Goal: Task Accomplishment & Management: Use online tool/utility

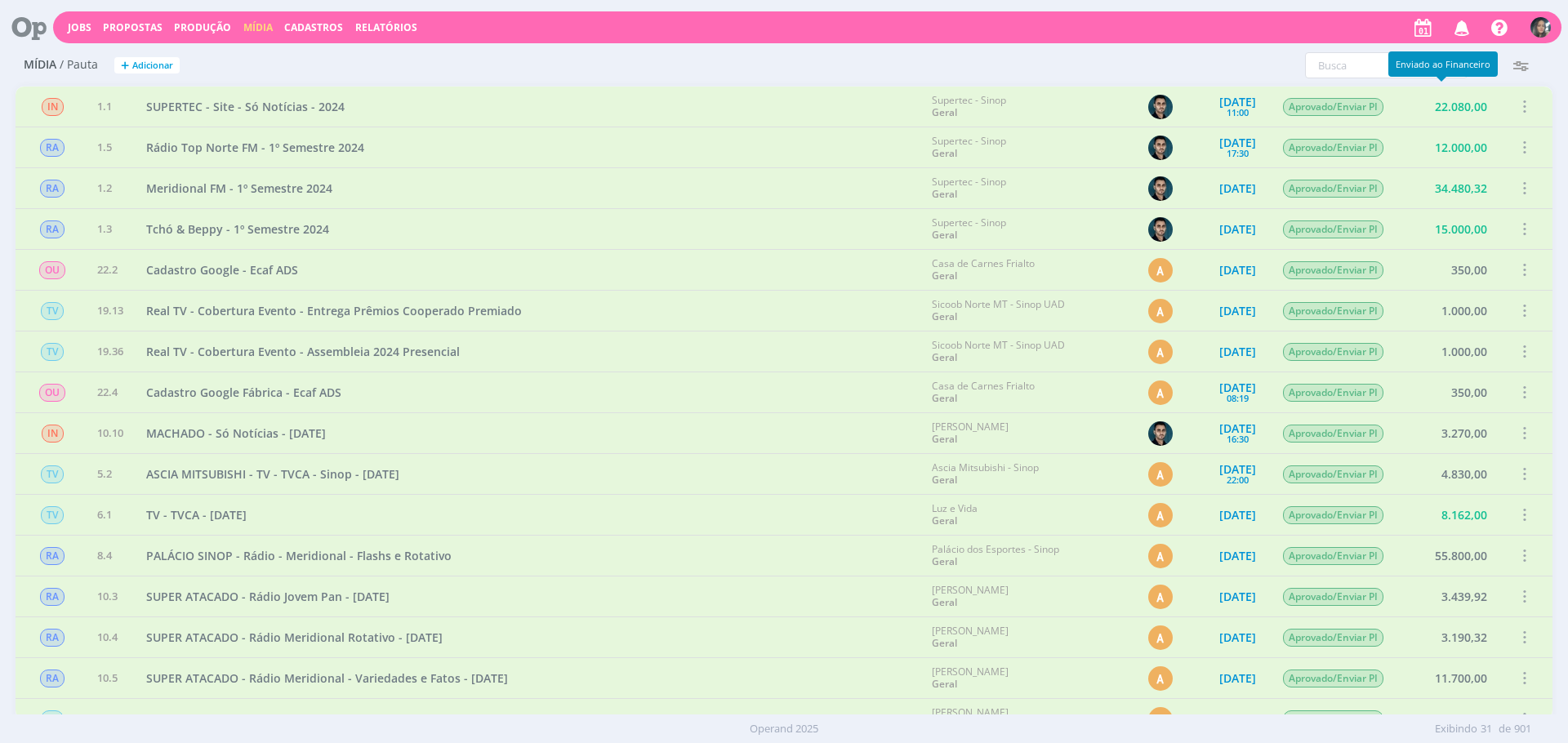
click at [1492, 63] on div "Enviado ao Financeiro" at bounding box center [1443, 64] width 109 height 26
click at [1499, 63] on icon "button" at bounding box center [1489, 65] width 29 height 29
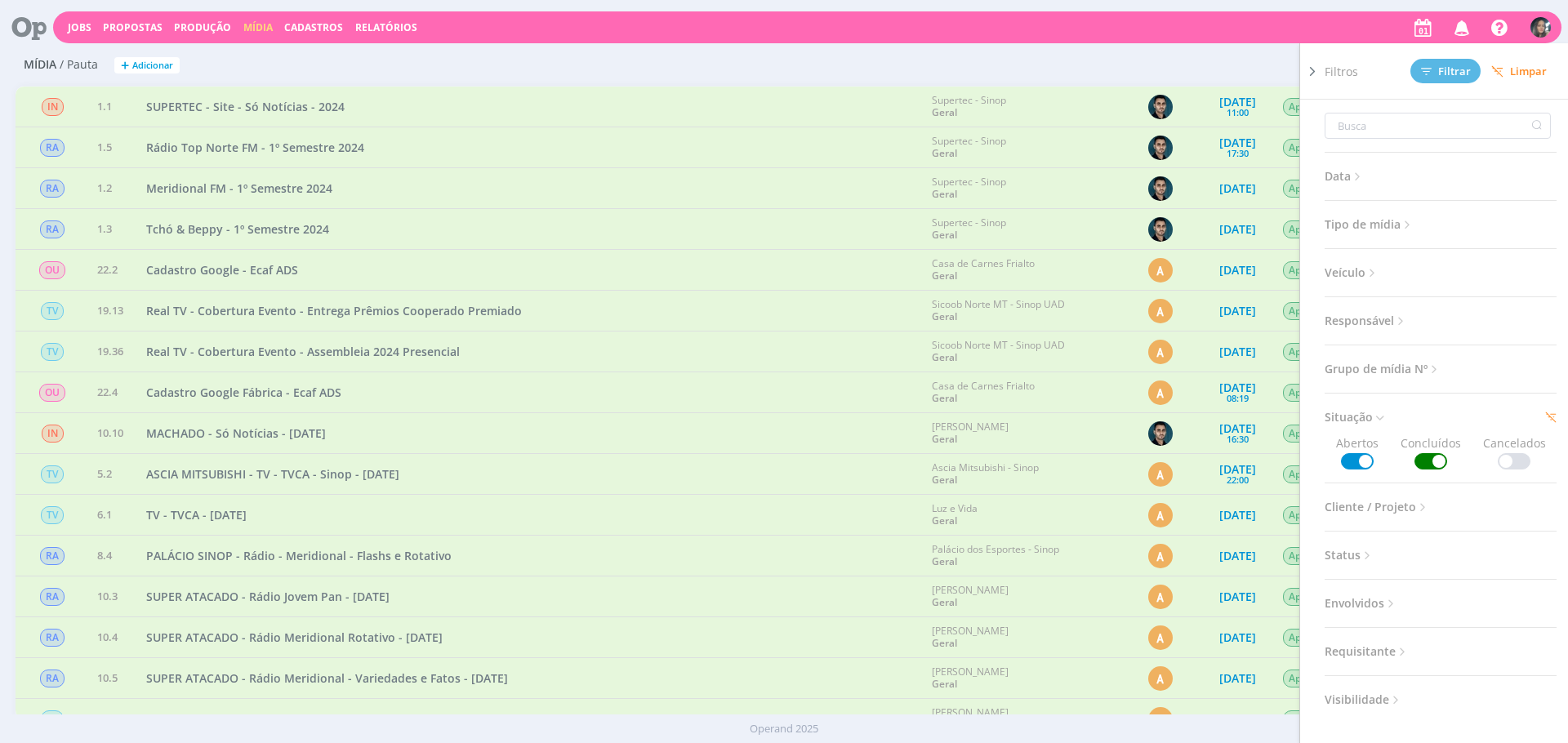
click at [1511, 69] on span "Limpar" at bounding box center [1518, 72] width 56 height 12
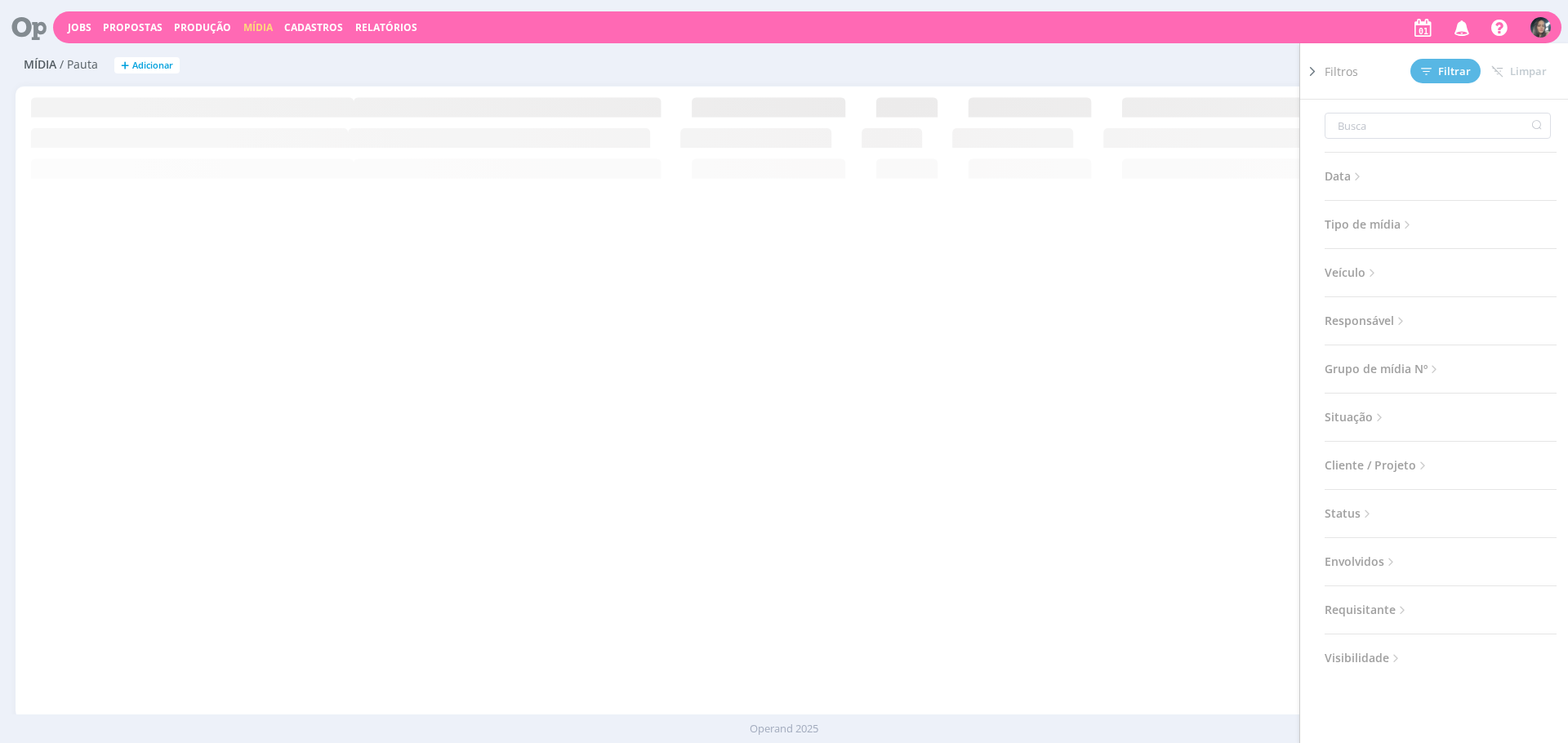
click at [1129, 63] on div "Filtros Filtrar Limpar Data Personalizado a Tipo de mídia Selecione Veículo Sel…" at bounding box center [1039, 65] width 1024 height 26
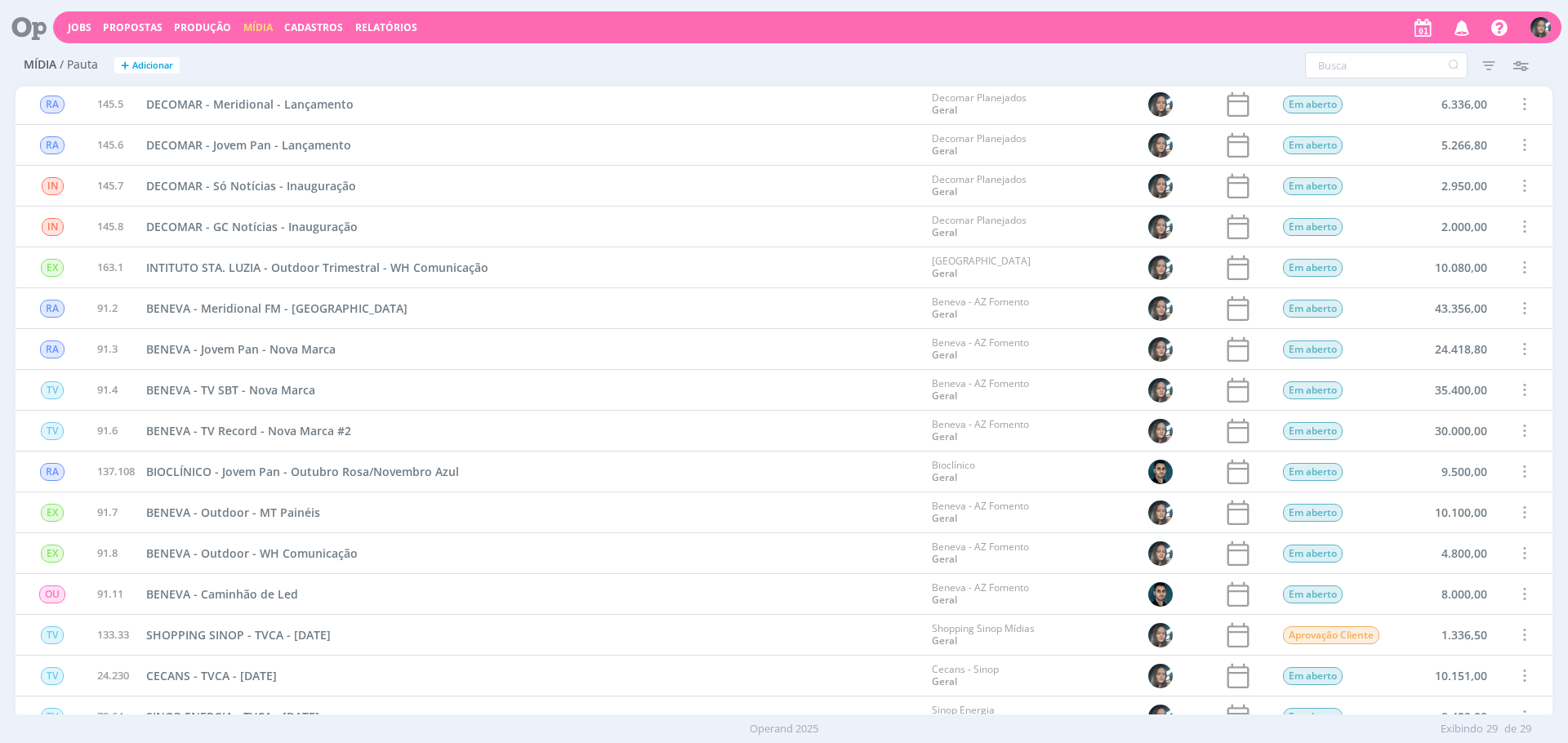
scroll to position [3, 0]
click at [1520, 267] on span at bounding box center [1524, 266] width 18 height 22
drag, startPoint x: 1461, startPoint y: 204, endPoint x: 1436, endPoint y: 232, distance: 37.5
click at [1461, 205] on div "Concluir" at bounding box center [1482, 210] width 161 height 24
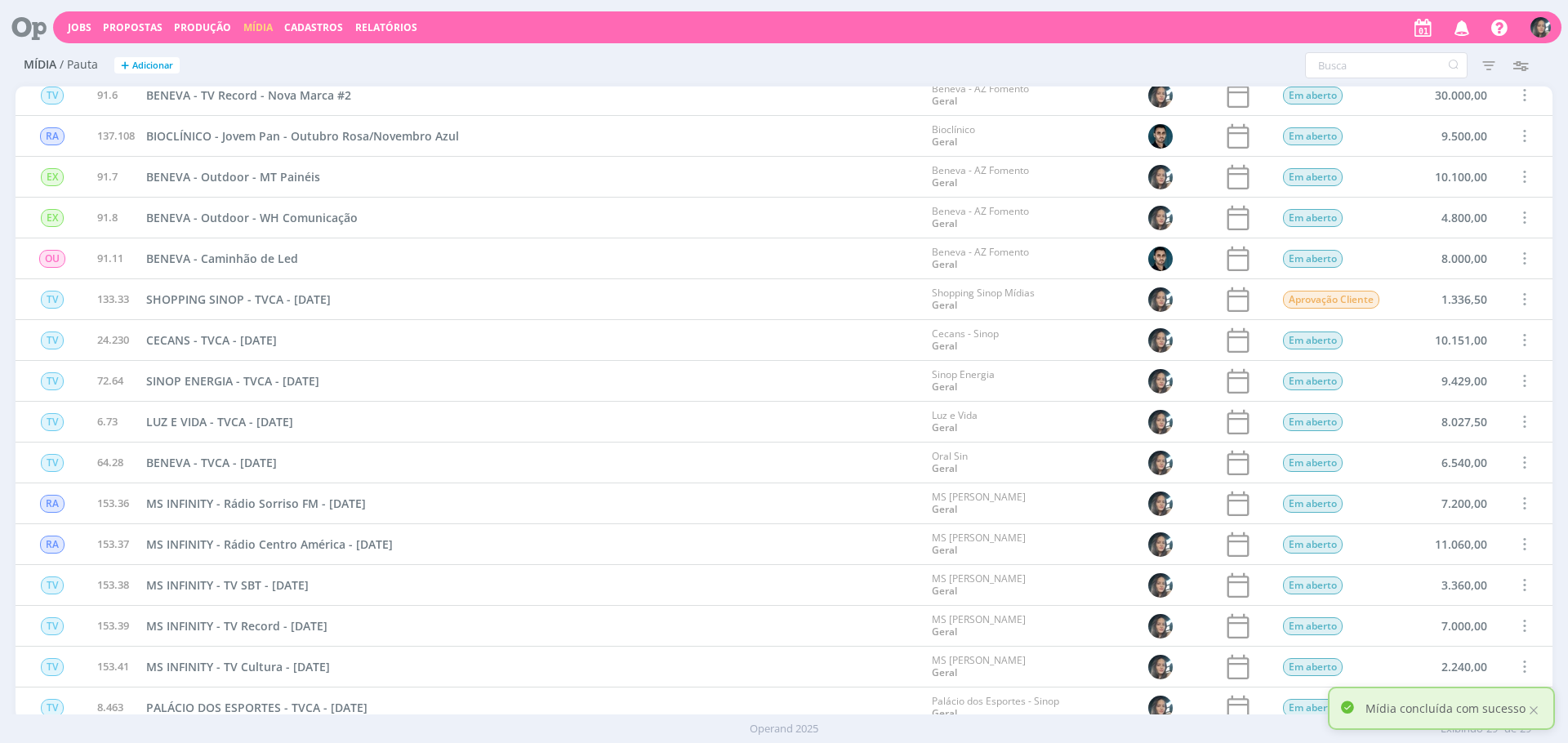
scroll to position [382, 0]
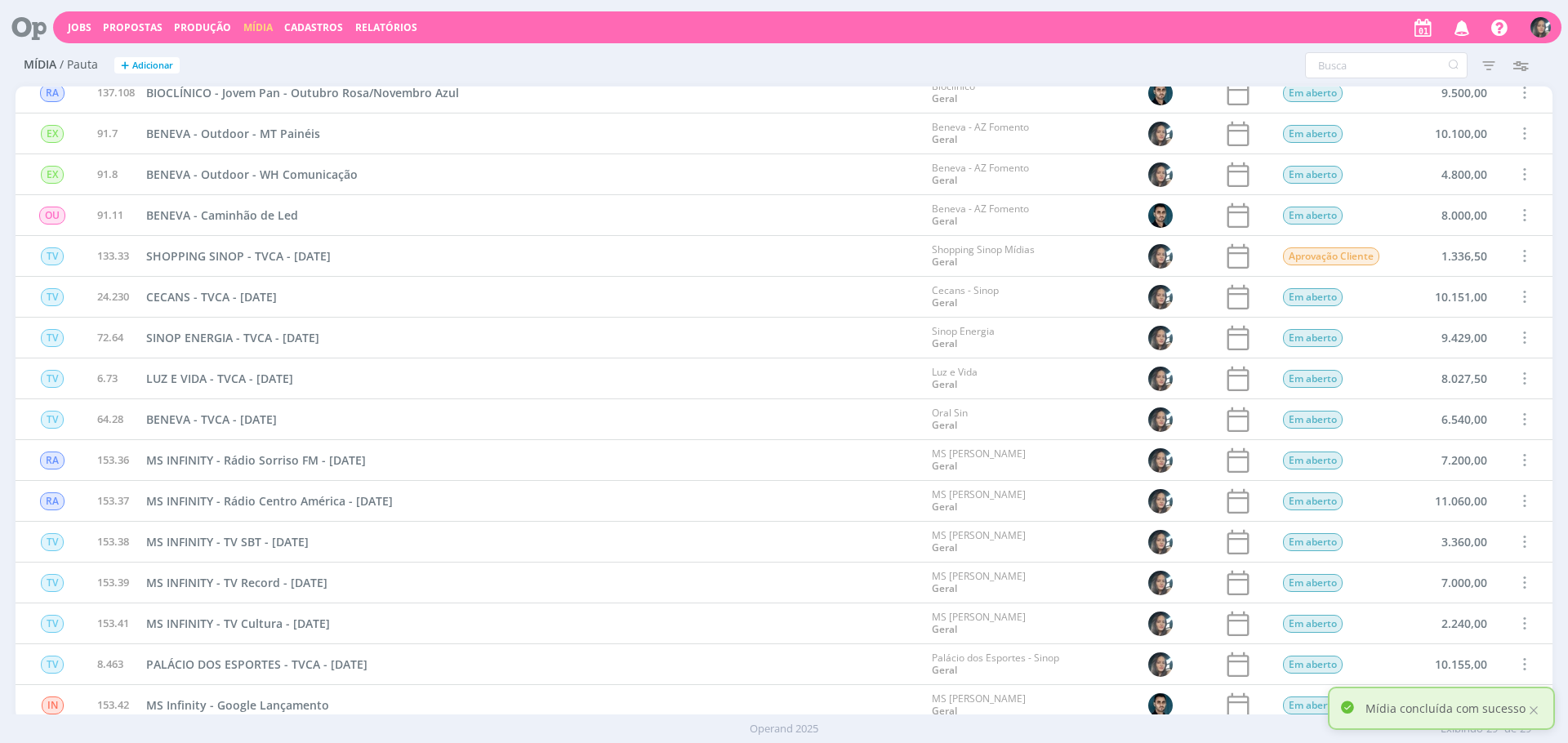
click at [1523, 252] on span at bounding box center [1524, 256] width 18 height 22
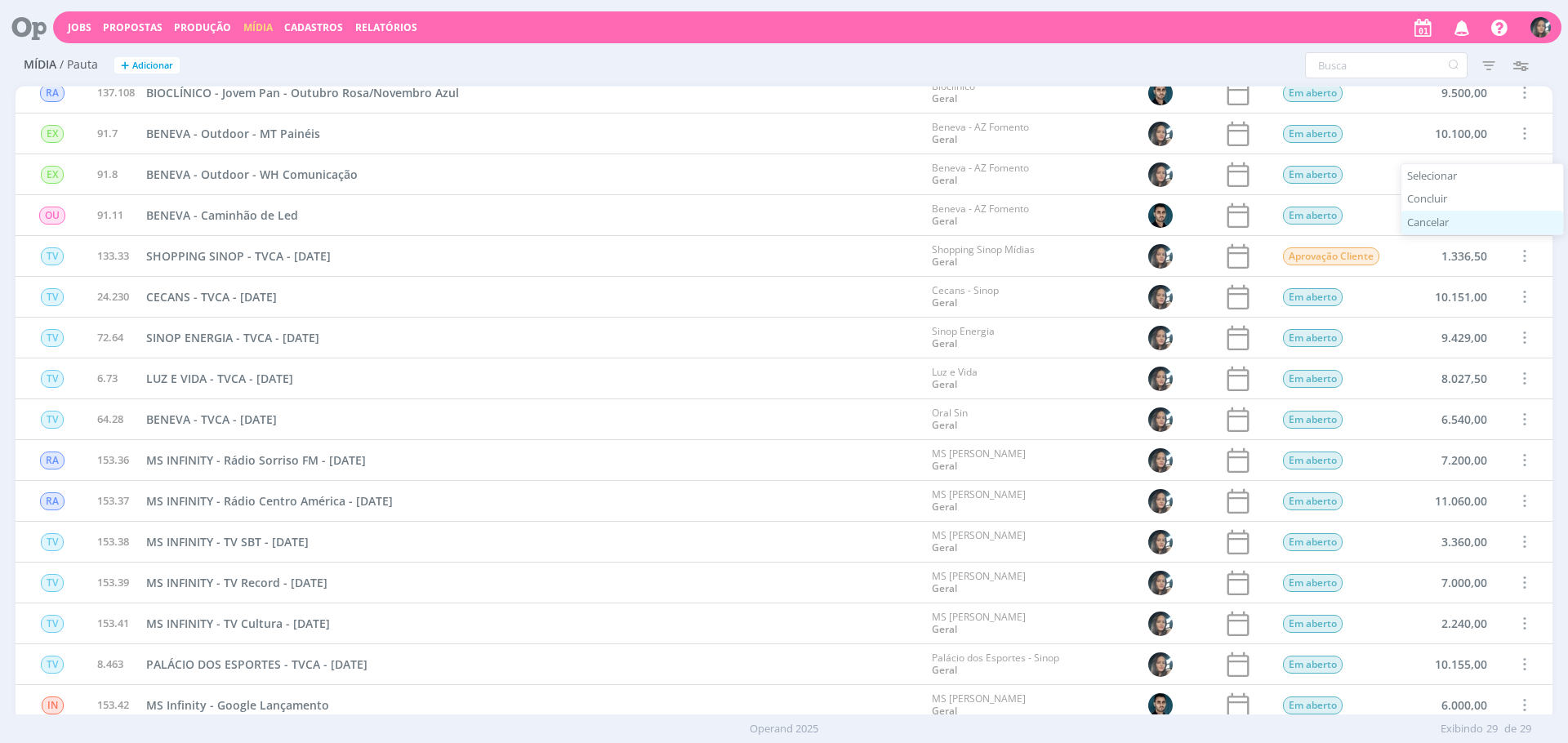
click at [1436, 229] on div "Cancelar" at bounding box center [1482, 223] width 161 height 24
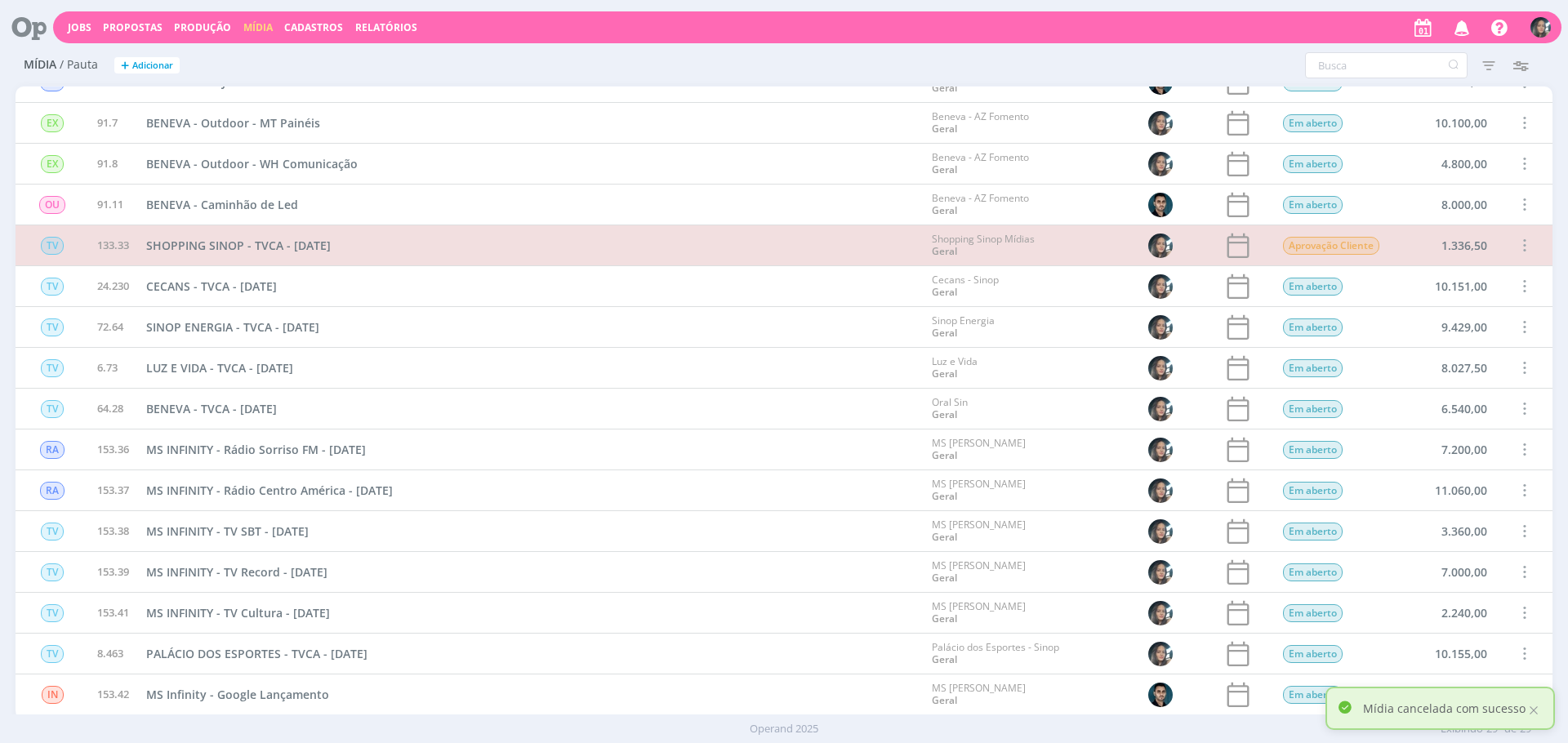
scroll to position [396, 0]
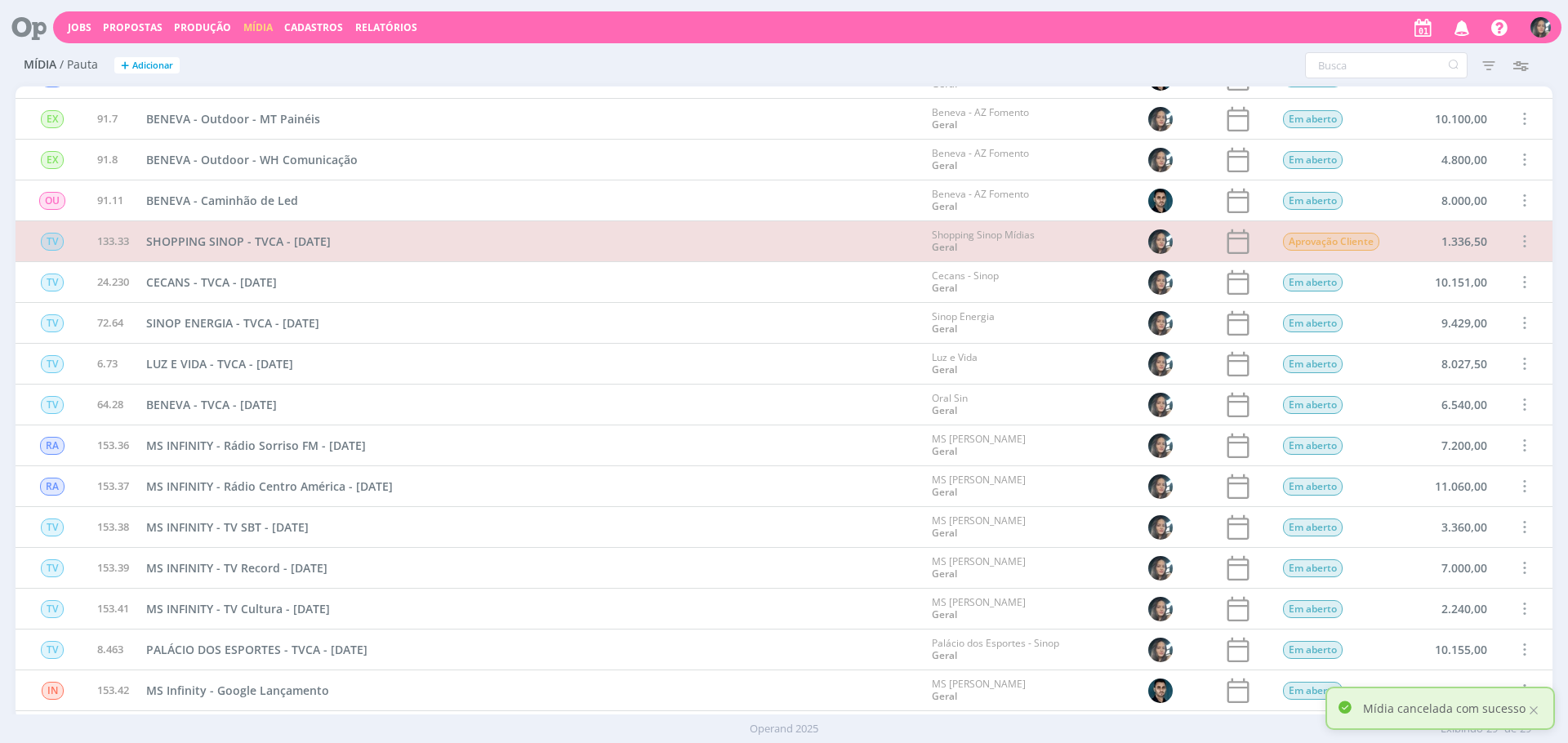
click at [1518, 279] on span at bounding box center [1524, 282] width 18 height 22
click at [1467, 227] on div "Concluir" at bounding box center [1482, 226] width 161 height 24
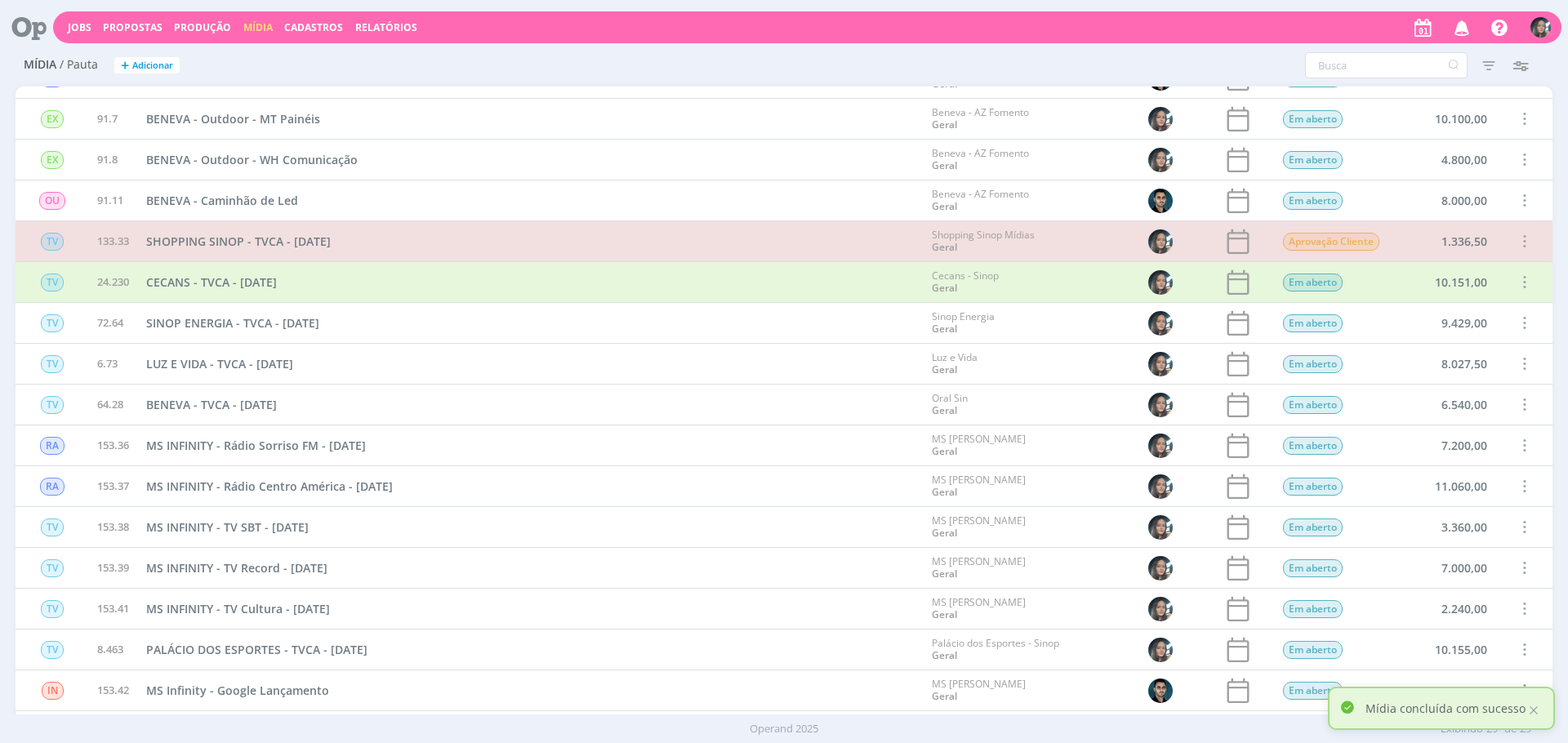
click at [1522, 319] on span at bounding box center [1524, 323] width 18 height 22
click at [1409, 291] on div "Cancelar" at bounding box center [1482, 290] width 161 height 24
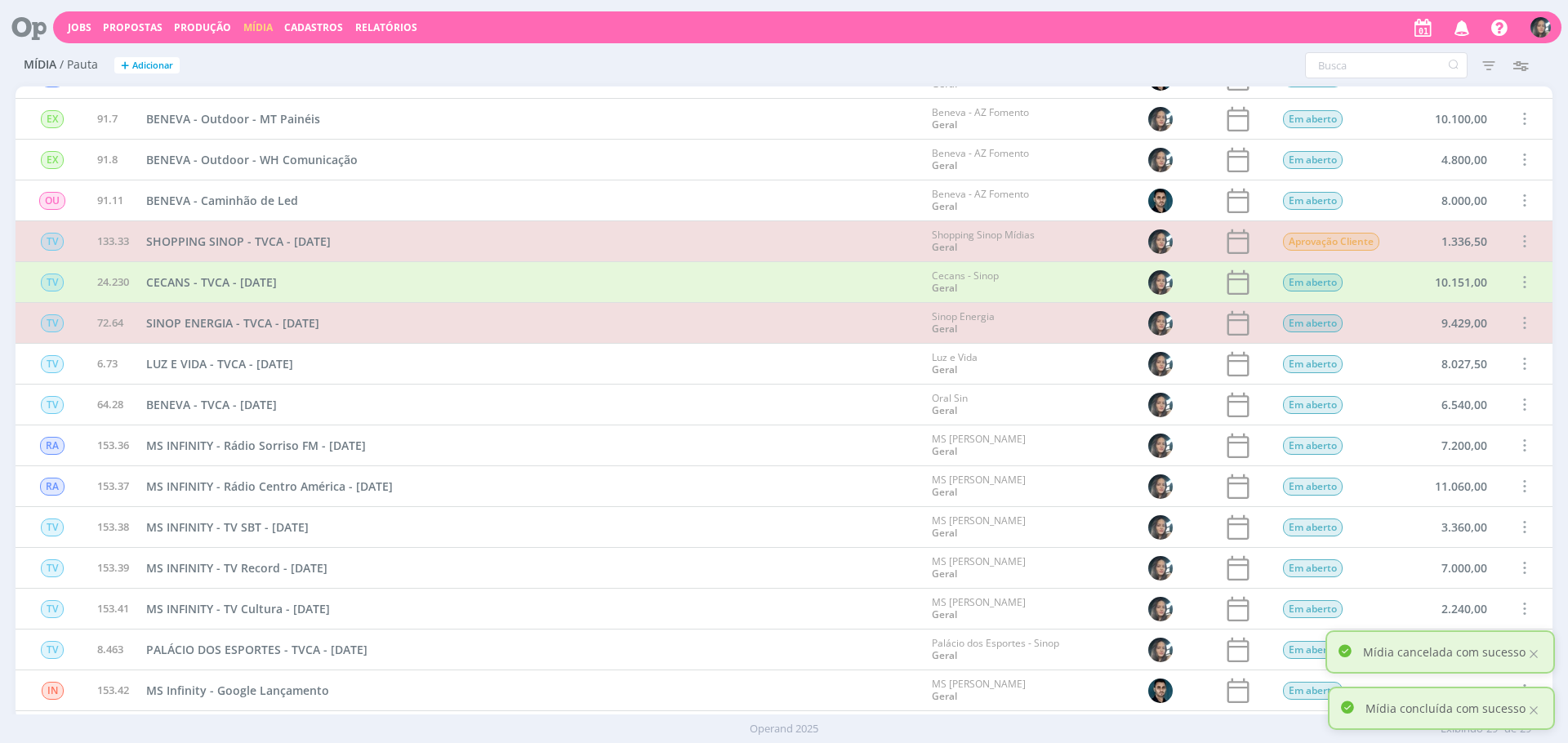
click at [1522, 364] on span at bounding box center [1524, 364] width 18 height 22
click at [1460, 303] on div "Concluir" at bounding box center [1482, 307] width 161 height 24
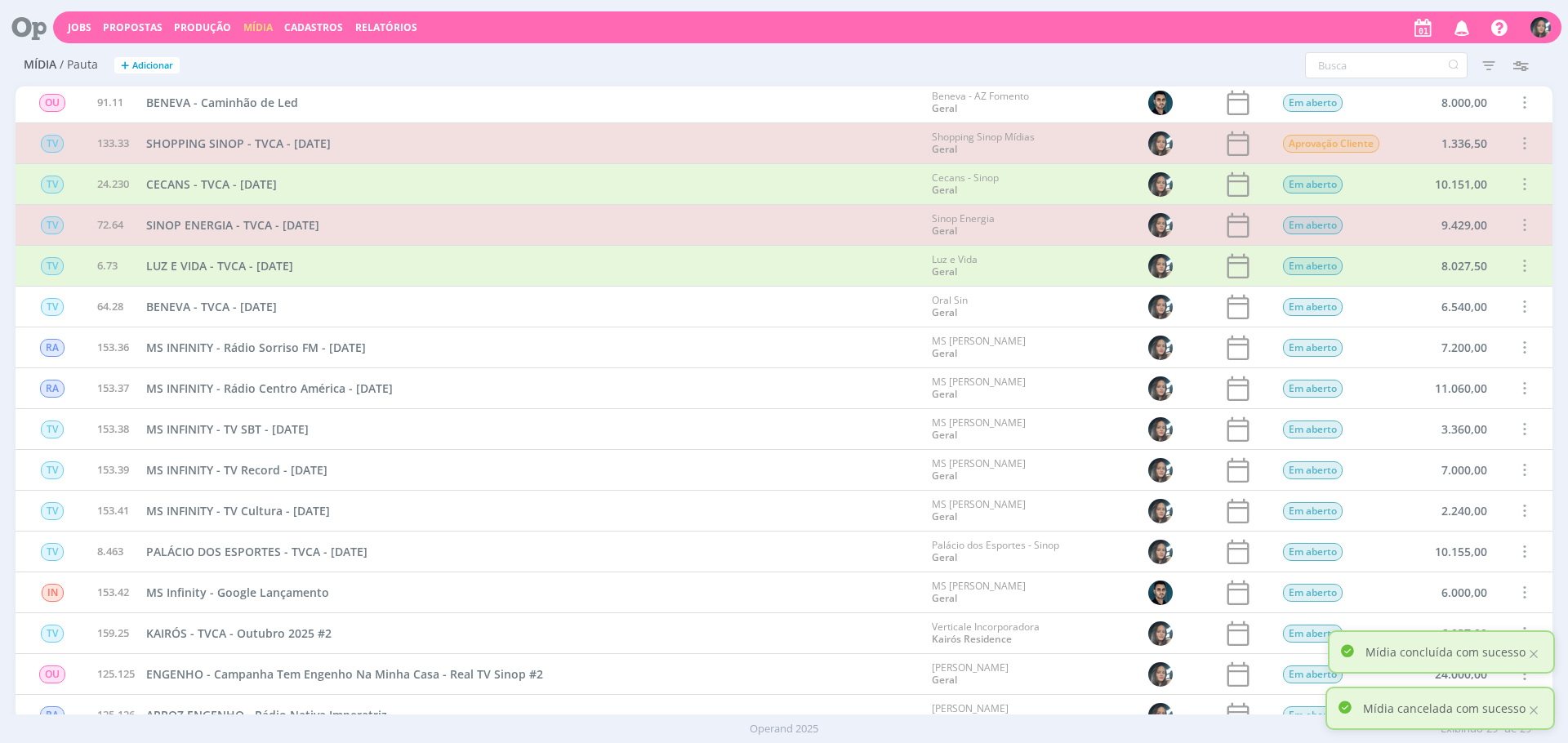
scroll to position [504, 0]
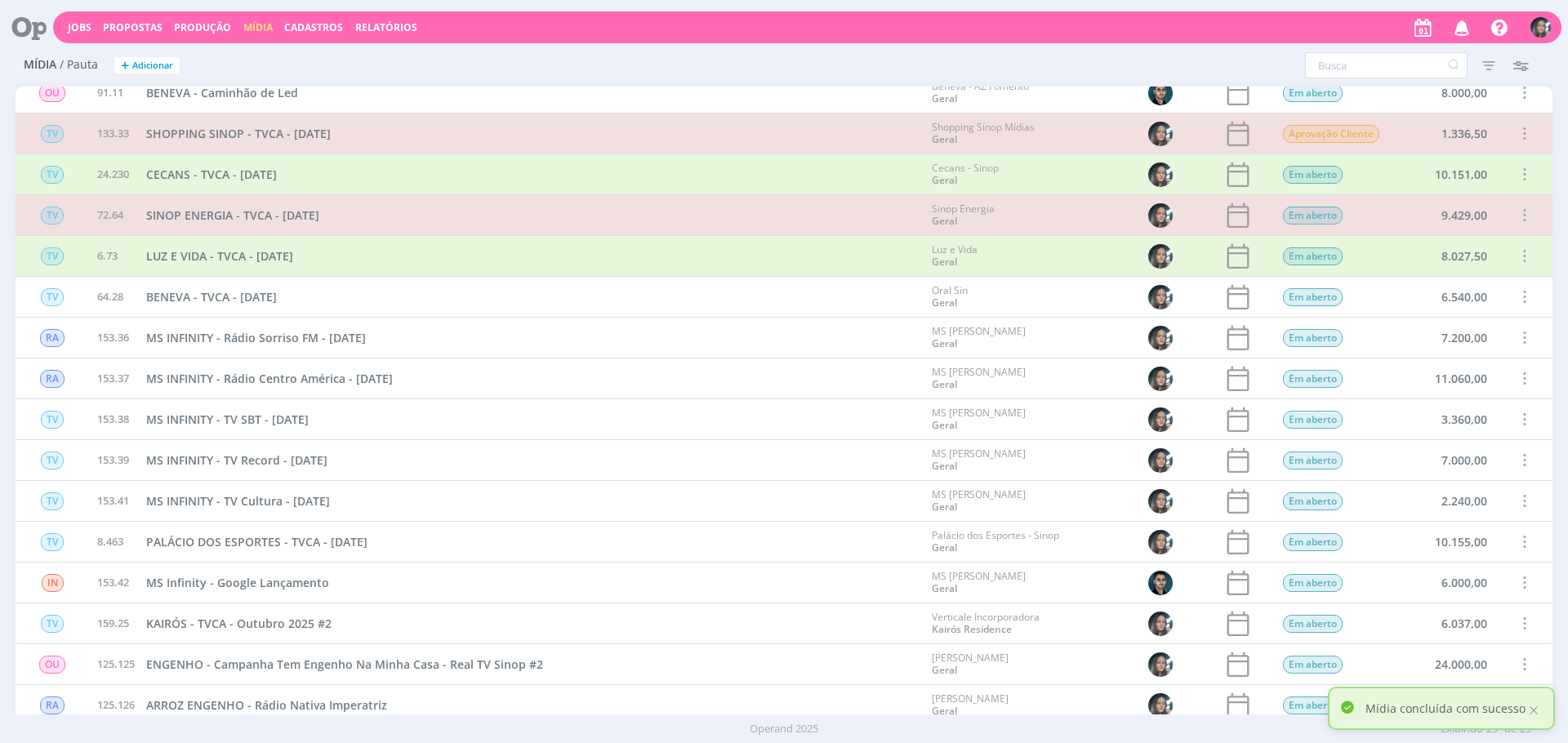
click at [1520, 298] on span at bounding box center [1524, 297] width 18 height 22
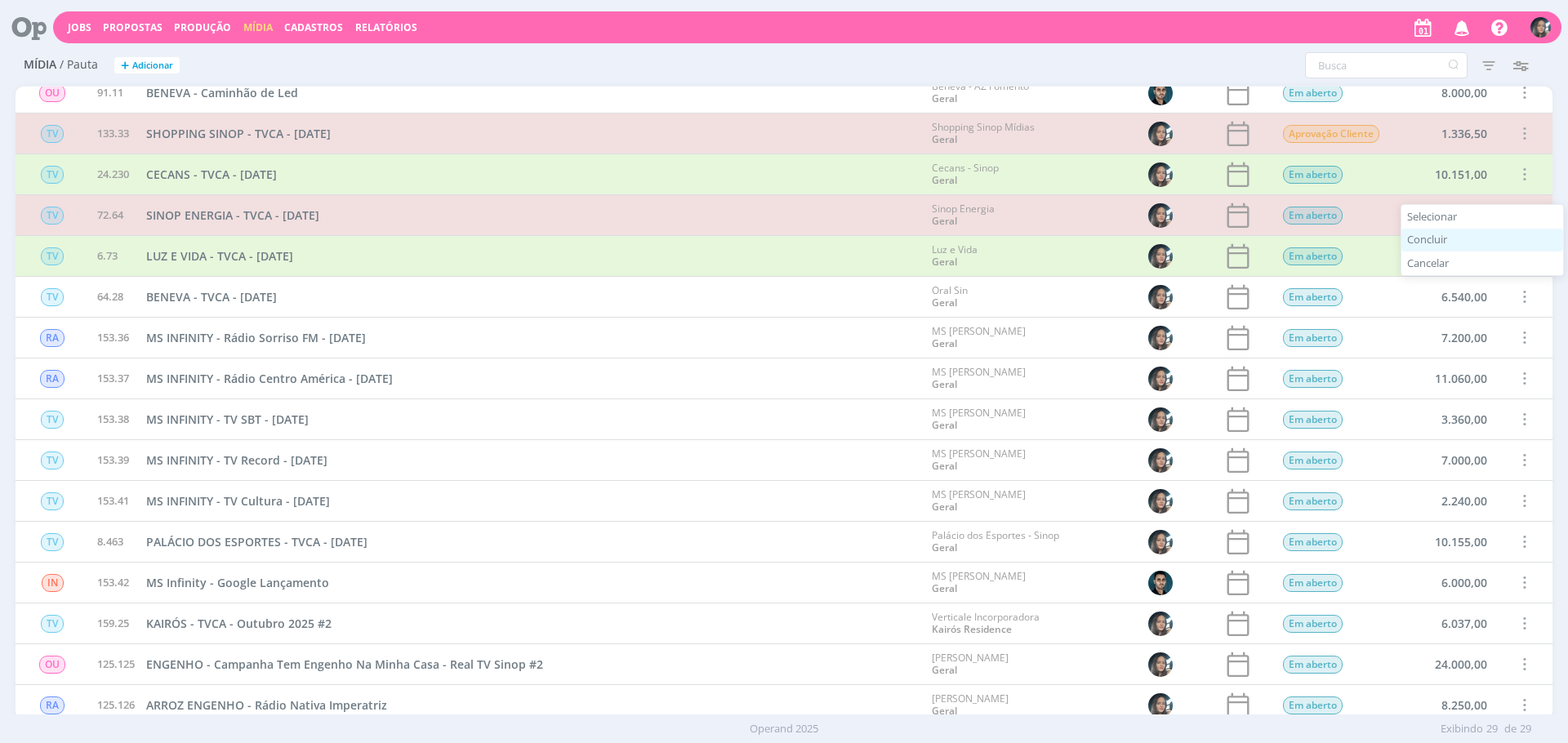
click at [1448, 237] on div "Concluir" at bounding box center [1482, 241] width 161 height 24
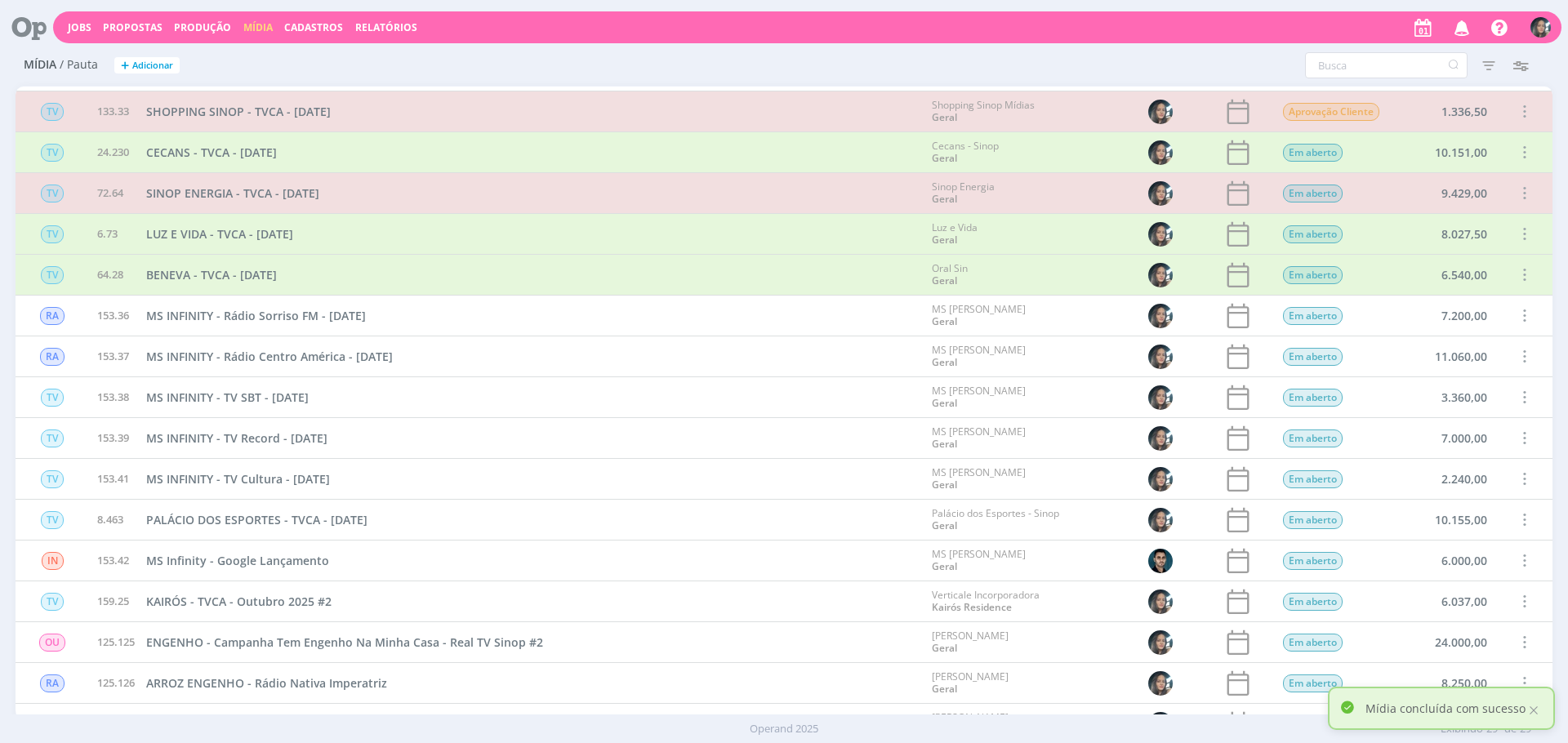
scroll to position [528, 0]
click at [1515, 318] on span at bounding box center [1524, 314] width 18 height 22
click at [1448, 256] on div "Concluir" at bounding box center [1482, 258] width 161 height 24
click at [1522, 317] on span at bounding box center [1524, 314] width 18 height 22
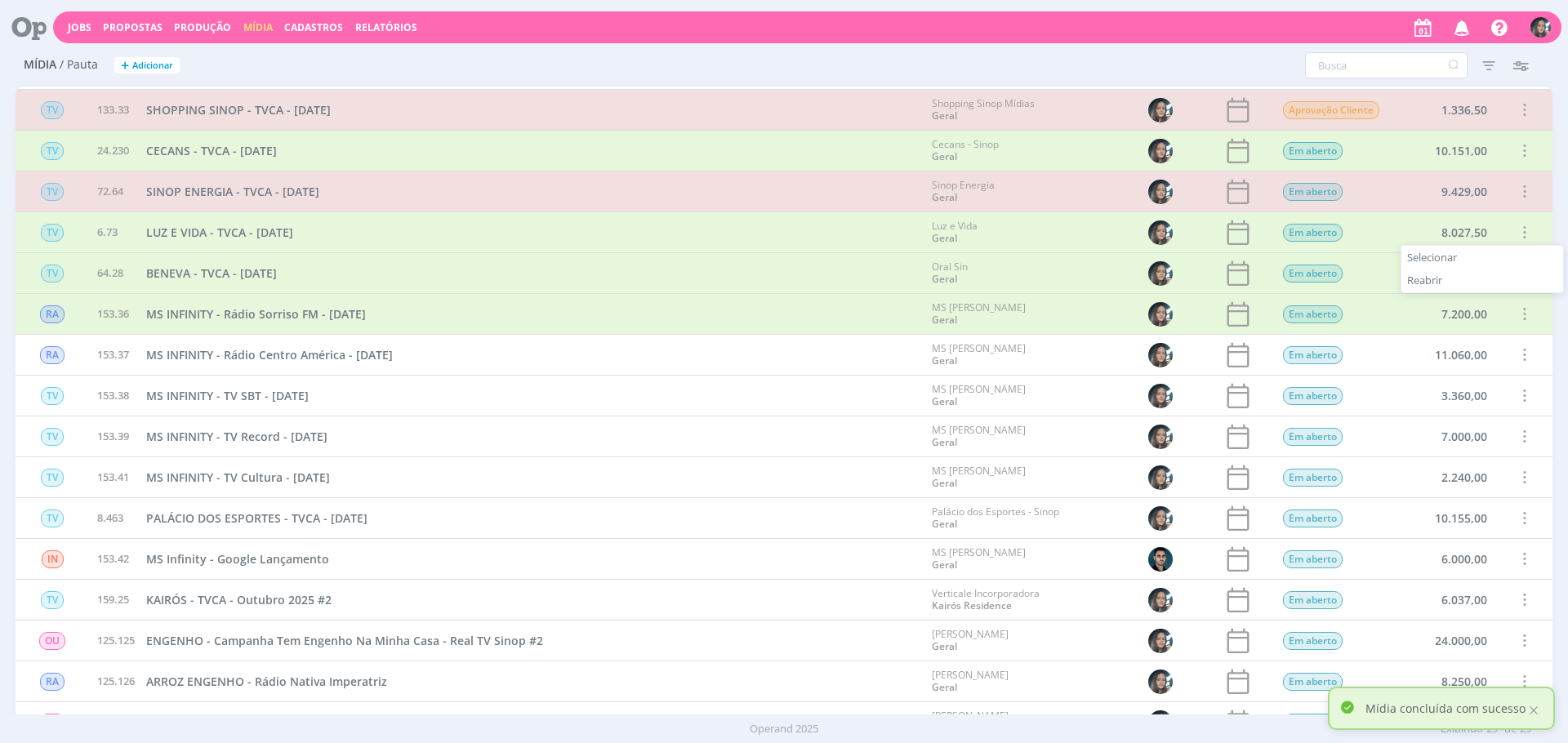
click at [1515, 355] on span at bounding box center [1524, 355] width 18 height 22
click at [1452, 300] on div "Concluir" at bounding box center [1482, 299] width 161 height 24
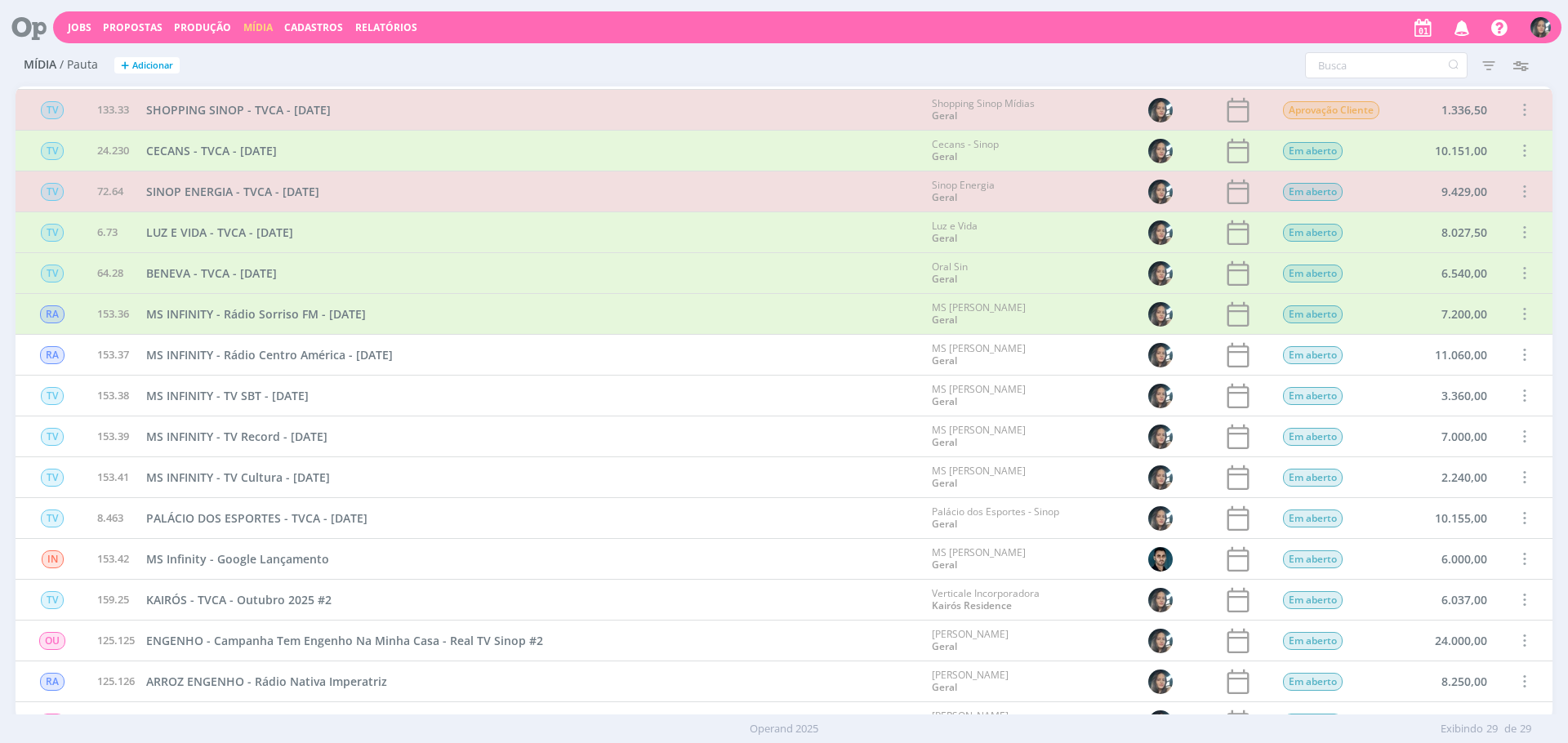
click at [1518, 363] on span at bounding box center [1524, 355] width 18 height 22
click at [1434, 298] on div "Concluir" at bounding box center [1482, 299] width 161 height 24
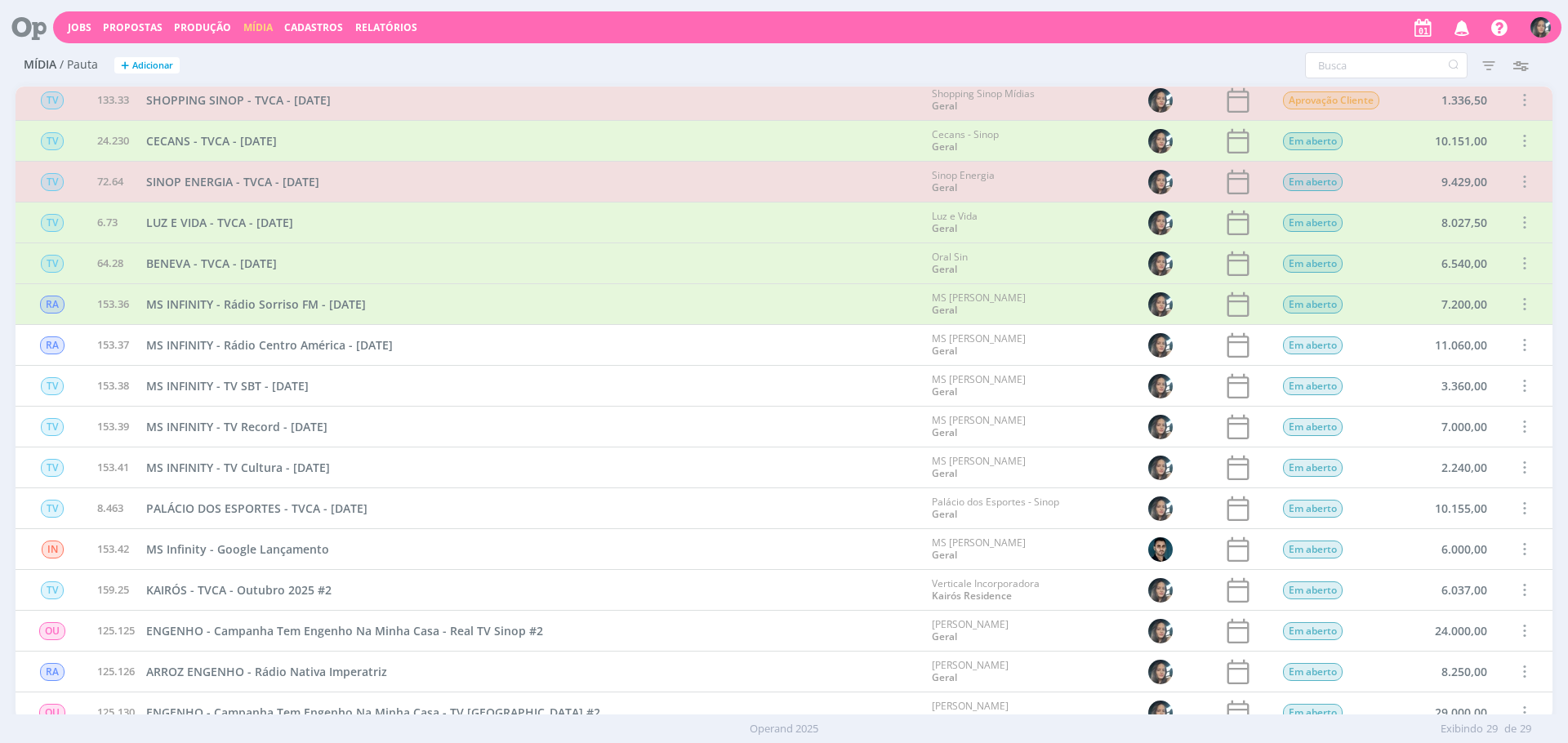
scroll to position [593, 0]
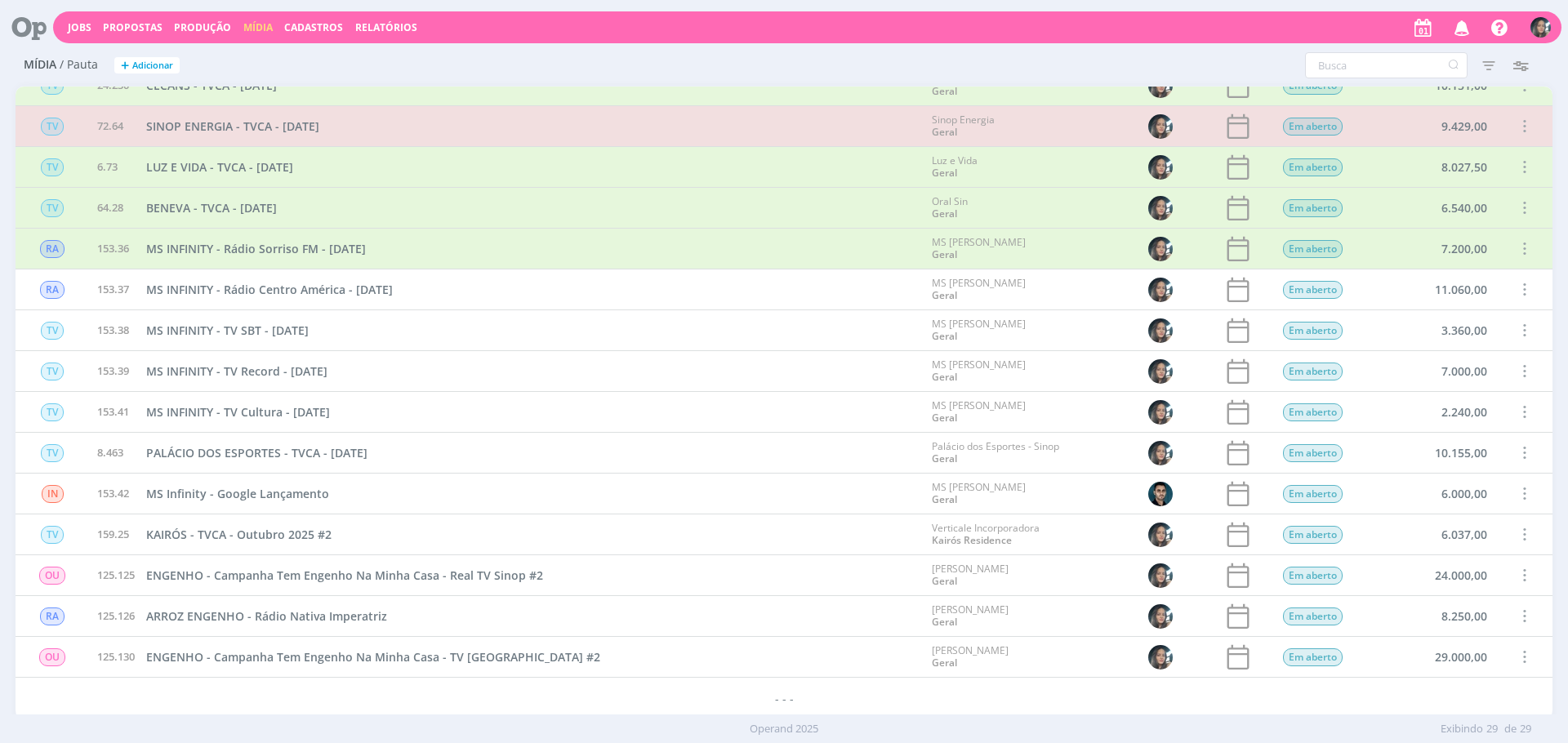
click at [1520, 407] on span at bounding box center [1524, 412] width 18 height 22
click at [1423, 359] on div "Concluir" at bounding box center [1482, 356] width 161 height 24
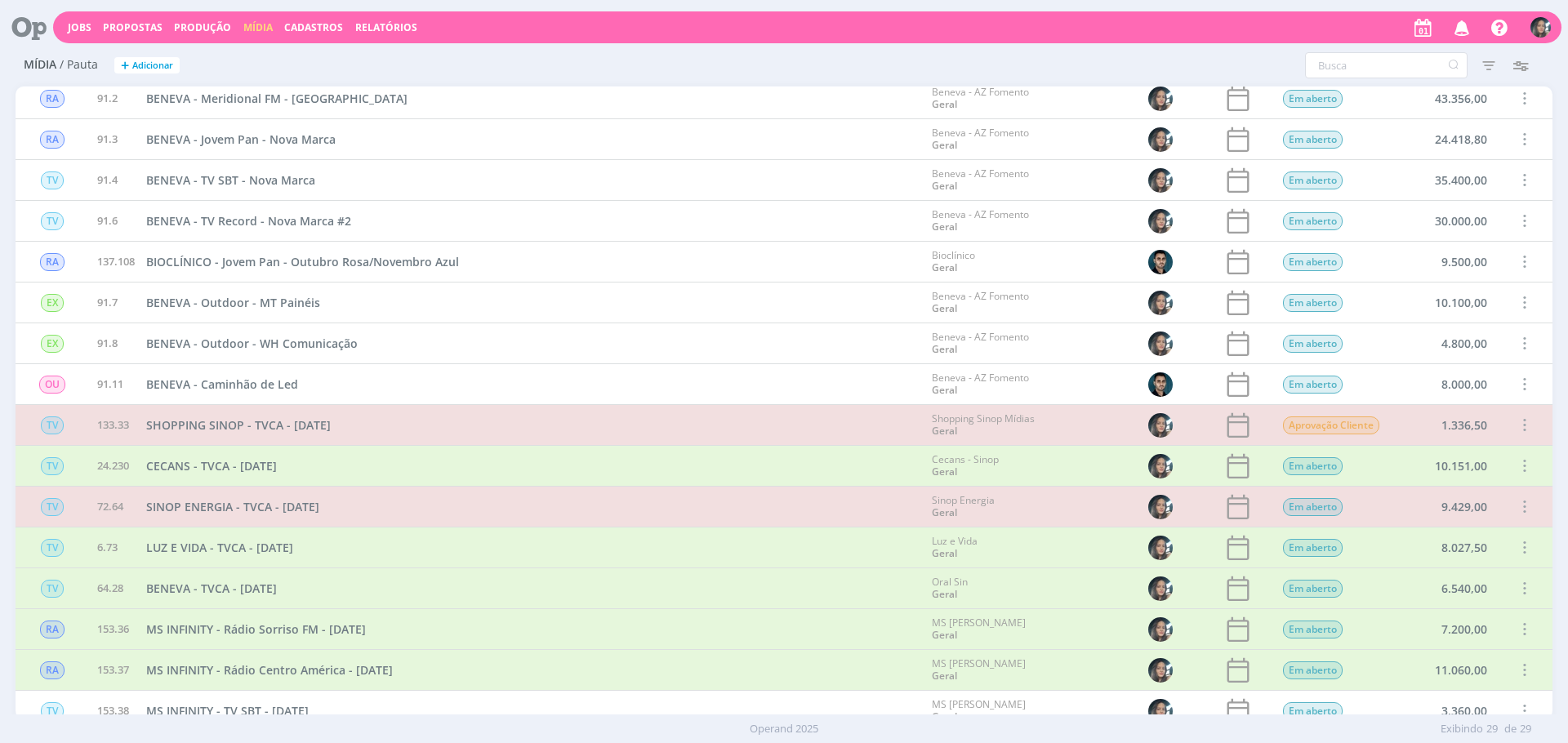
scroll to position [159, 0]
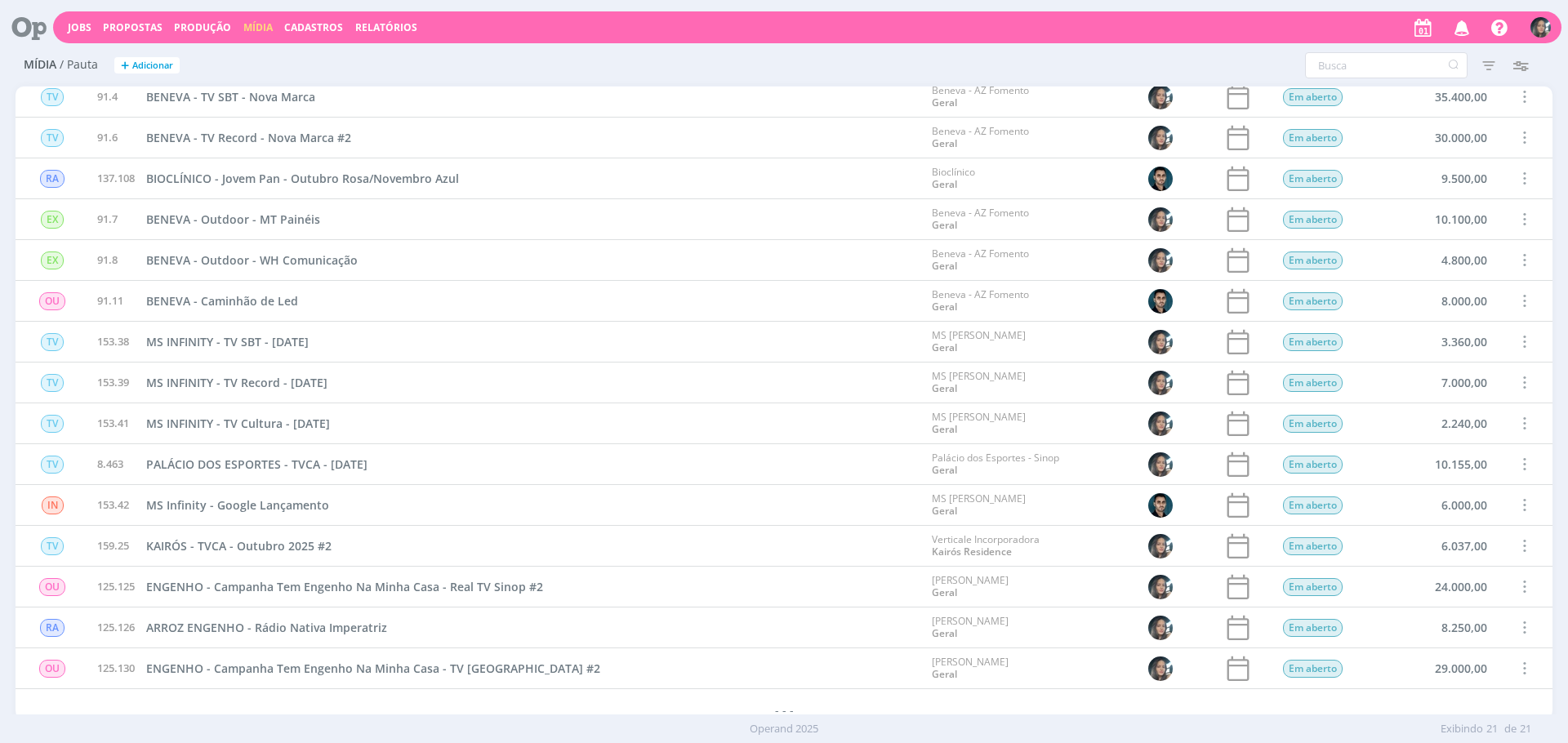
scroll to position [266, 0]
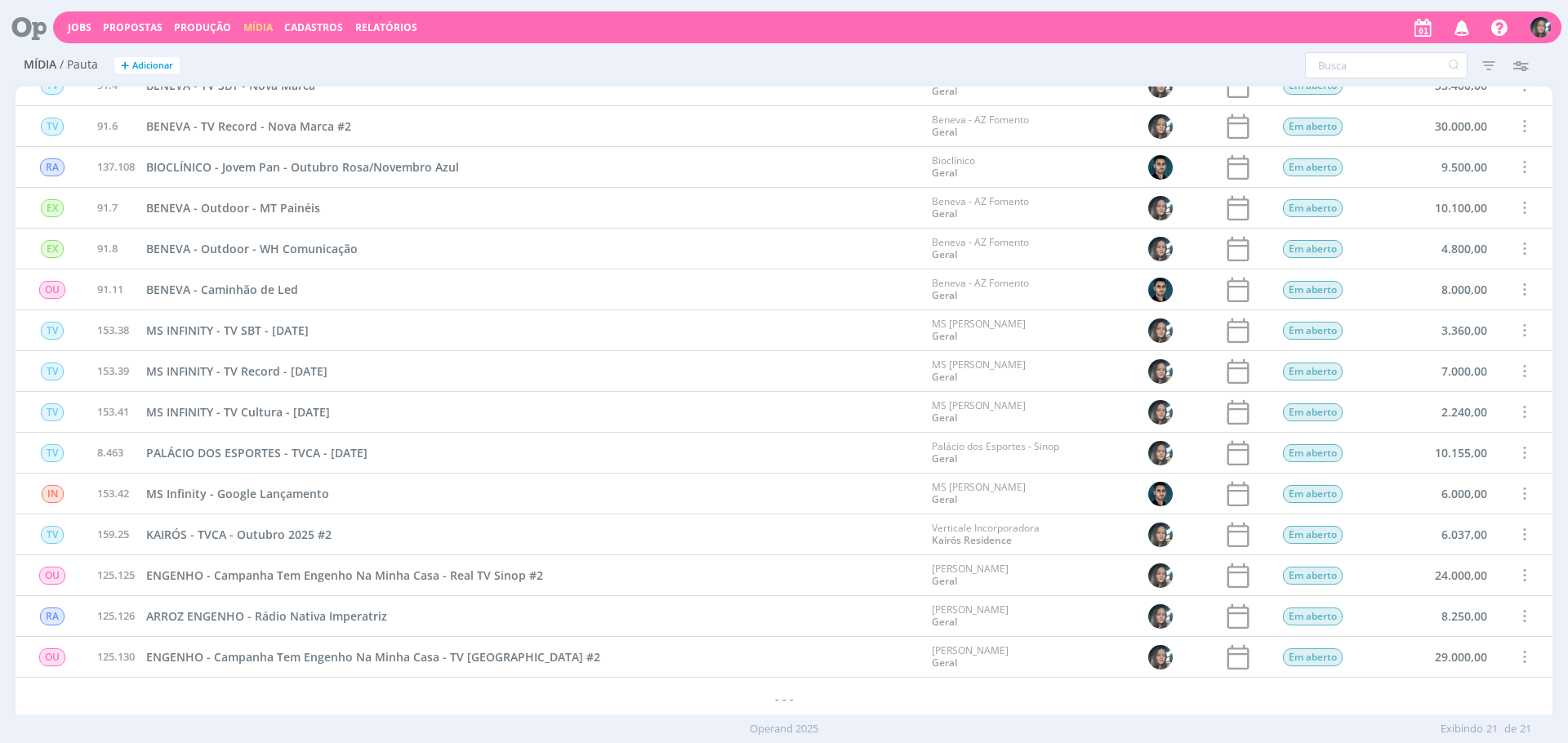
click at [1522, 575] on span at bounding box center [1524, 576] width 18 height 22
click at [1483, 513] on div "Concluir" at bounding box center [1482, 519] width 161 height 24
click at [1522, 663] on span at bounding box center [1524, 657] width 18 height 22
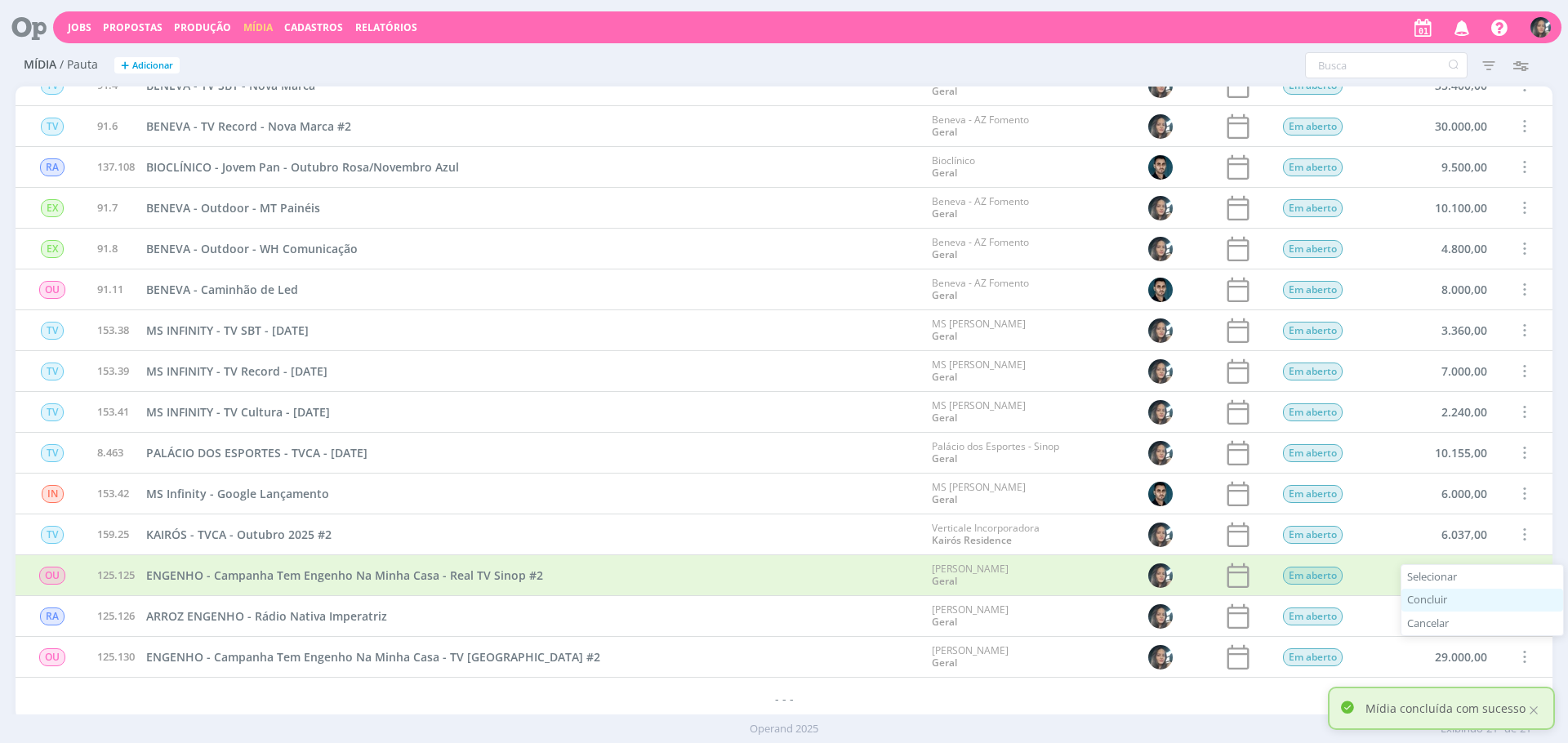
click at [1446, 597] on div "Concluir" at bounding box center [1482, 600] width 161 height 24
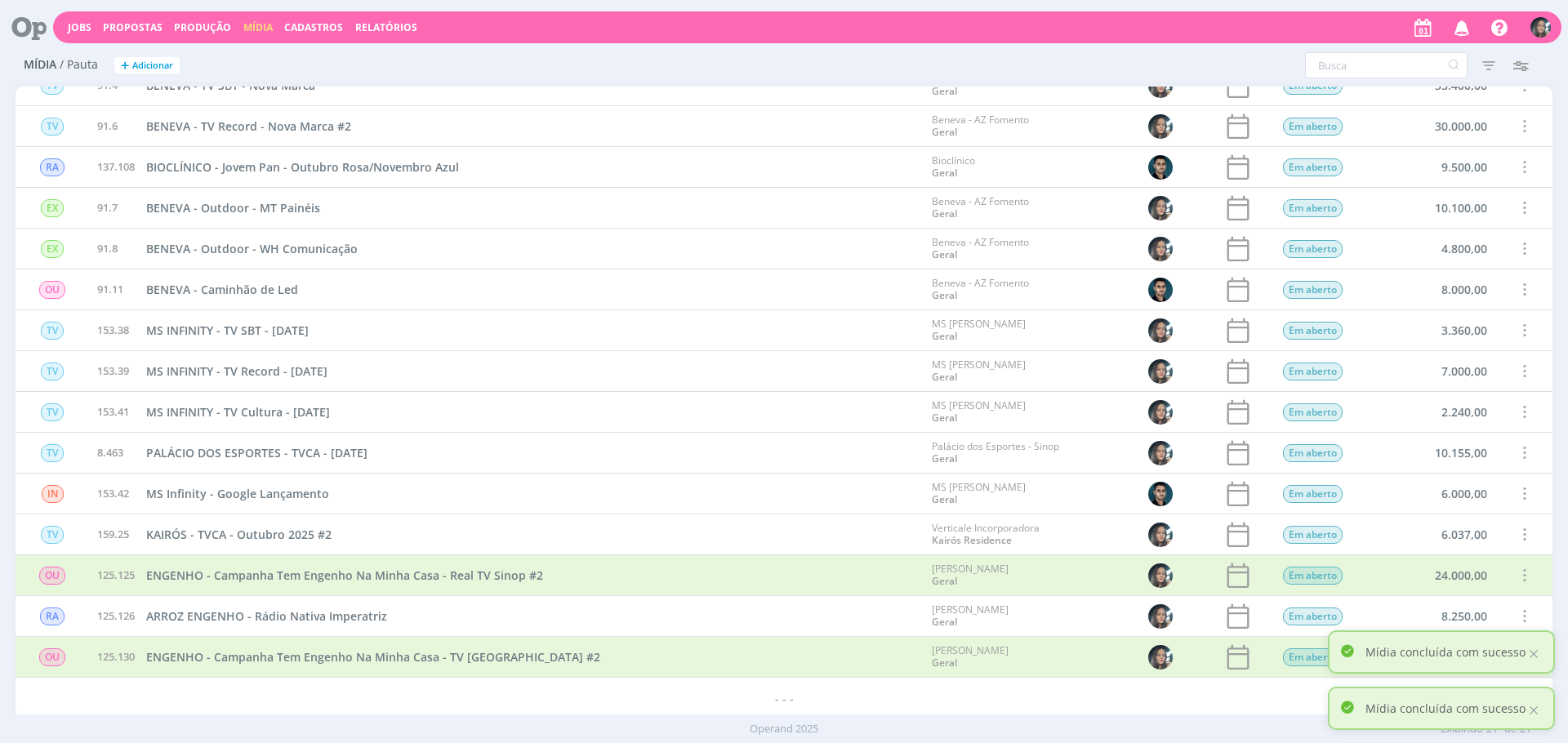
click at [1519, 617] on span at bounding box center [1524, 617] width 18 height 22
click at [1455, 559] on div "Concluir" at bounding box center [1482, 560] width 161 height 24
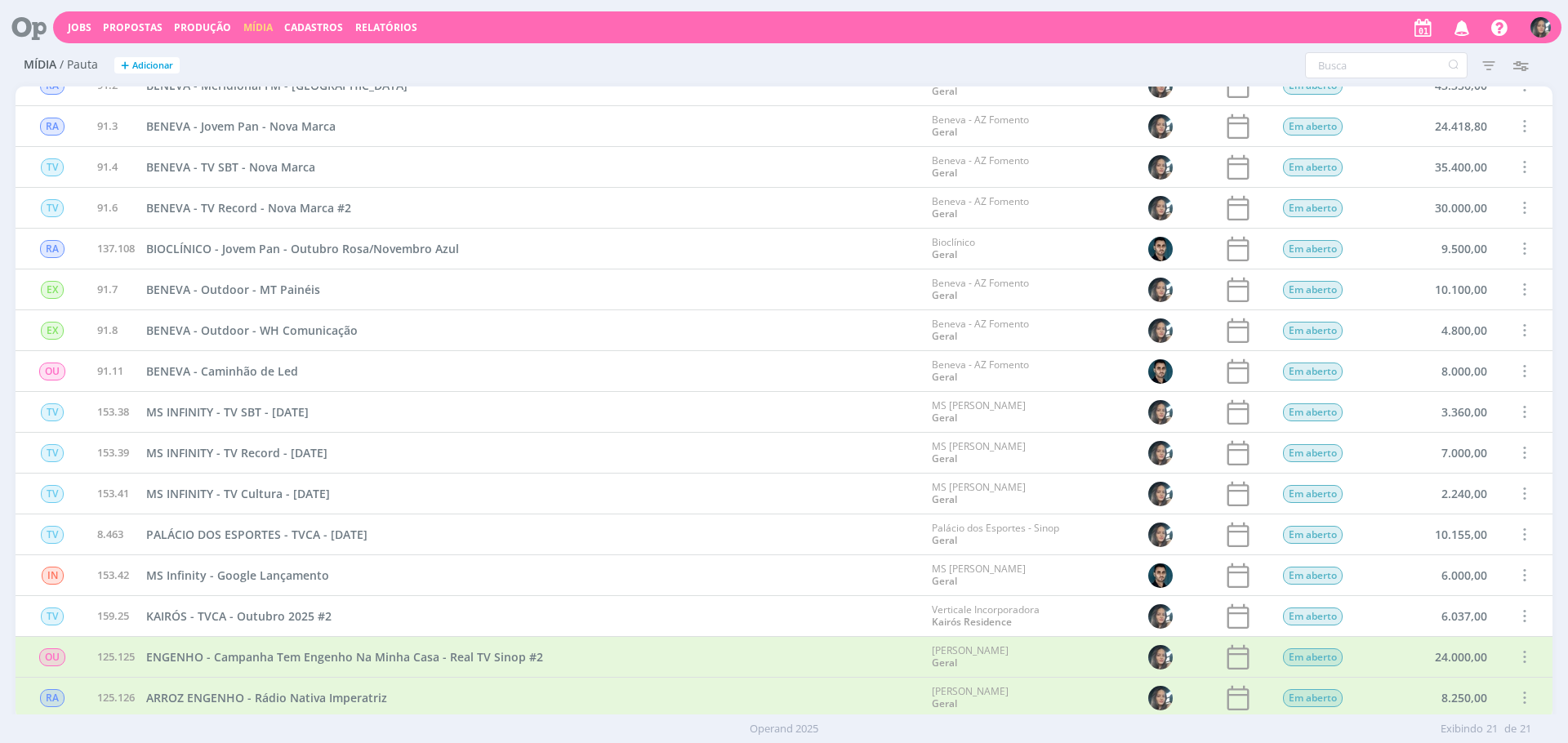
scroll to position [178, 0]
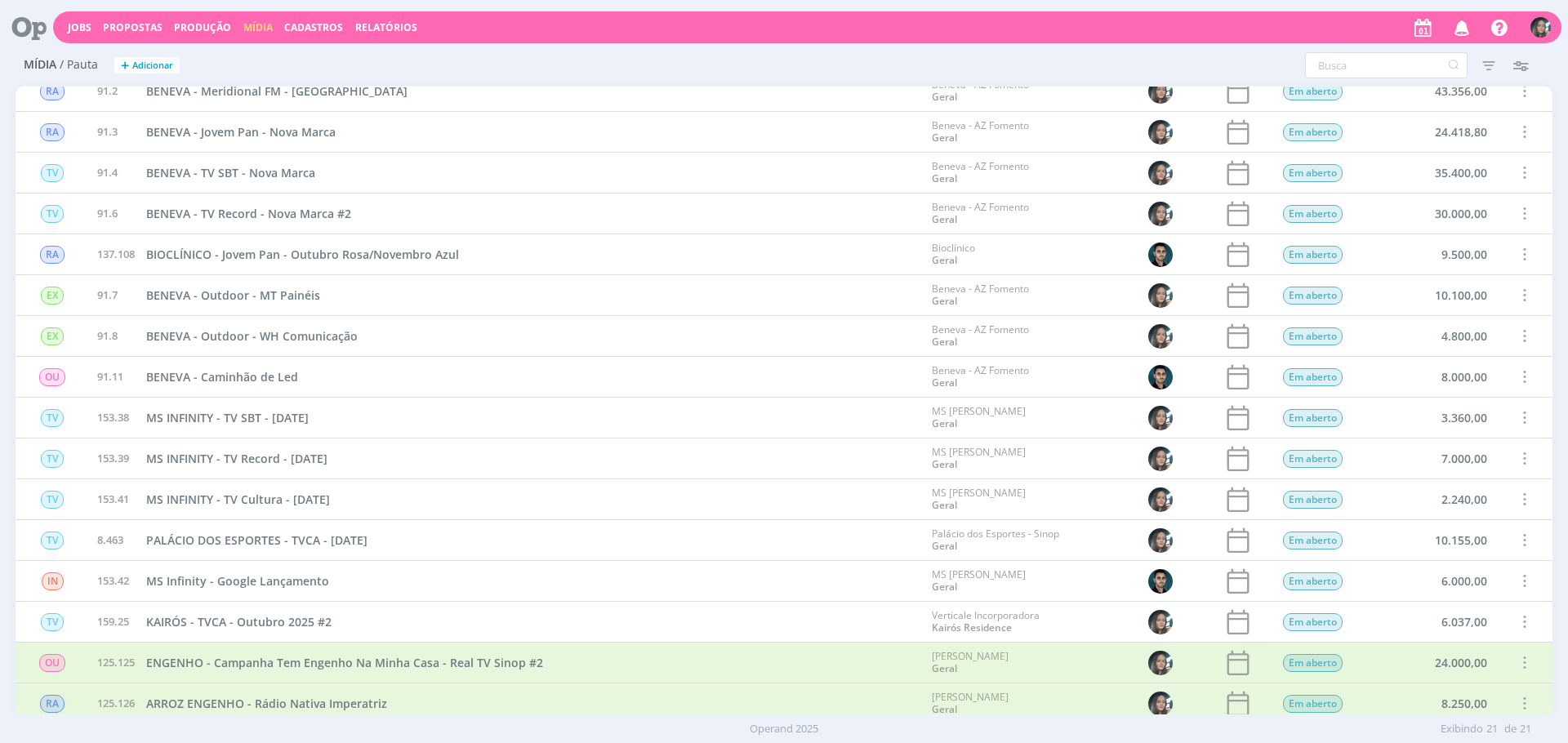
click at [1524, 538] on span at bounding box center [1524, 541] width 18 height 22
click at [1448, 479] on div "Concluir" at bounding box center [1482, 484] width 161 height 24
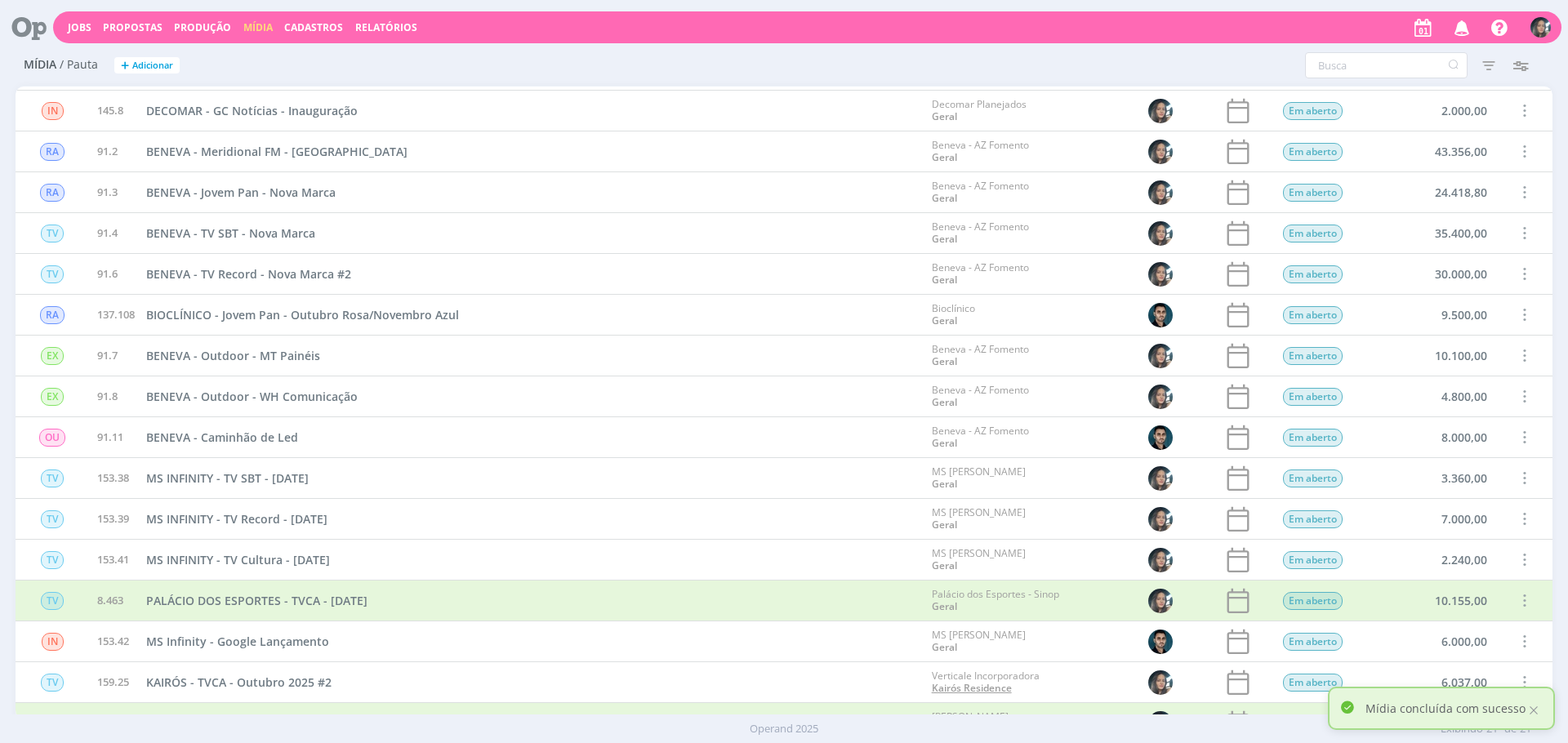
scroll to position [94, 0]
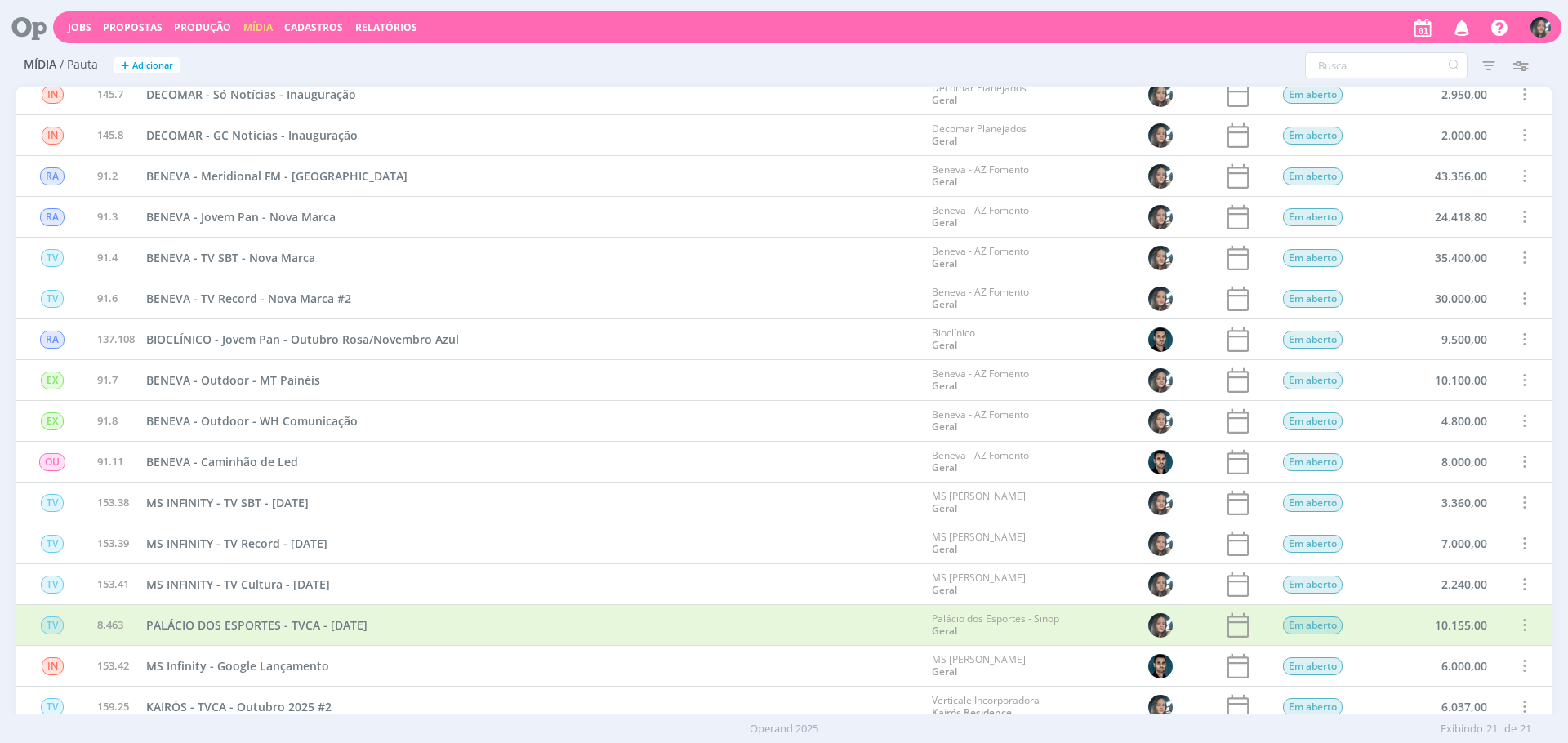
click at [1526, 424] on span at bounding box center [1524, 421] width 18 height 22
click at [1429, 364] on div "Concluir" at bounding box center [1482, 365] width 161 height 24
click at [1521, 373] on span at bounding box center [1524, 380] width 18 height 22
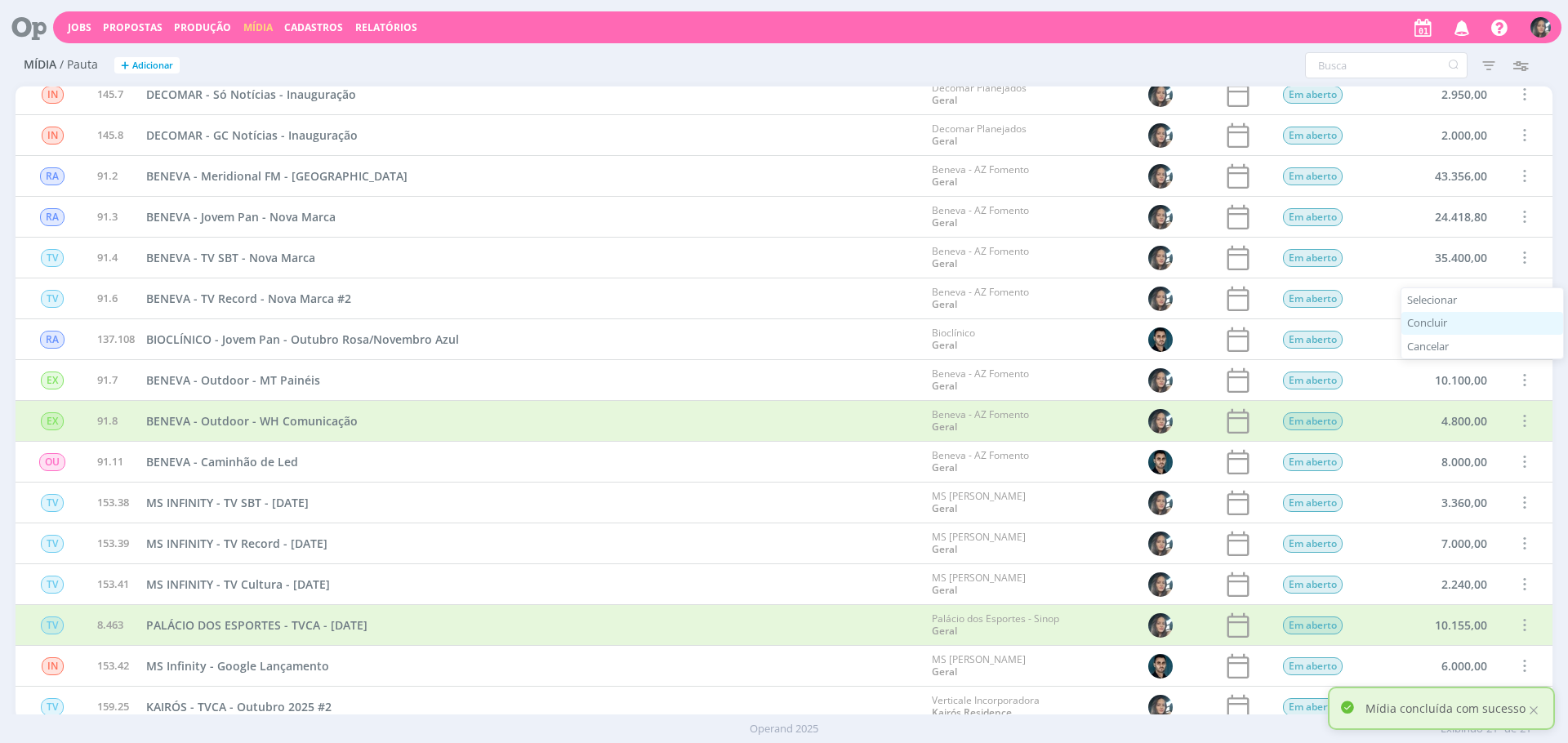
click at [1443, 329] on div "Concluir" at bounding box center [1482, 324] width 161 height 24
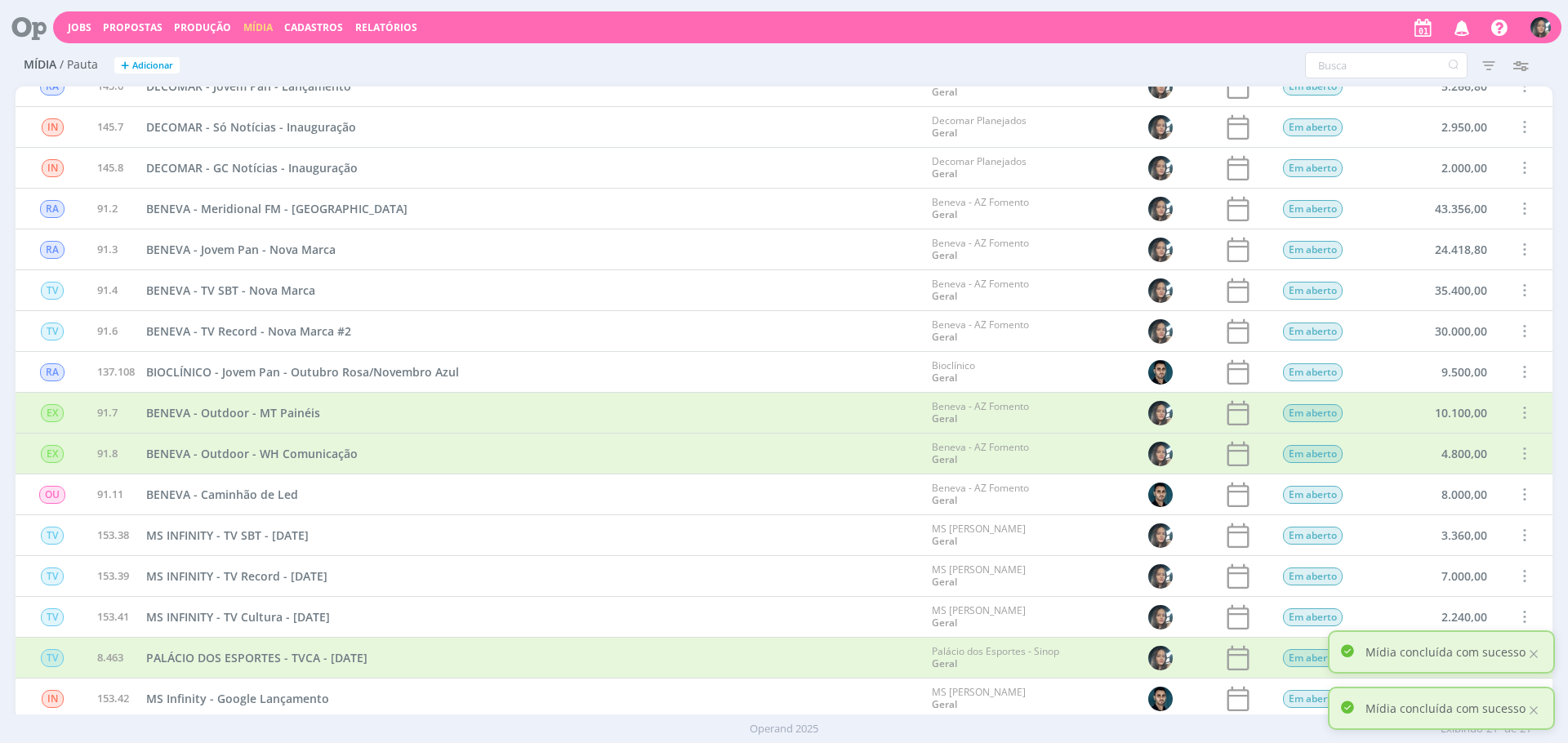
scroll to position [59, 0]
click at [1518, 377] on span at bounding box center [1524, 375] width 18 height 22
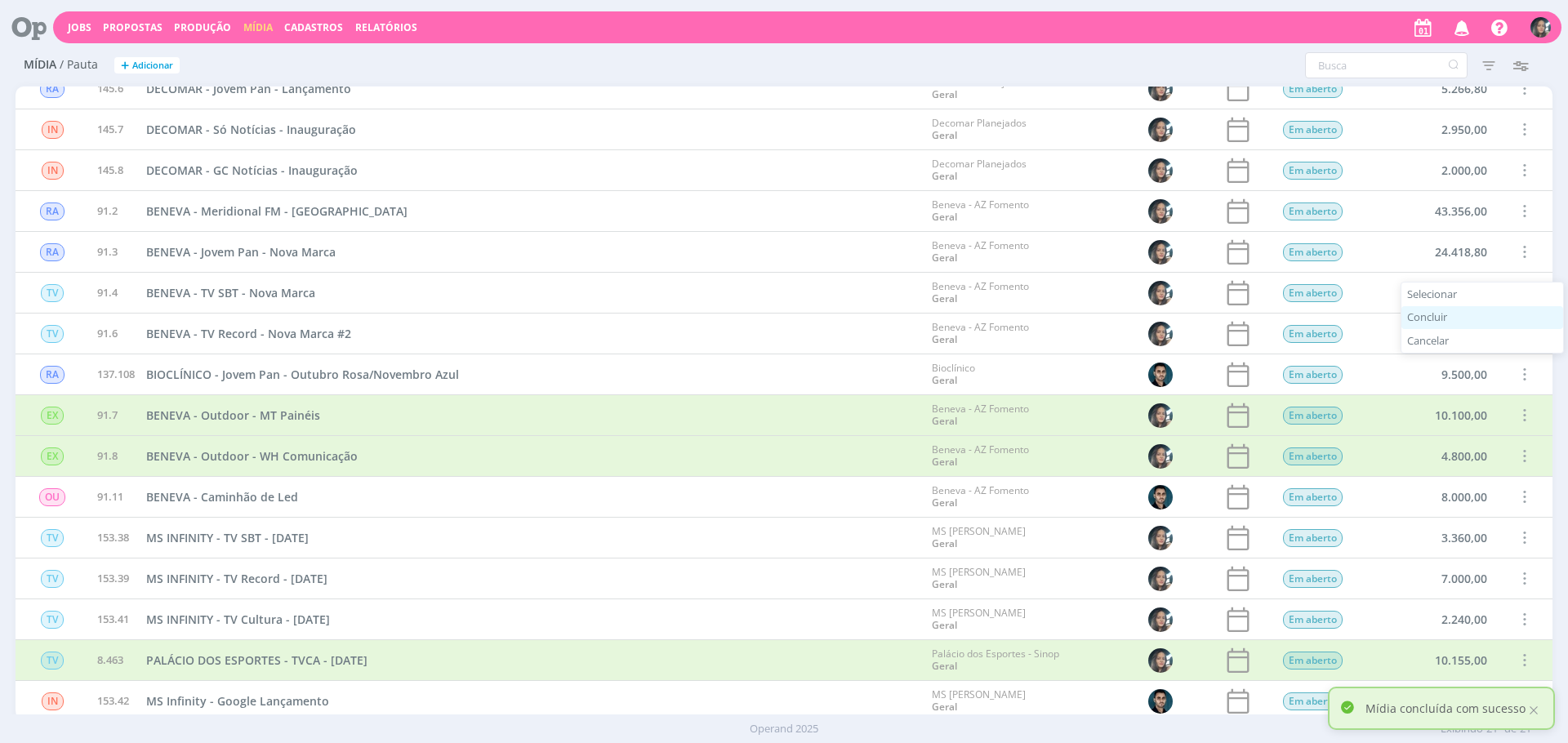
click at [1468, 314] on div "Concluir" at bounding box center [1482, 319] width 161 height 24
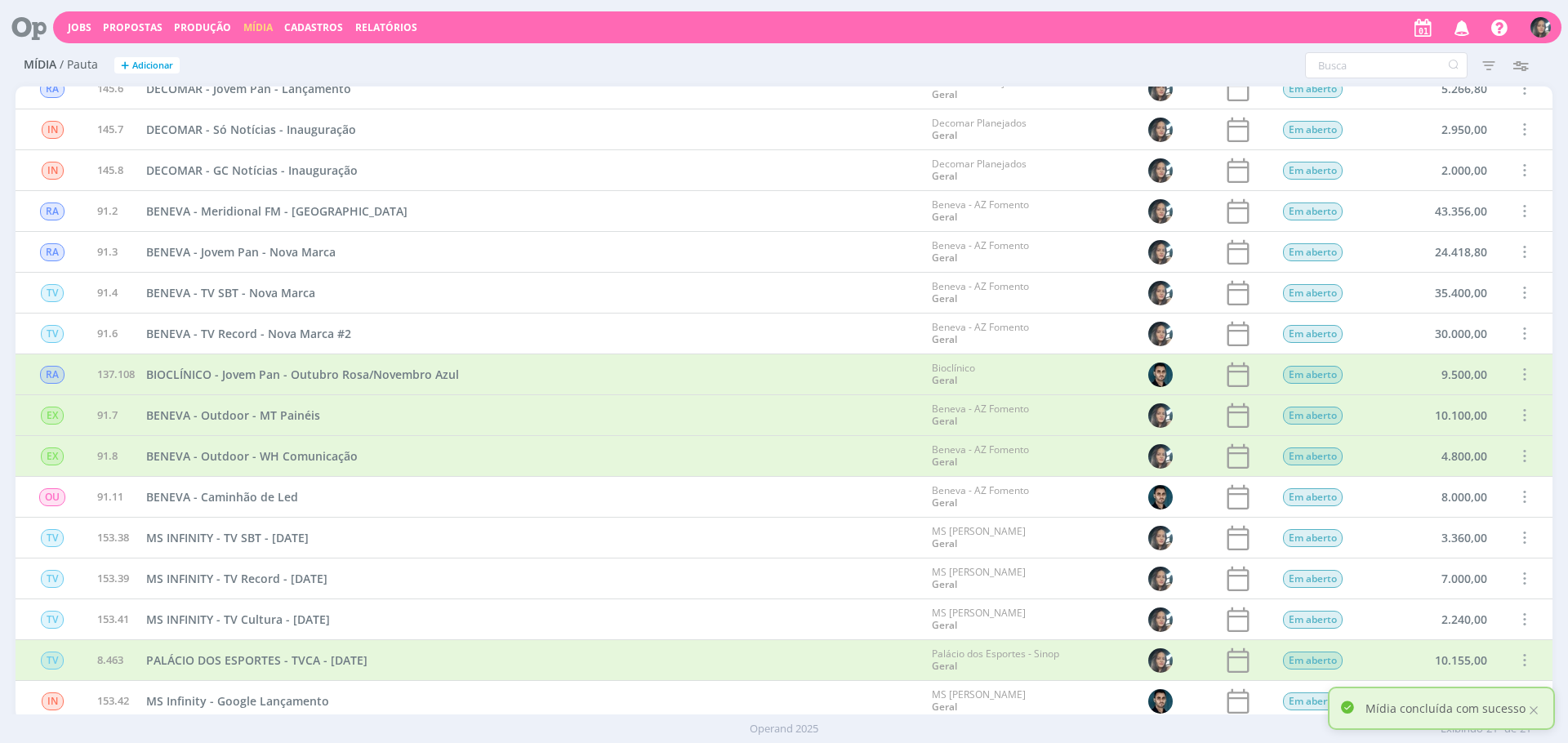
click at [1518, 490] on span at bounding box center [1524, 497] width 18 height 22
click at [1454, 439] on div "Concluir" at bounding box center [1482, 441] width 161 height 24
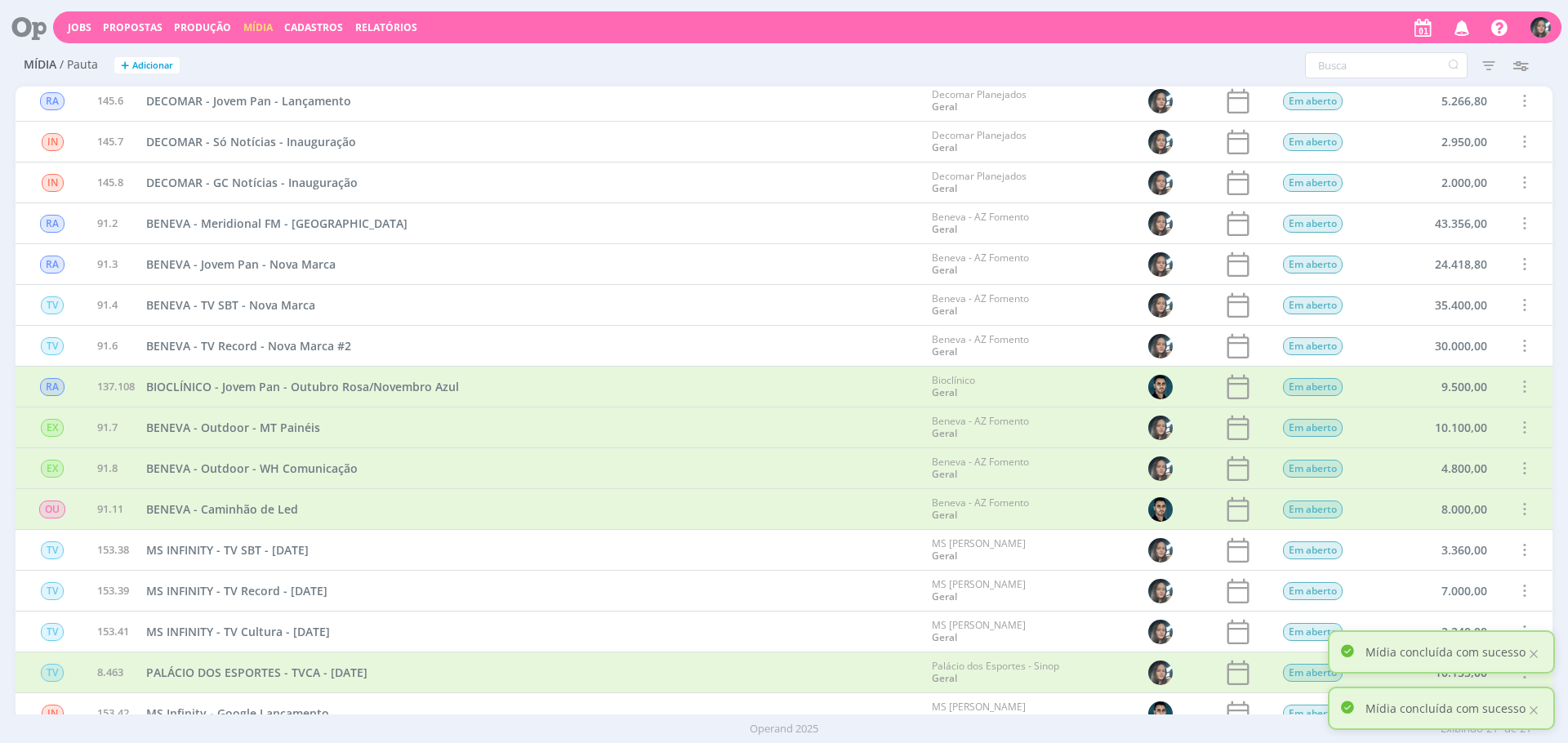
scroll to position [0, 0]
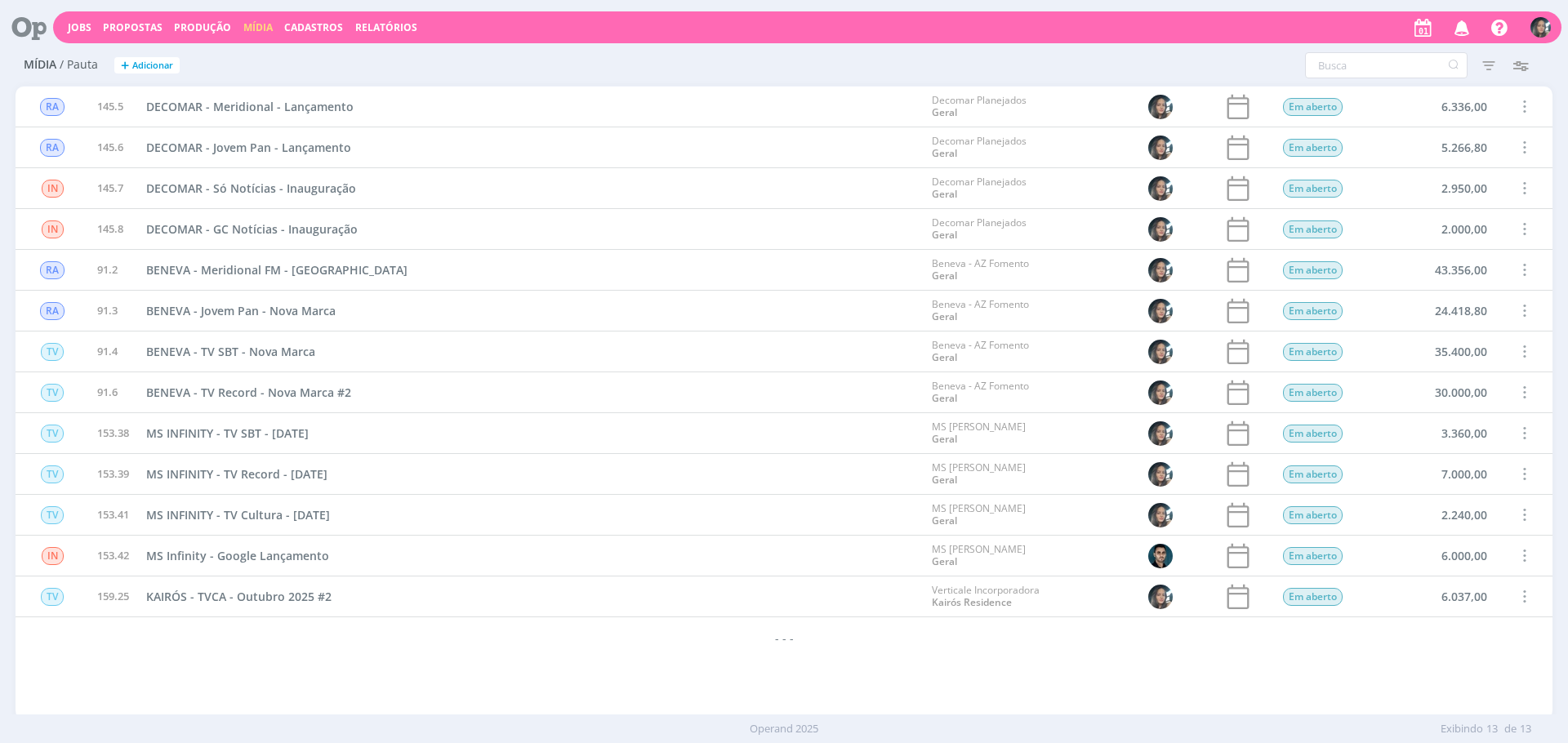
click at [1066, 706] on div "RA 145.5 DECOMAR - Meridional - Lançamento Decomar Planejados Geral Em aberto 6…" at bounding box center [784, 402] width 1537 height 632
click at [82, 26] on link "Jobs" at bounding box center [79, 27] width 24 height 14
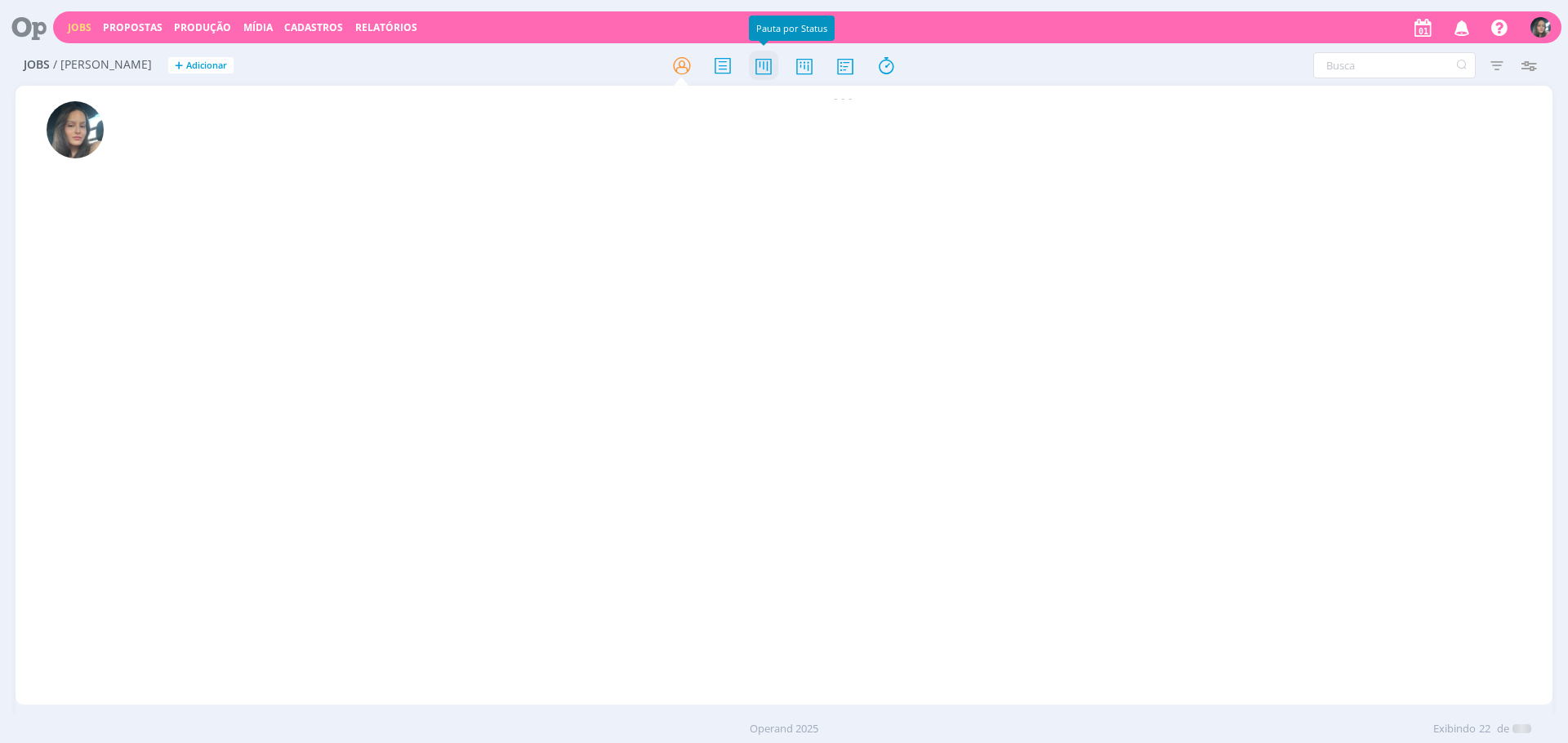
click at [775, 66] on icon at bounding box center [764, 65] width 29 height 32
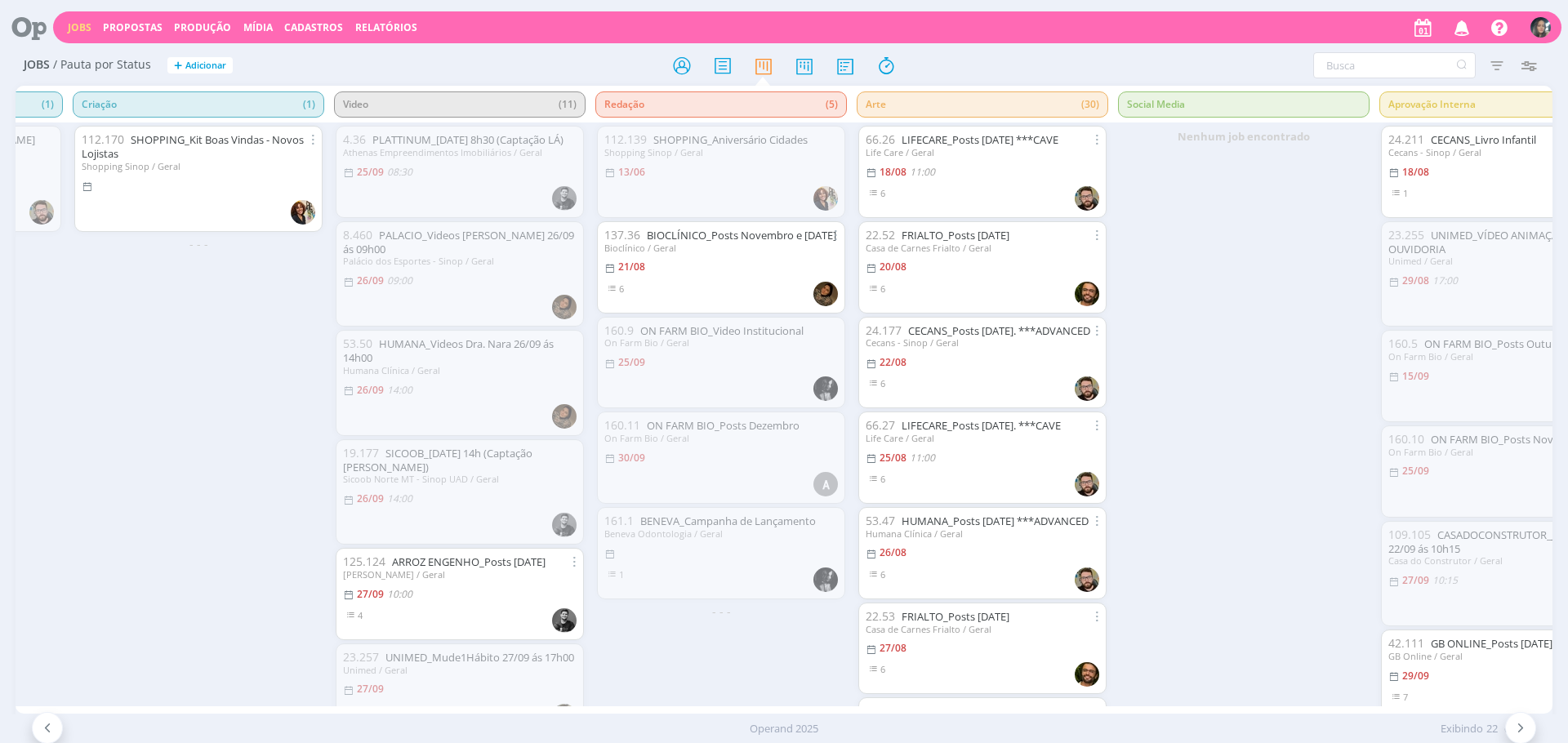
scroll to position [0, 764]
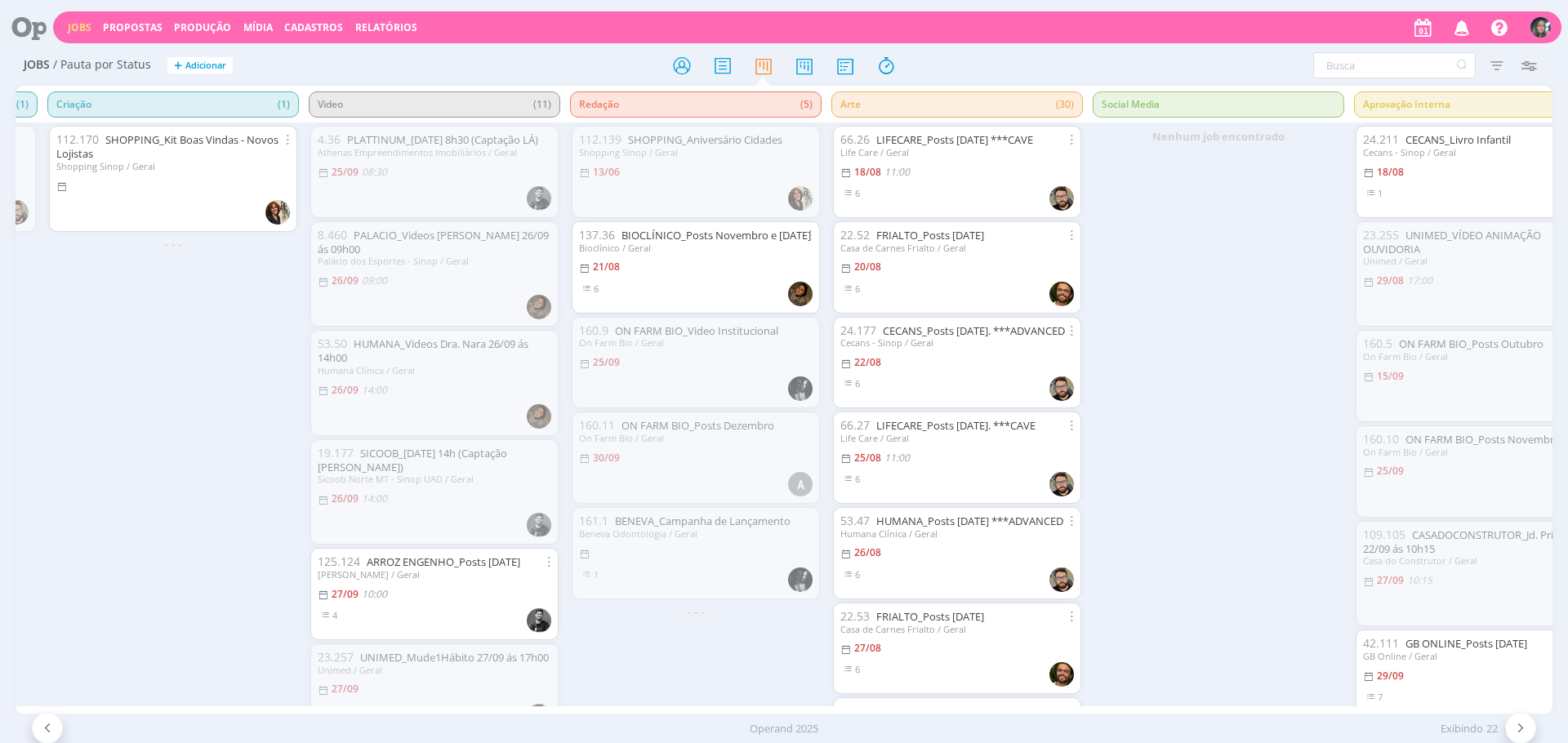
click at [149, 26] on span "Propostas" at bounding box center [132, 27] width 60 height 14
click at [180, 30] on link "Produção" at bounding box center [202, 27] width 57 height 14
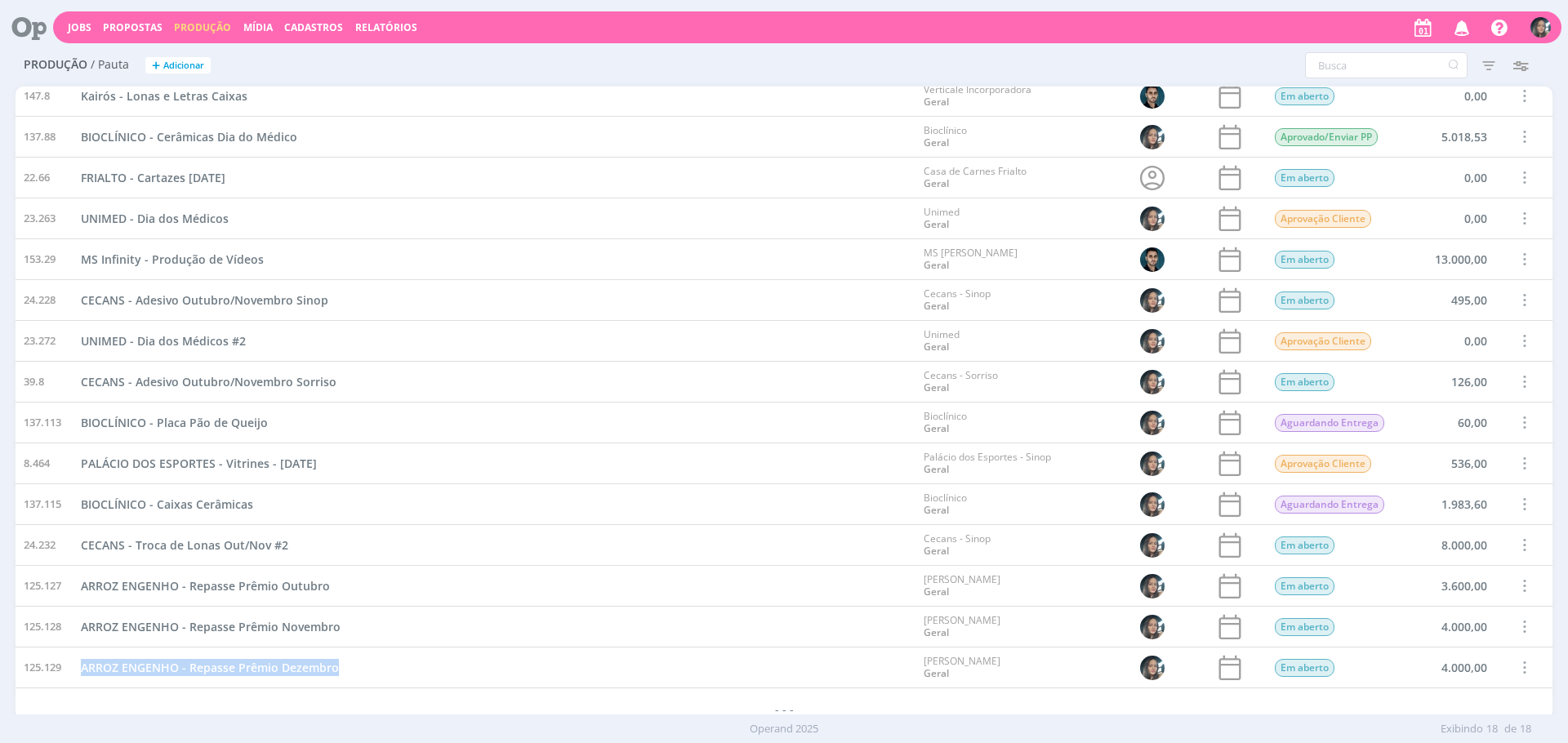
scroll to position [122, 0]
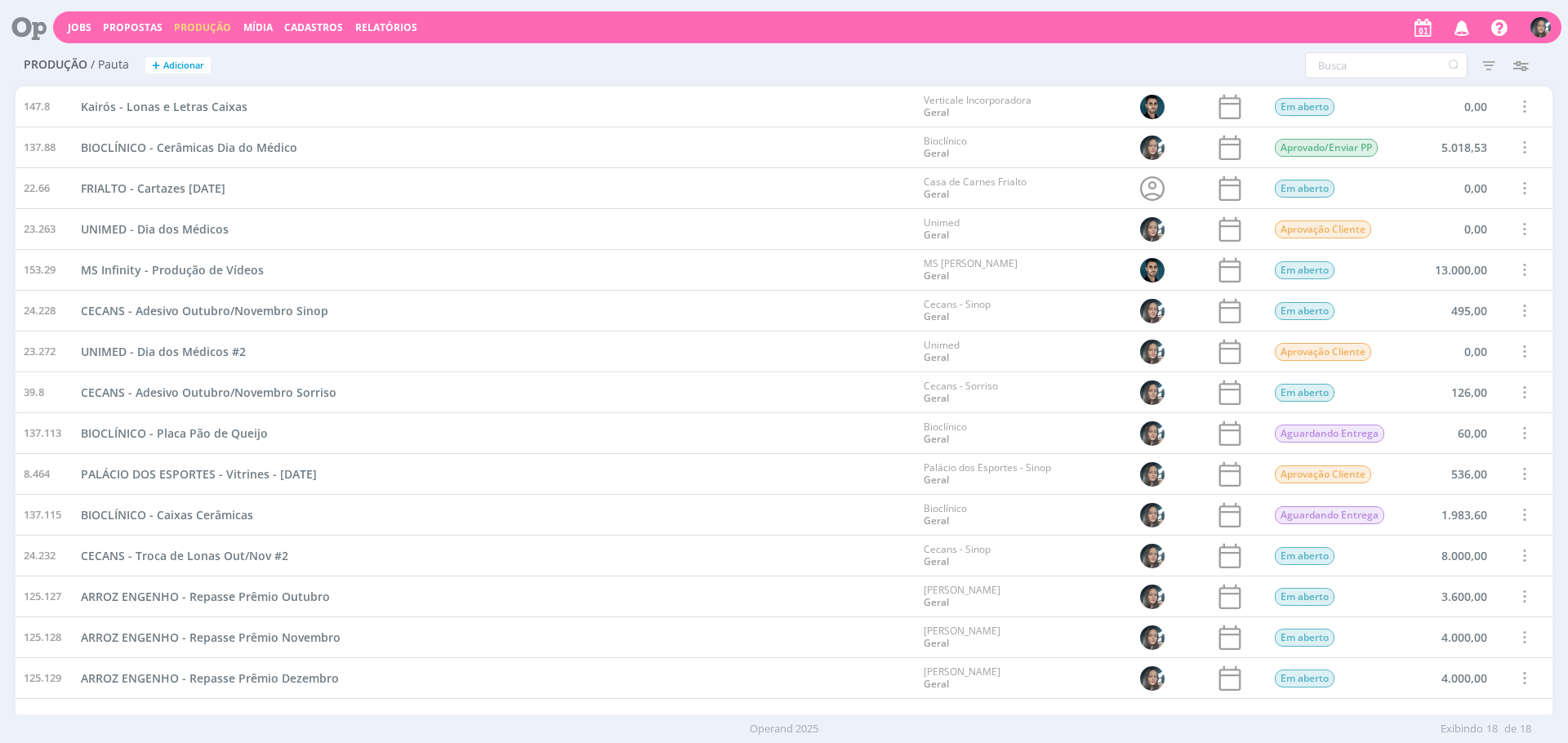
click at [678, 84] on div "Produção / Pauta + Adicionar Filtros Filtrar [GEOGRAPHIC_DATA] Data Personaliza…" at bounding box center [784, 67] width 1537 height 41
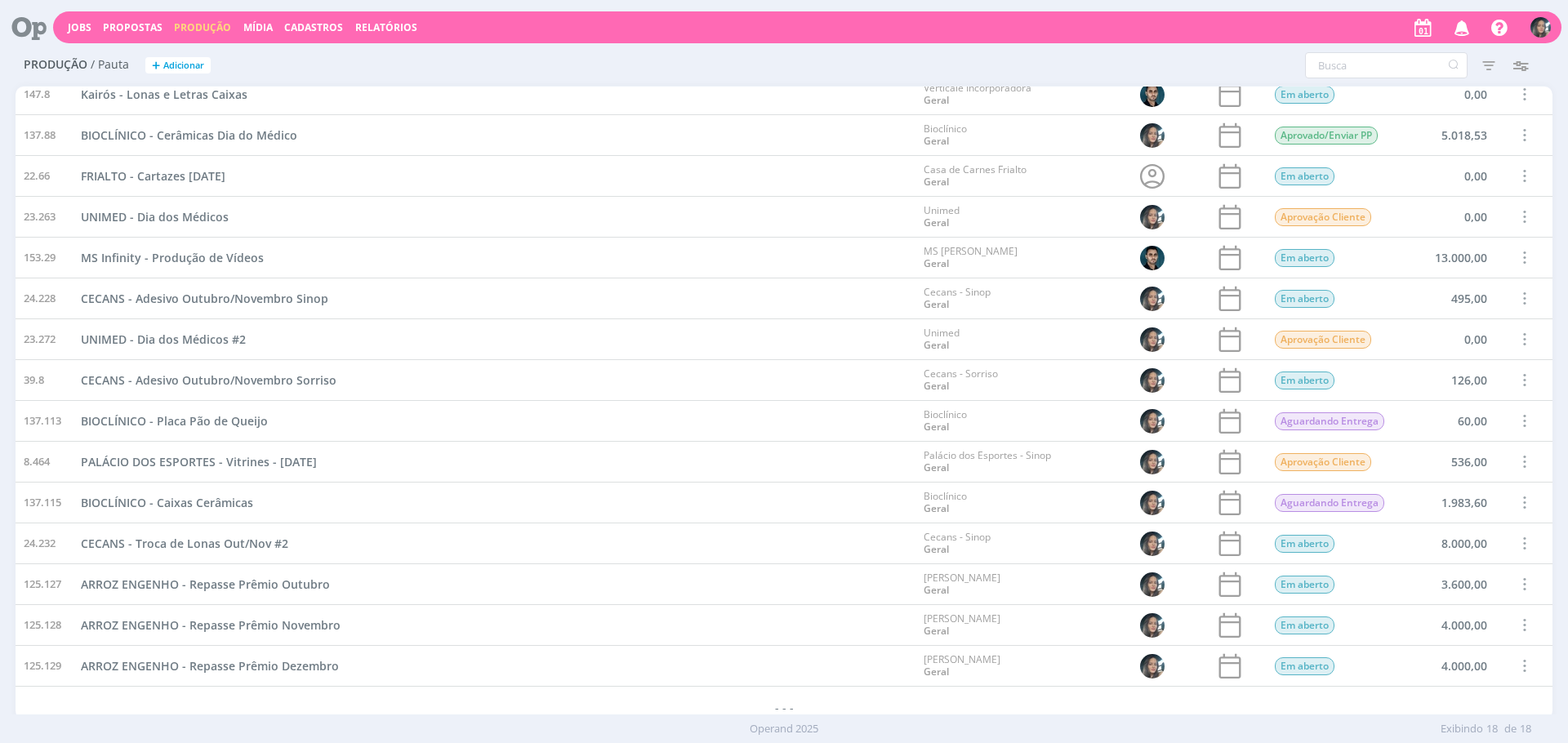
scroll to position [143, 0]
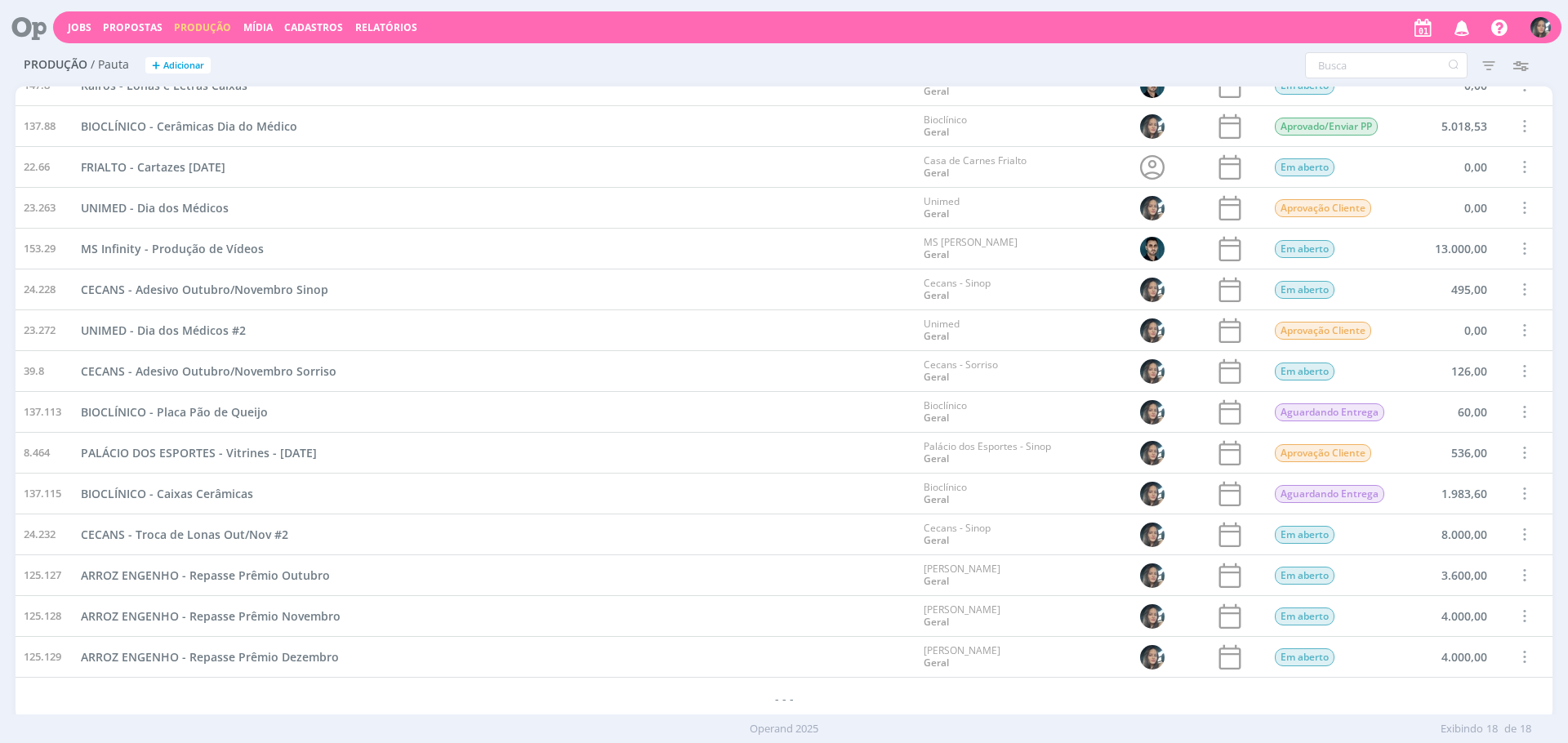
click at [1524, 657] on span at bounding box center [1524, 657] width 18 height 22
click at [1454, 607] on div "Concluir" at bounding box center [1482, 600] width 161 height 24
click at [1520, 618] on span at bounding box center [1524, 617] width 18 height 22
click at [1431, 565] on div "Concluir" at bounding box center [1482, 560] width 161 height 24
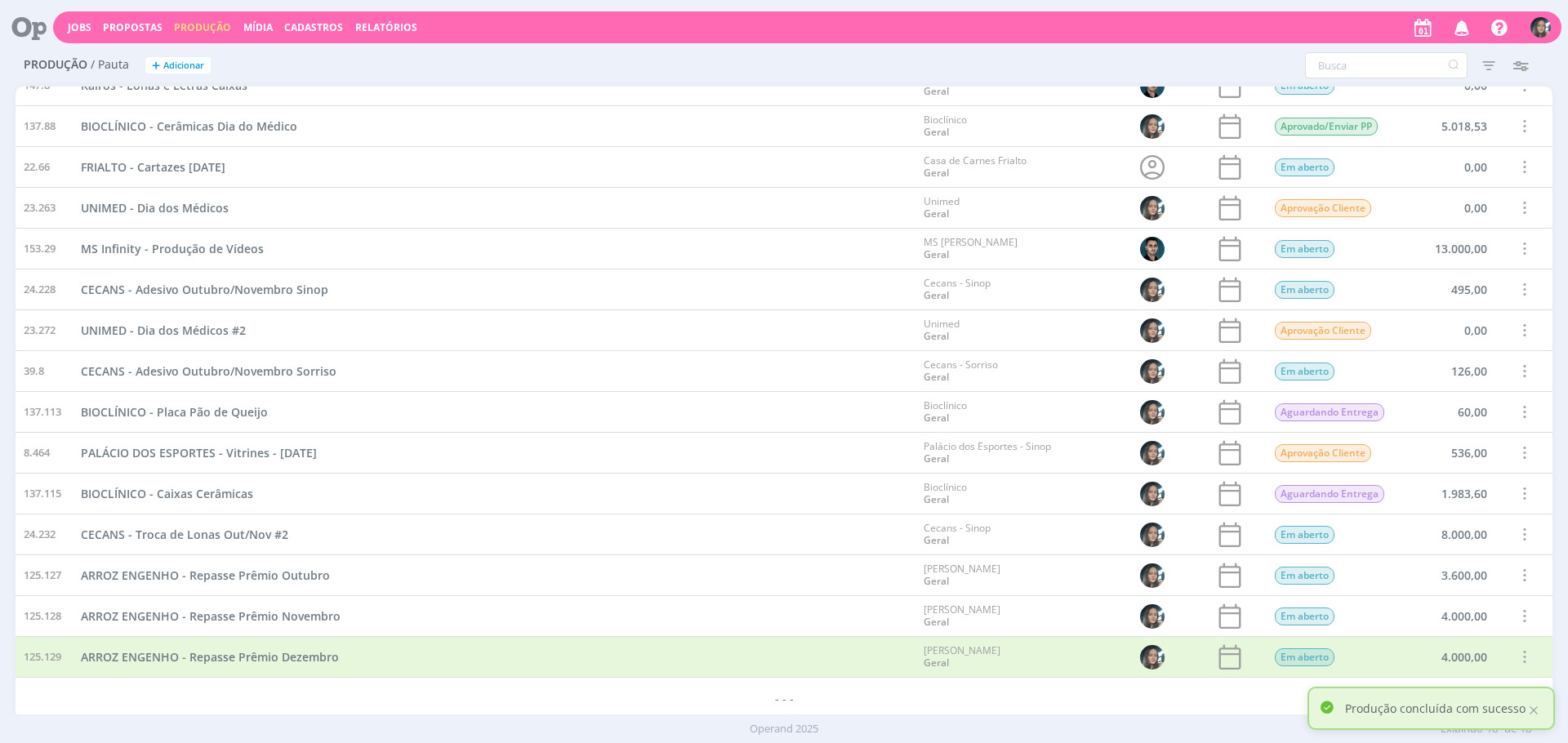
click at [1515, 573] on span at bounding box center [1524, 576] width 18 height 22
click at [1460, 514] on div "Concluir" at bounding box center [1482, 519] width 161 height 24
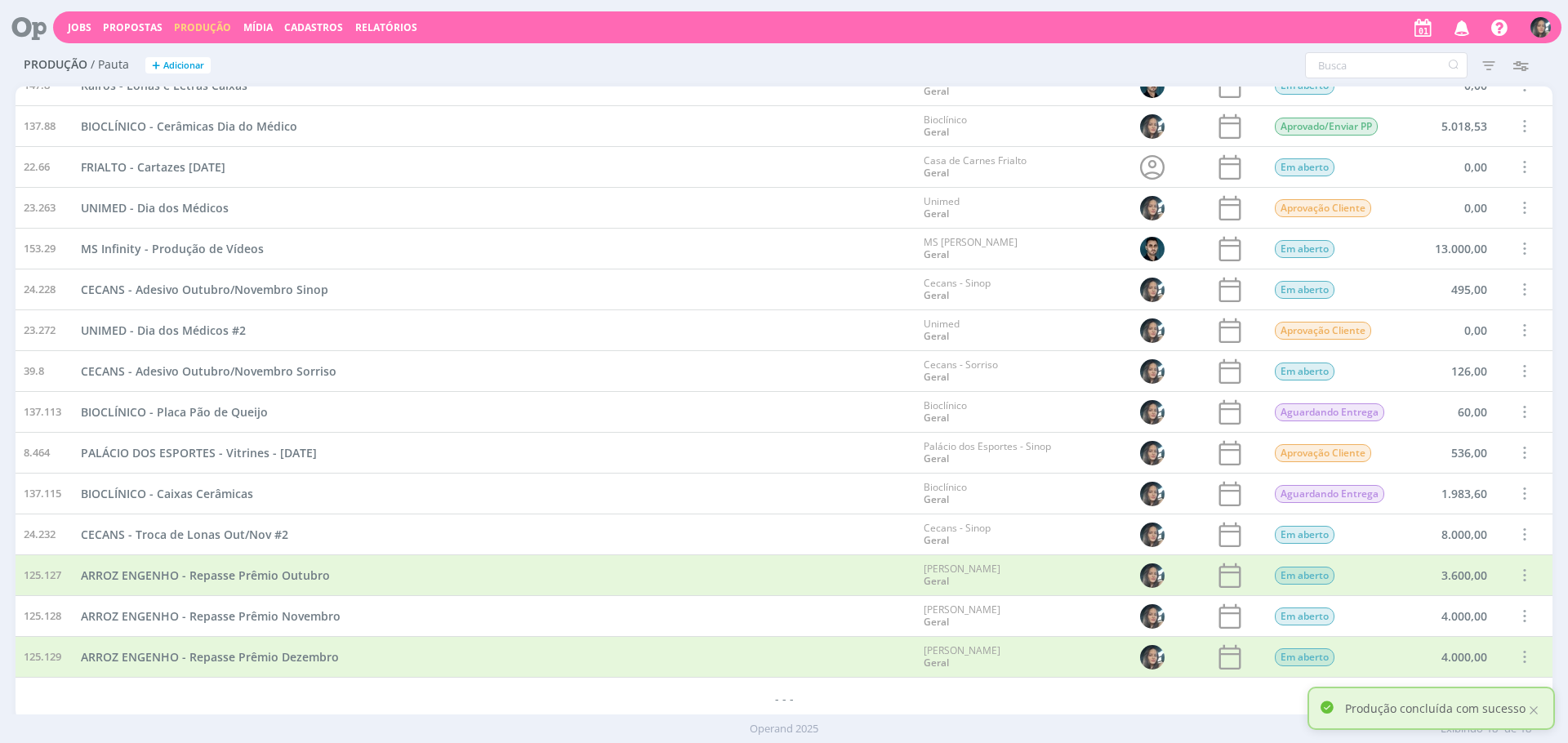
click at [1524, 617] on span at bounding box center [1524, 617] width 18 height 22
click at [1483, 566] on div "Concluir" at bounding box center [1482, 560] width 161 height 24
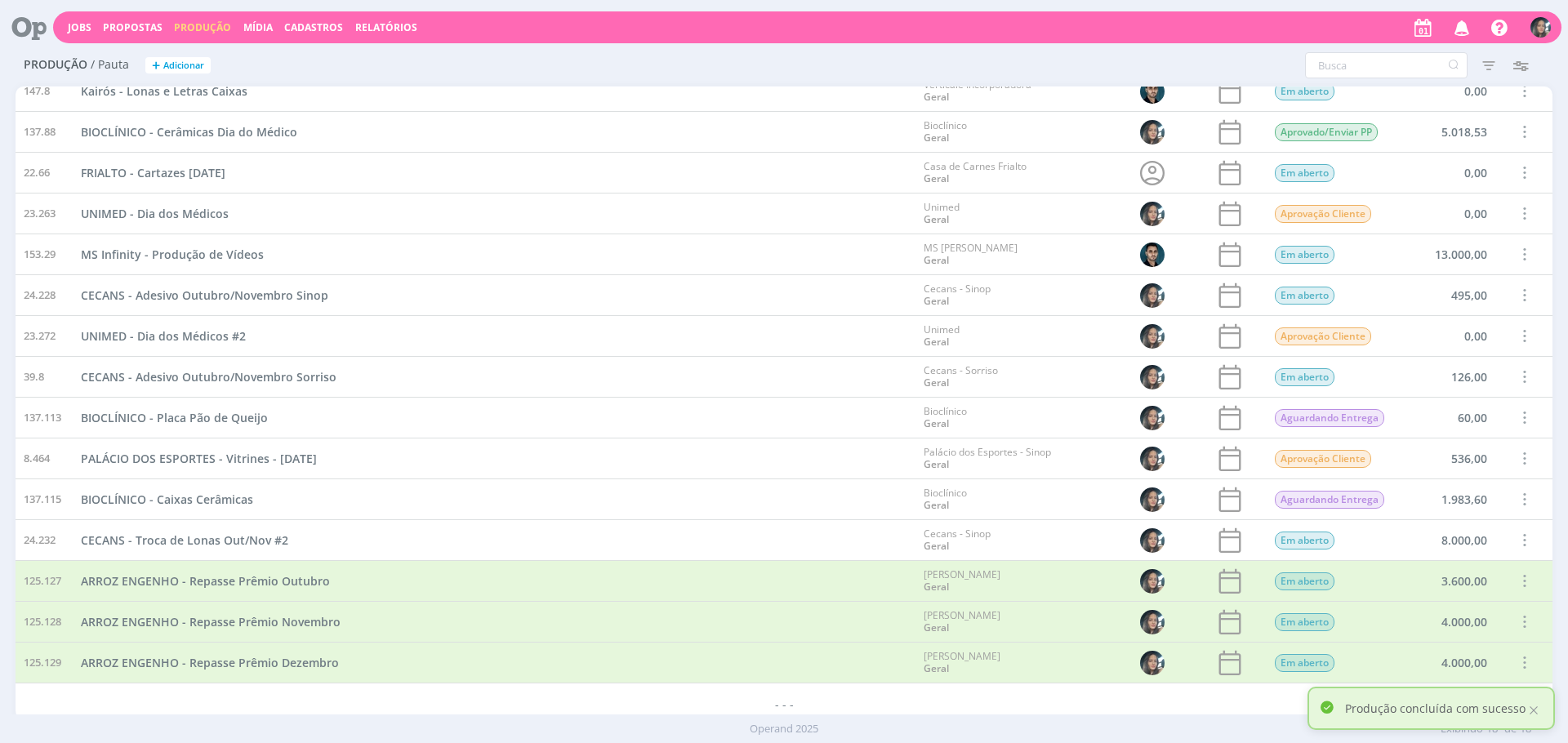
scroll to position [77, 0]
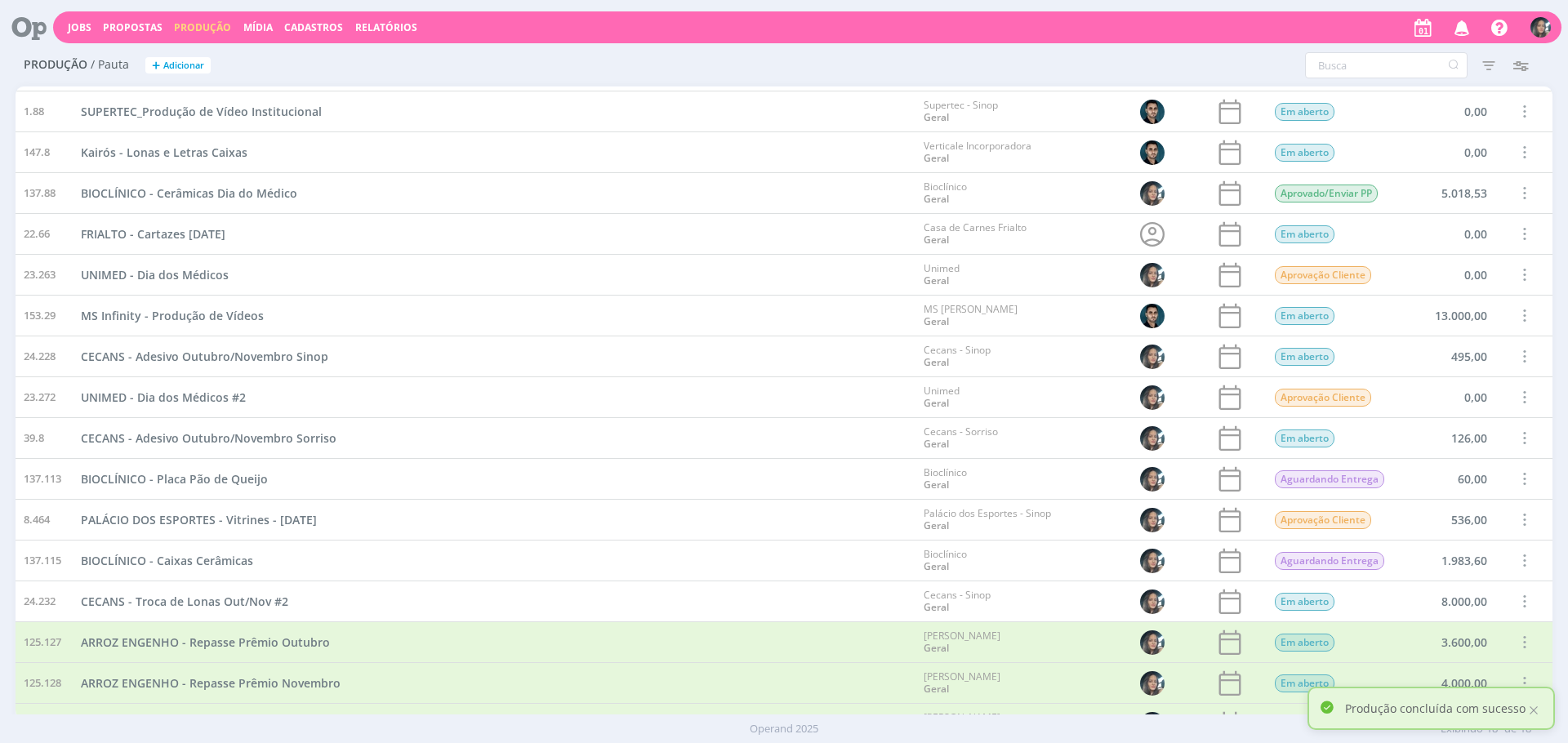
click at [1517, 483] on span at bounding box center [1524, 479] width 18 height 22
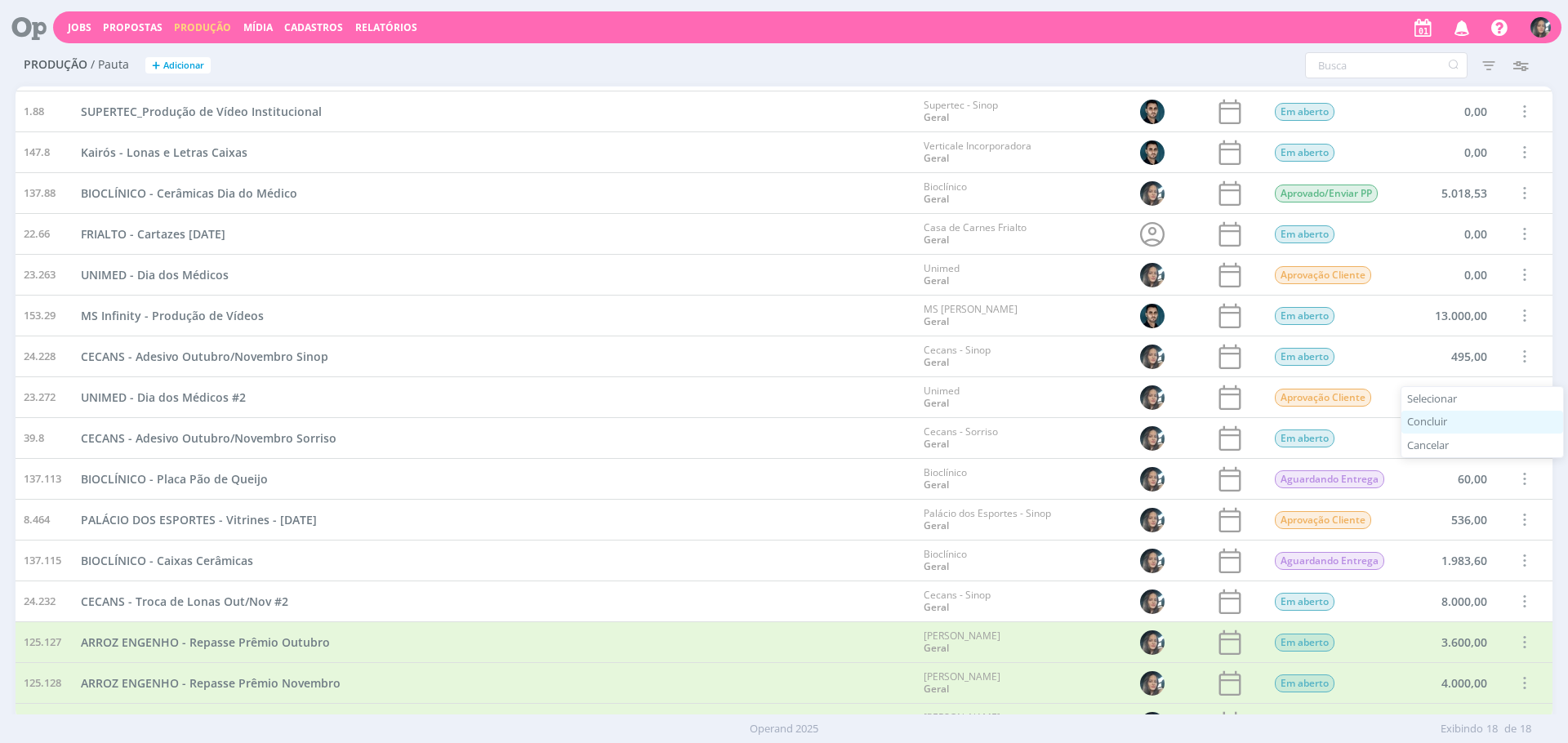
click at [1452, 418] on div "Concluir" at bounding box center [1482, 423] width 161 height 24
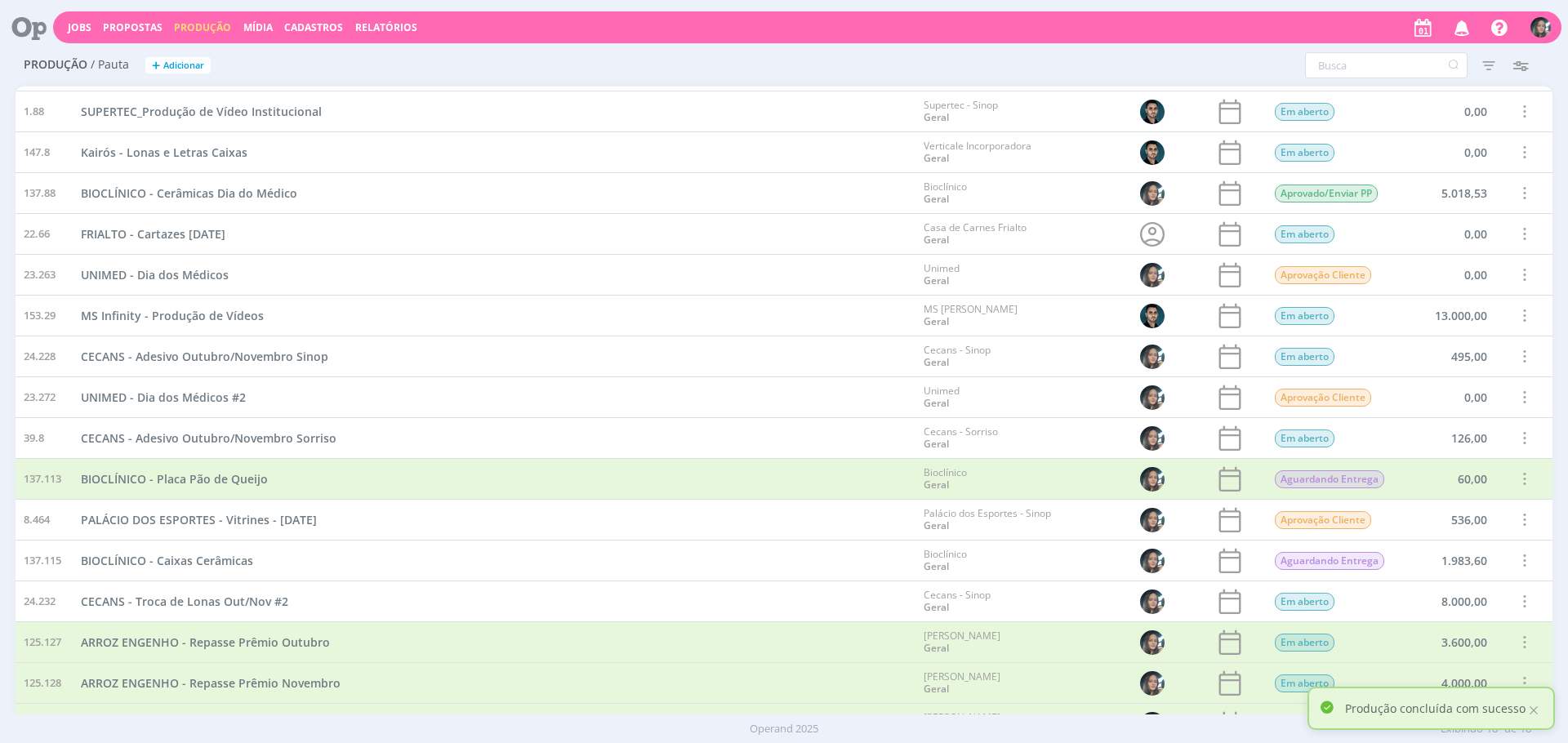
click at [1515, 524] on span at bounding box center [1524, 520] width 18 height 22
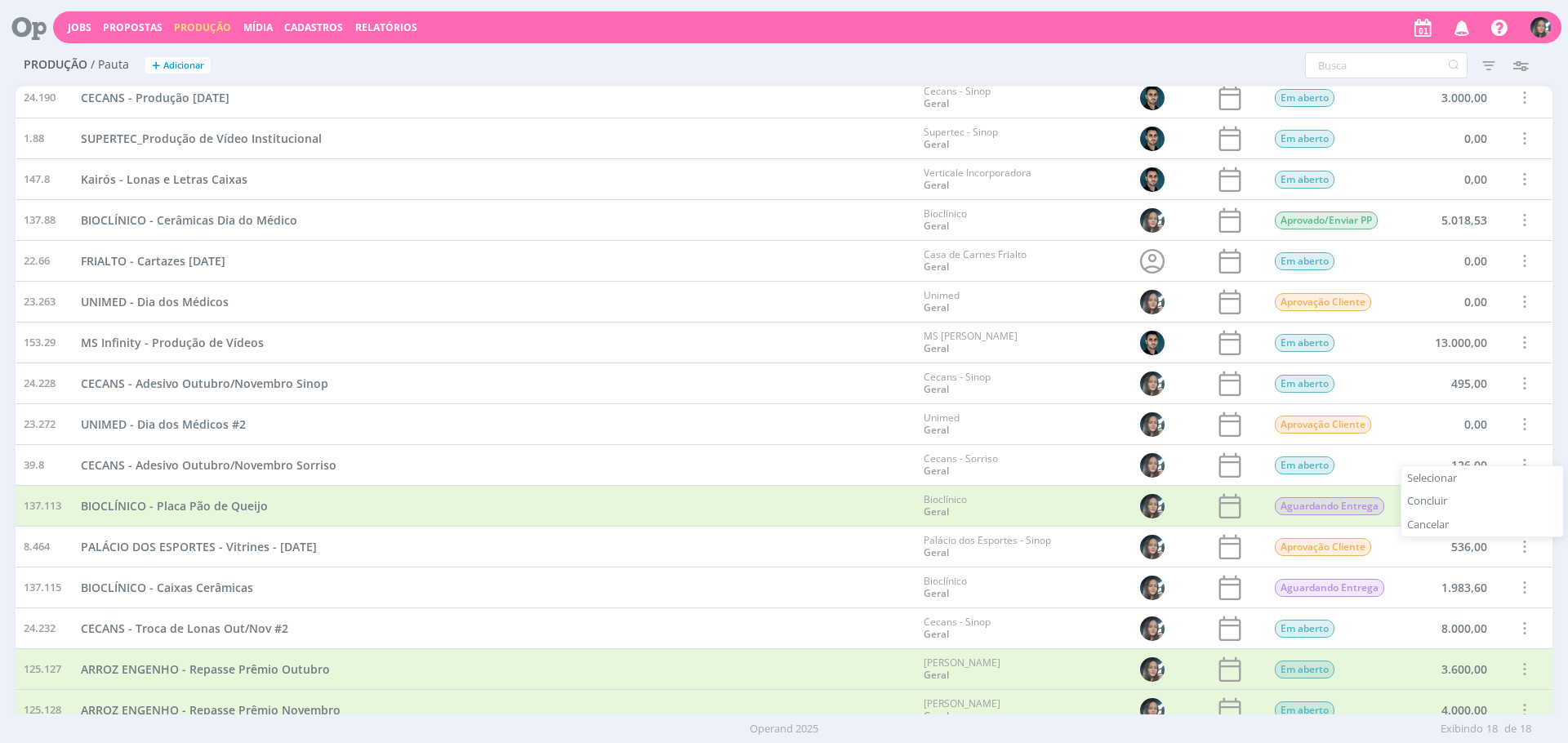
scroll to position [0, 0]
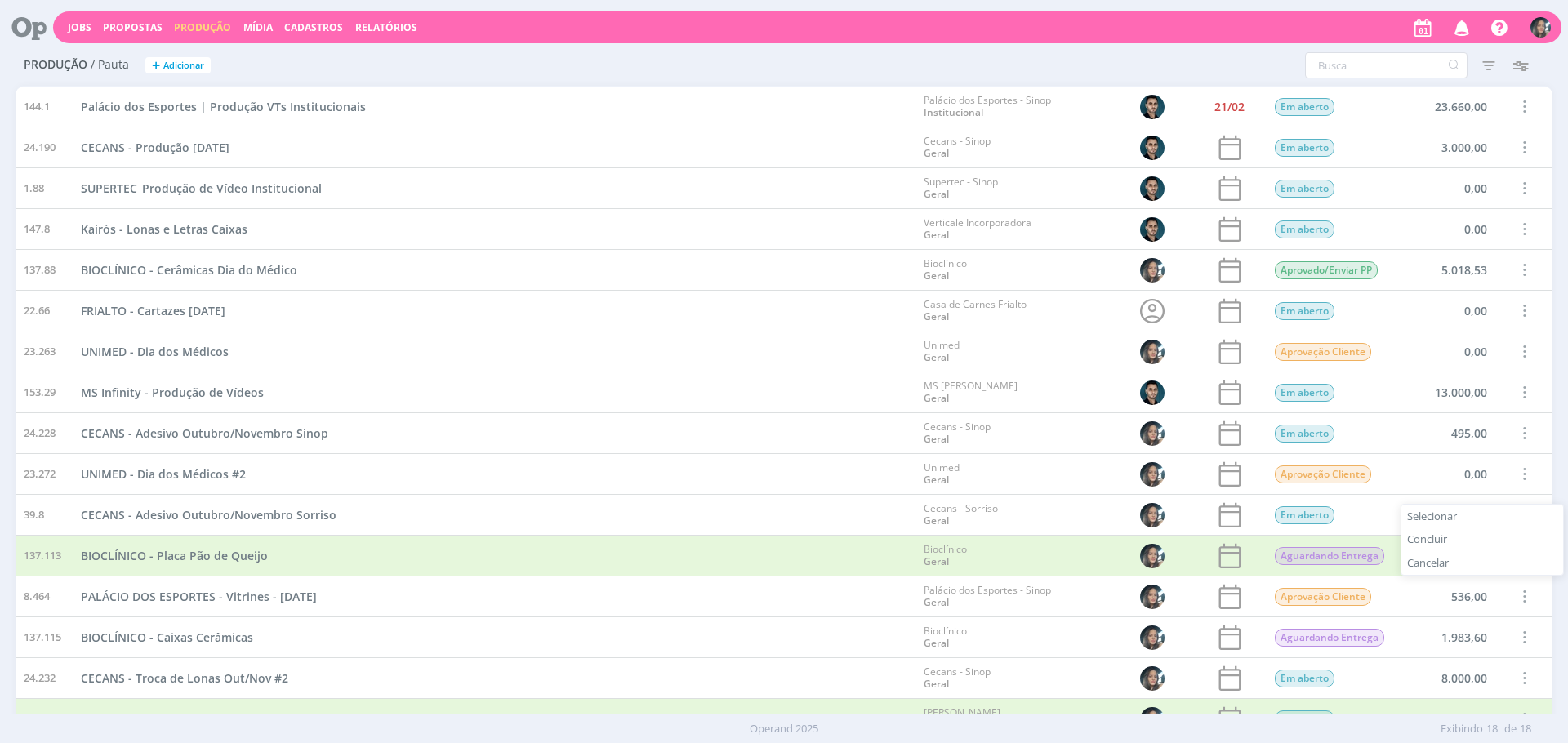
click at [1518, 427] on span at bounding box center [1524, 433] width 18 height 22
click at [1459, 383] on div "Concluir" at bounding box center [1482, 377] width 161 height 24
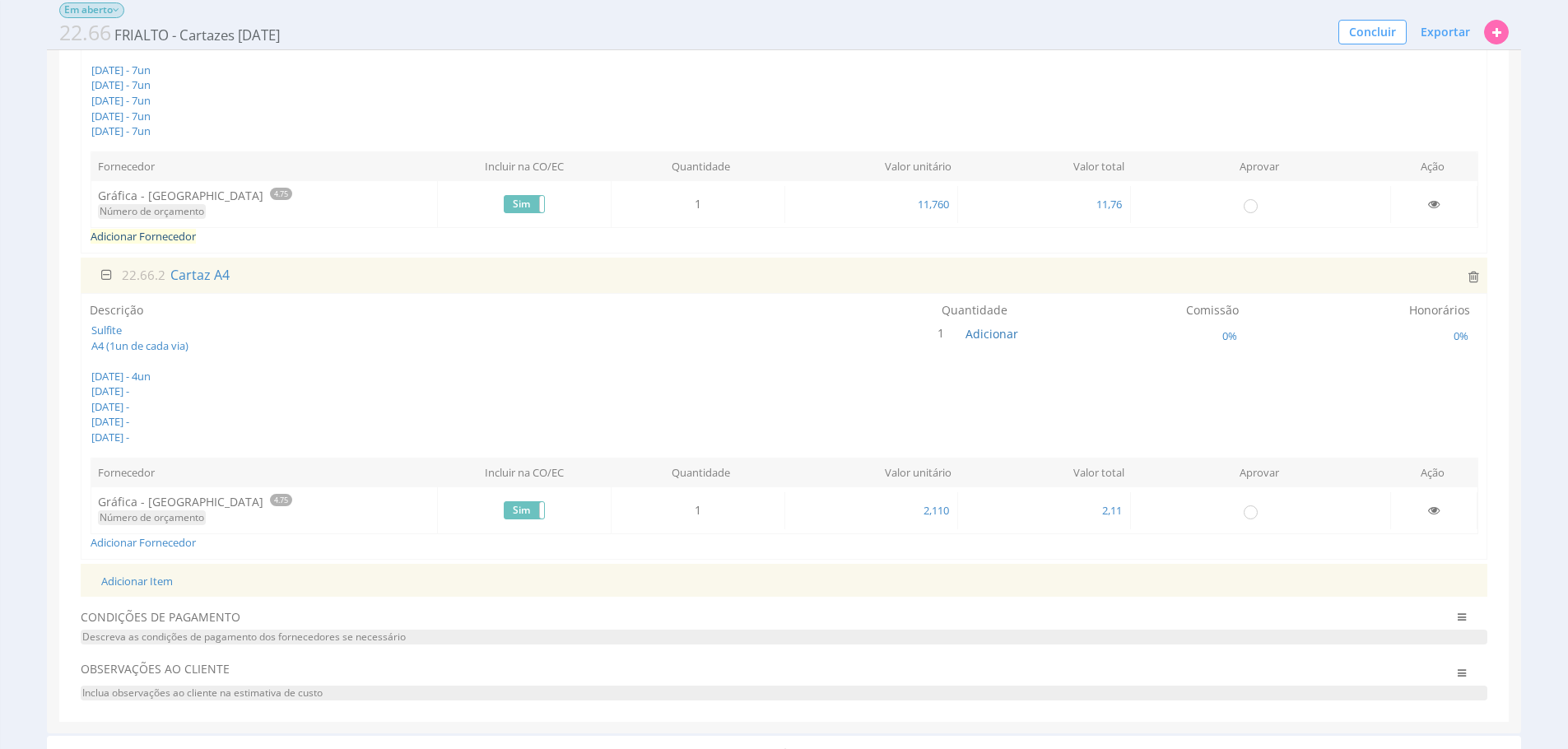
scroll to position [340, 0]
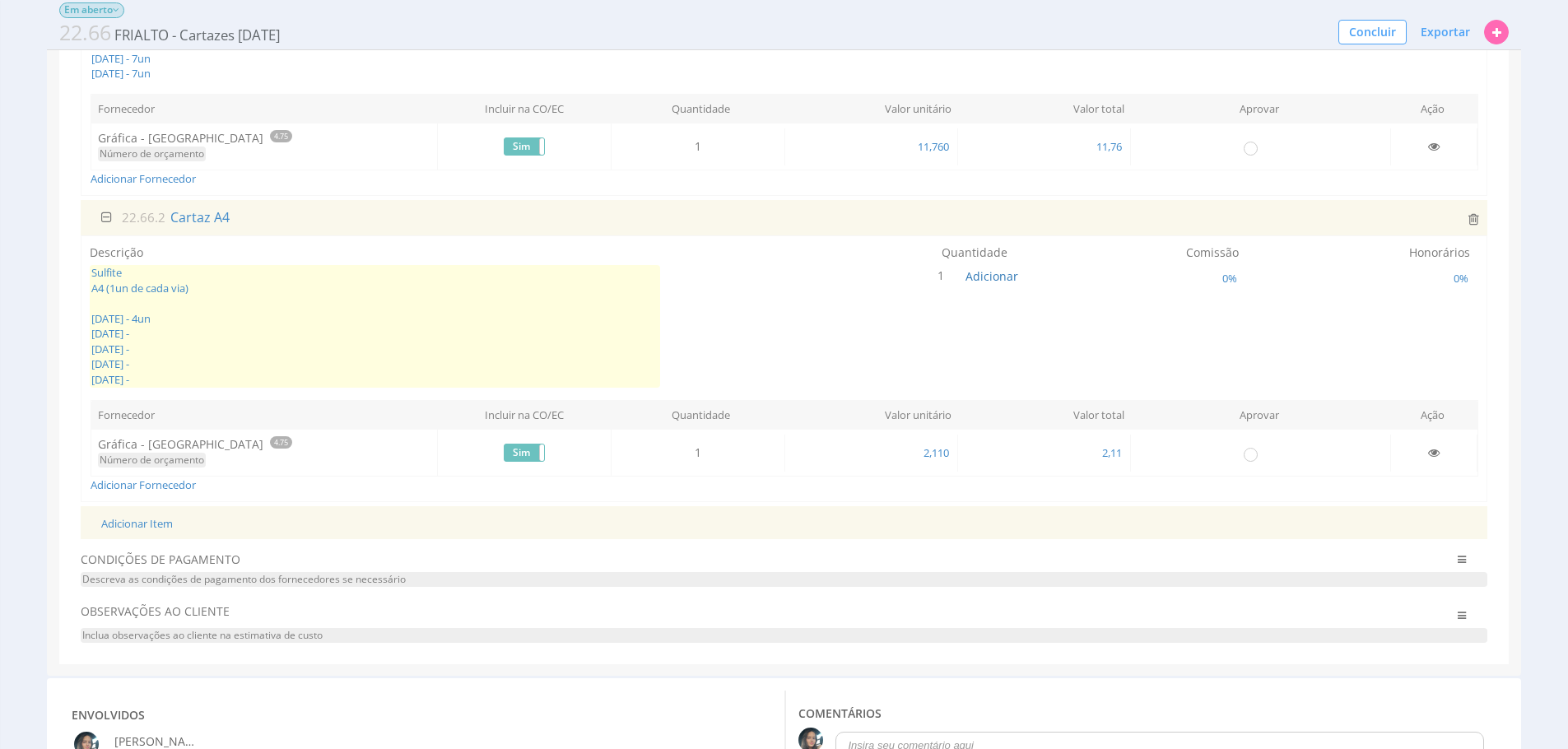
click at [367, 326] on span "Sulfite A4 (1un de cada via) 01/09/2025 - 4un 08/09/2025 - 15/09/2025 - 22/09/2…" at bounding box center [374, 326] width 571 height 122
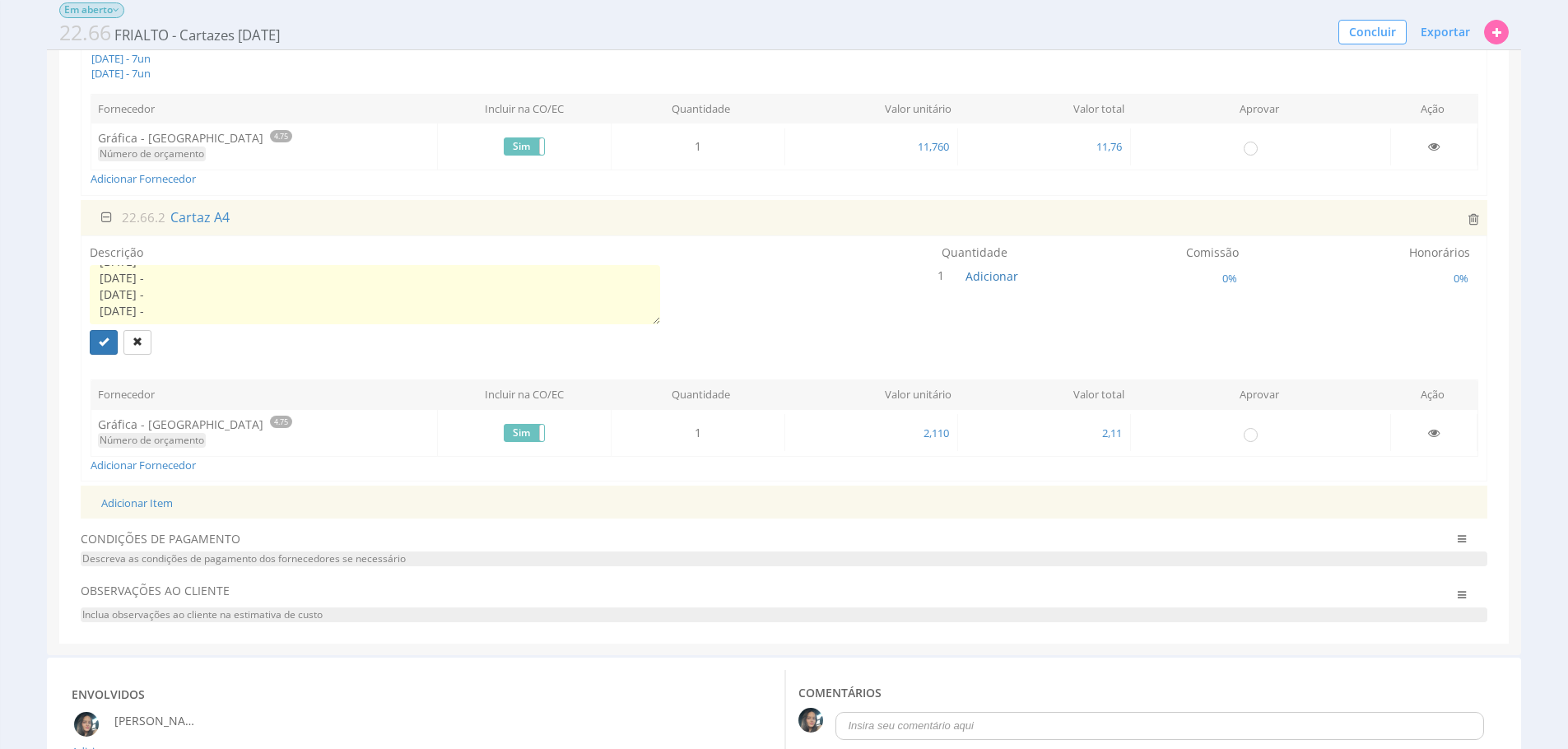
scroll to position [59, 0]
click at [299, 285] on textarea "Sulfite A4 (1un de cada via) 01/09/2025 - 4un 08/09/2025 - 15/09/2025 - 22/09/2…" at bounding box center [374, 294] width 571 height 59
type textarea "Sulfite A4 (1un de cada via) 01/09/2025 - 4un 08/09/2025 - 4un 15/09/2025 - 22/…"
click at [358, 301] on textarea "Sulfite A4 (1un de cada via) 01/09/2025 - 4un 08/09/2025 - 4un 15/09/2025 - 22/…" at bounding box center [374, 294] width 571 height 59
click at [255, 81] on div "Descrição Sulfite A3 (7un - via única) 01/09/2025 - 7un 08/09/2025 - 7un 15/09/…" at bounding box center [784, 63] width 1406 height 267
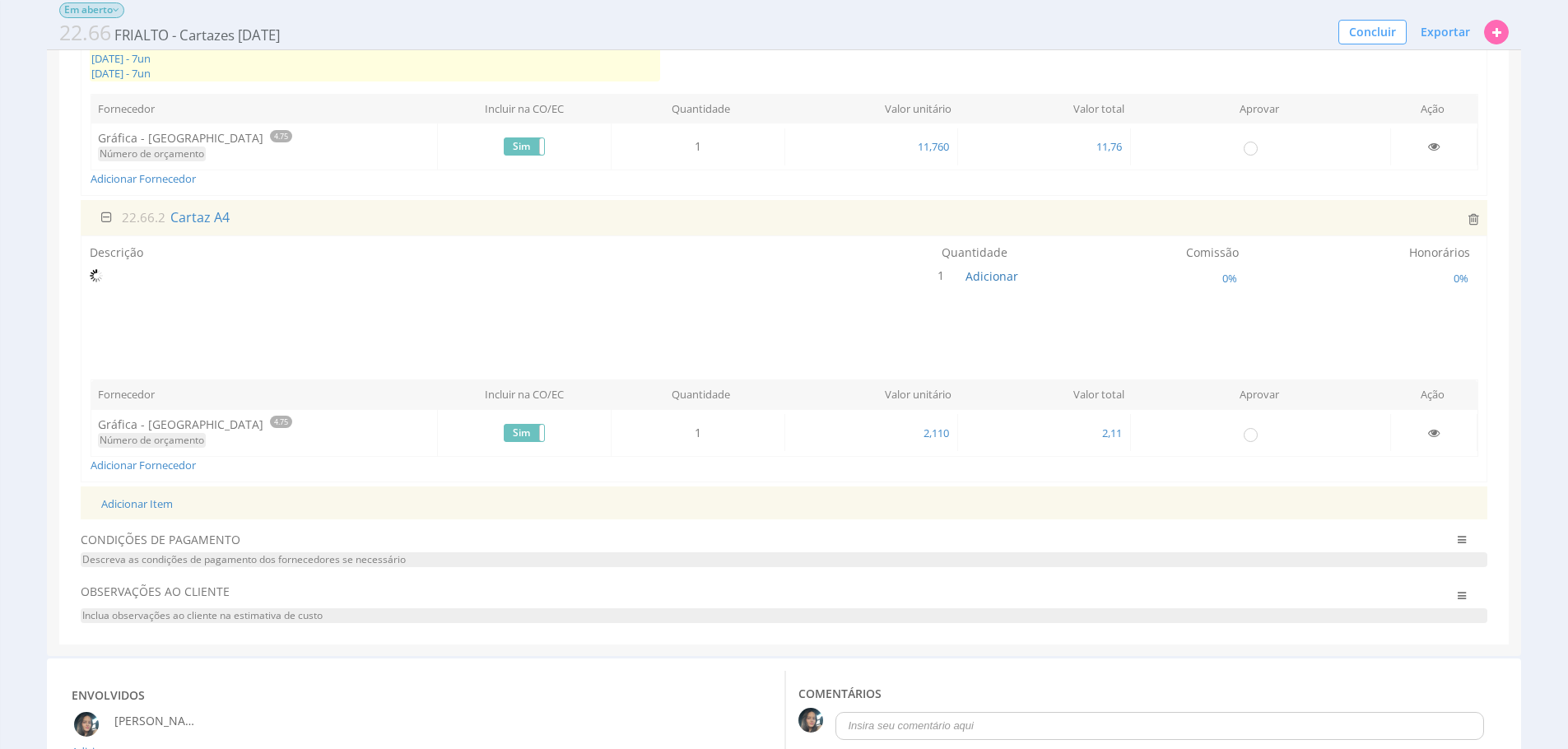
click at [259, 69] on span "Sulfite A3 (7un - via única) 01/09/2025 - 7un 08/09/2025 - 7un 15/09/2025 - 7un…" at bounding box center [374, 20] width 571 height 122
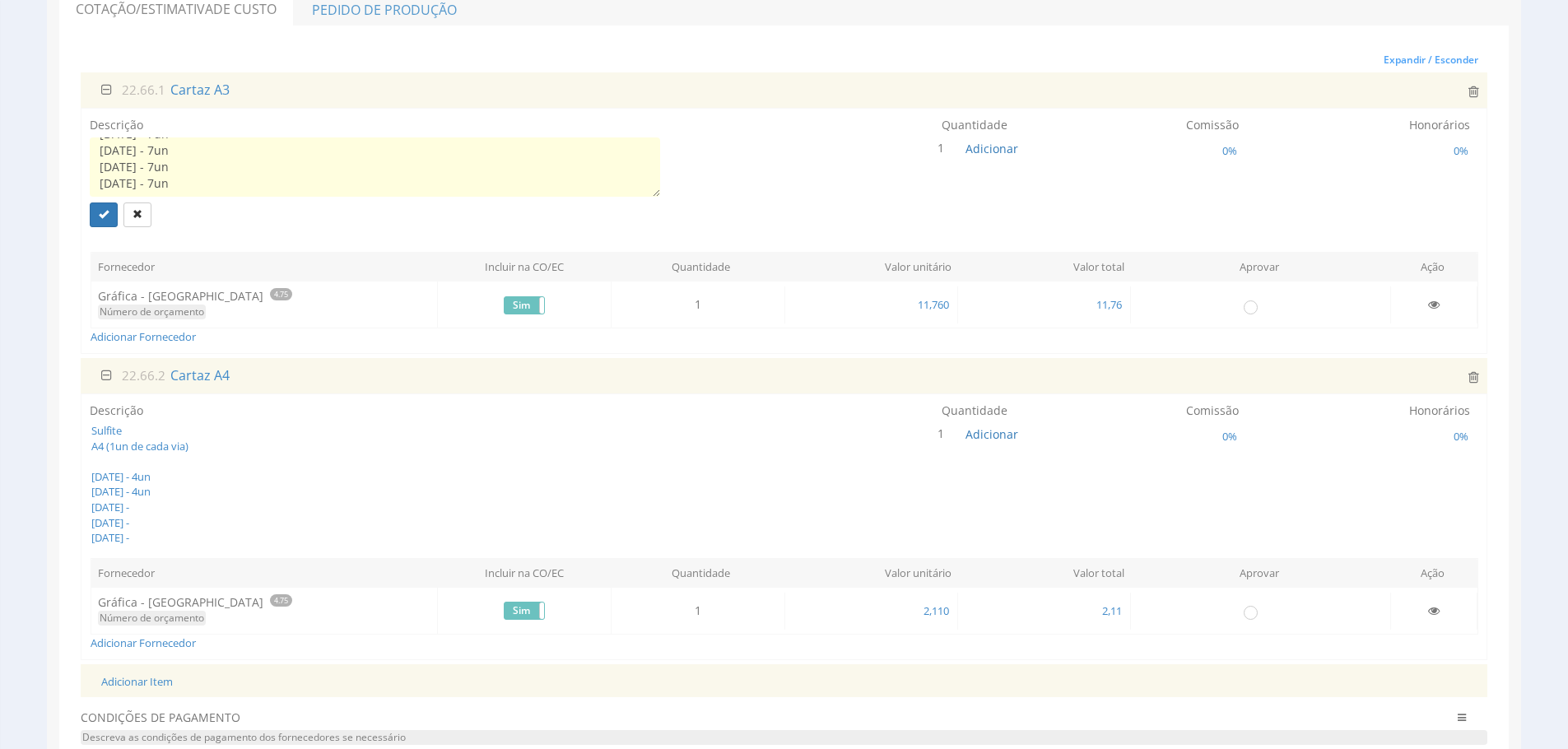
scroll to position [48, 0]
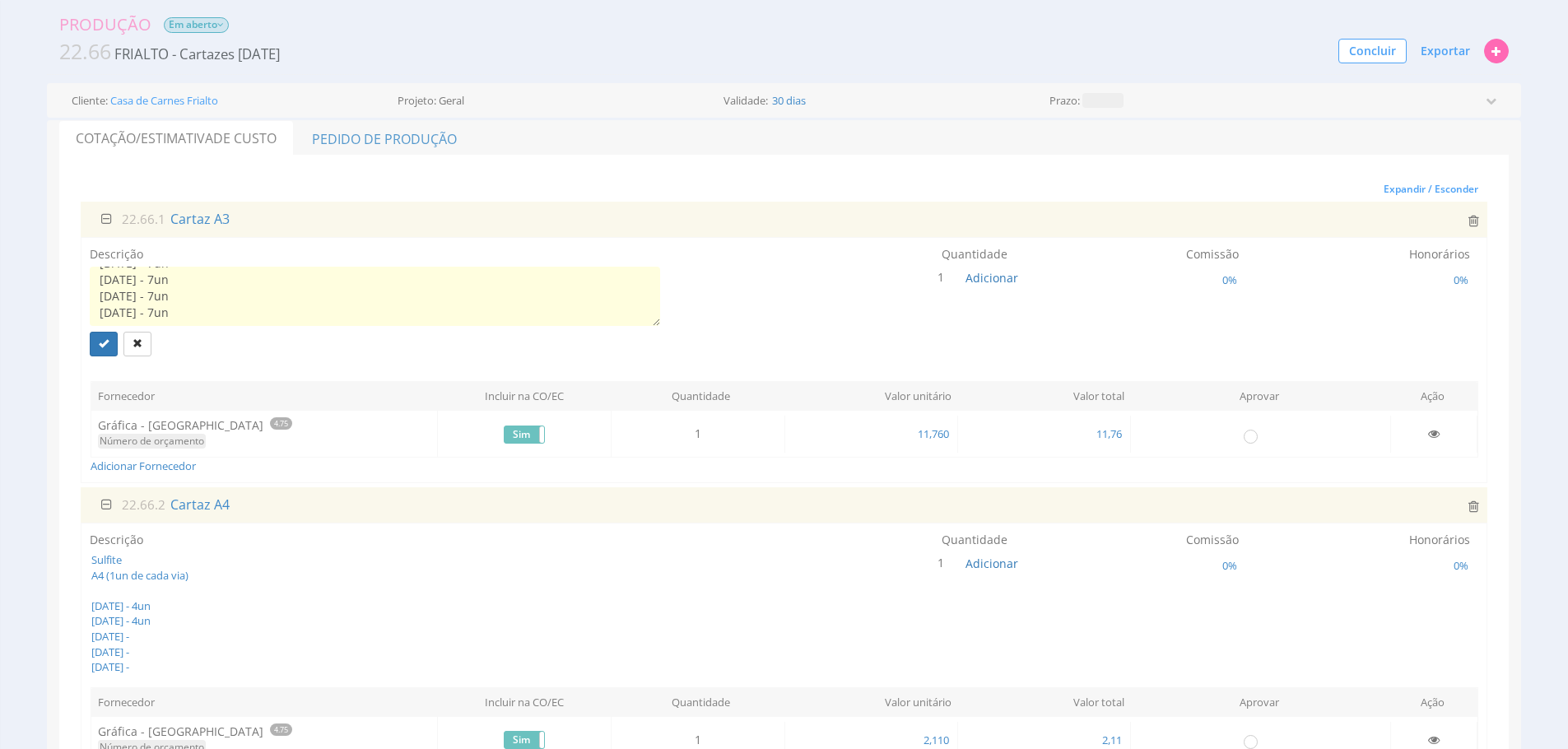
click at [269, 286] on textarea "Sulfite A3 (7un - via única) 01/09/2025 - 7un 08/09/2025 - 7un 15/09/2025 - 7un…" at bounding box center [374, 296] width 571 height 59
click at [265, 295] on textarea "Sulfite A3 (7un - via única) 01/09/2025 - 7un 08/09/2025 - 7un 15/09/2025 - 7un…" at bounding box center [374, 296] width 571 height 59
click at [263, 287] on textarea "Sulfite A3 (7un - via única) 01/09/2025 - 7un 08/09/2025 - 7un 15/09/2025 - 7un…" at bounding box center [374, 296] width 571 height 59
click at [176, 282] on textarea "Sulfite A3 (7un - via única) 01/09/2025 - 7un 08/09/2025 - 7un 15/09/2025 - 7un…" at bounding box center [374, 296] width 571 height 59
type textarea "Sulfite A3 (7un - via única) 01/09/2025 - 7un 08/09/2025 - 7un 15/09/2025 - 3un…"
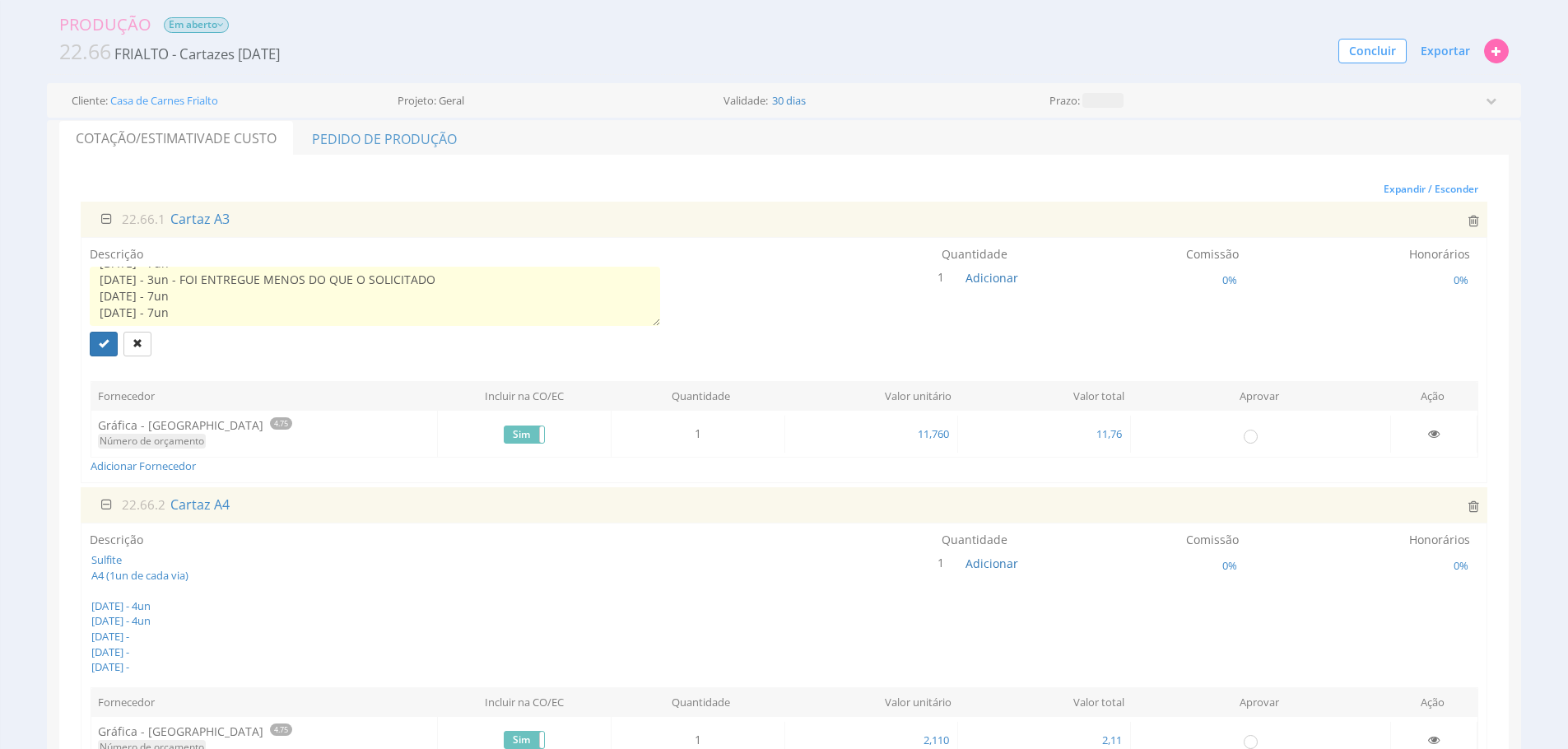
click at [20, 208] on div "Produção Em aberto 22.66 FRIALTO - Cartazes Setembro 2025 Concluir Exportar Job…" at bounding box center [784, 635] width 1568 height 1278
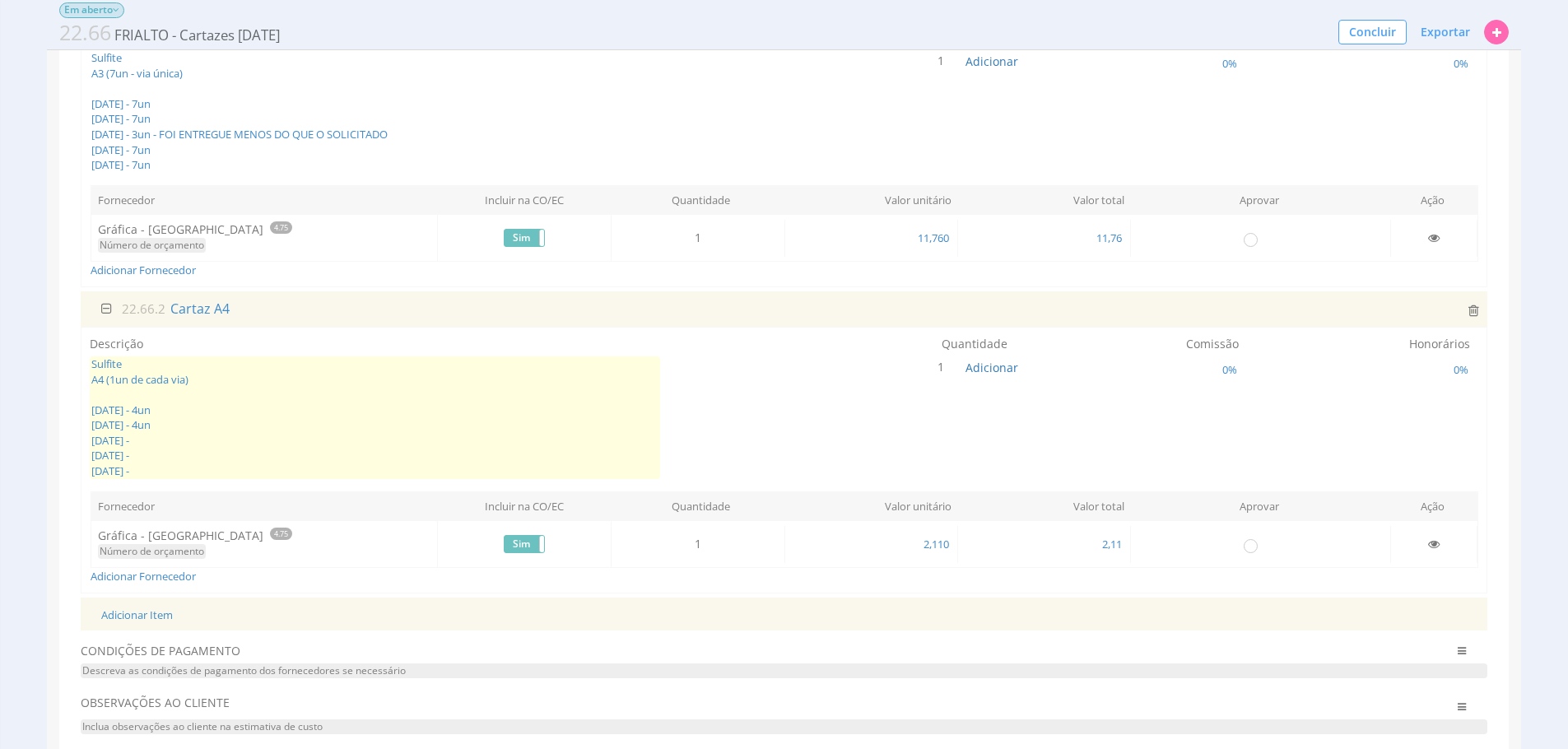
scroll to position [257, 0]
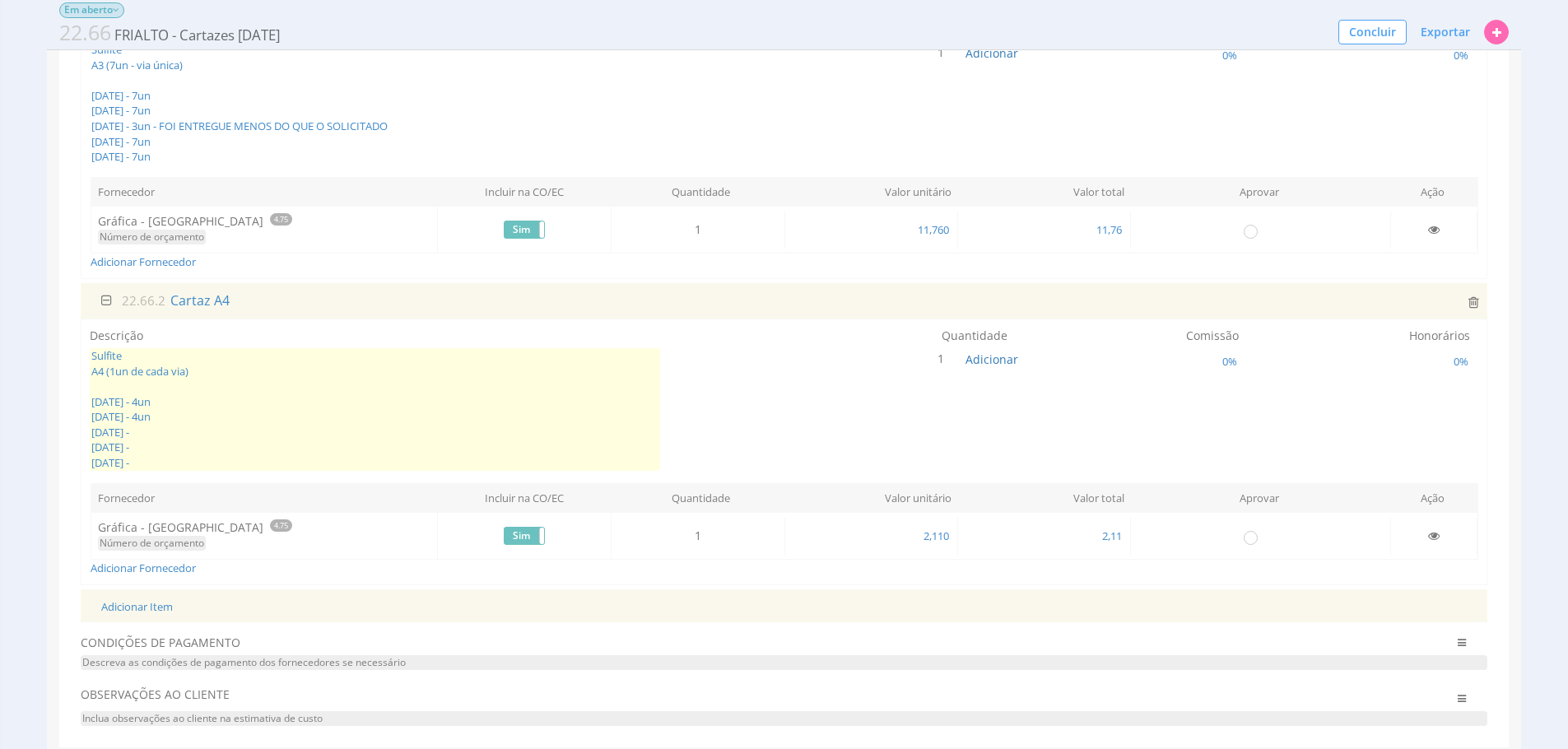
click at [216, 428] on span "Sulfite A4 (1un de cada via) 01/09/2025 - 4un 08/09/2025 - 4un 15/09/2025 - 22/…" at bounding box center [374, 410] width 571 height 122
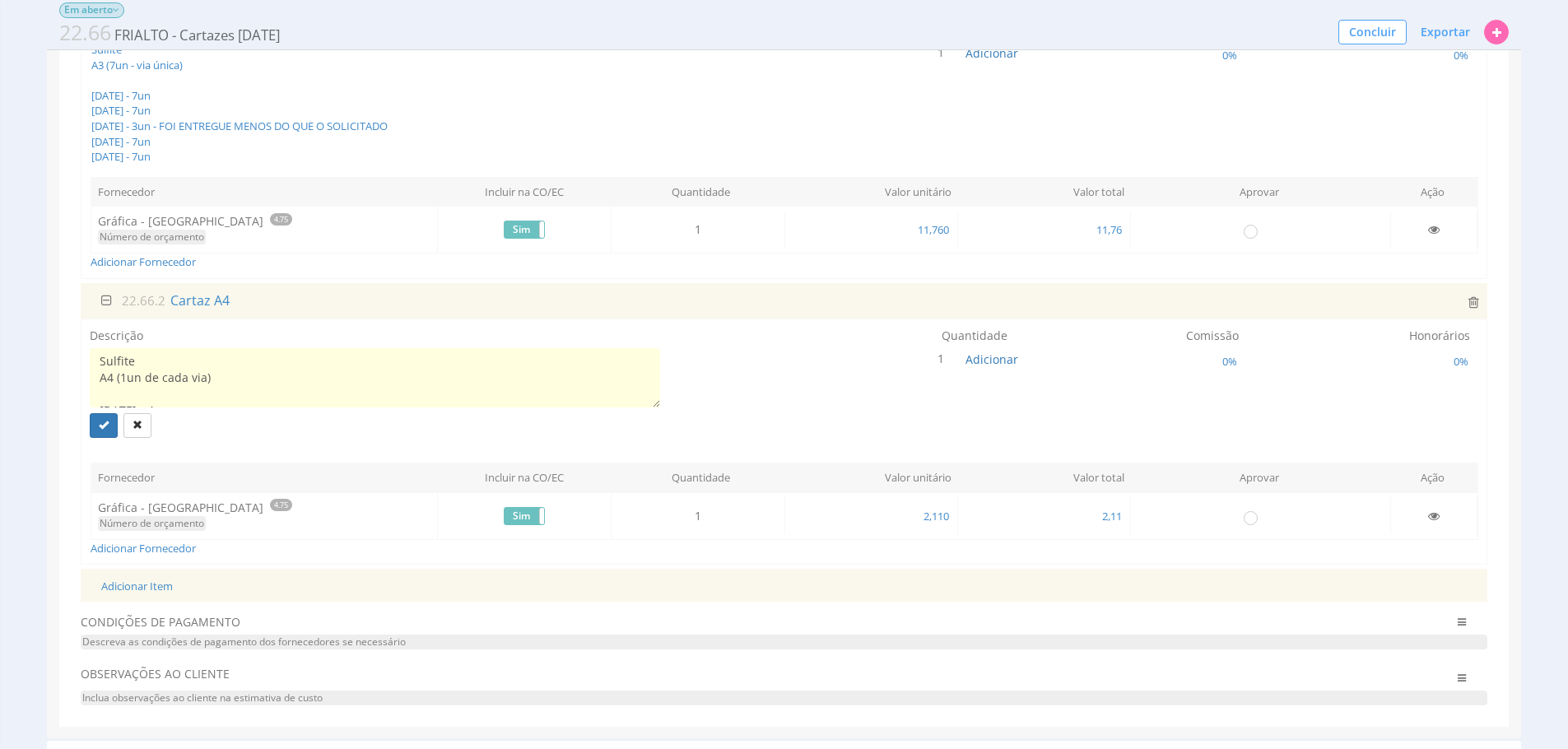
scroll to position [83, 0]
click at [177, 359] on textarea "Sulfite A4 (1un de cada via) 01/09/2025 - 4un 08/09/2025 - 4un 15/09/2025 - 22/…" at bounding box center [374, 378] width 571 height 59
click at [390, 387] on textarea "Sulfite A4 (1un de cada via) 01/09/2025 - 4un 08/09/2025 - 4un 15/09/2025 - 4un…" at bounding box center [374, 378] width 571 height 59
click at [365, 371] on textarea "Sulfite A4 (1un de cada via) 01/09/2025 - 4un 08/09/2025 - 4un 15/09/2025 - 4un…" at bounding box center [374, 378] width 571 height 59
click at [332, 393] on textarea "Sulfite A4 (1un de cada via) 01/09/2025 - 4un 08/09/2025 - 4un 15/09/2025 - 4un…" at bounding box center [374, 378] width 571 height 59
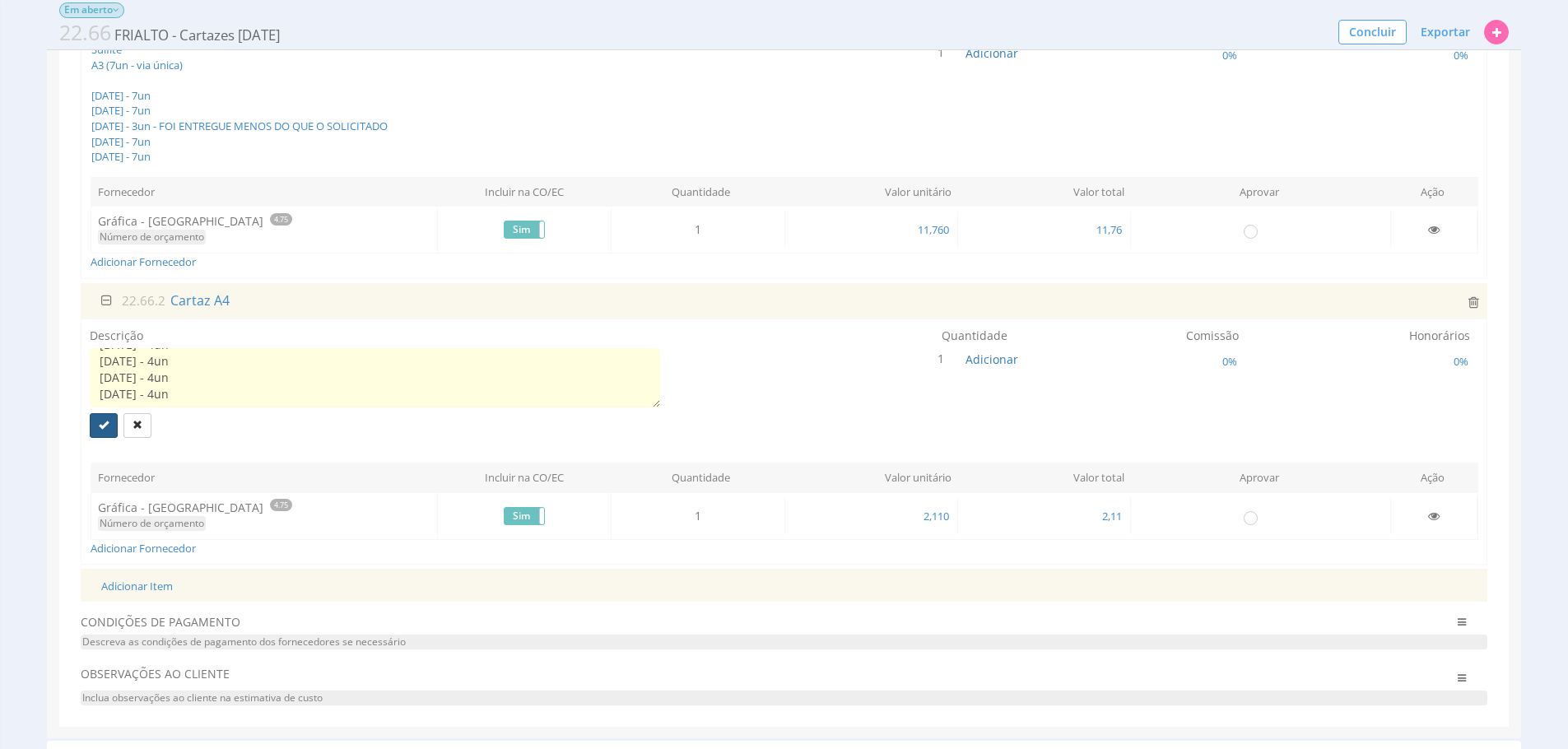
type textarea "Sulfite A4 (1un de cada via) 01/09/2025 - 4un 08/09/2025 - 4un 15/09/2025 - 4un…"
click at [93, 424] on button "submit" at bounding box center [103, 425] width 28 height 25
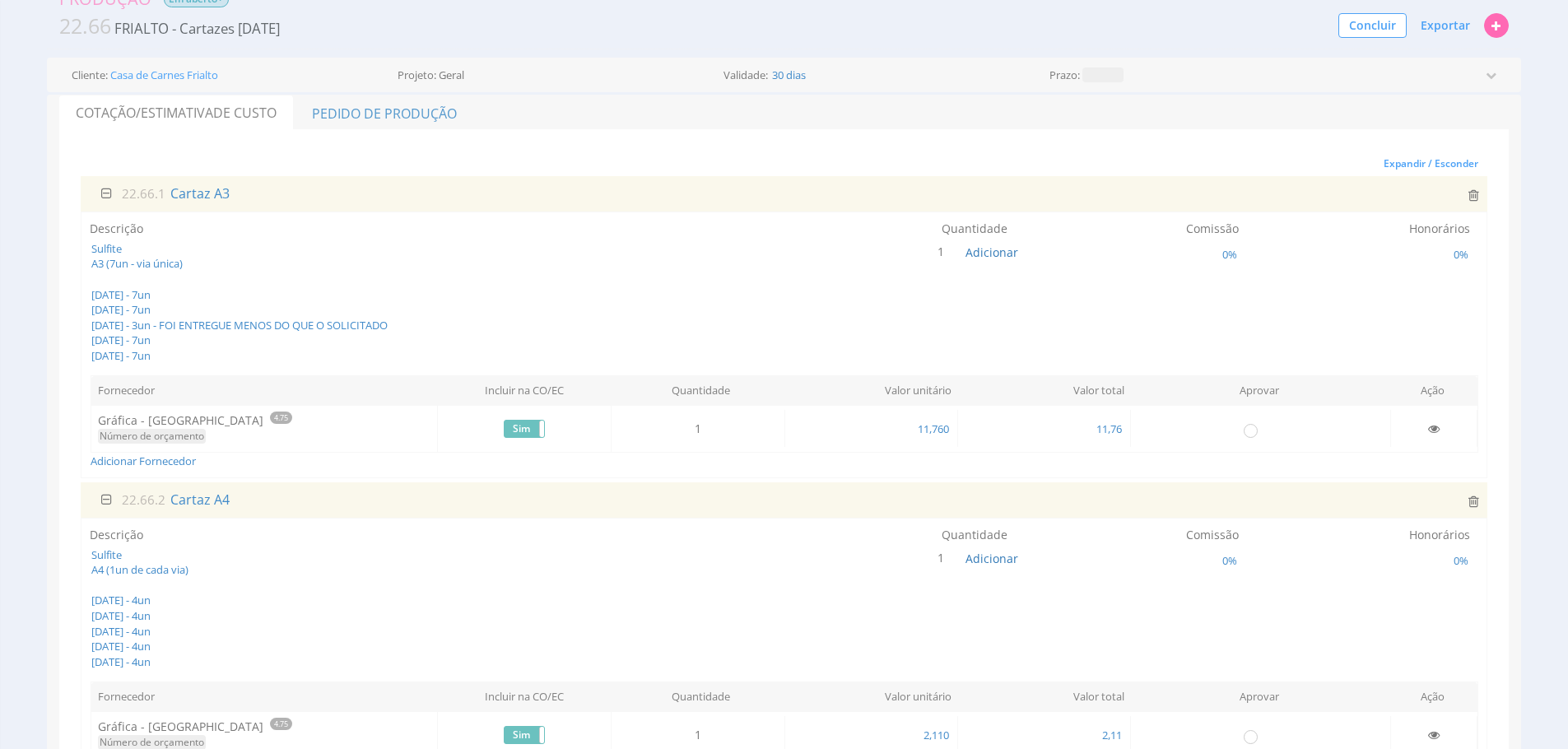
scroll to position [73, 0]
click at [986, 251] on span "Adicionar" at bounding box center [991, 253] width 52 height 15
type input "31"
click at [994, 203] on button "submit" at bounding box center [1008, 215] width 28 height 25
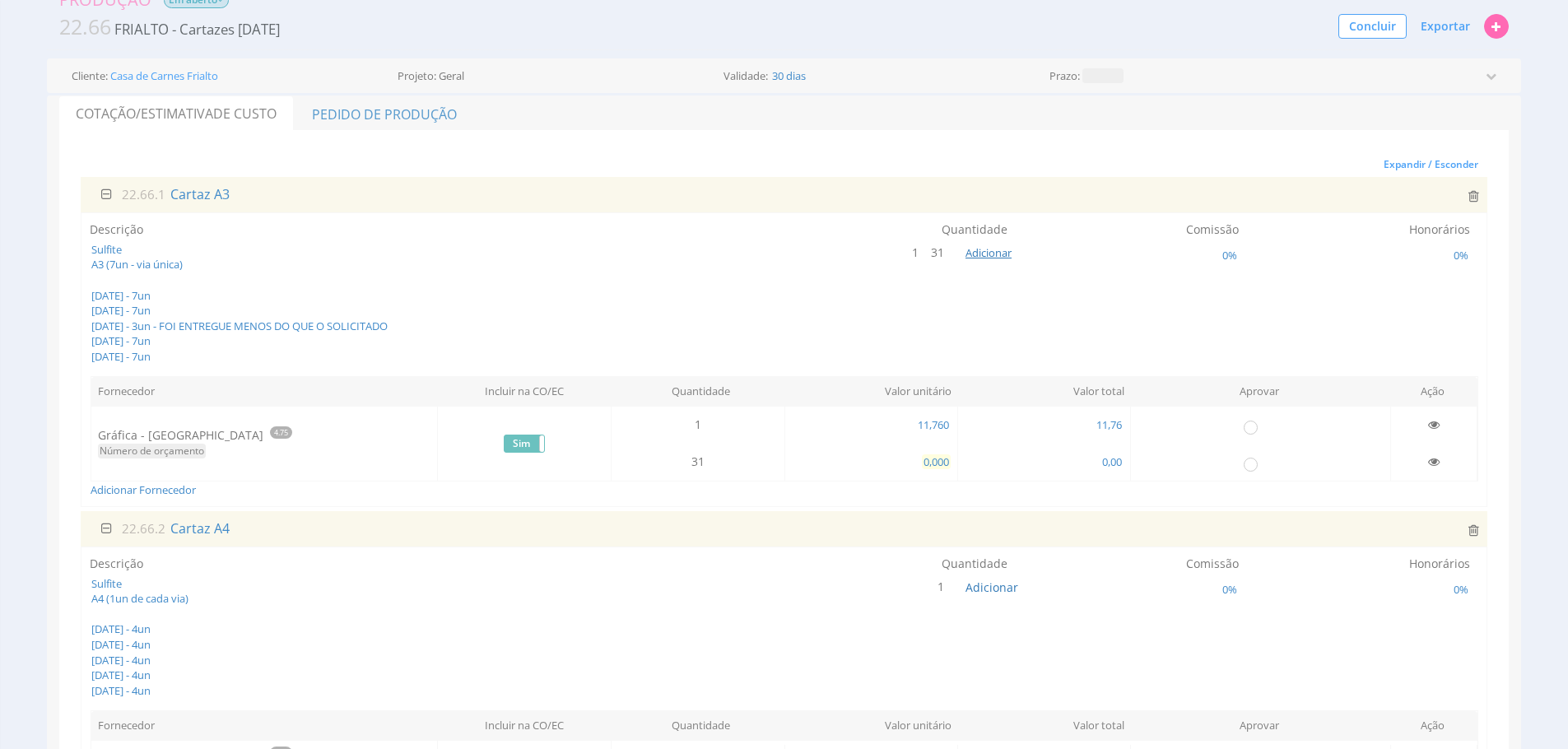
click at [929, 464] on span "0,000" at bounding box center [935, 461] width 28 height 15
type input "11,760"
click at [1435, 428] on icon at bounding box center [1433, 424] width 11 height 11
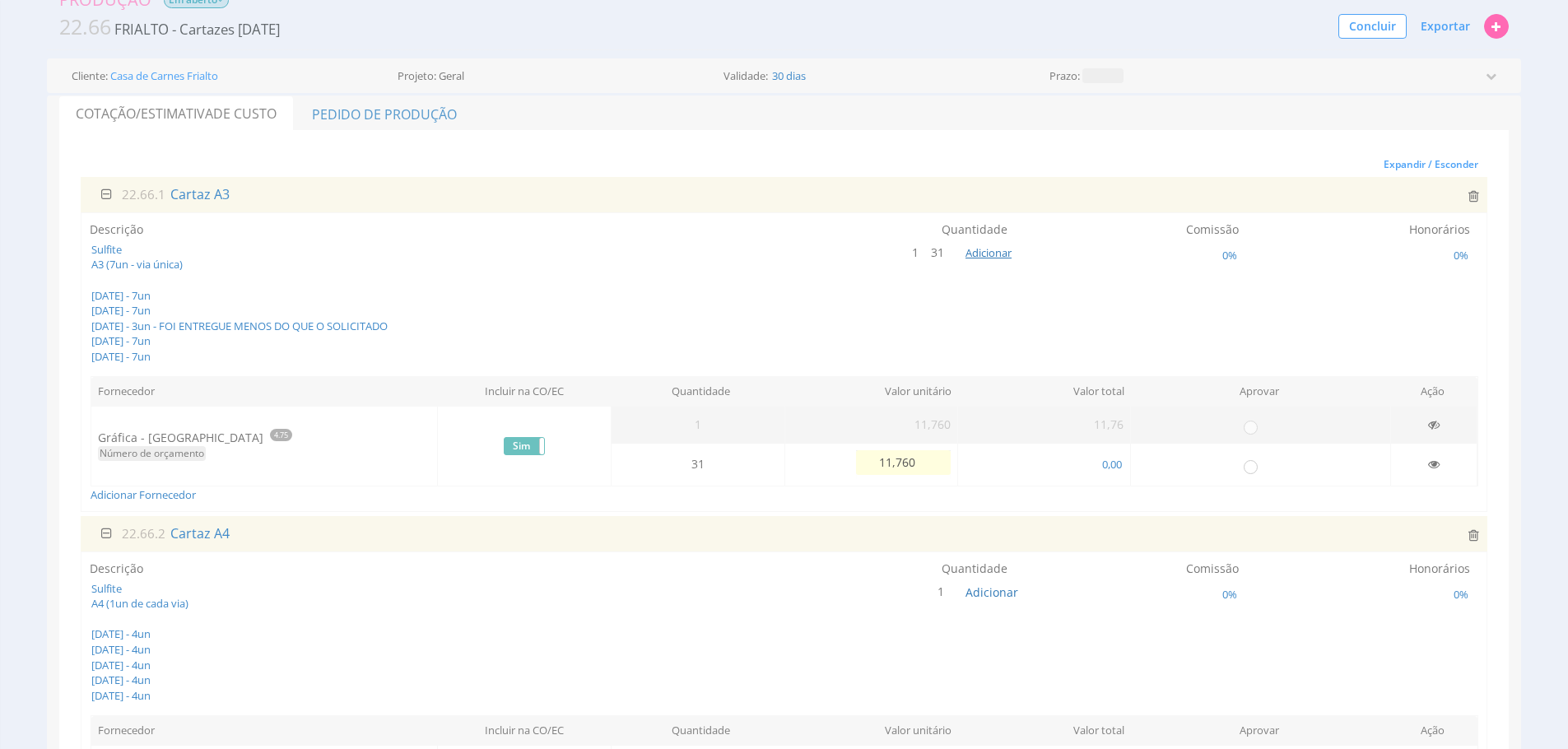
drag, startPoint x: 948, startPoint y: 480, endPoint x: 999, endPoint y: 488, distance: 51.6
click at [948, 480] on td "0,000 11,760" at bounding box center [870, 464] width 173 height 42
click at [1044, 500] on div "Adicionar Fornecedor" at bounding box center [784, 494] width 1387 height 16
click at [694, 344] on div "Descrição Sulfite A3 (7un - via única) 01/09/2025 - 7un 08/09/2025 - 7un 15/09/…" at bounding box center [783, 292] width 1388 height 142
click at [894, 548] on div "22.66.2 Cartaz A4" at bounding box center [784, 534] width 1406 height 35
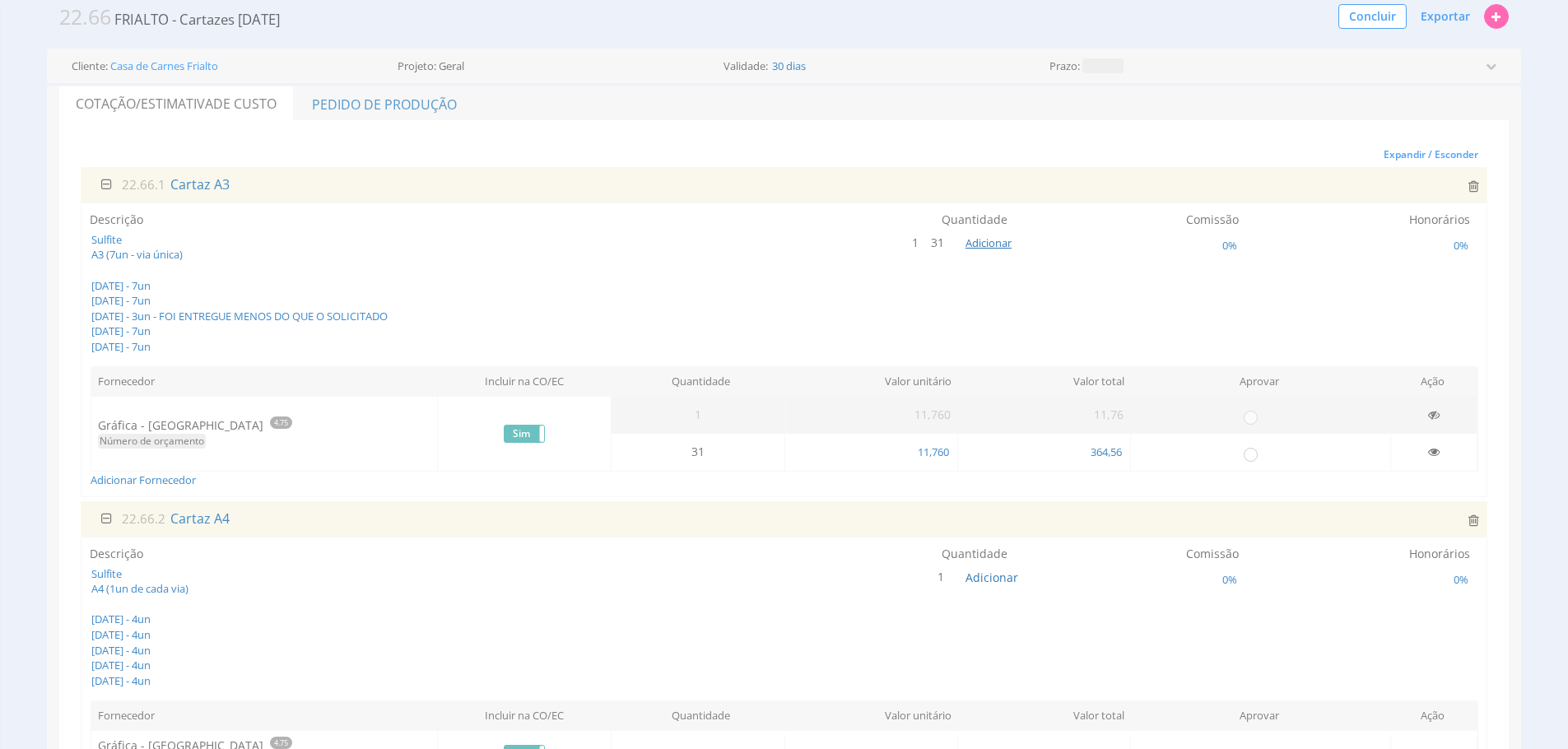
scroll to position [90, 0]
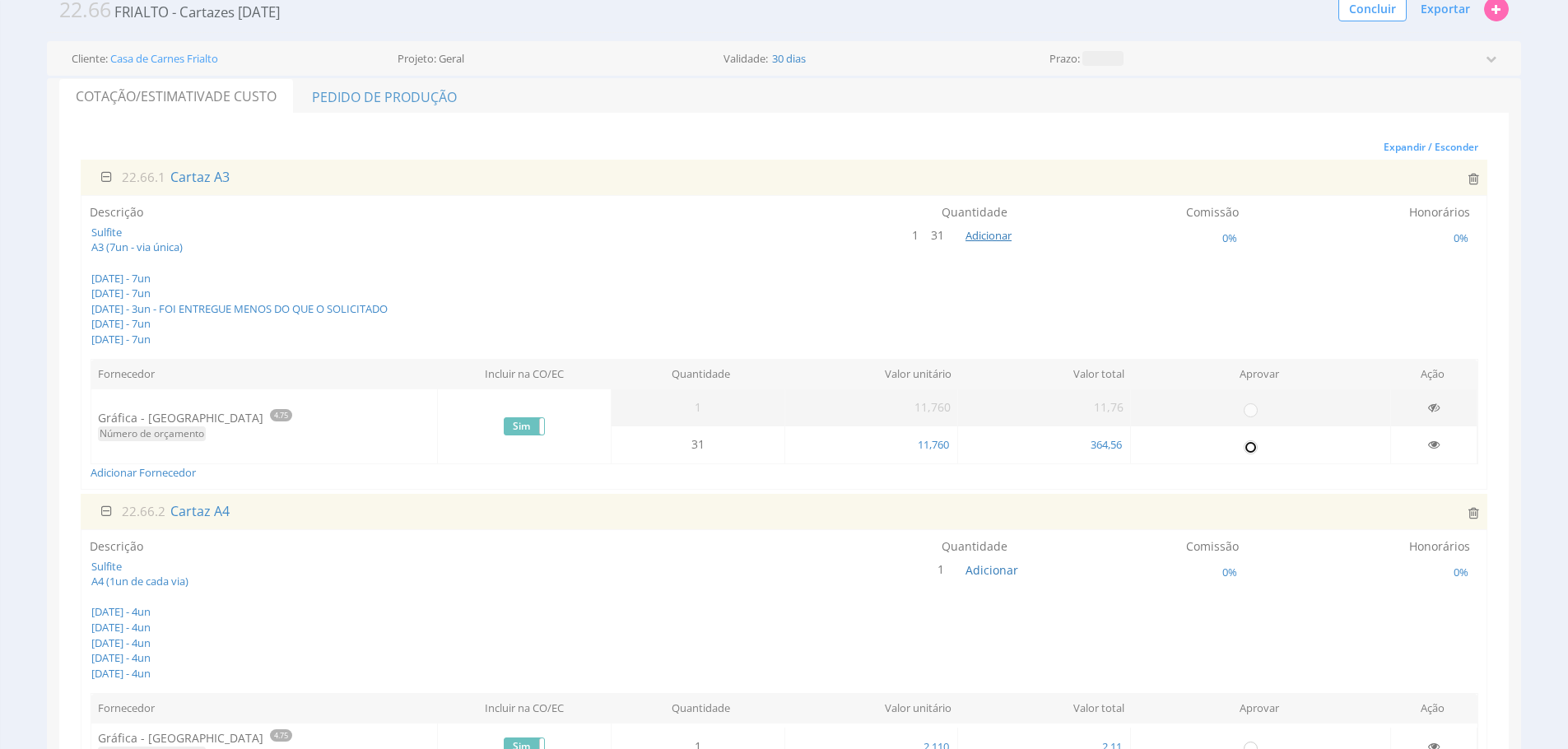
click at [1256, 453] on input "radio" at bounding box center [1250, 446] width 16 height 16
radio input "true"
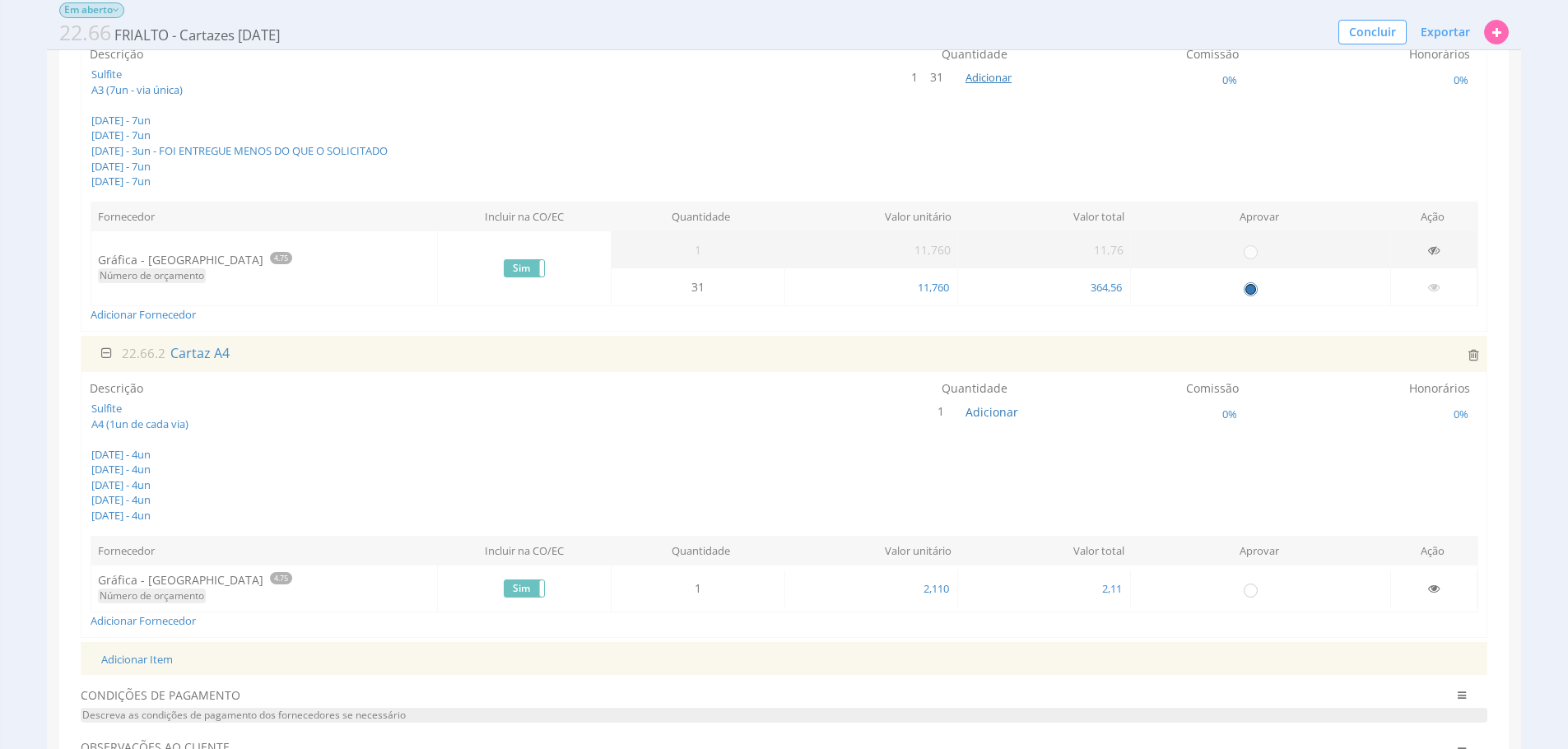
scroll to position [243, 0]
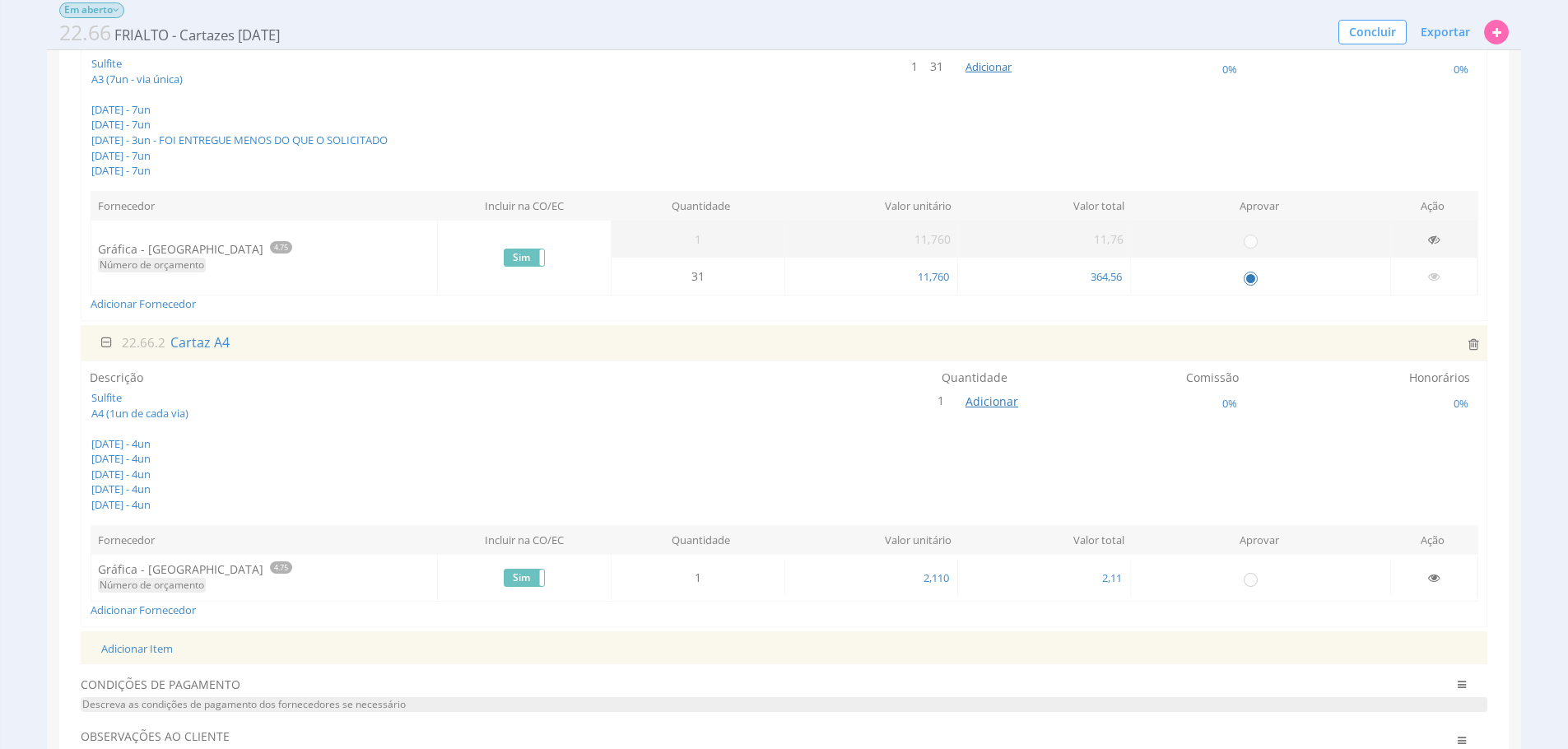
click at [1004, 405] on span "Adicionar" at bounding box center [991, 401] width 52 height 15
type input "20"
click at [994, 351] on button "submit" at bounding box center [1008, 363] width 28 height 25
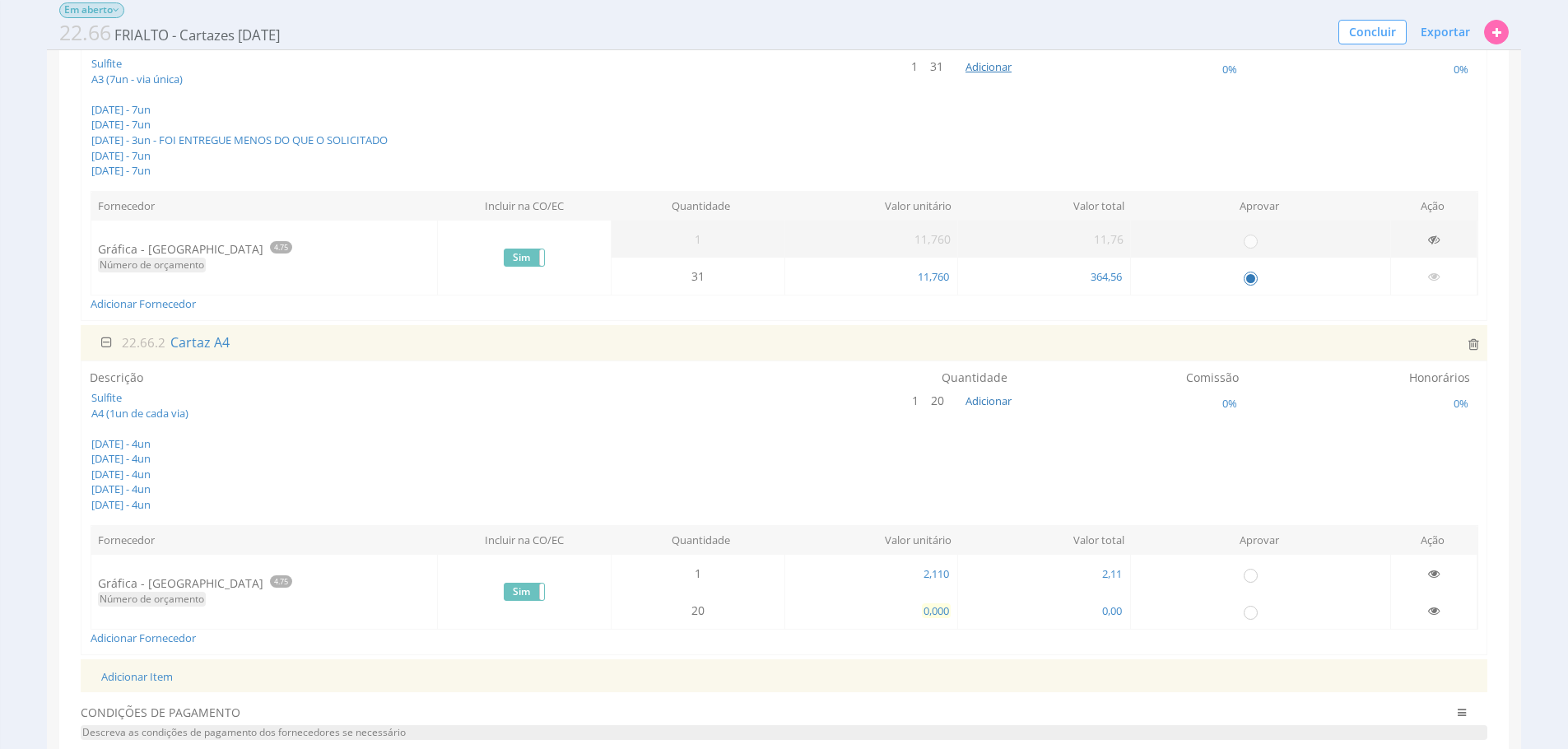
click at [934, 611] on span "0,000" at bounding box center [935, 610] width 28 height 15
type input "2,110"
click at [1428, 570] on icon at bounding box center [1433, 573] width 11 height 11
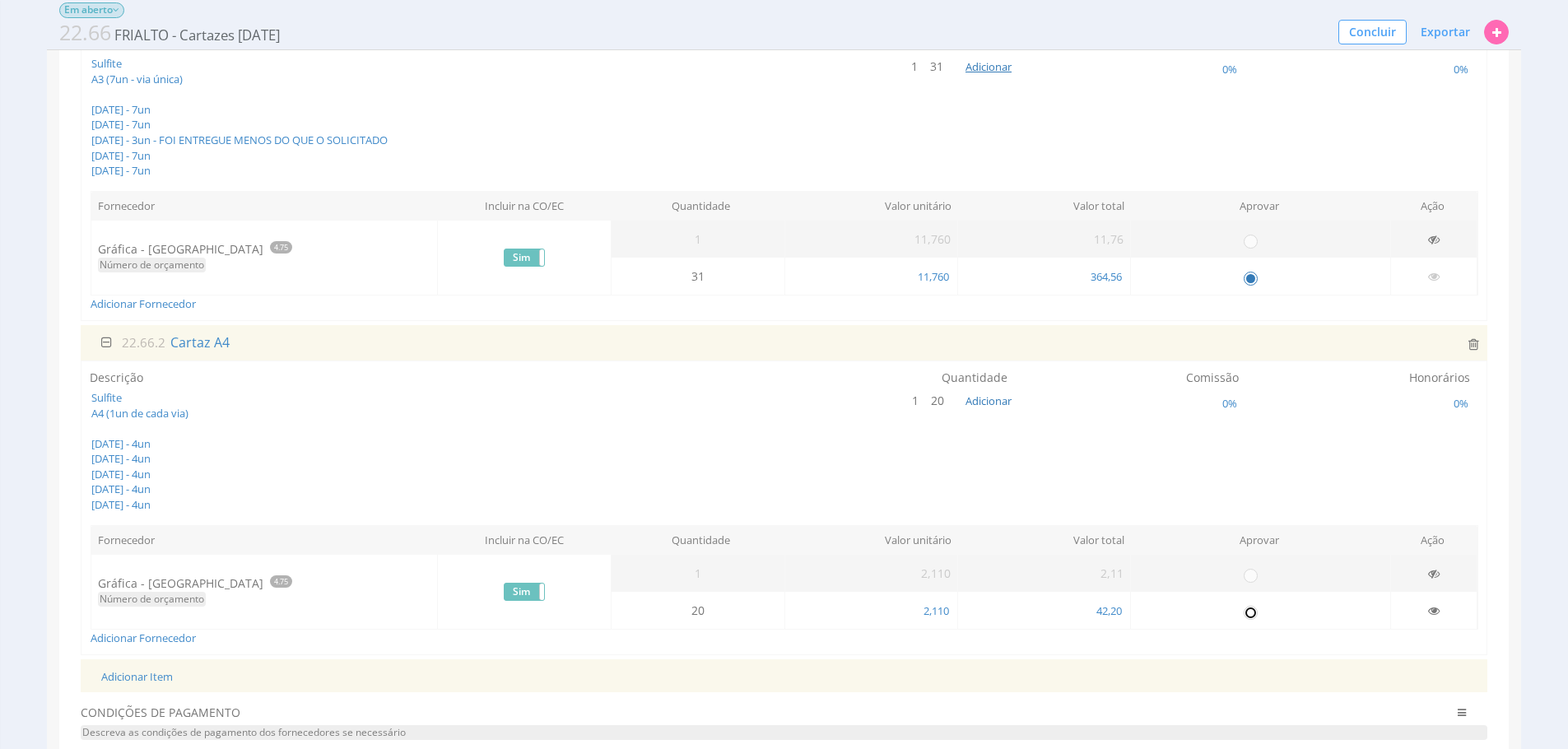
click at [1253, 615] on input "radio" at bounding box center [1250, 611] width 16 height 16
radio input "true"
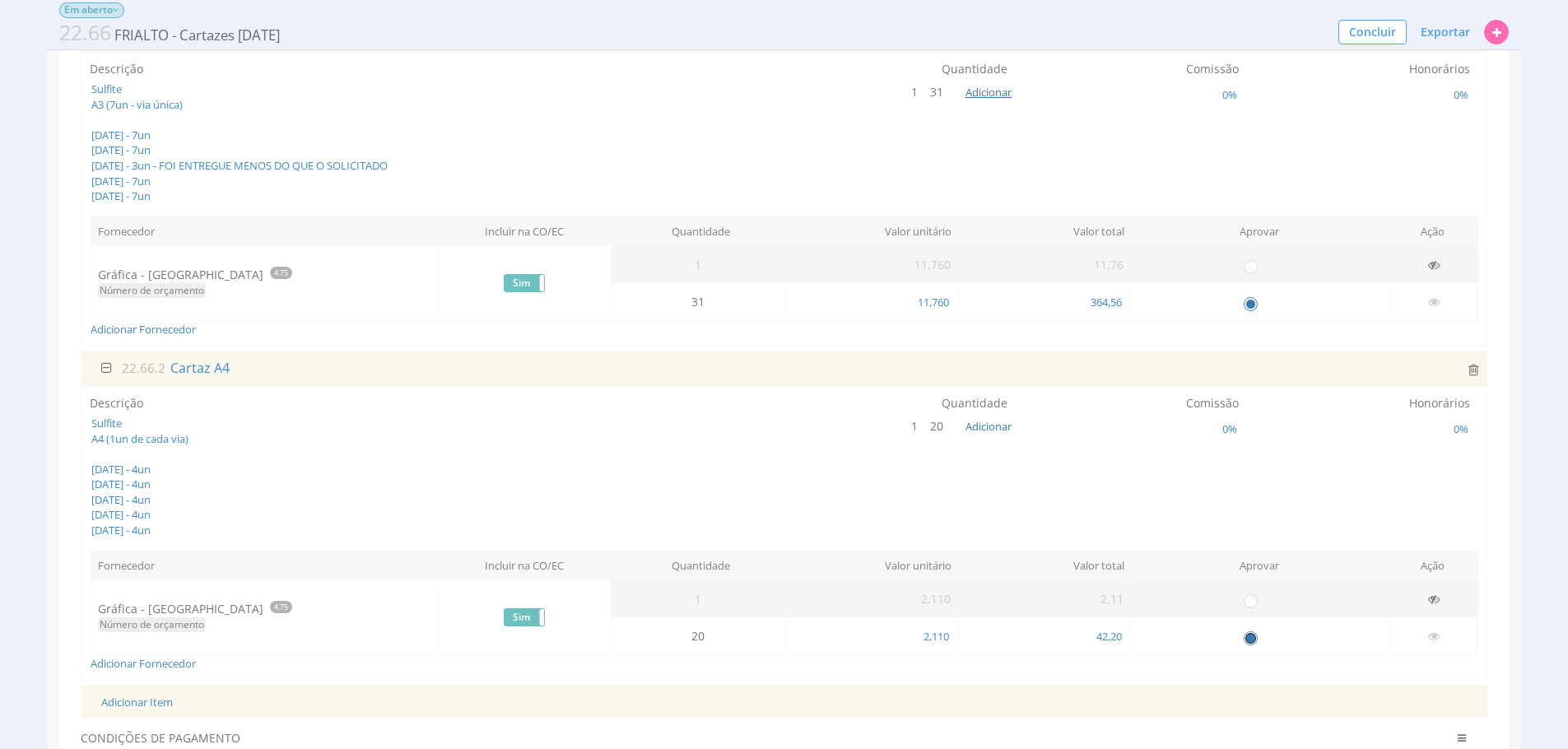
scroll to position [0, 0]
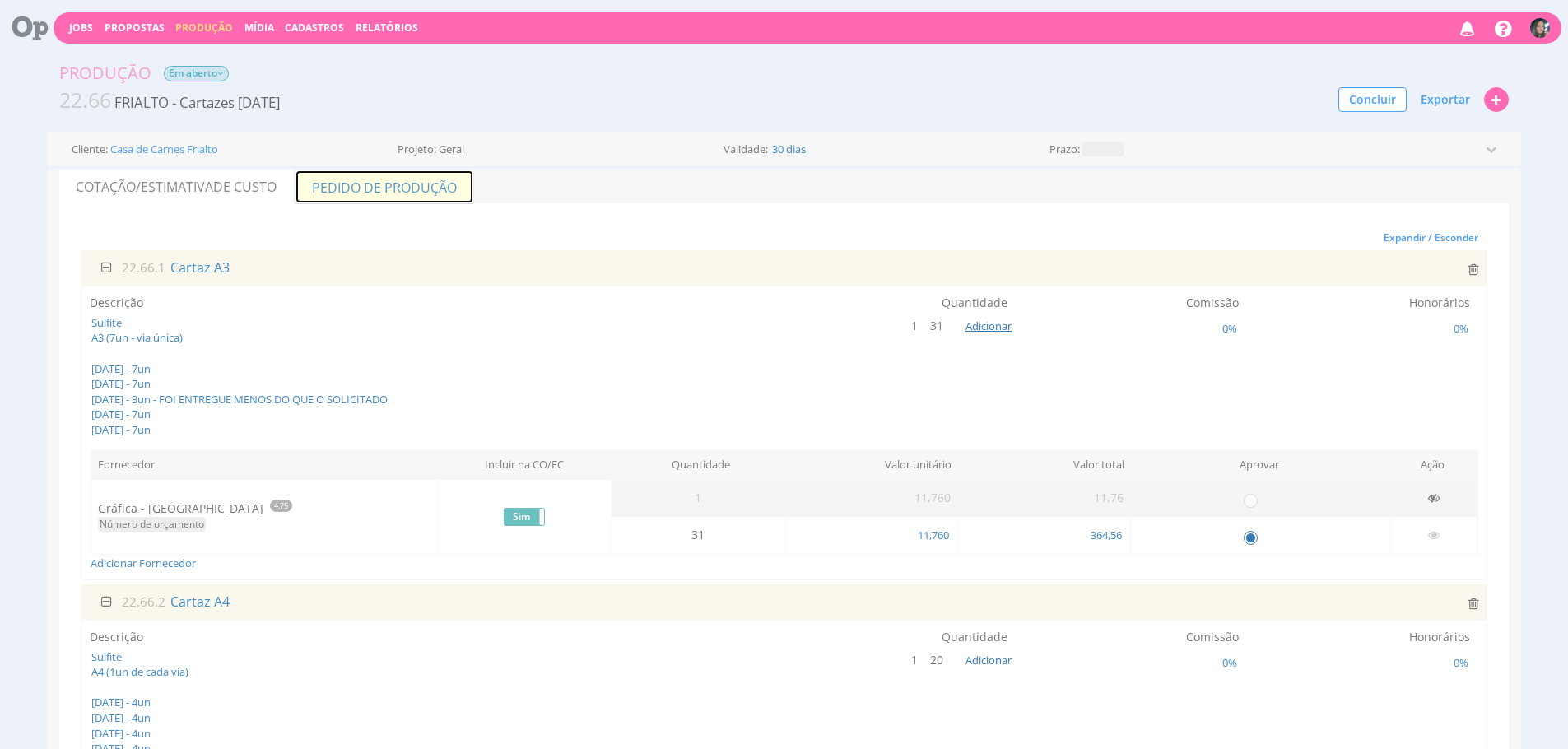
click at [448, 191] on link "Pedido de Produção" at bounding box center [384, 187] width 179 height 34
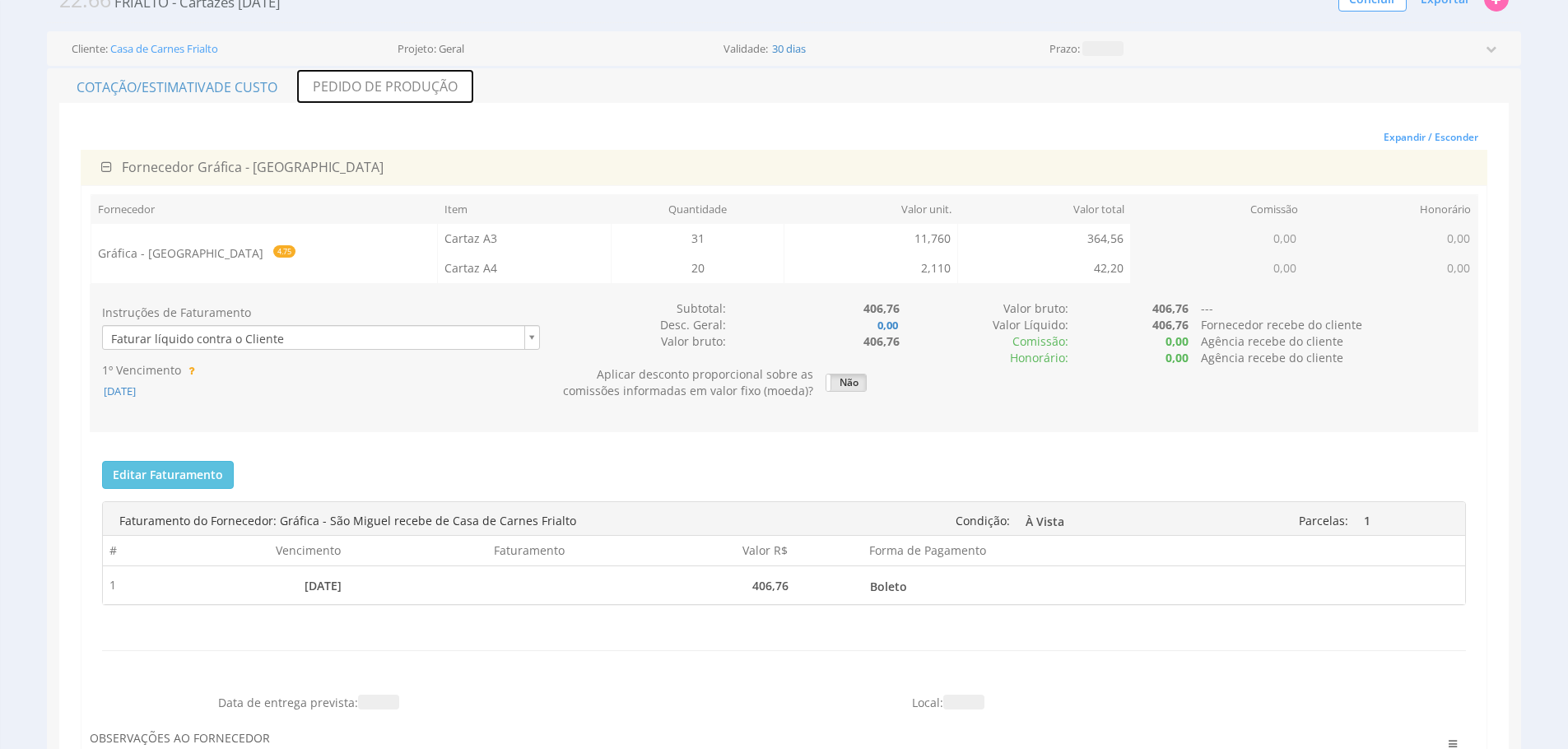
scroll to position [115, 0]
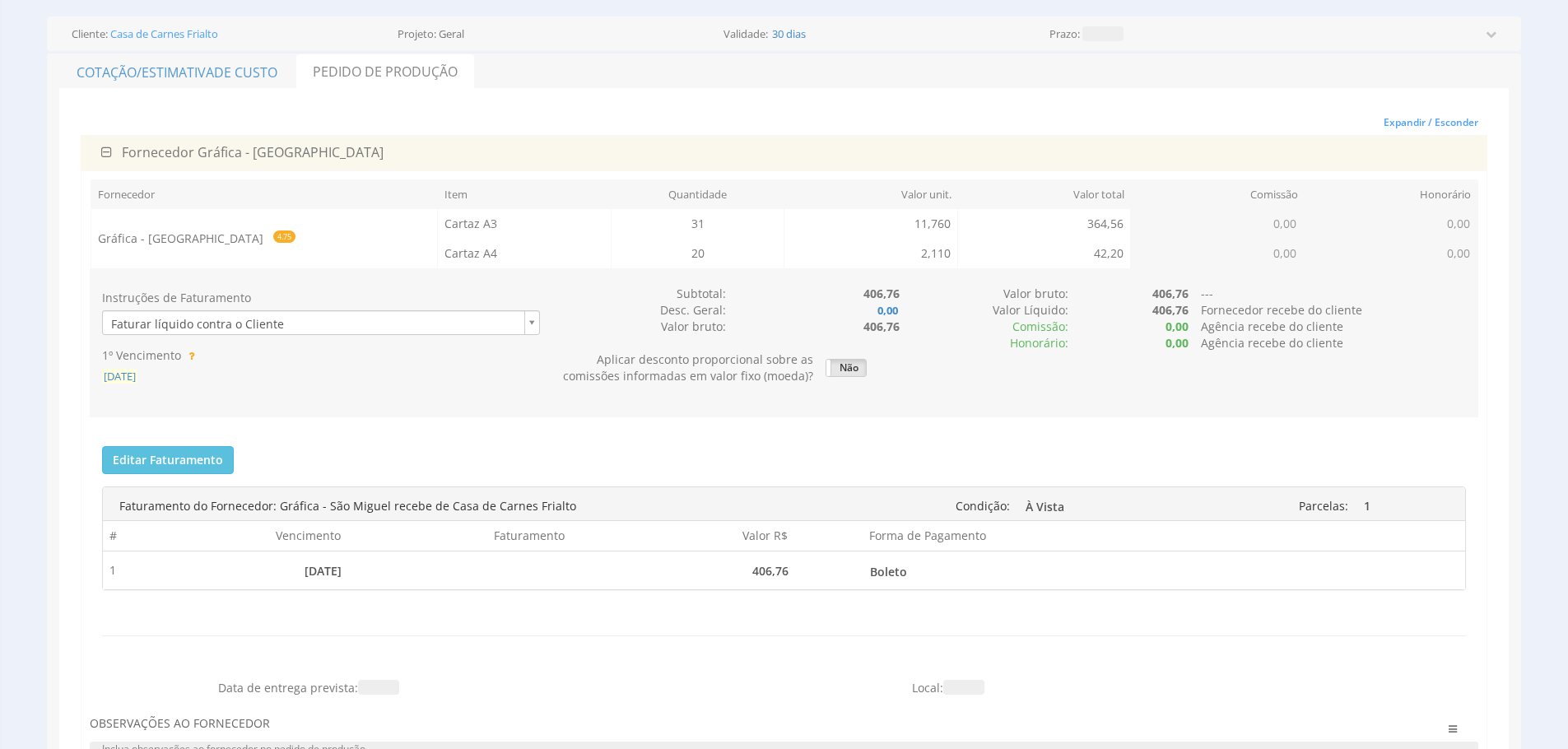
click at [117, 378] on span "[DATE]" at bounding box center [120, 375] width 35 height 15
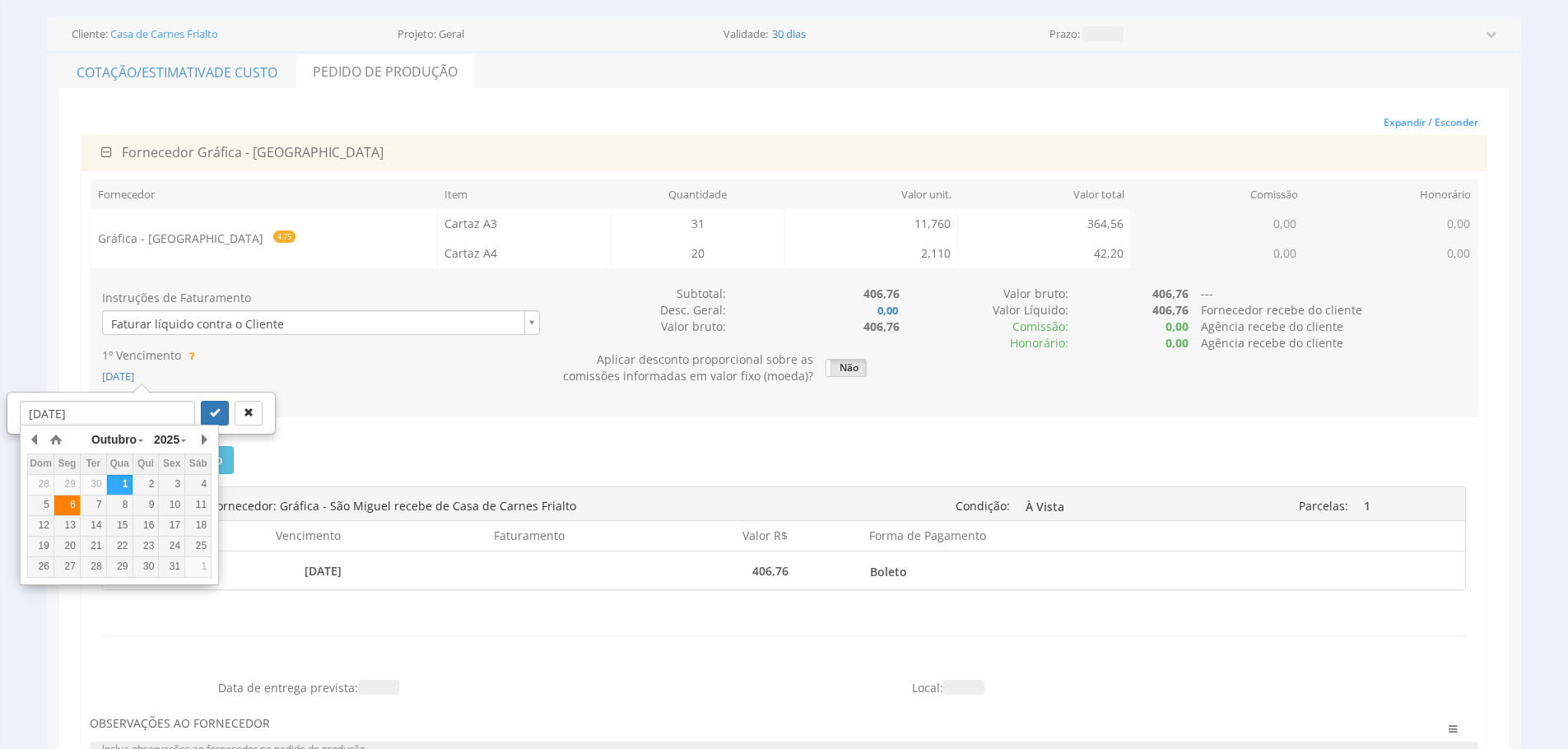
click at [73, 504] on div "6" at bounding box center [67, 505] width 26 height 14
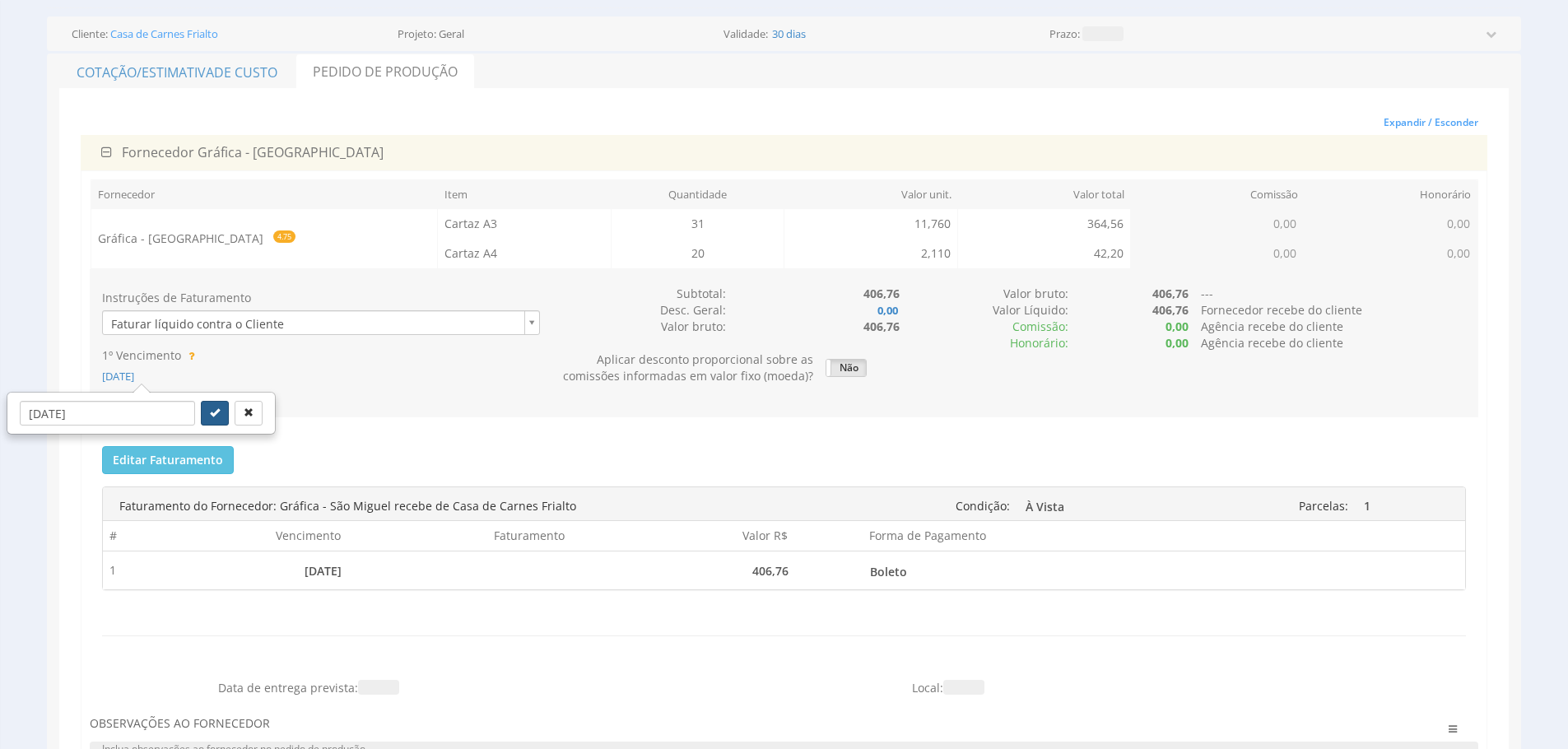
click at [210, 408] on icon "submit" at bounding box center [214, 412] width 9 height 9
type input "06/10/2025"
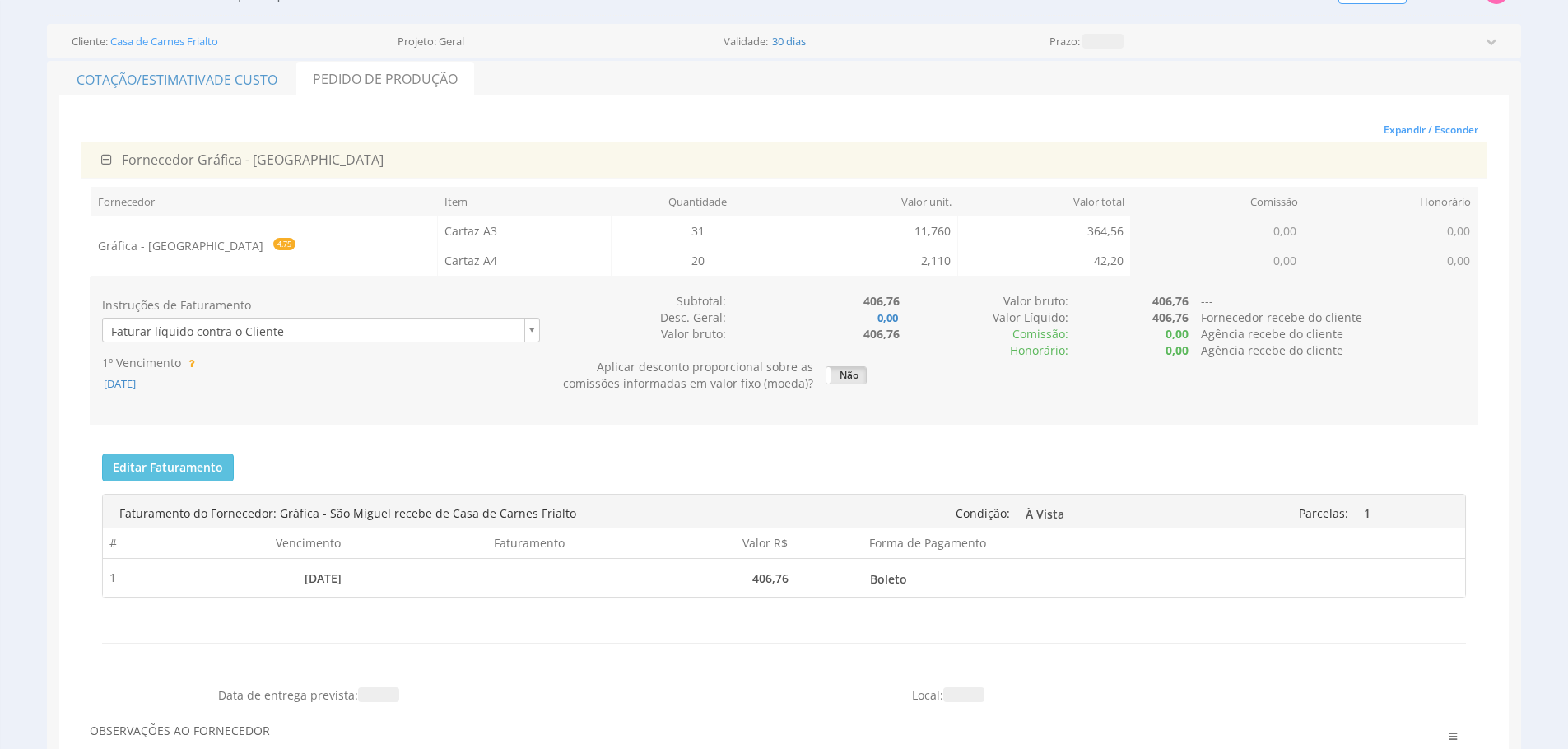
scroll to position [97, 0]
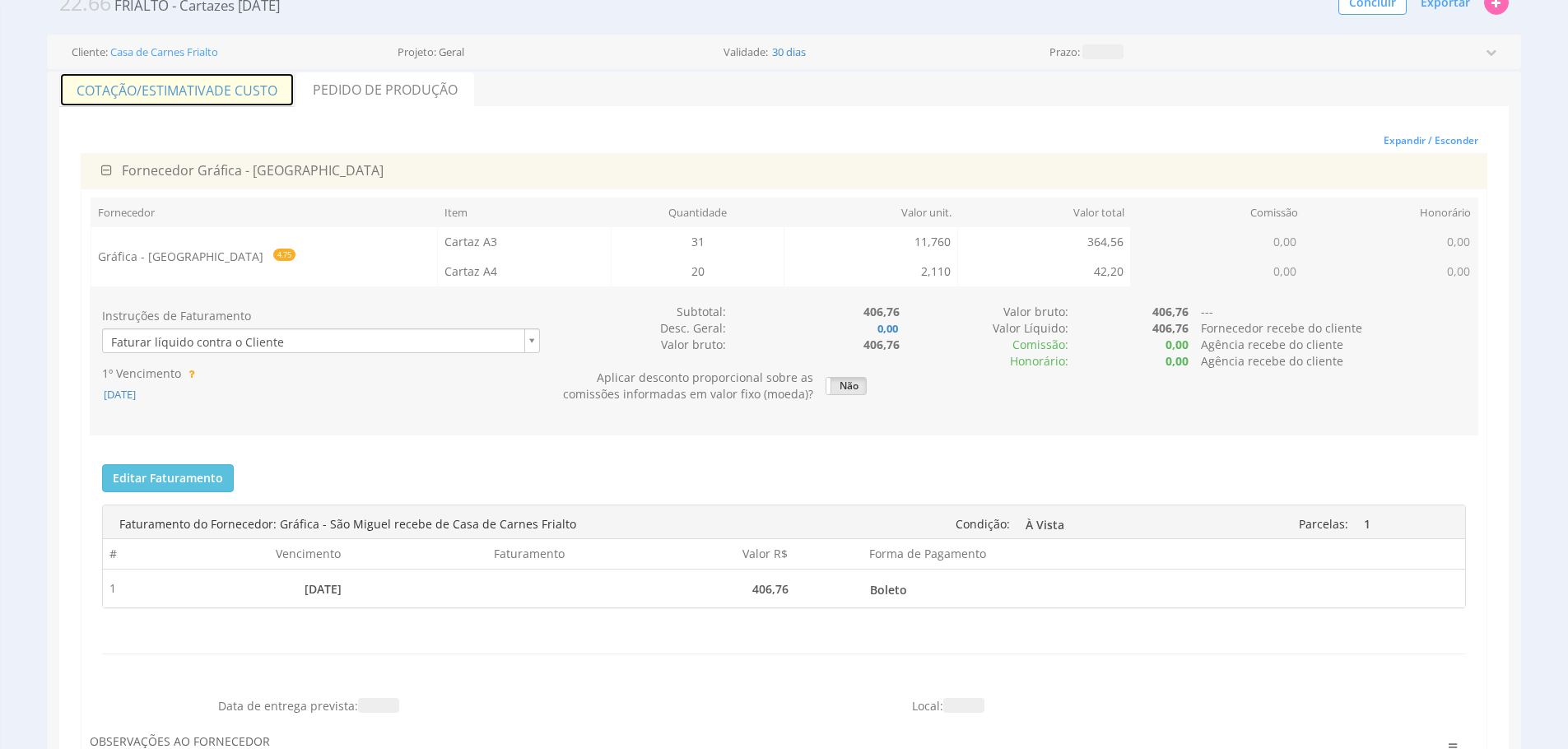
click at [257, 95] on span "de Custo" at bounding box center [246, 90] width 64 height 18
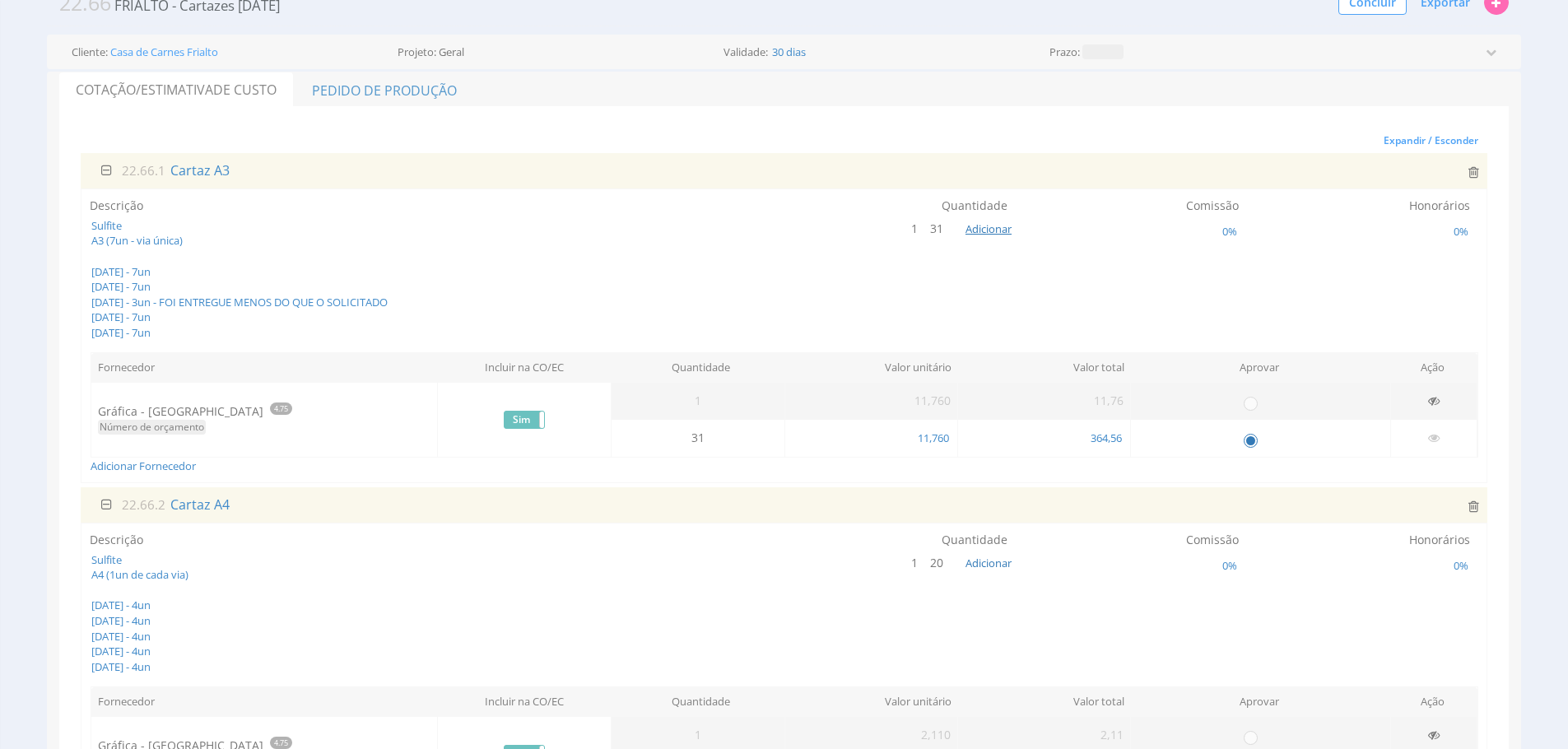
click at [1124, 480] on div "Descrição Sulfite A3 (7un - via única) 01/09/2025 - 7un 08/09/2025 - 7un 15/09/…" at bounding box center [784, 336] width 1406 height 294
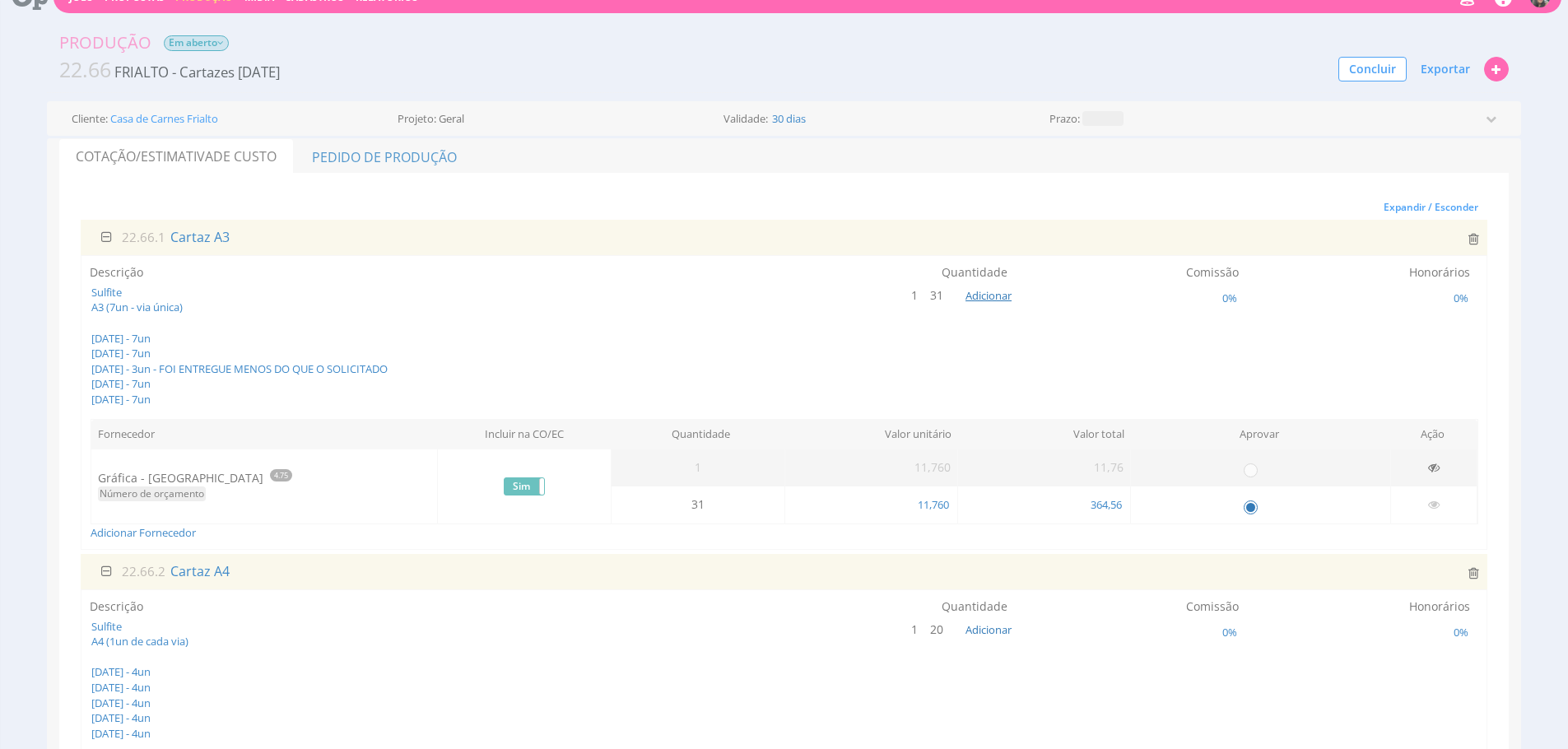
scroll to position [3, 0]
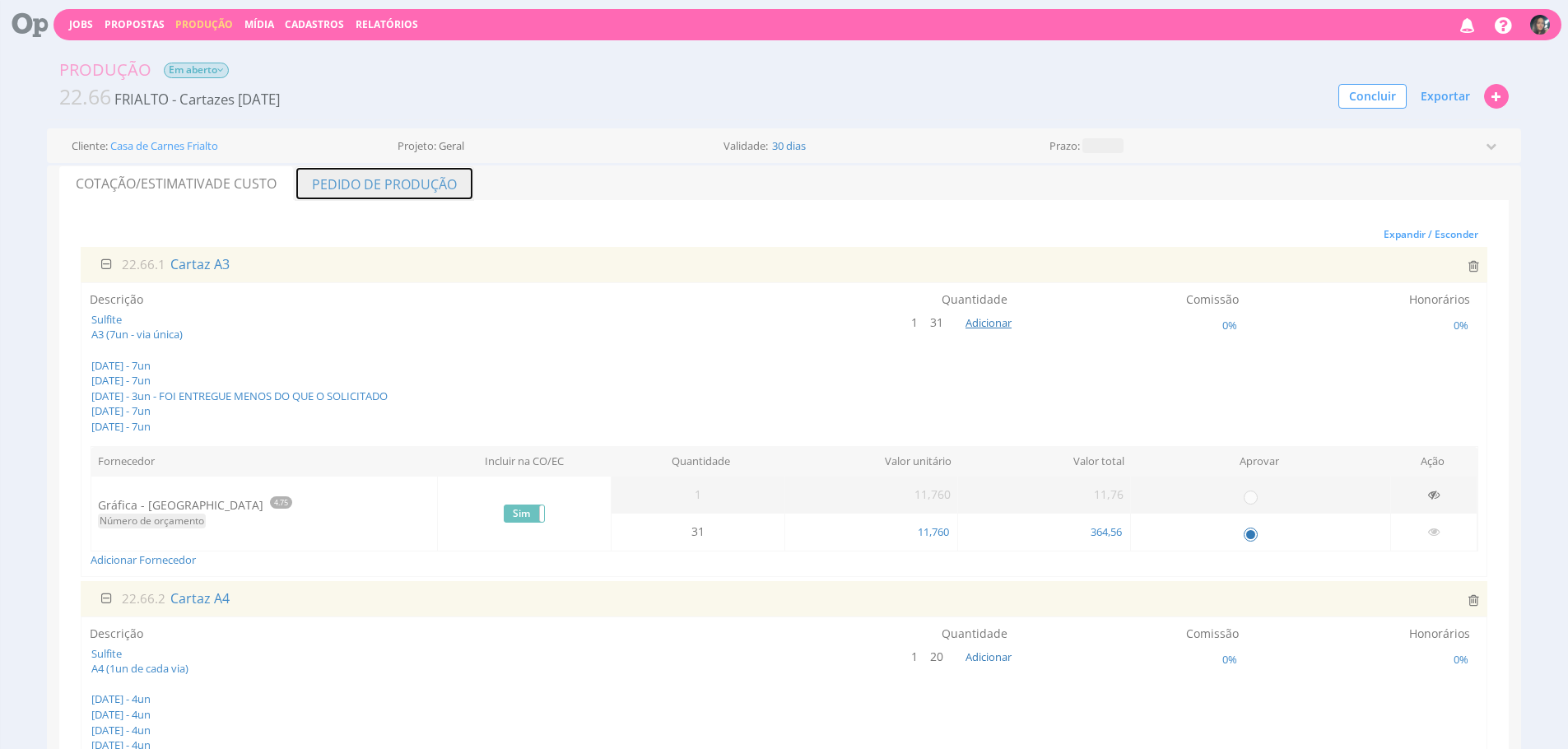
drag, startPoint x: 463, startPoint y: 172, endPoint x: 558, endPoint y: 159, distance: 95.9
click at [462, 172] on link "Pedido de Produção" at bounding box center [384, 183] width 179 height 34
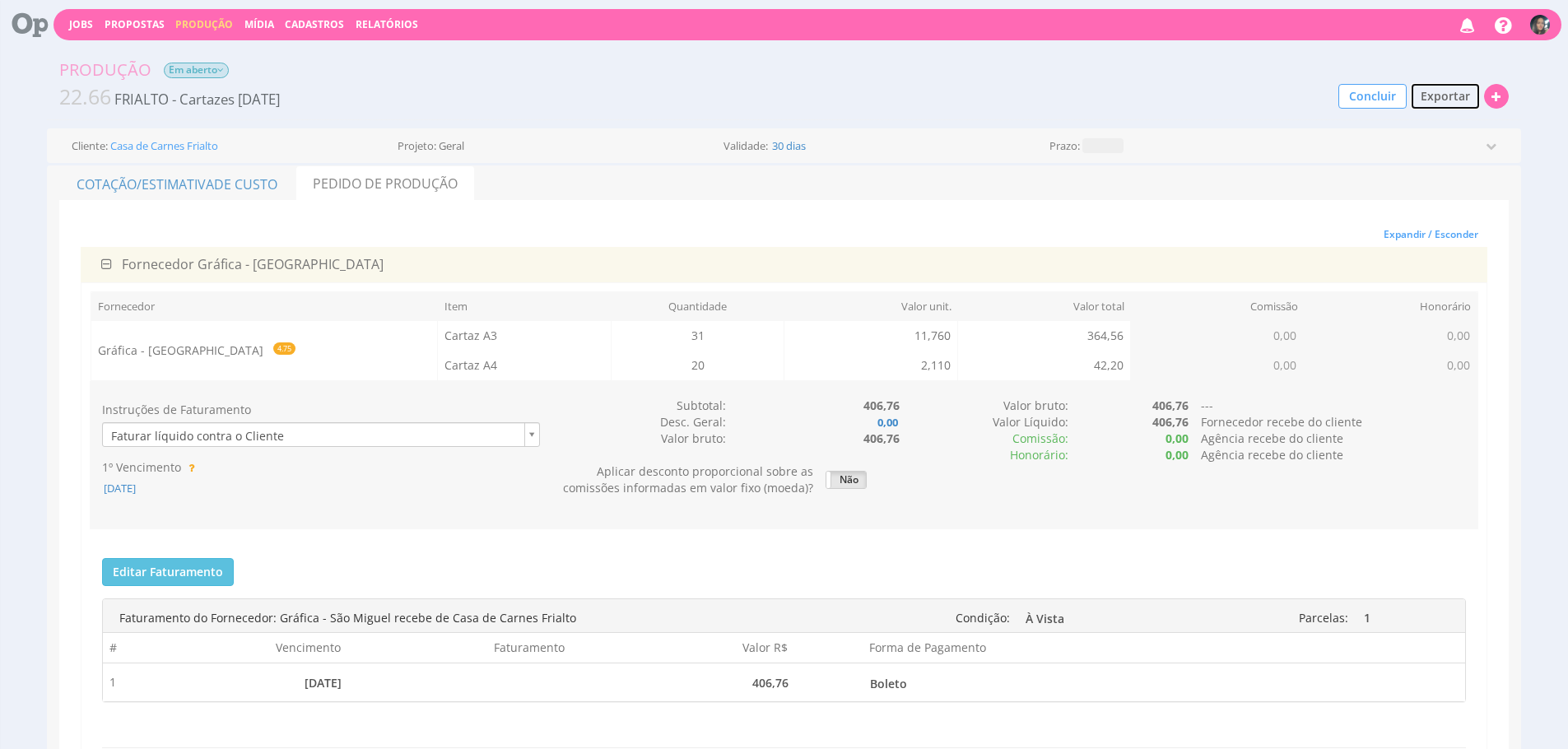
click at [1454, 88] on span "Exportar" at bounding box center [1445, 96] width 49 height 15
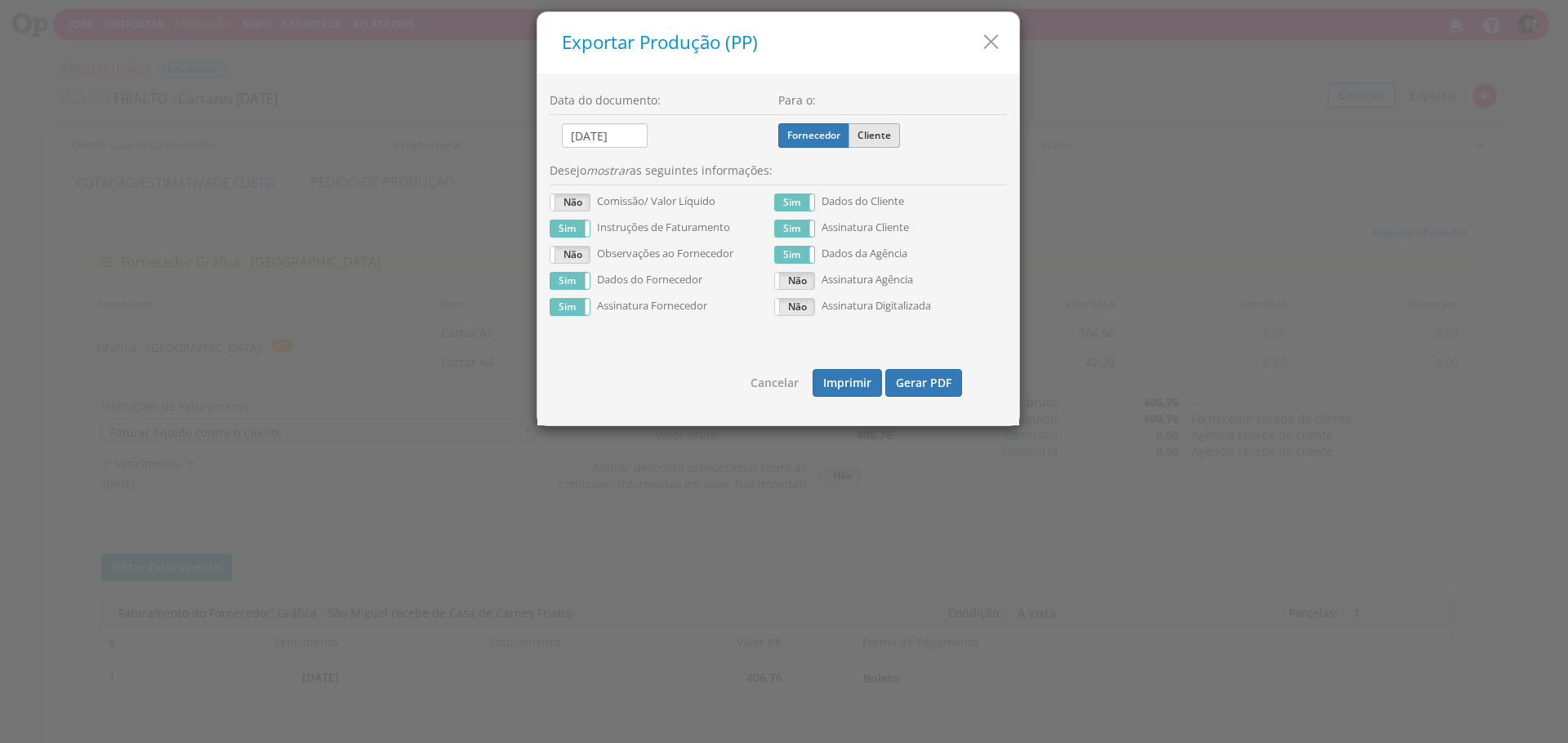
click at [890, 141] on label "Cliente" at bounding box center [875, 135] width 51 height 25
click at [0, 0] on input "Cliente" at bounding box center [0, 0] width 0 height 0
click at [924, 380] on button "Gerar PDF" at bounding box center [924, 383] width 77 height 28
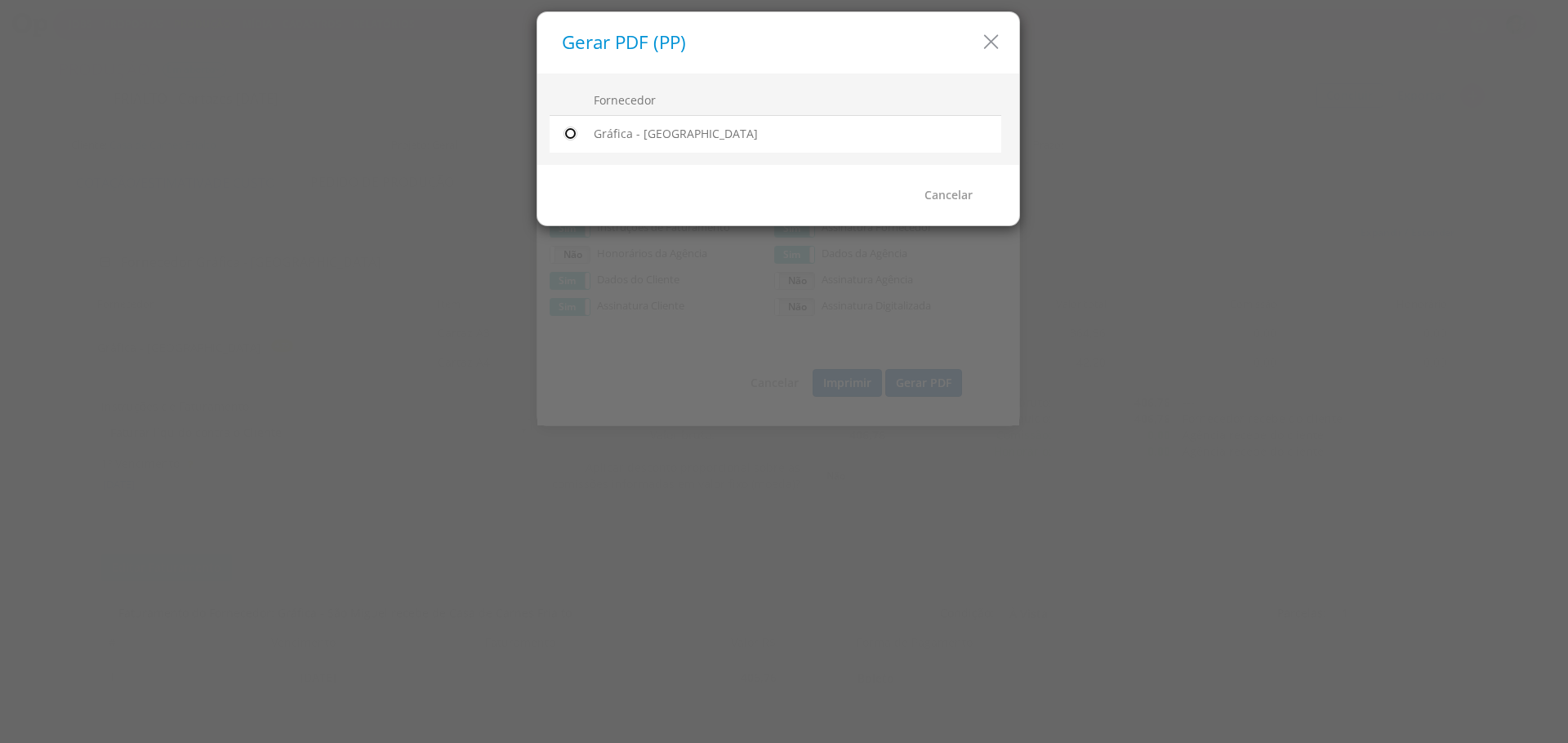
drag, startPoint x: 565, startPoint y: 139, endPoint x: 758, endPoint y: 167, distance: 195.0
click at [565, 139] on input "radio" at bounding box center [570, 133] width 16 height 16
radio input "true"
click at [939, 212] on div "Cancelar Gerar PDF" at bounding box center [778, 195] width 482 height 61
click at [951, 185] on link "Gerar PDF" at bounding box center [948, 195] width 77 height 28
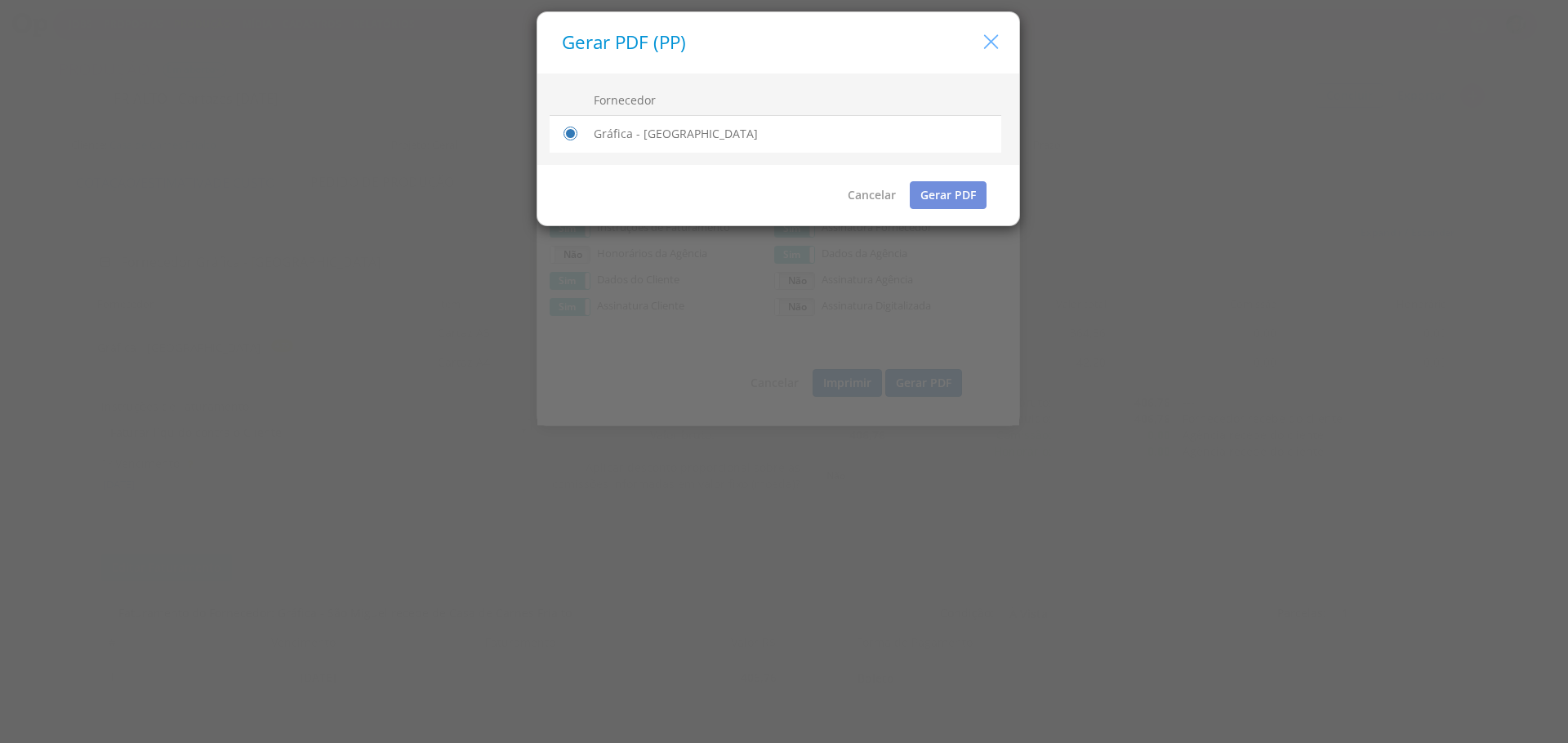
click at [998, 43] on icon "button" at bounding box center [992, 42] width 24 height 24
click at [998, 44] on h5 "Exportar Produção (PP)" at bounding box center [777, 43] width 445 height 20
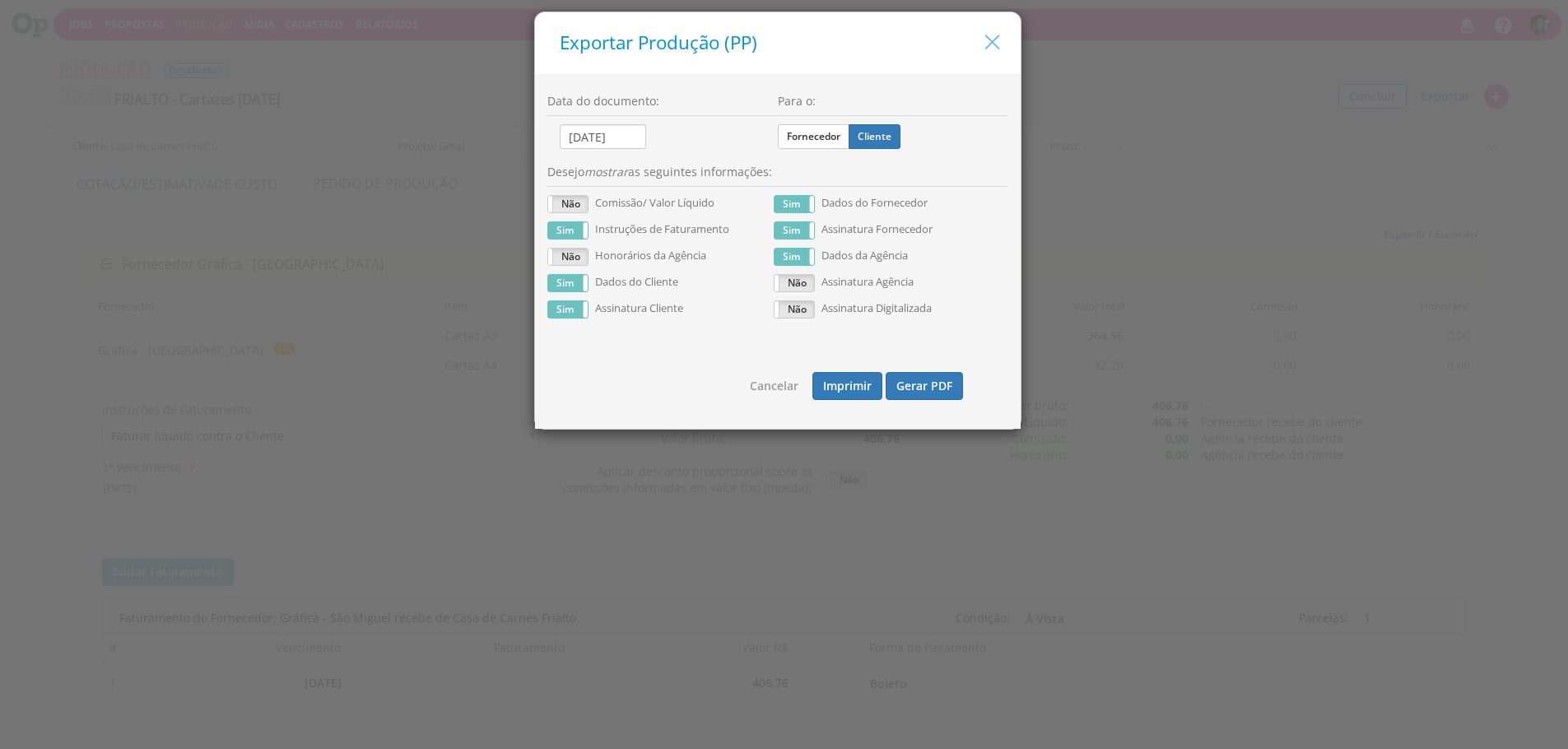
click at [980, 47] on icon "button" at bounding box center [992, 42] width 24 height 24
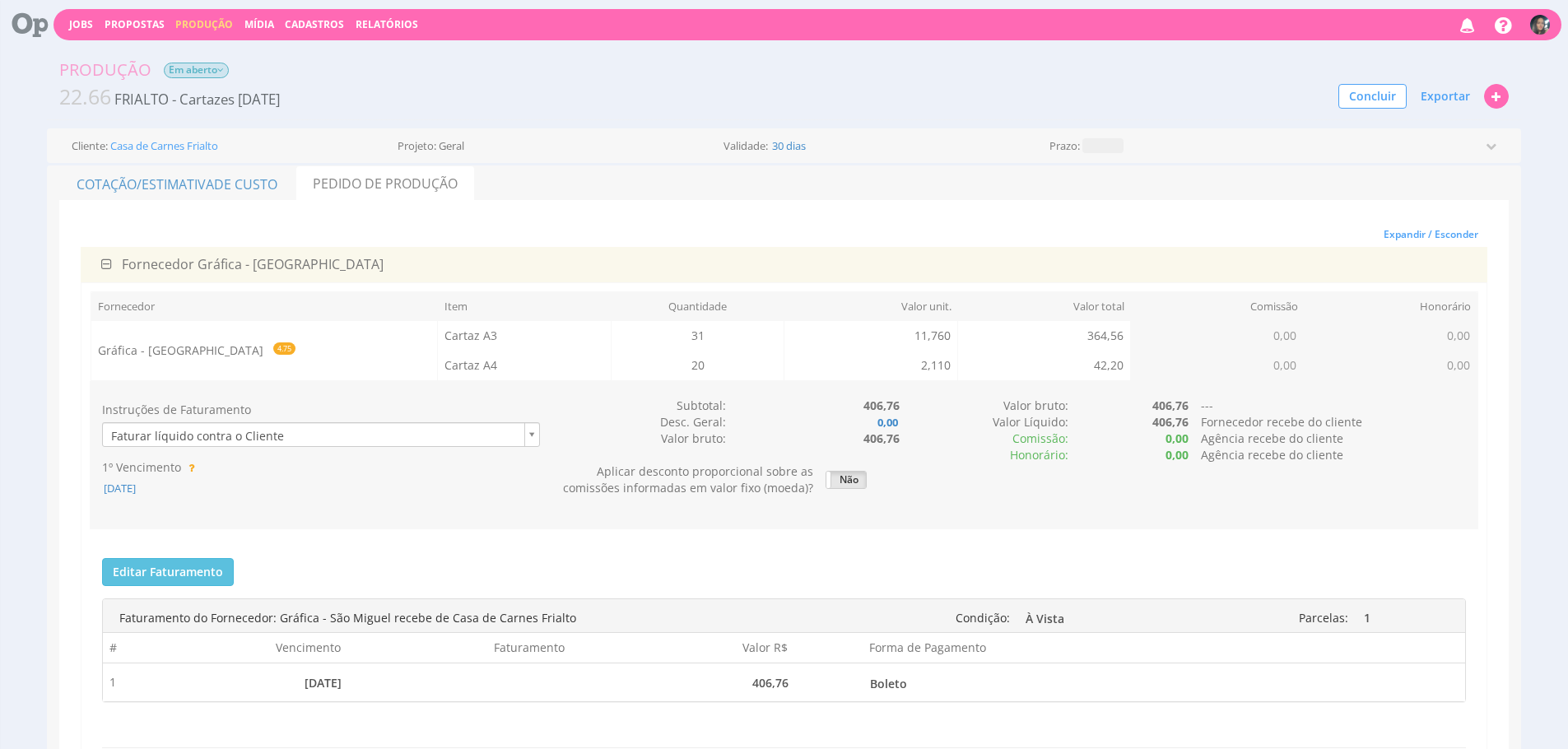
click at [202, 16] on button "Produção" at bounding box center [204, 24] width 67 height 15
click at [210, 23] on link "Produção" at bounding box center [204, 24] width 58 height 14
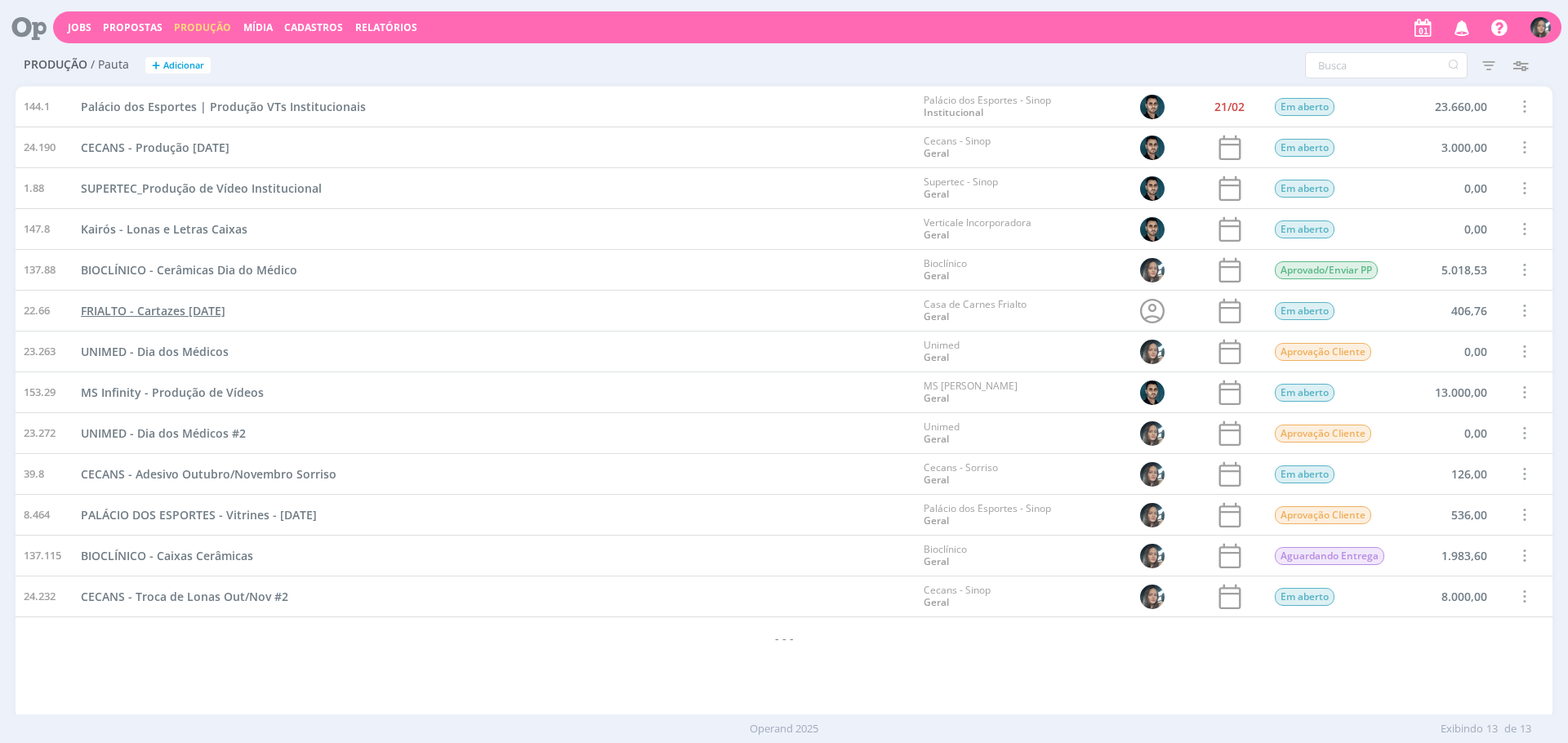
click at [225, 312] on span "FRIALTO - Cartazes [DATE]" at bounding box center [153, 311] width 144 height 15
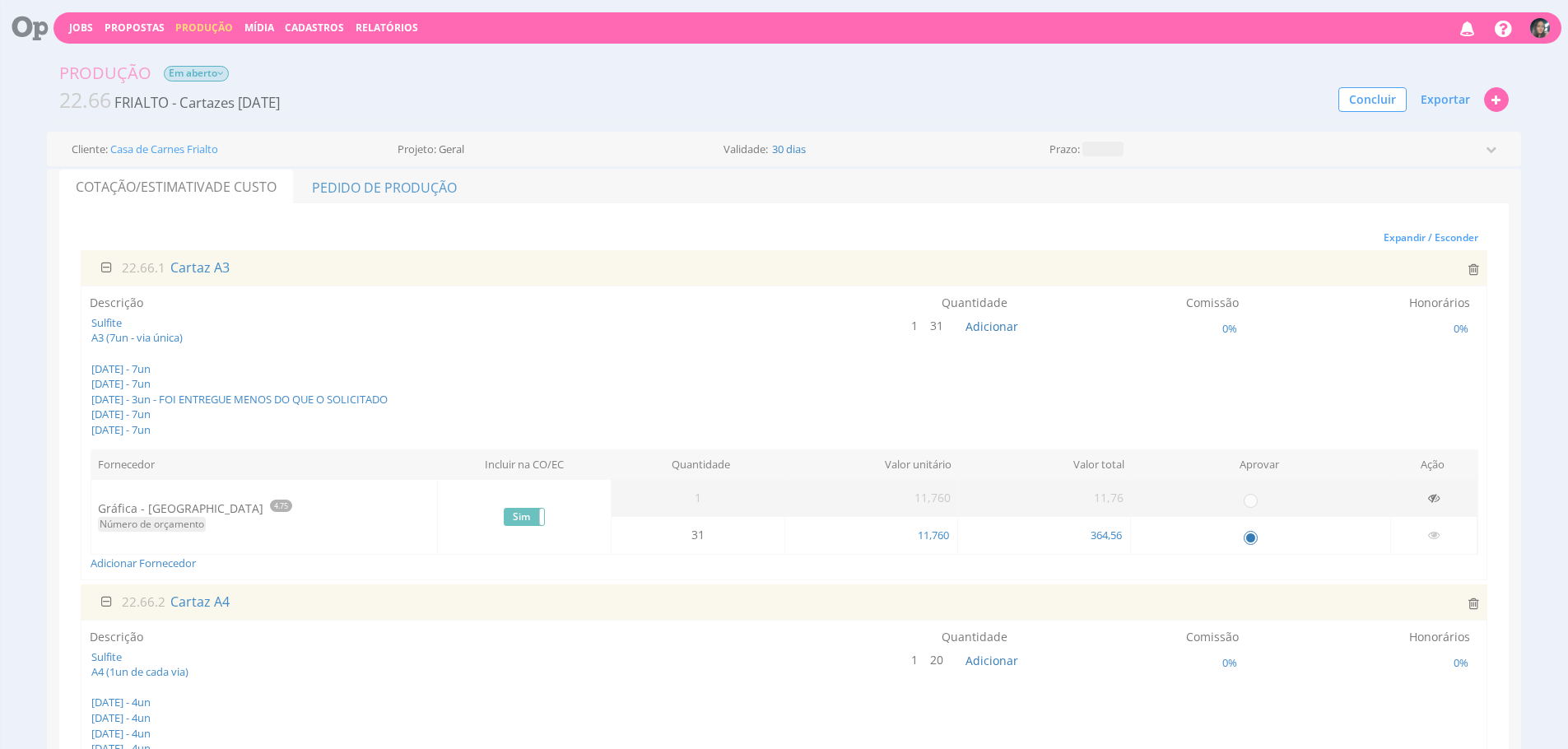
click at [218, 79] on span "Em aberto" at bounding box center [196, 74] width 65 height 15
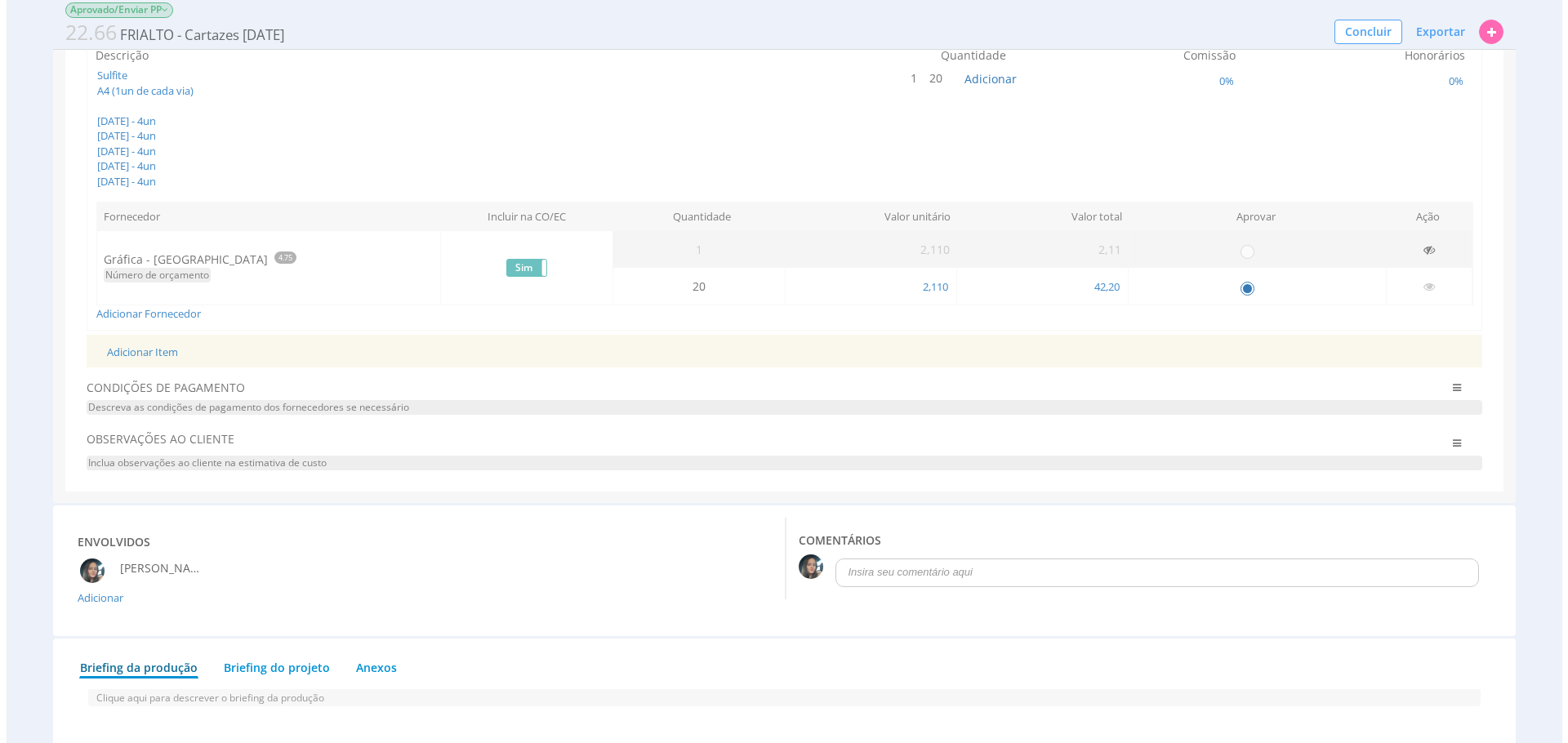
scroll to position [663, 0]
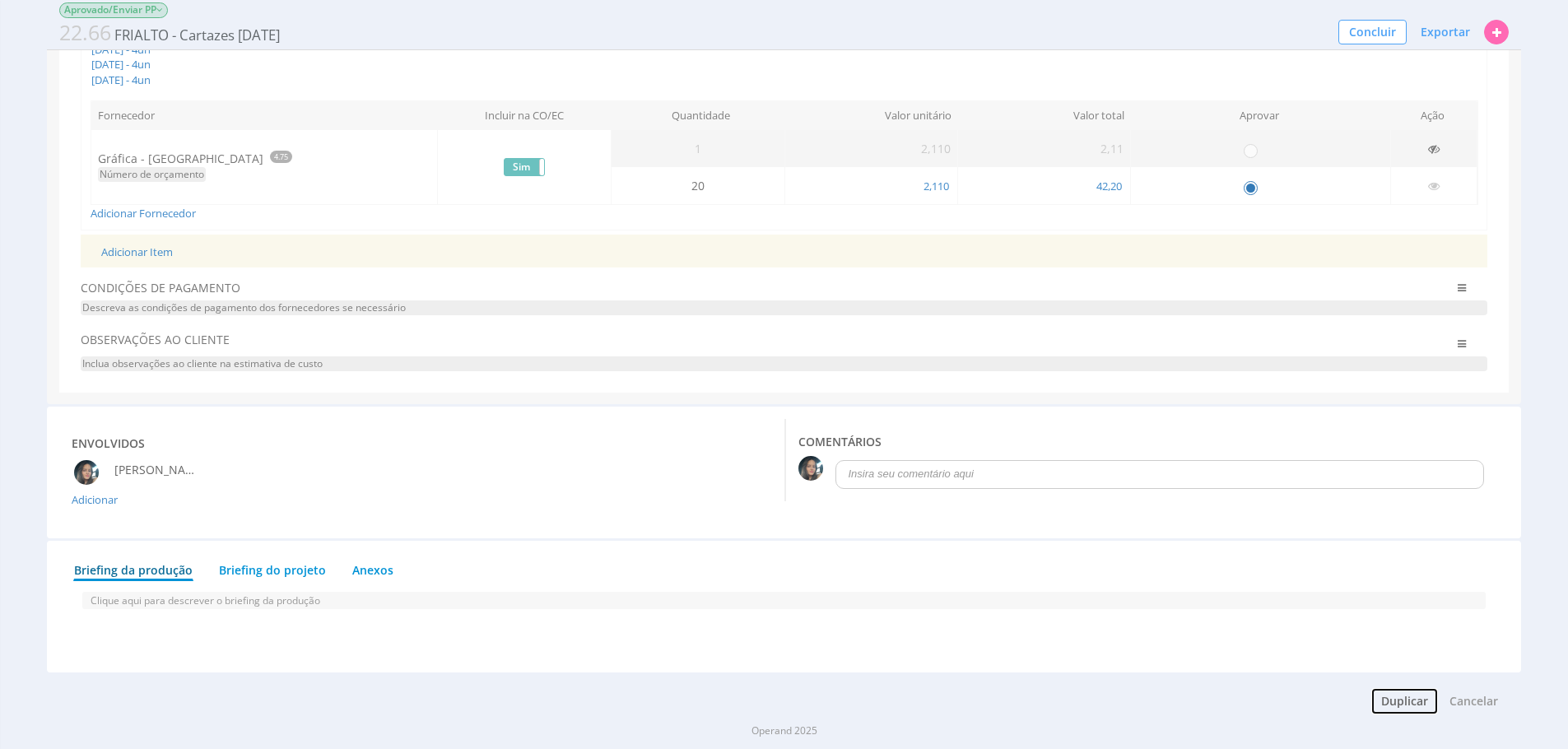
click at [1404, 696] on button "Duplicar" at bounding box center [1404, 701] width 68 height 28
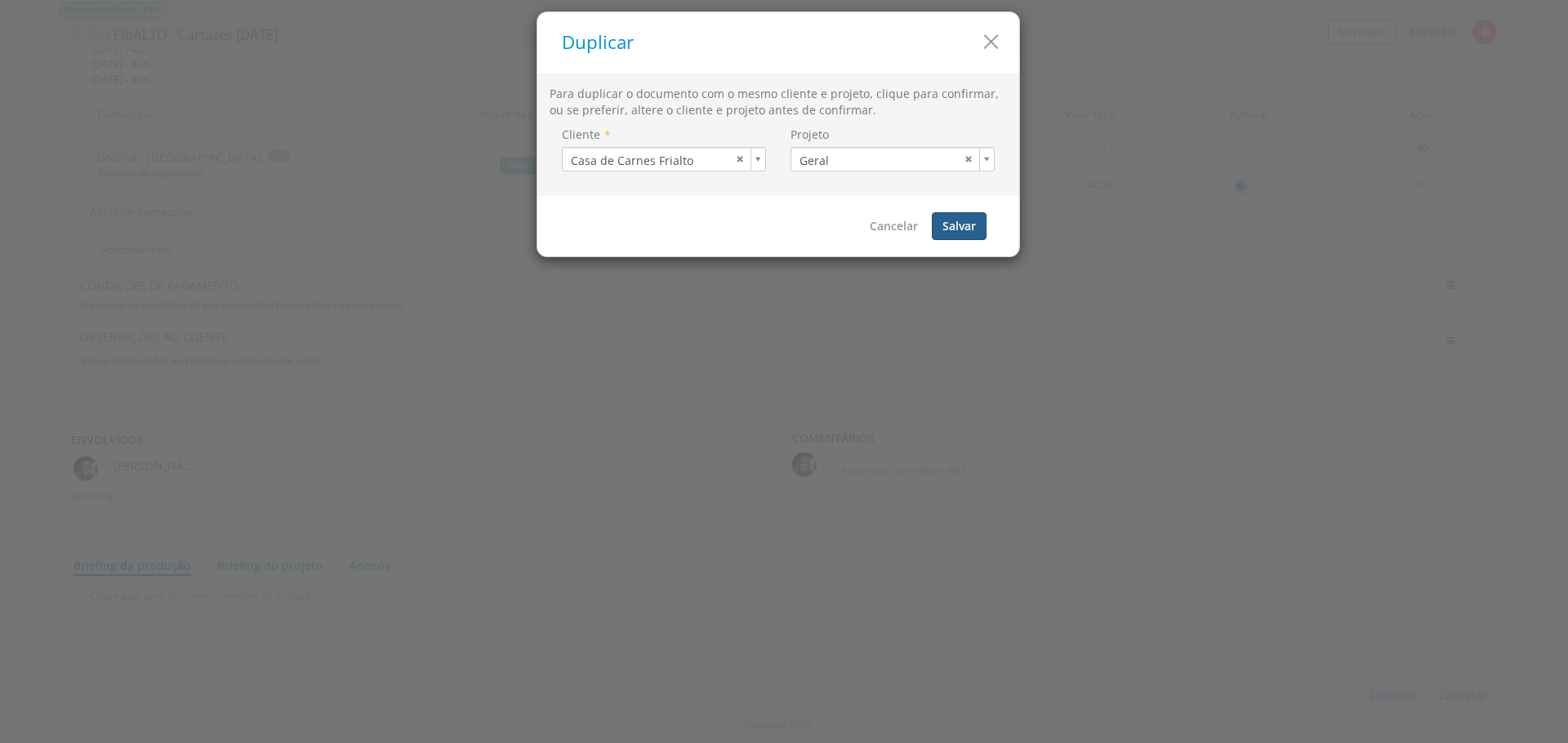
click at [957, 229] on button "Salvar" at bounding box center [959, 226] width 55 height 28
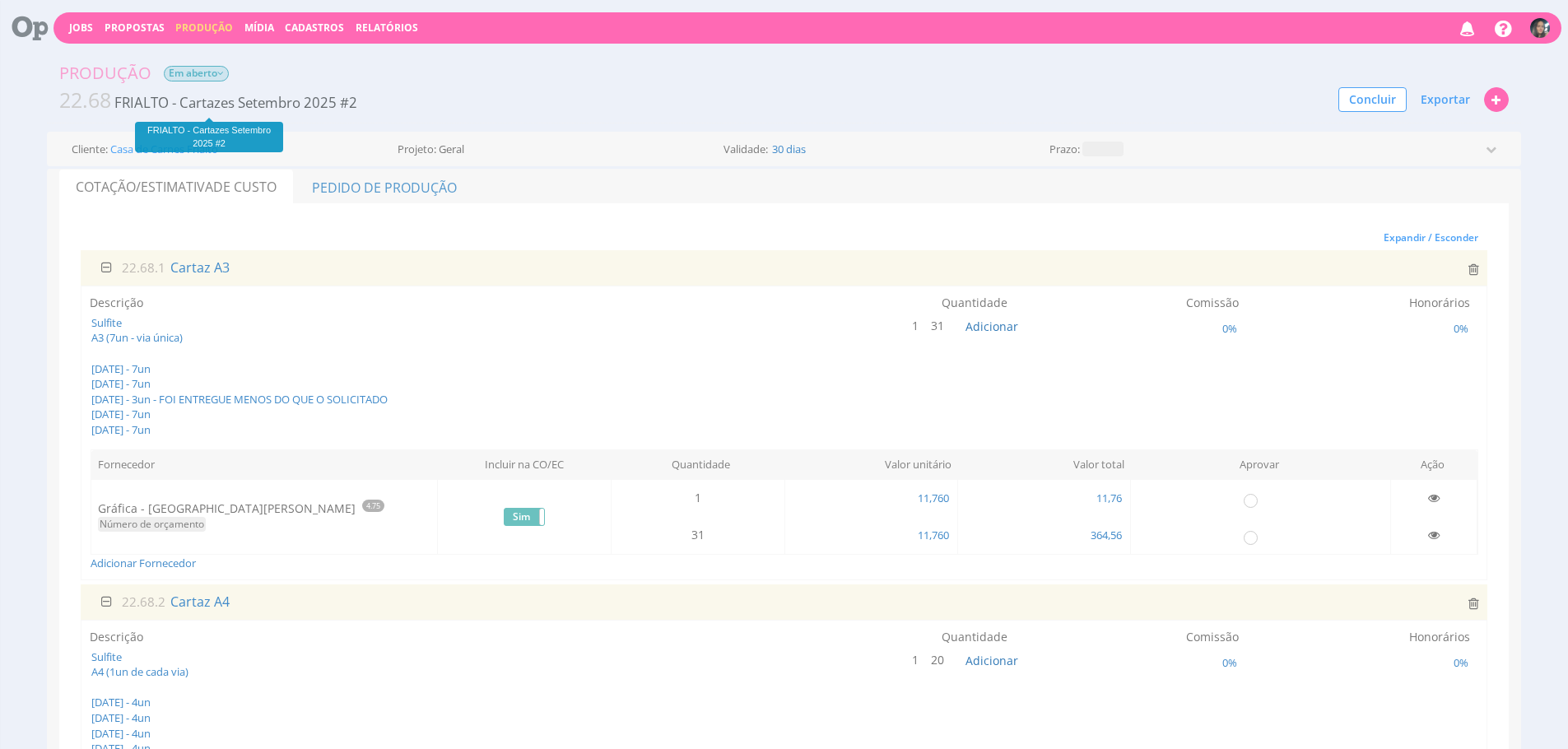
click at [318, 99] on span "FRIALTO - Cartazes Setembro 2025 #2" at bounding box center [236, 102] width 243 height 19
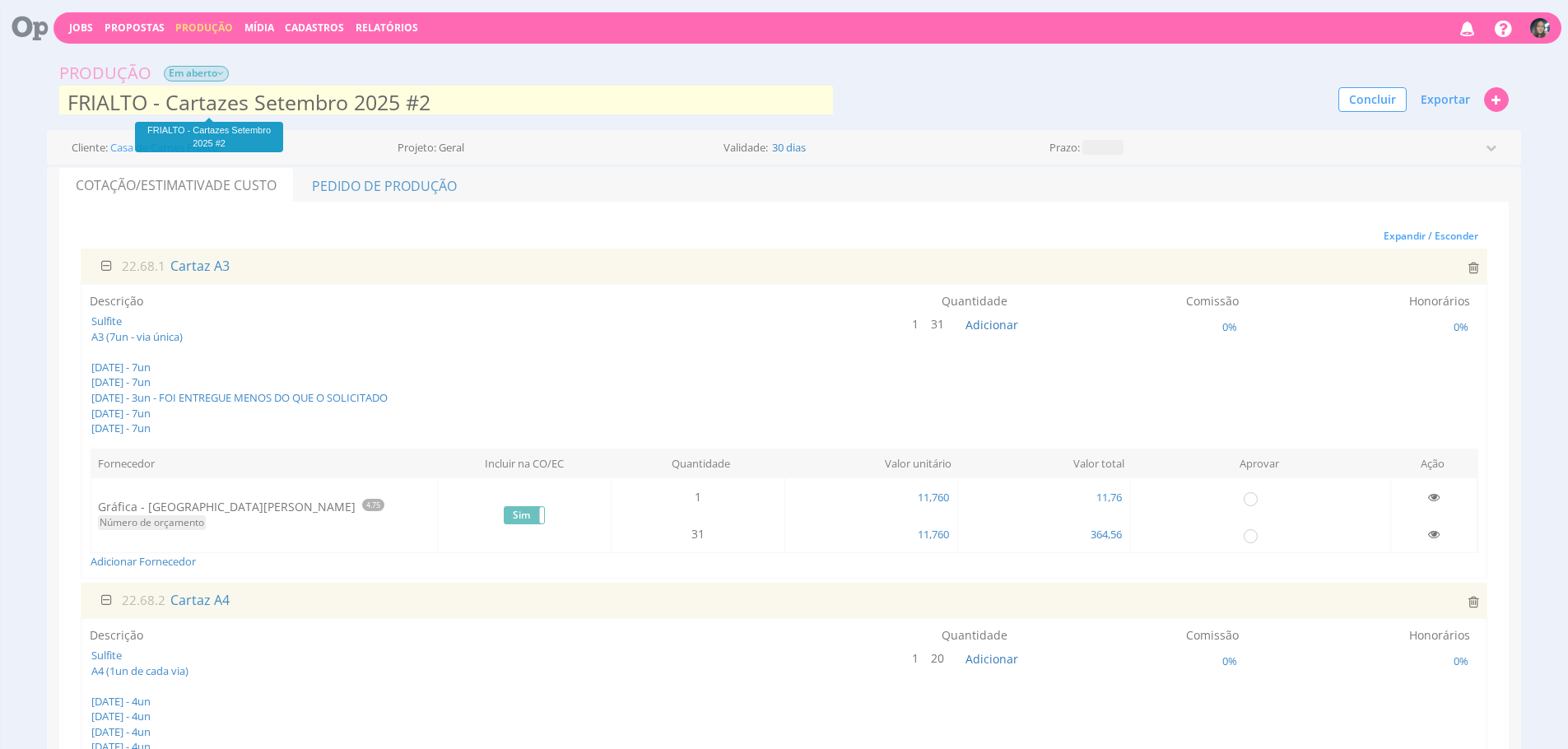
scroll to position [2, 0]
click at [299, 106] on input "FRIALTO - Cartazes Setembro 2025 #2" at bounding box center [446, 101] width 774 height 33
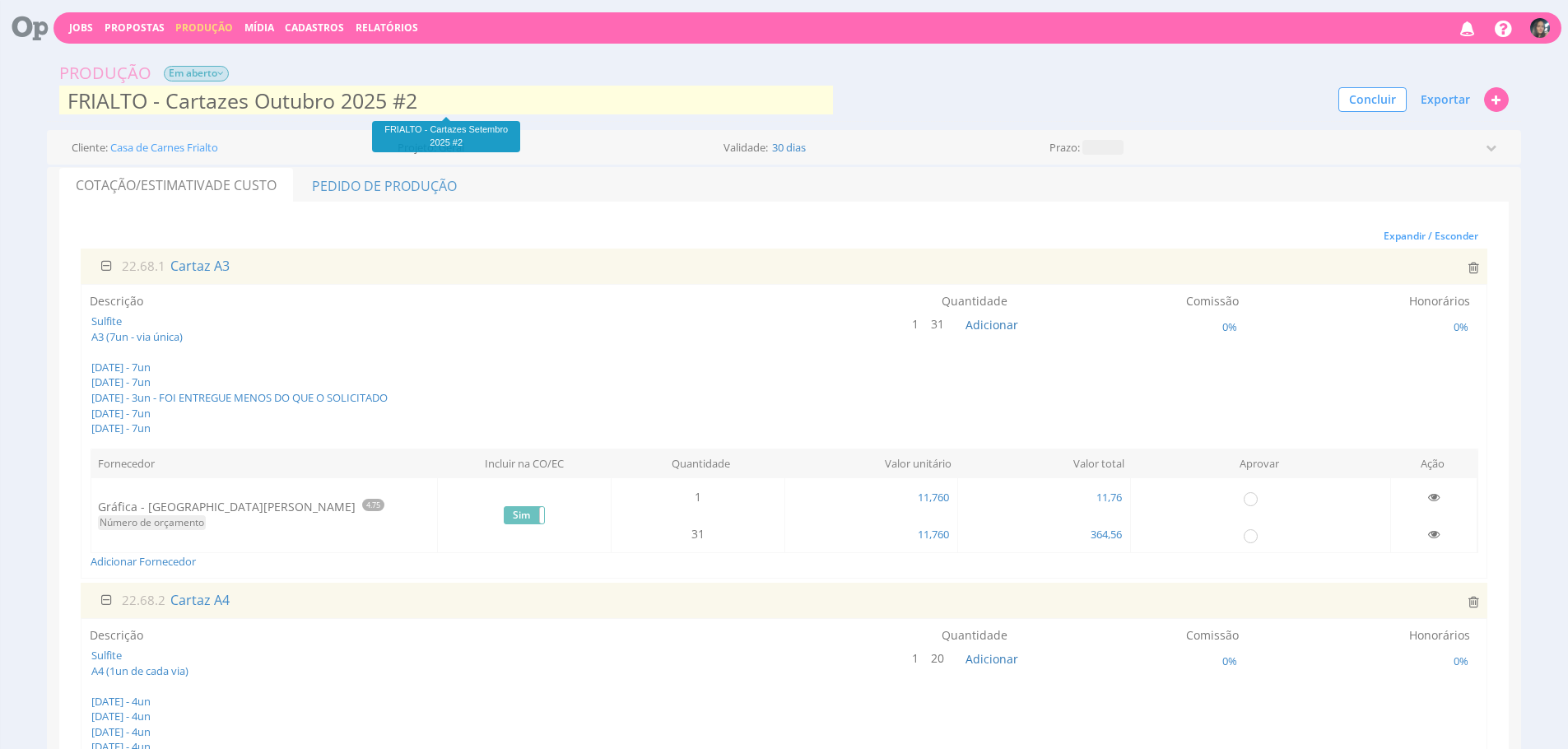
click at [546, 97] on input "FRIALTO - Cartazes Outubro 2025 #2" at bounding box center [446, 101] width 774 height 33
type input "FRIALTO - [GEOGRAPHIC_DATA] Outubro 2025"
click at [898, 112] on div "Produção Em aberto 22.68 FRIALTO - [GEOGRAPHIC_DATA] Setembro 2025 #2 FRIALTO -…" at bounding box center [784, 87] width 1474 height 68
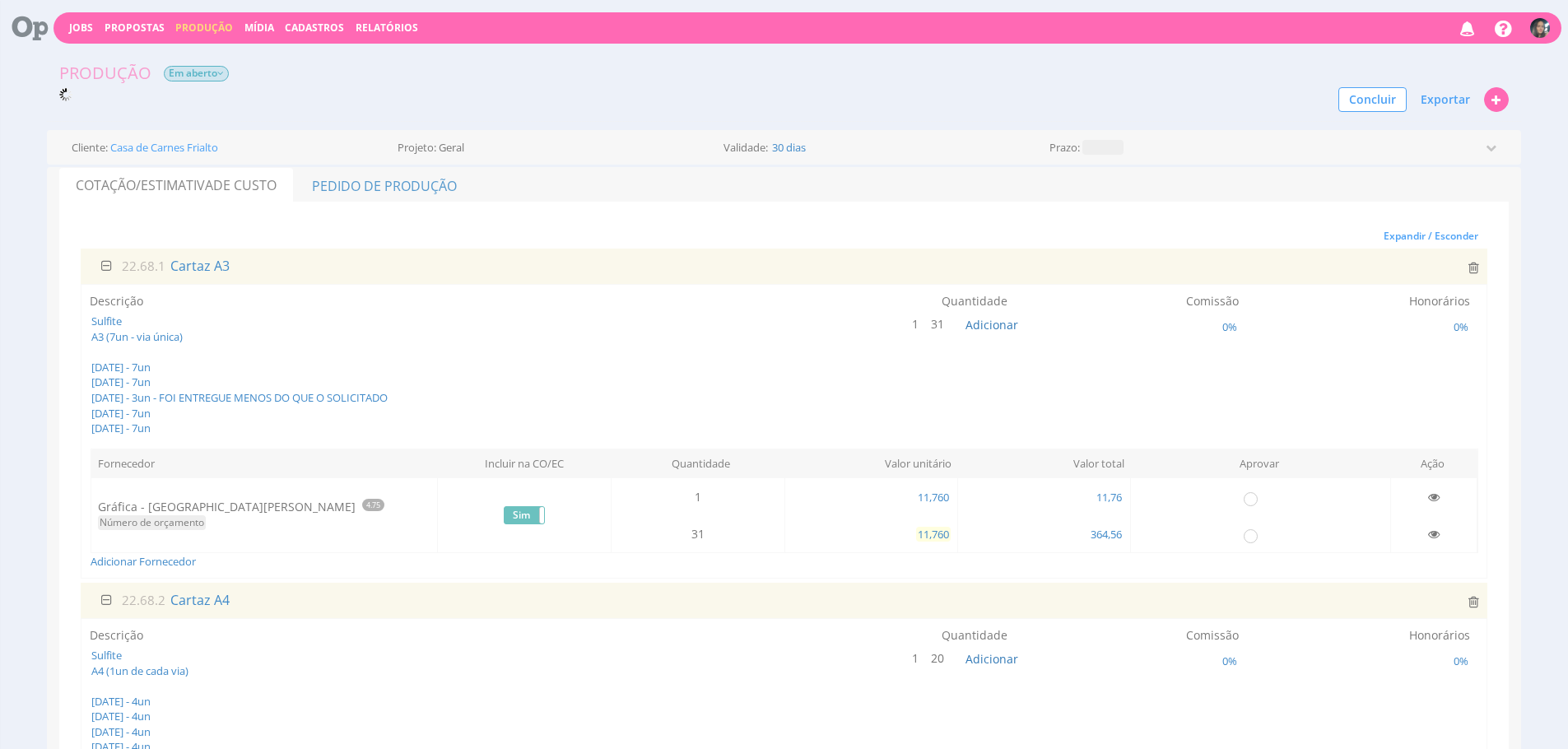
scroll to position [0, 0]
click at [947, 325] on icon at bounding box center [943, 325] width 9 height 11
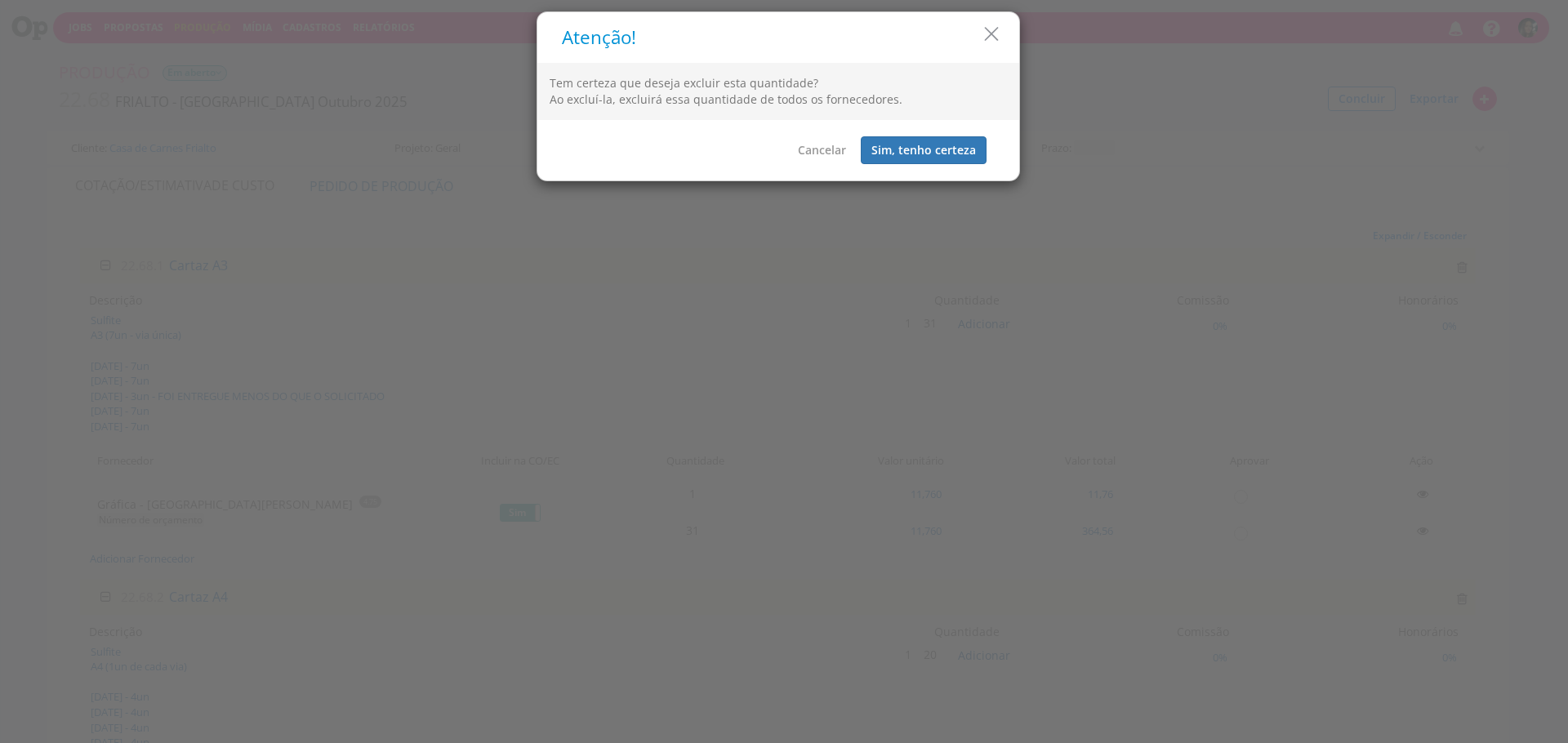
click at [937, 125] on div "Cancelar Sim, tenho certeza" at bounding box center [778, 150] width 482 height 61
click at [940, 144] on button "Sim, tenho certeza" at bounding box center [923, 150] width 126 height 28
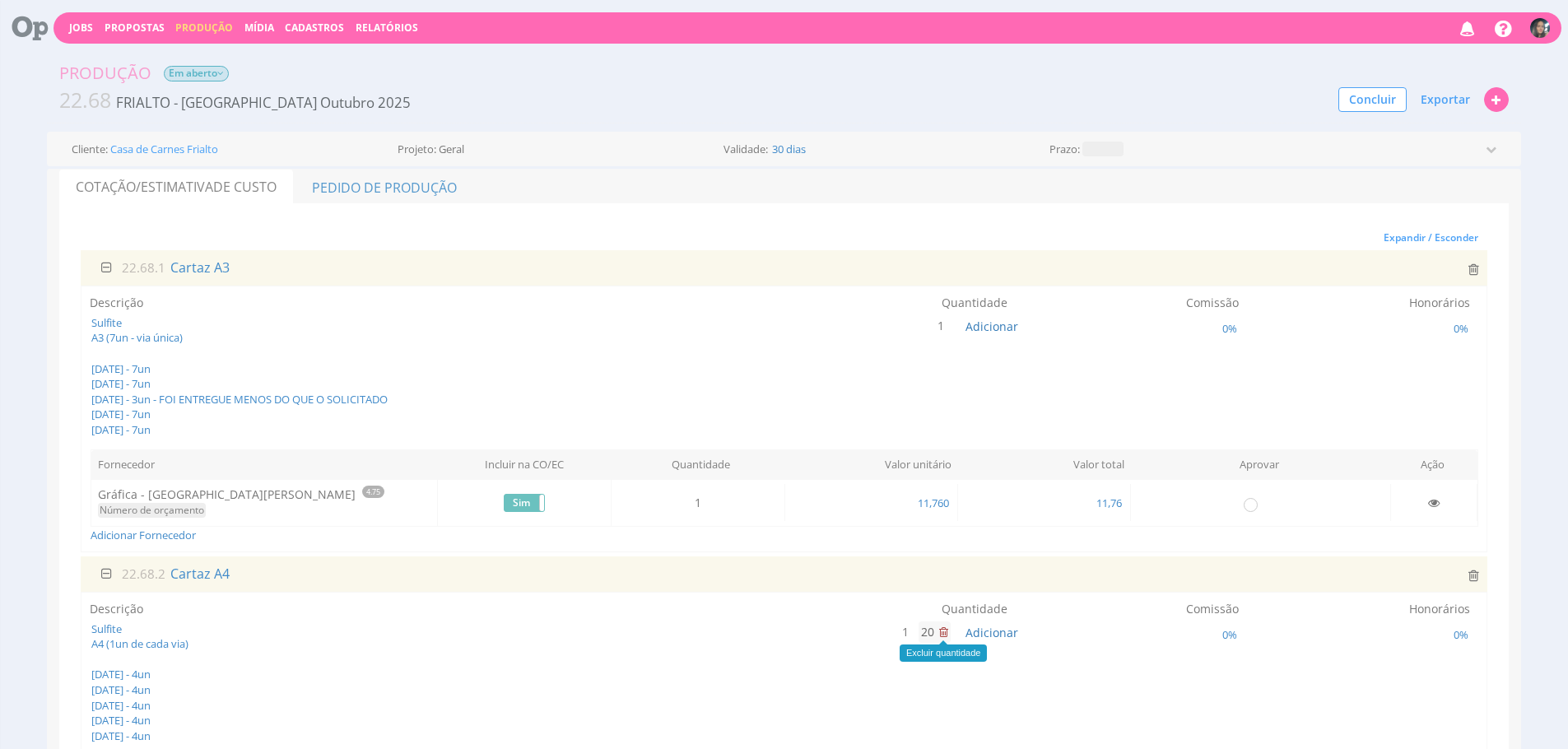
click at [946, 630] on icon at bounding box center [943, 632] width 9 height 11
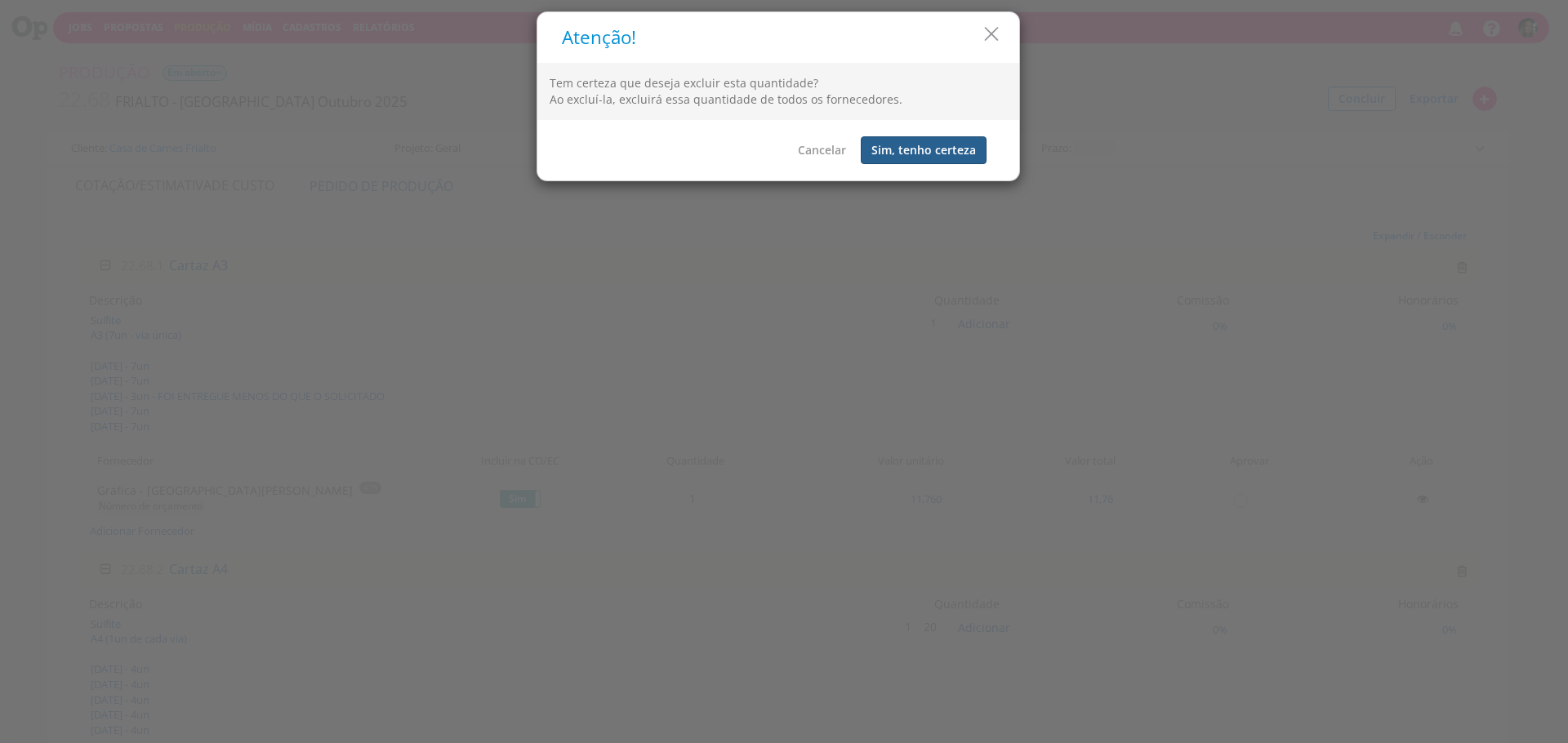
click at [908, 137] on button "Sim, tenho certeza" at bounding box center [923, 150] width 126 height 28
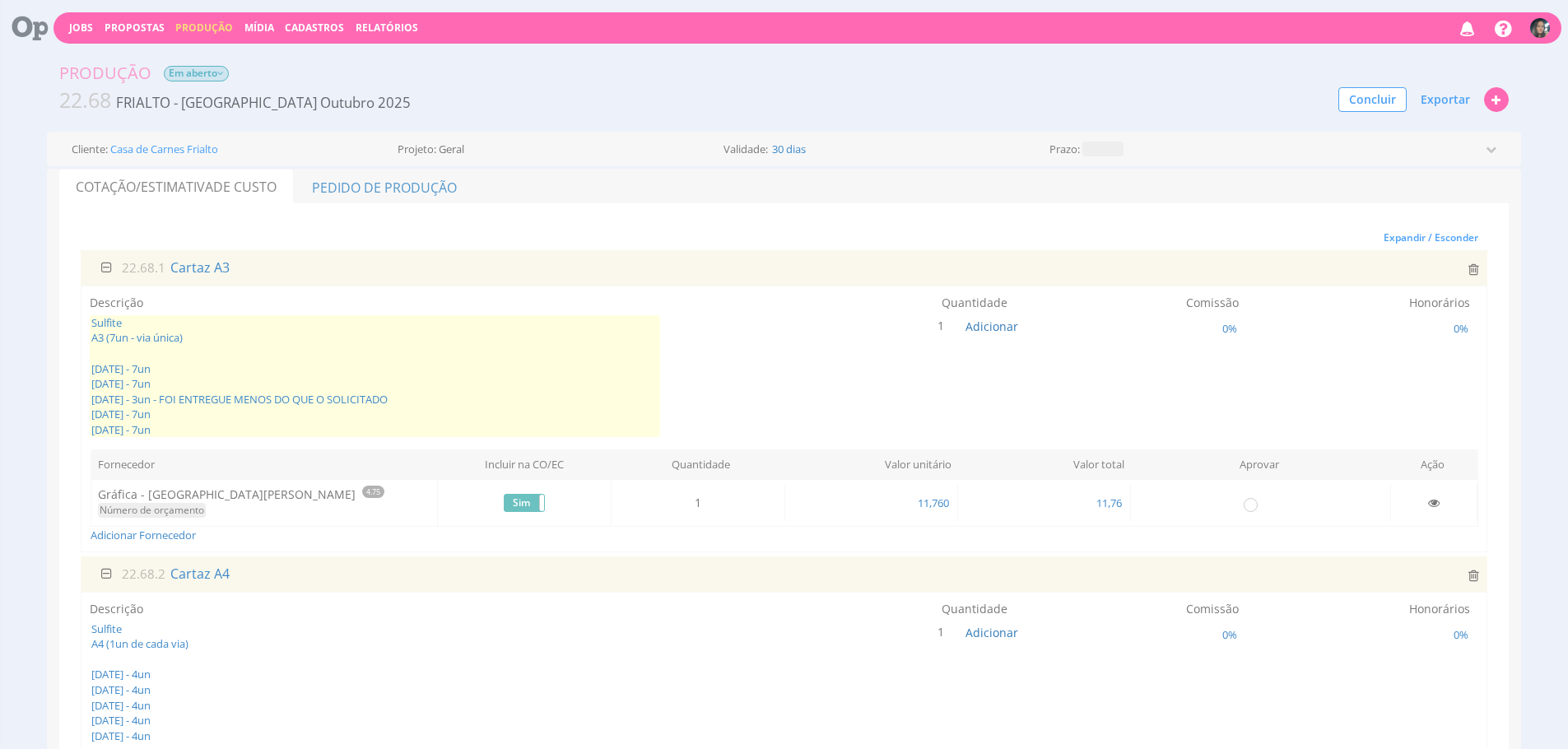
click at [522, 374] on span "Sulfite A3 (7un - via única) [DATE] - 7un [DATE] - 7un [DATE] - 3un - FOI ENTRE…" at bounding box center [374, 376] width 571 height 122
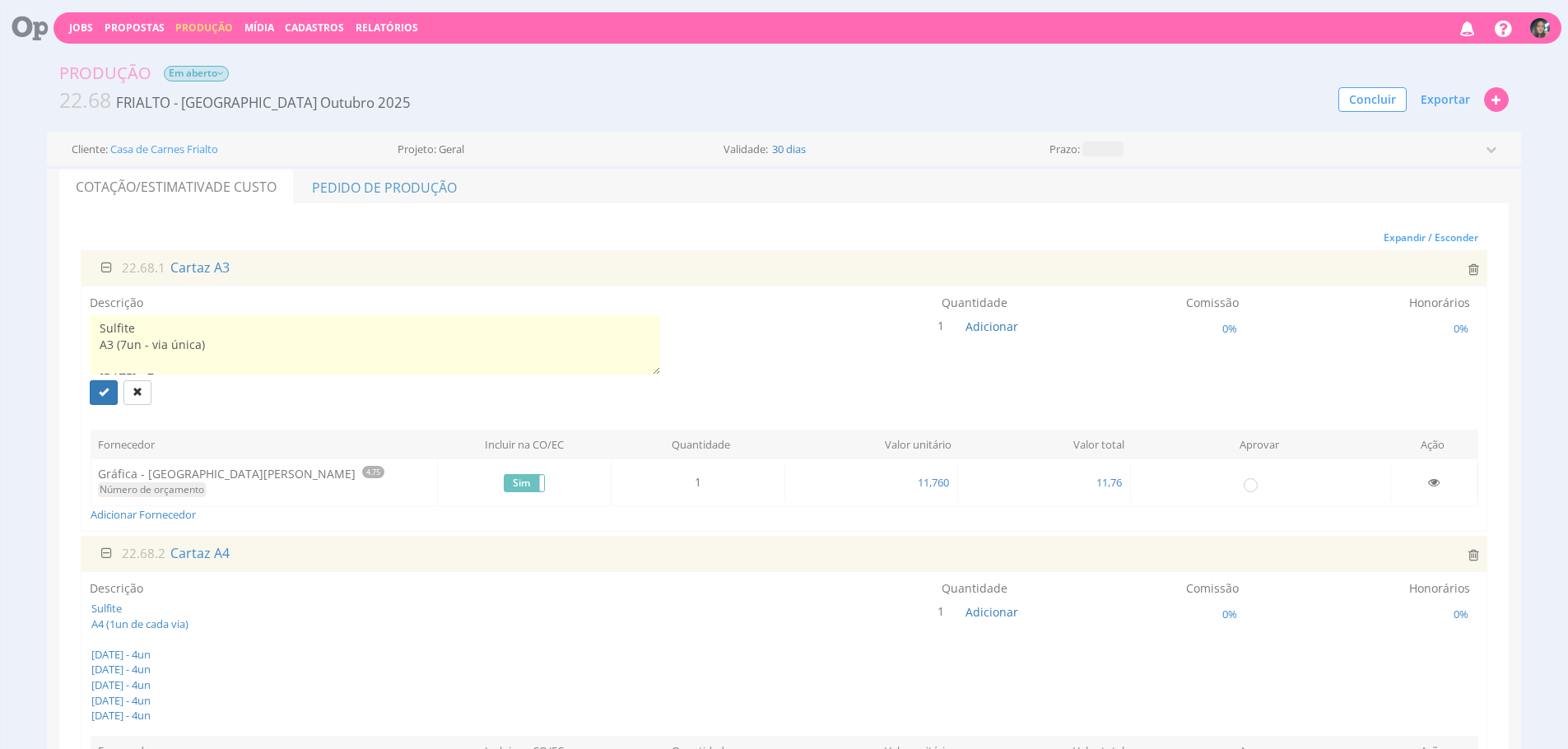
scroll to position [83, 0]
click at [176, 331] on textarea "Sulfite A3 (7un - via única) [DATE] - 7un [DATE] - 7un [DATE] - 3un - FOI ENTRE…" at bounding box center [374, 344] width 571 height 59
drag, startPoint x: 494, startPoint y: 333, endPoint x: 194, endPoint y: 332, distance: 300.0
click at [194, 332] on textarea "Sulfite A3 (7un - via única) [DATE] - 7un [DATE] - 7un [DATE] - 7un - FOI ENTRE…" at bounding box center [374, 344] width 571 height 59
drag, startPoint x: 127, startPoint y: 330, endPoint x: 138, endPoint y: 327, distance: 11.4
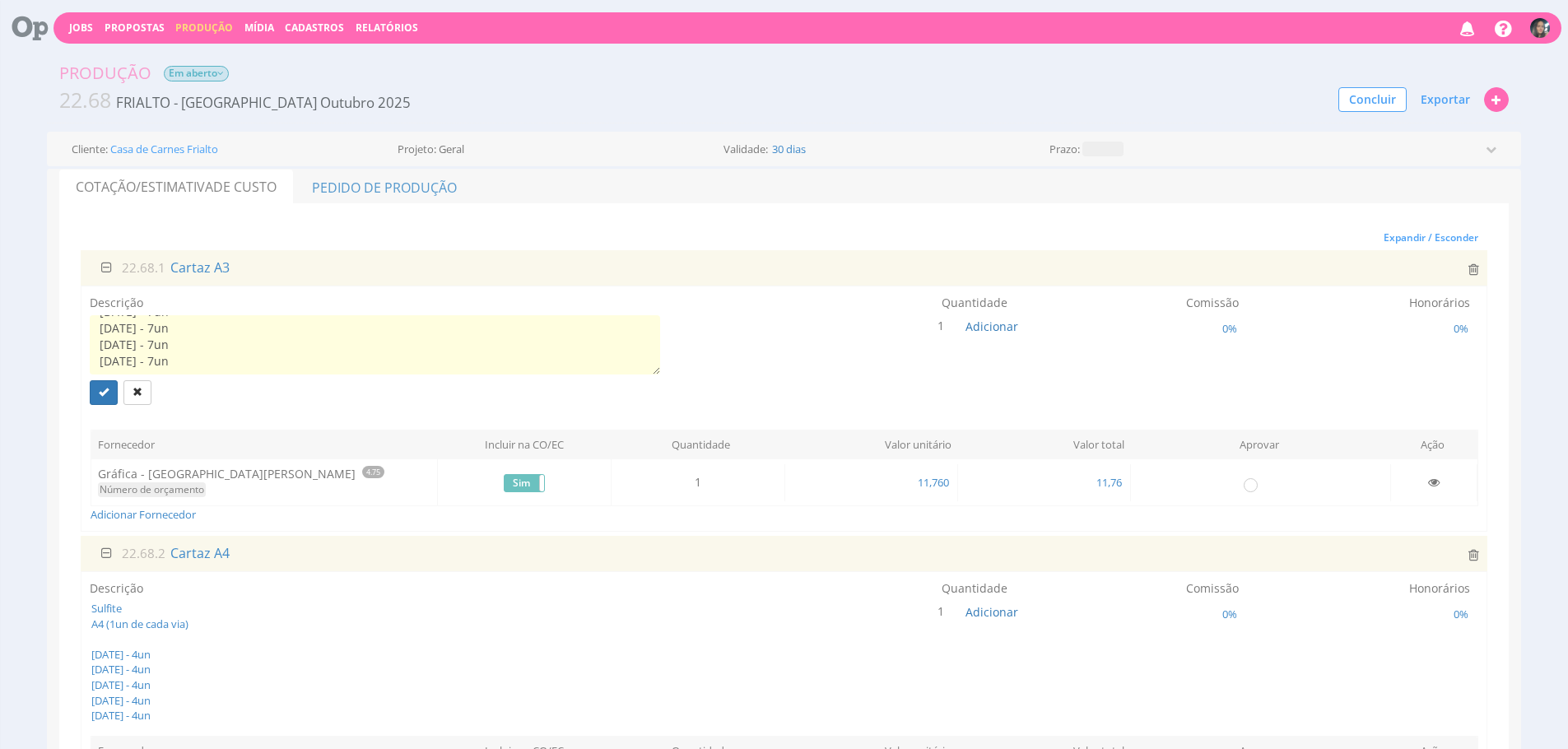
click at [127, 330] on textarea "Sulfite A3 (7un - via única) [DATE] - 7un [DATE] - 7un [DATE] - 7un [DATE] - 7u…" at bounding box center [374, 344] width 571 height 59
click at [198, 361] on textarea "Sulfite A3 (7un - via única) [DATE] - 7un [DATE] - 7un [DATE] - 7un [DATE] - 7u…" at bounding box center [374, 344] width 571 height 59
type textarea "Sulfite A3 (7un - via única) [DATE] - 7un [DATE] - 7un [DATE] - 7un [DATE] - 7un"
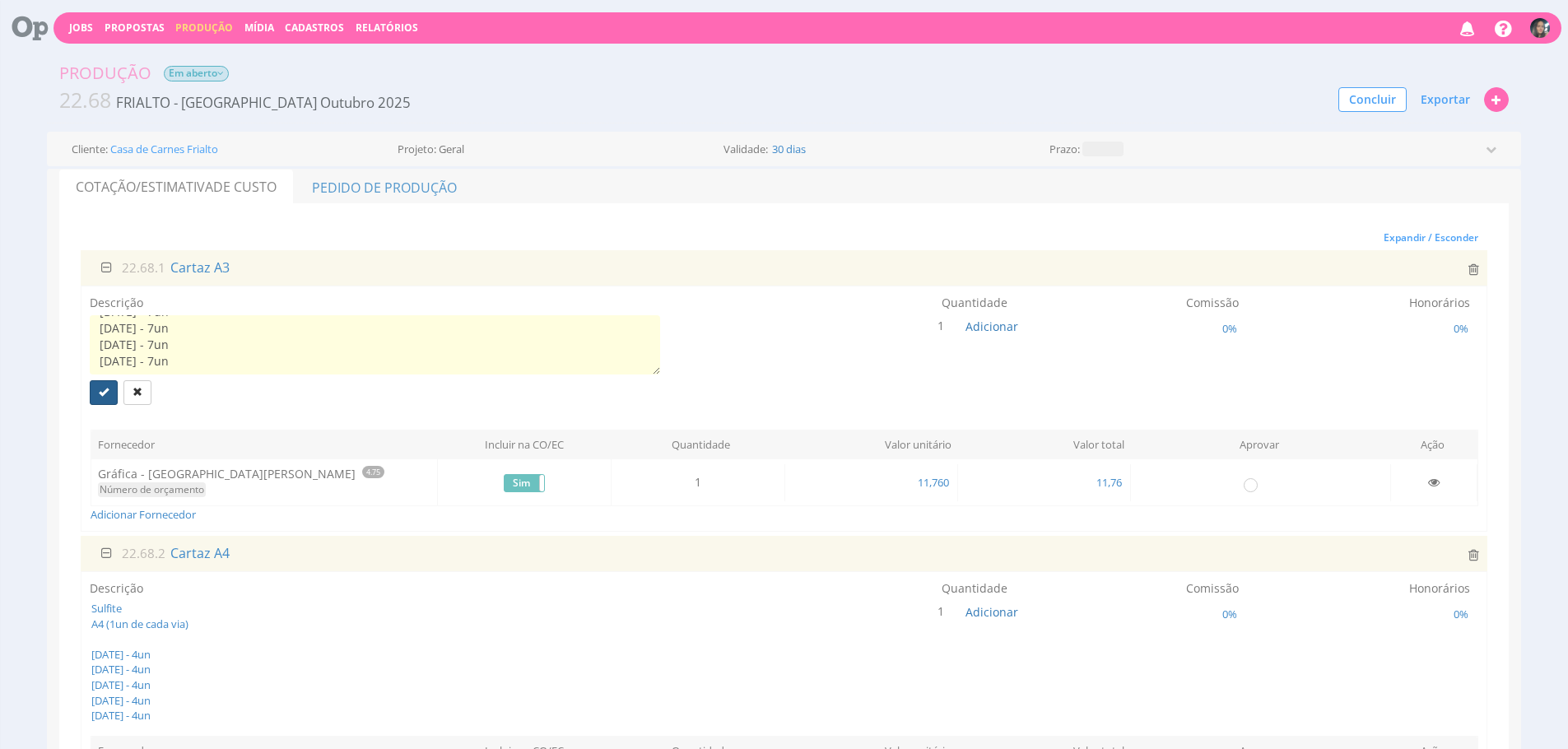
click at [106, 399] on button "submit" at bounding box center [103, 393] width 28 height 25
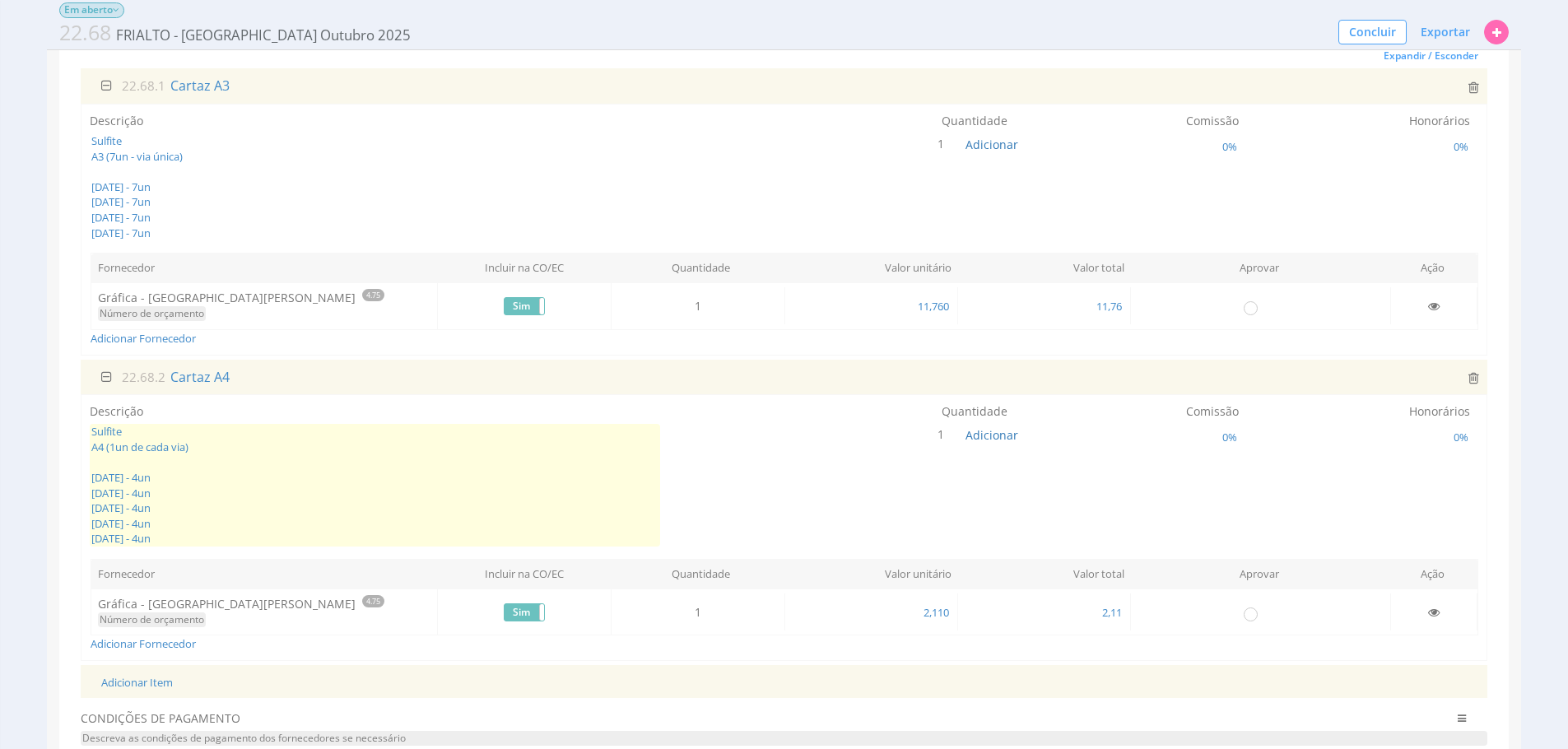
scroll to position [171, 0]
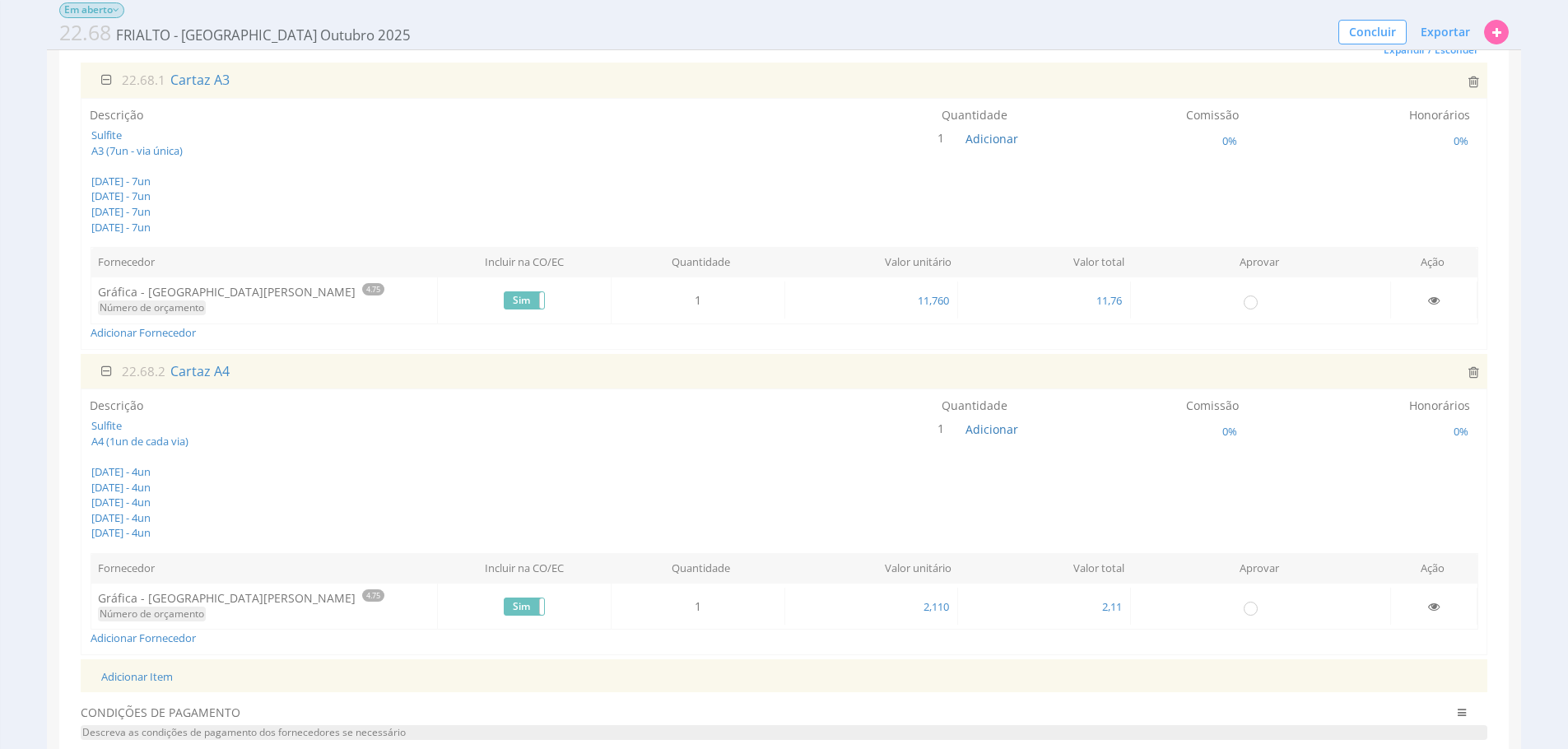
click at [322, 15] on div "Produção Em aberto" at bounding box center [784, 10] width 1474 height 15
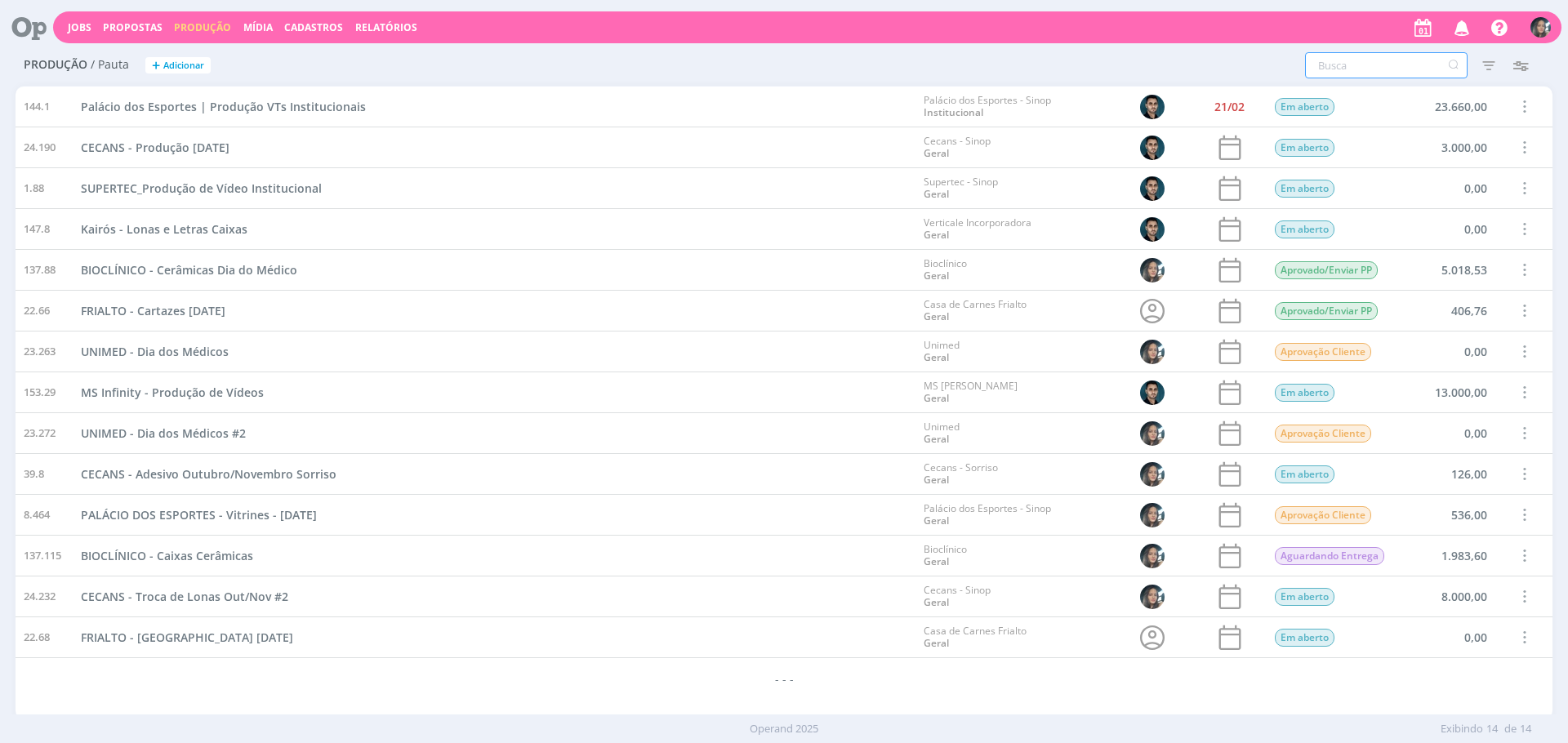
click at [1349, 56] on input "text" at bounding box center [1386, 65] width 162 height 26
click at [1347, 61] on input "text" at bounding box center [1386, 65] width 162 height 26
click at [1384, 77] on input "text" at bounding box center [1386, 65] width 162 height 26
click at [1384, 71] on input "text" at bounding box center [1386, 65] width 162 height 26
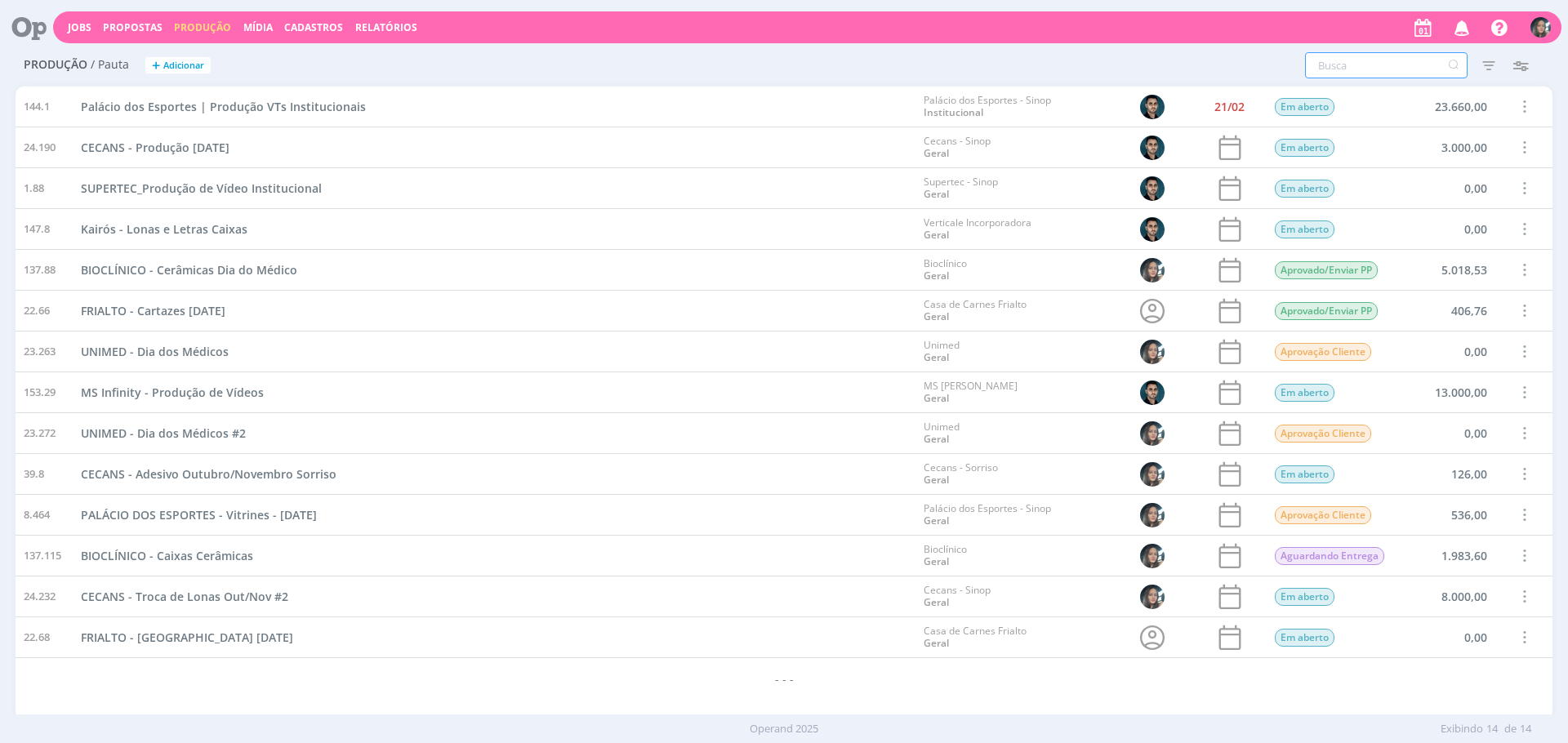
click at [1384, 71] on input "text" at bounding box center [1386, 65] width 162 height 26
click at [1384, 69] on input "text" at bounding box center [1386, 65] width 162 height 26
click at [1416, 77] on input "text" at bounding box center [1386, 65] width 162 height 26
click at [1410, 67] on input "text" at bounding box center [1386, 65] width 162 height 26
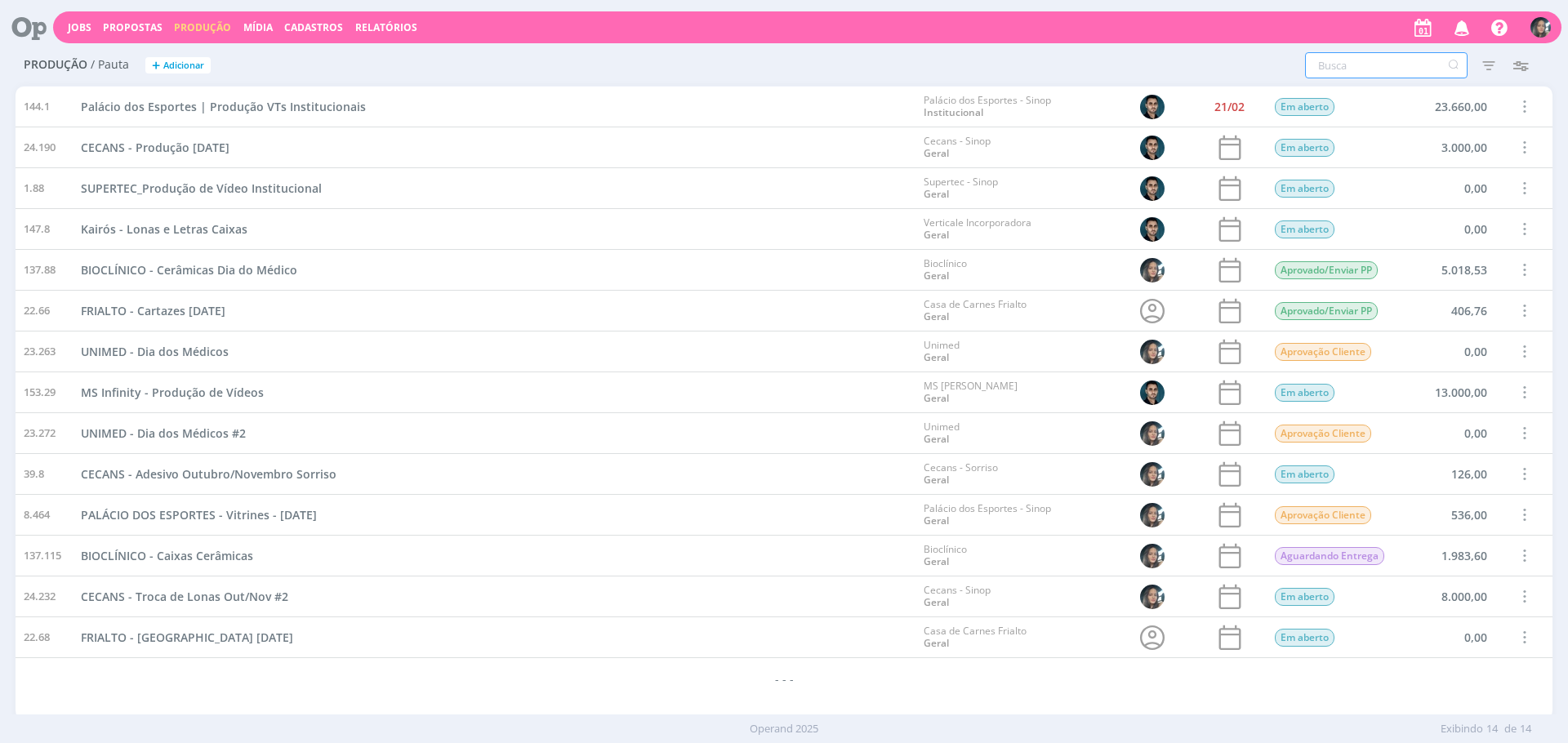
drag, startPoint x: 1410, startPoint y: 67, endPoint x: 509, endPoint y: 4, distance: 903.2
click at [1410, 67] on input "text" at bounding box center [1386, 65] width 162 height 26
click at [1356, 72] on input "text" at bounding box center [1386, 65] width 162 height 26
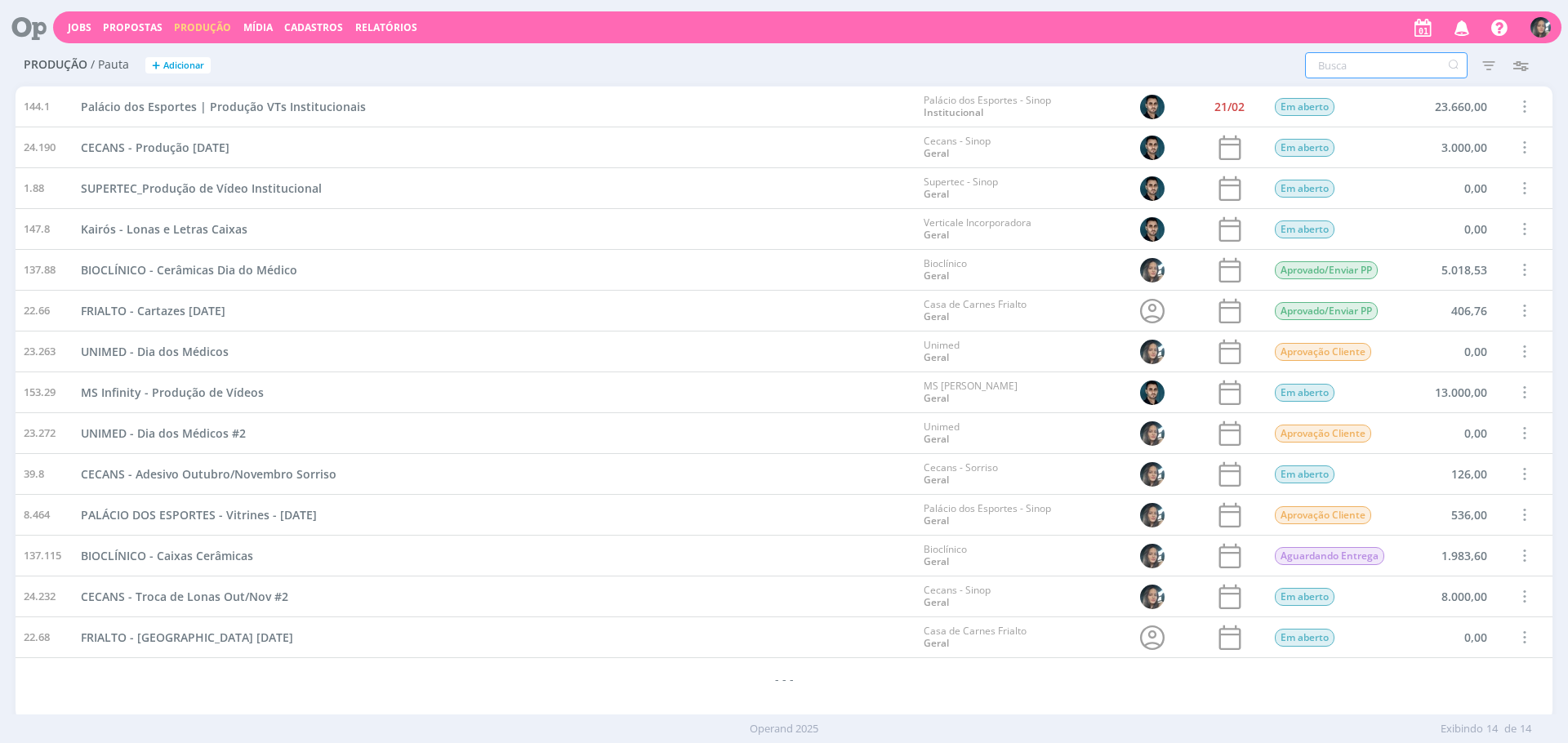
type input "n"
type input "N"
type input "s"
type input "sh"
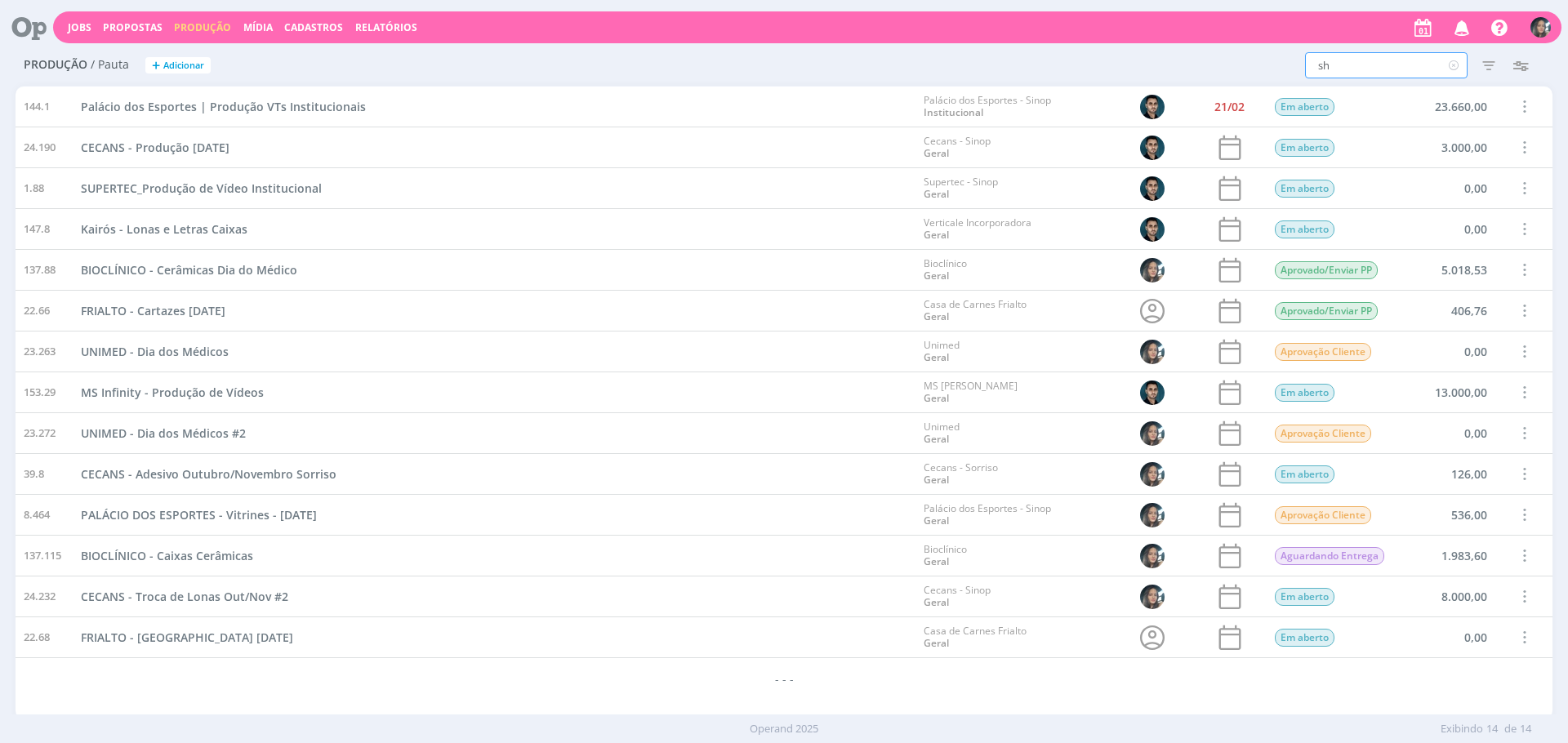
type input "sh"
type input "sho"
type input "shop"
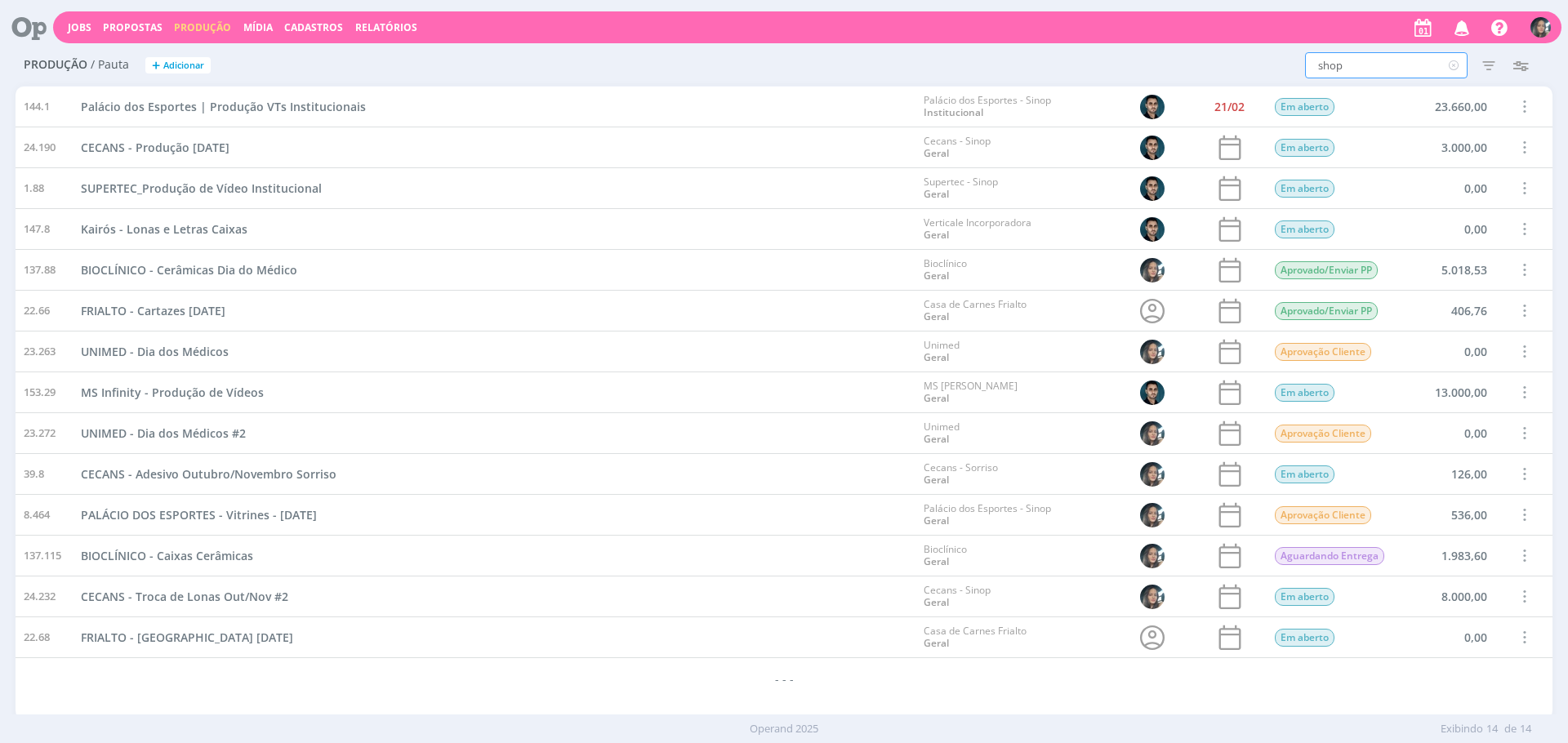
type input "shopp"
type input "shoppi"
type input "shoppin"
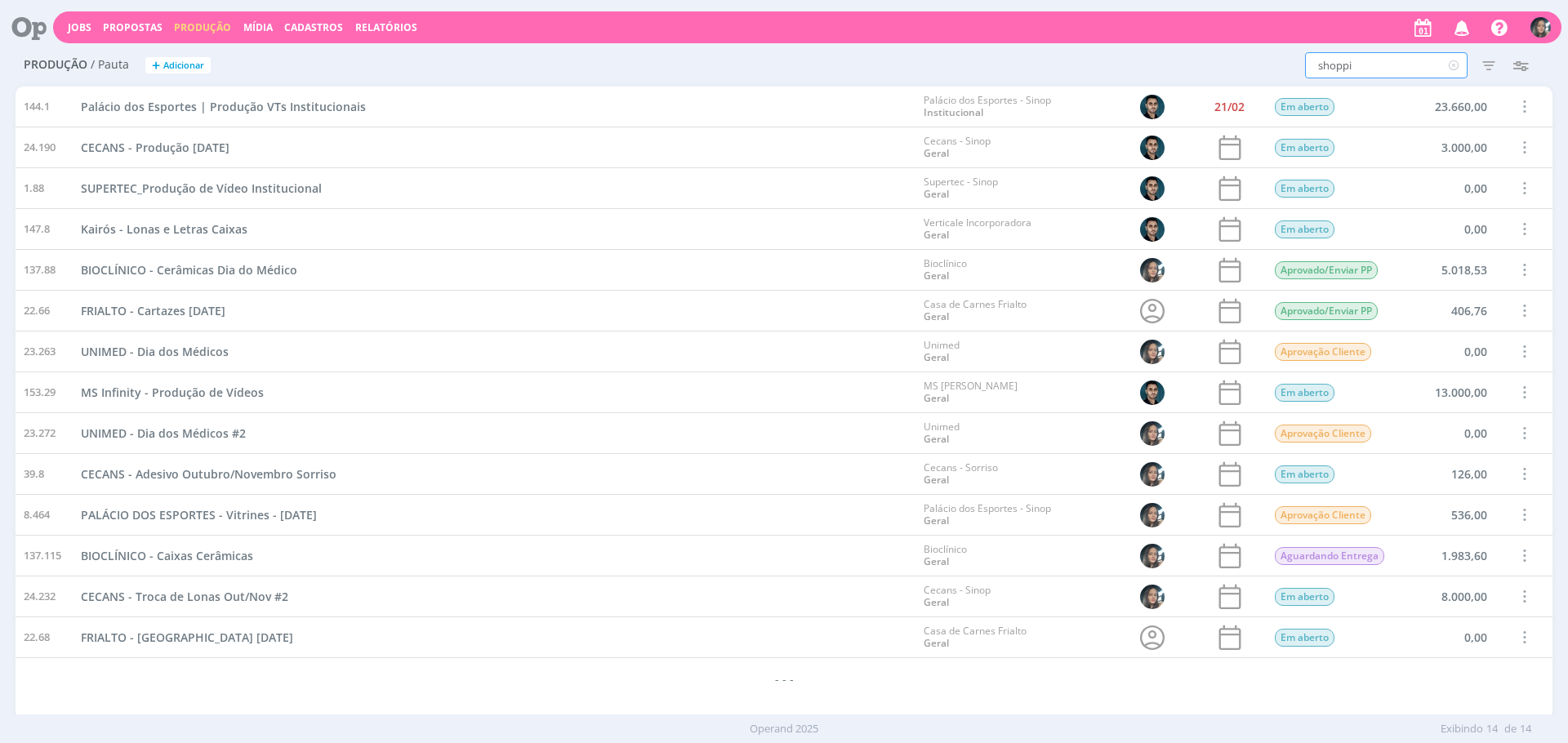
type input "shoppin"
type input "shopping"
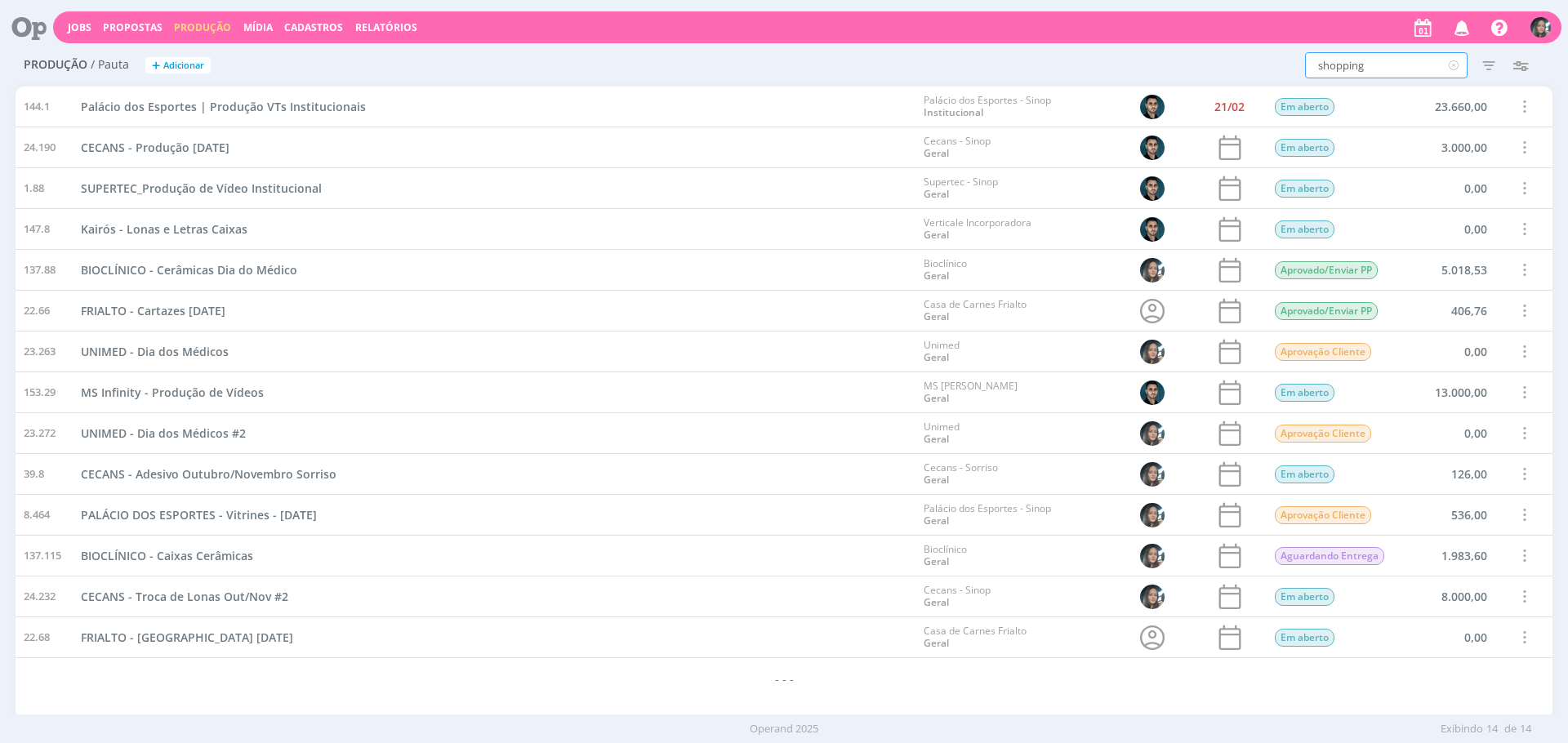
type input "shopping s"
type input "shopping si"
type input "shopping sin"
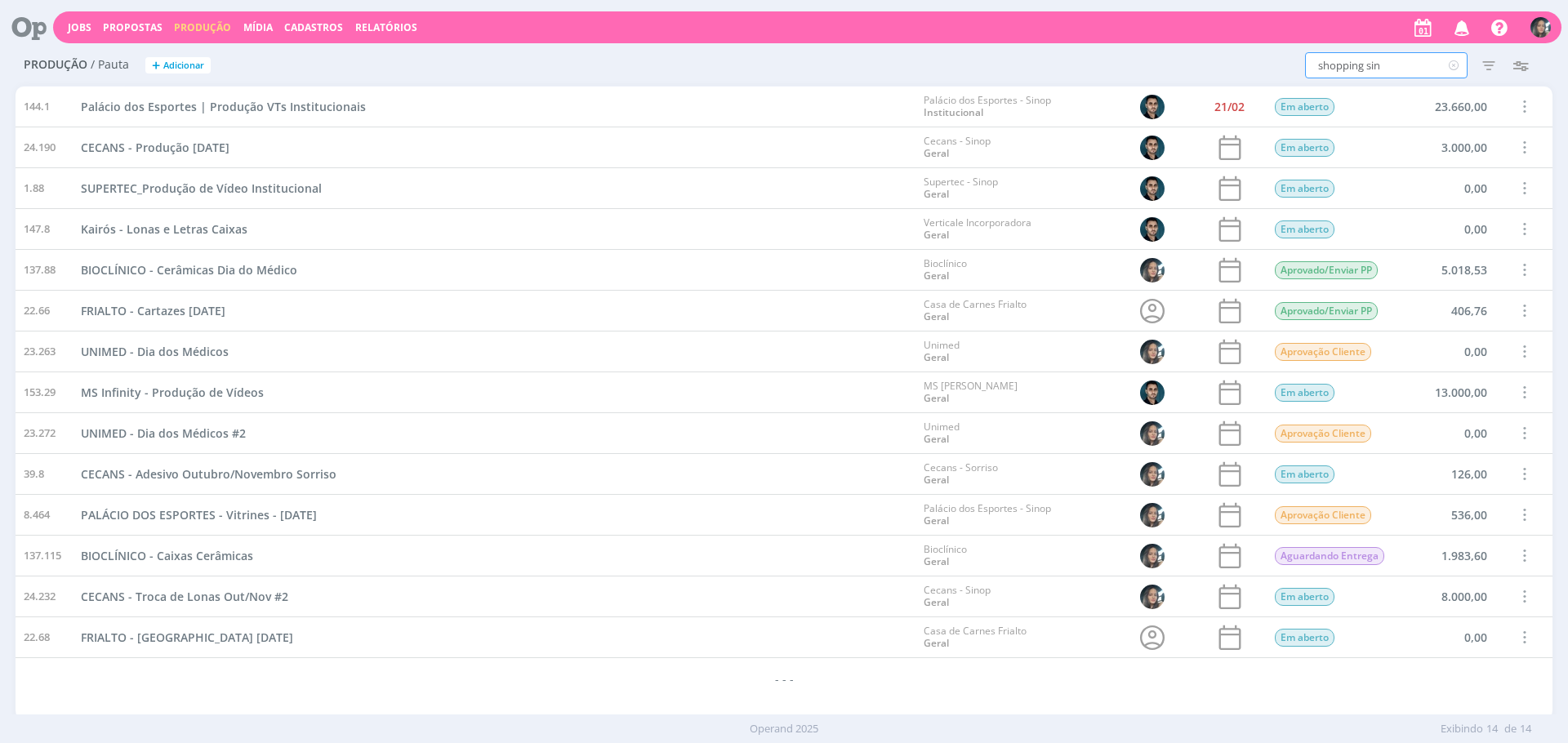
type input "shopping sin"
type input "shopping sino"
type input "shopping sinoo"
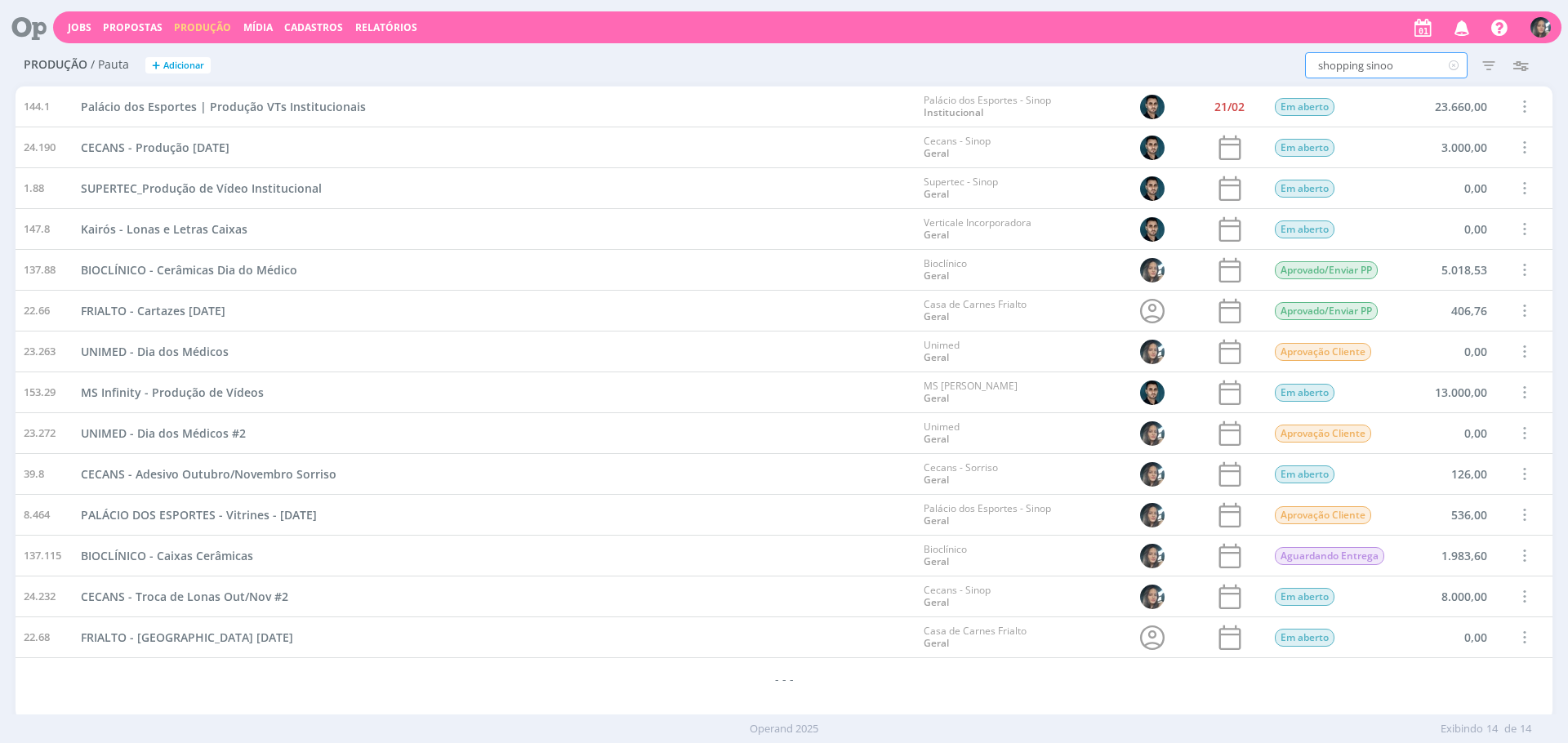
type input "shopping sino"
type input "shopping sinoo"
type input "shopping sino"
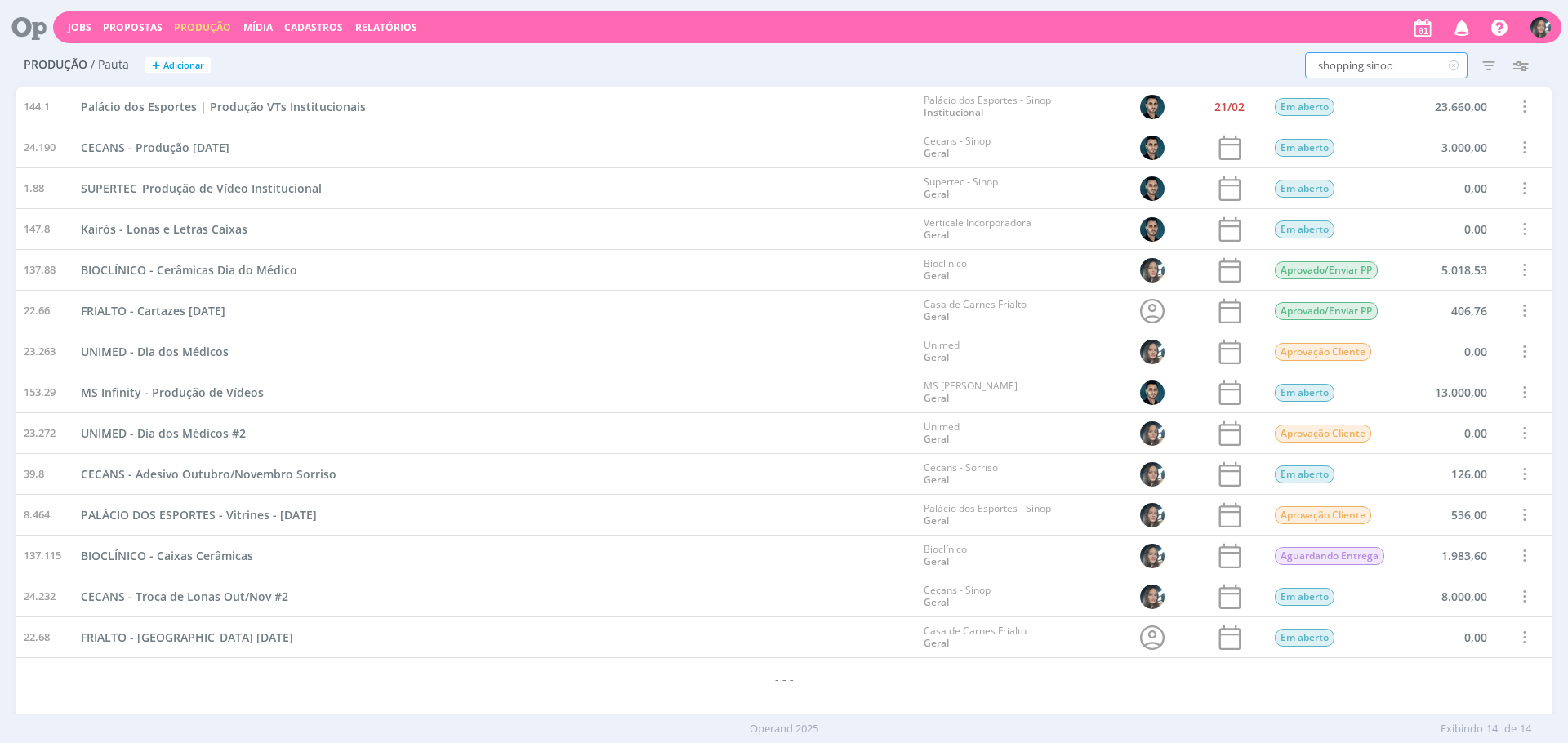
type input "shopping sino"
type input "shopping sinop"
click at [1476, 67] on icon "button" at bounding box center [1489, 65] width 29 height 29
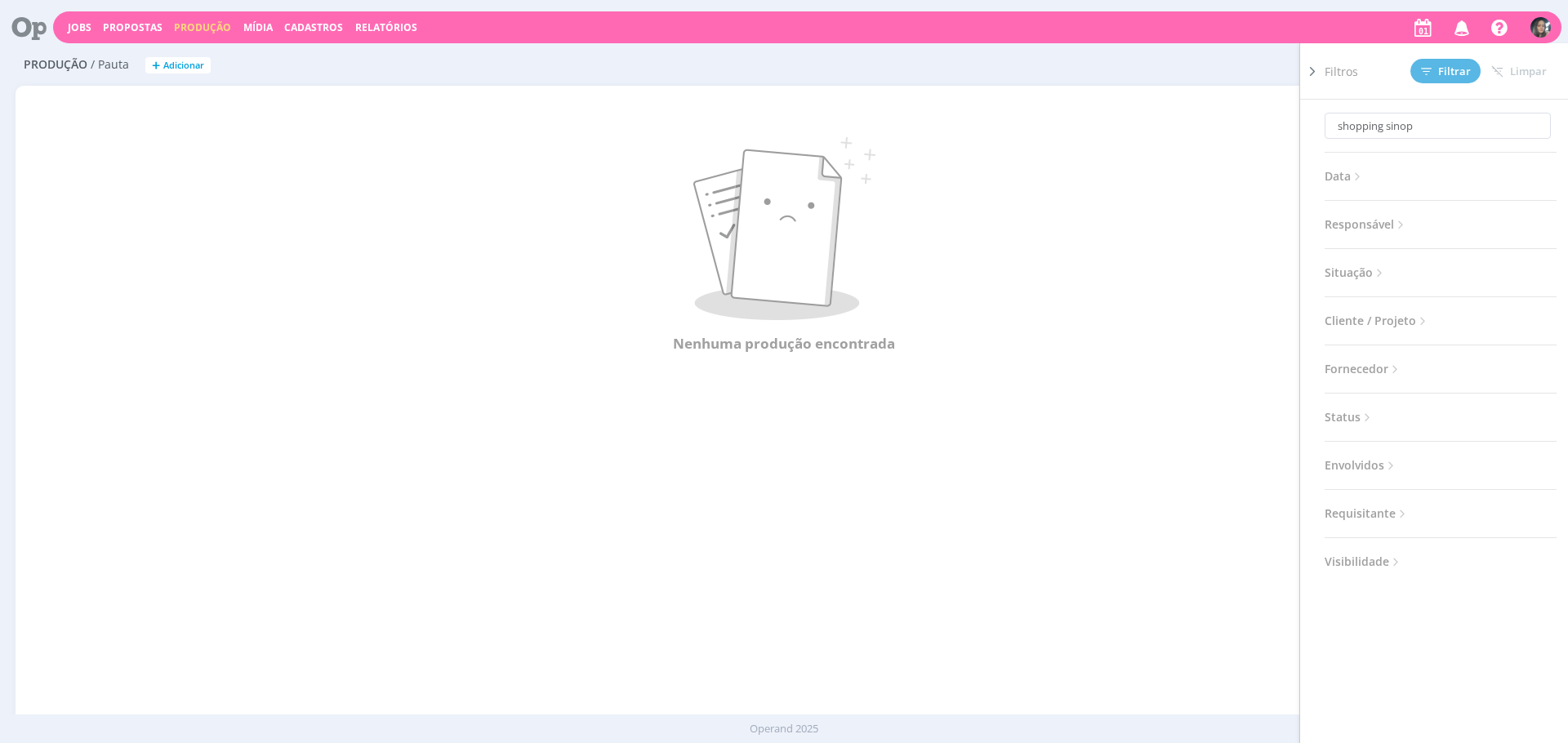
click at [1366, 294] on div "shopping sinop Data Personalizado a Responsável Situação Abertos Concluídos Can…" at bounding box center [1441, 336] width 232 height 473
drag, startPoint x: 1363, startPoint y: 266, endPoint x: 1395, endPoint y: 294, distance: 42.5
click at [1363, 266] on span "Situação" at bounding box center [1355, 272] width 62 height 21
drag, startPoint x: 1419, startPoint y: 318, endPoint x: 1543, endPoint y: 323, distance: 124.1
click at [1419, 317] on span at bounding box center [1431, 316] width 32 height 16
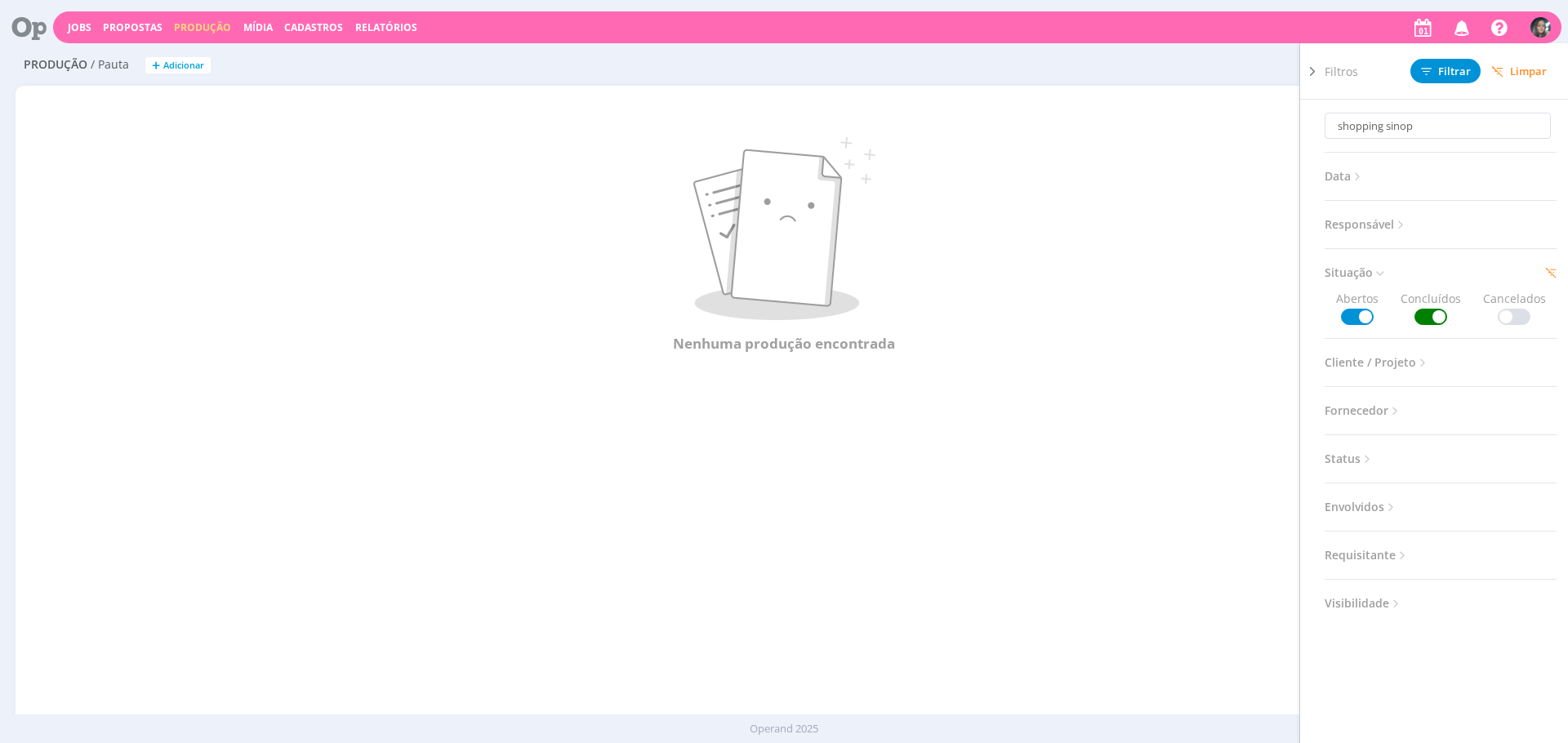
click at [1508, 313] on span at bounding box center [1514, 316] width 32 height 16
click at [1421, 57] on div "Filtros Filtrar Limpar" at bounding box center [1447, 71] width 245 height 56
drag, startPoint x: 1441, startPoint y: 70, endPoint x: 1377, endPoint y: 78, distance: 64.5
click at [1441, 70] on span "Filtrar" at bounding box center [1446, 71] width 50 height 10
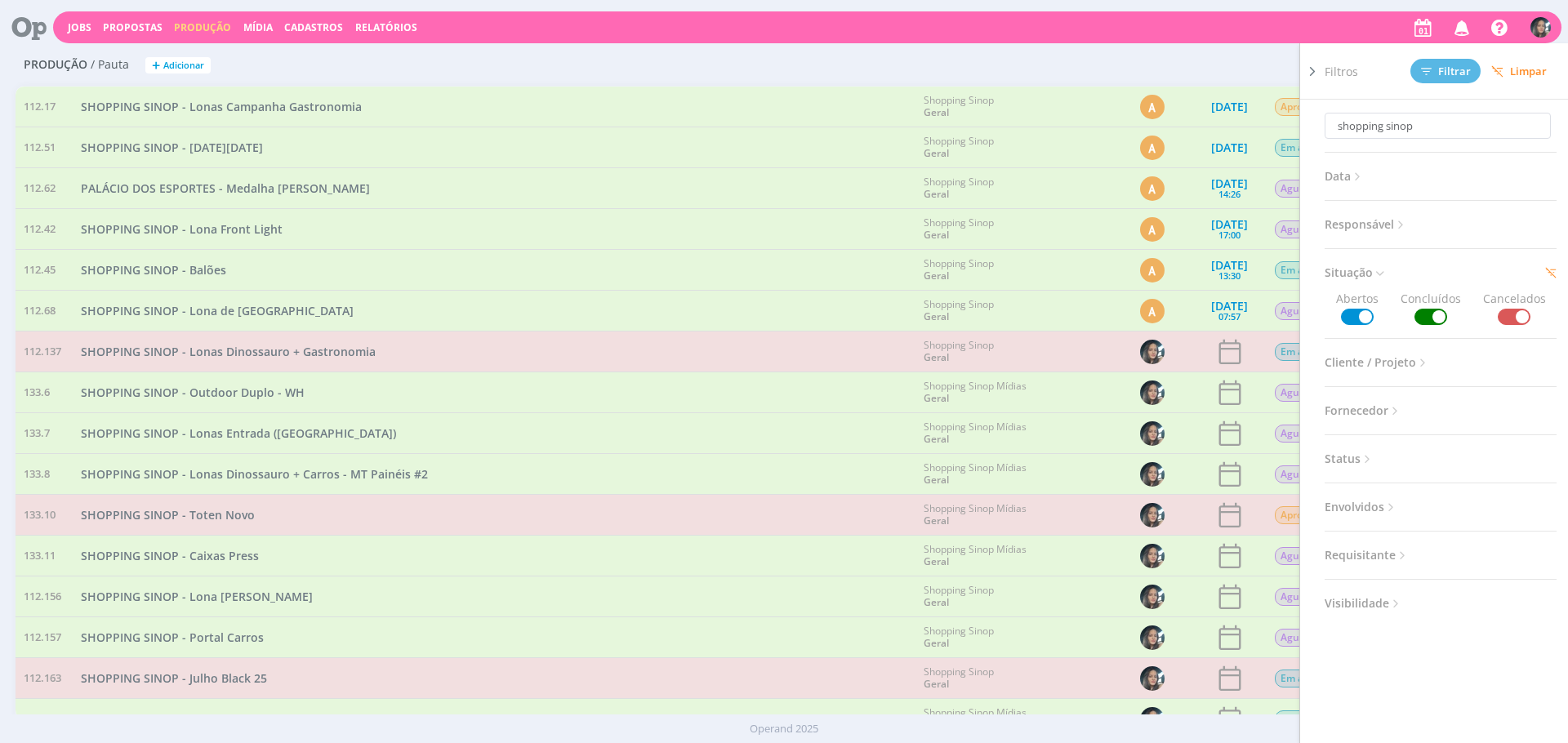
click at [570, 91] on div "SHOPPING SINOP - Lonas Campanha Gastronomia" at bounding box center [494, 106] width 843 height 40
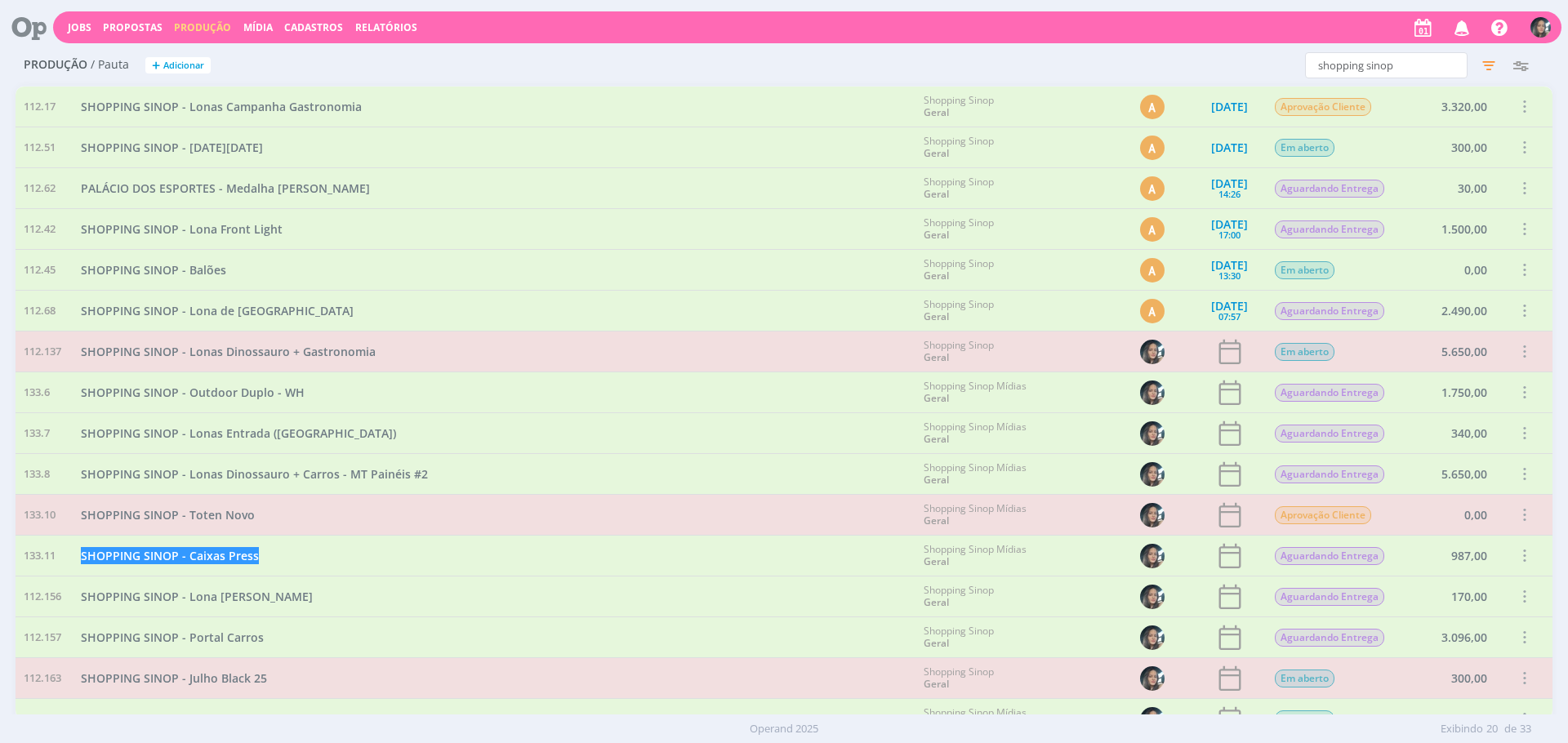
scroll to position [277, 0]
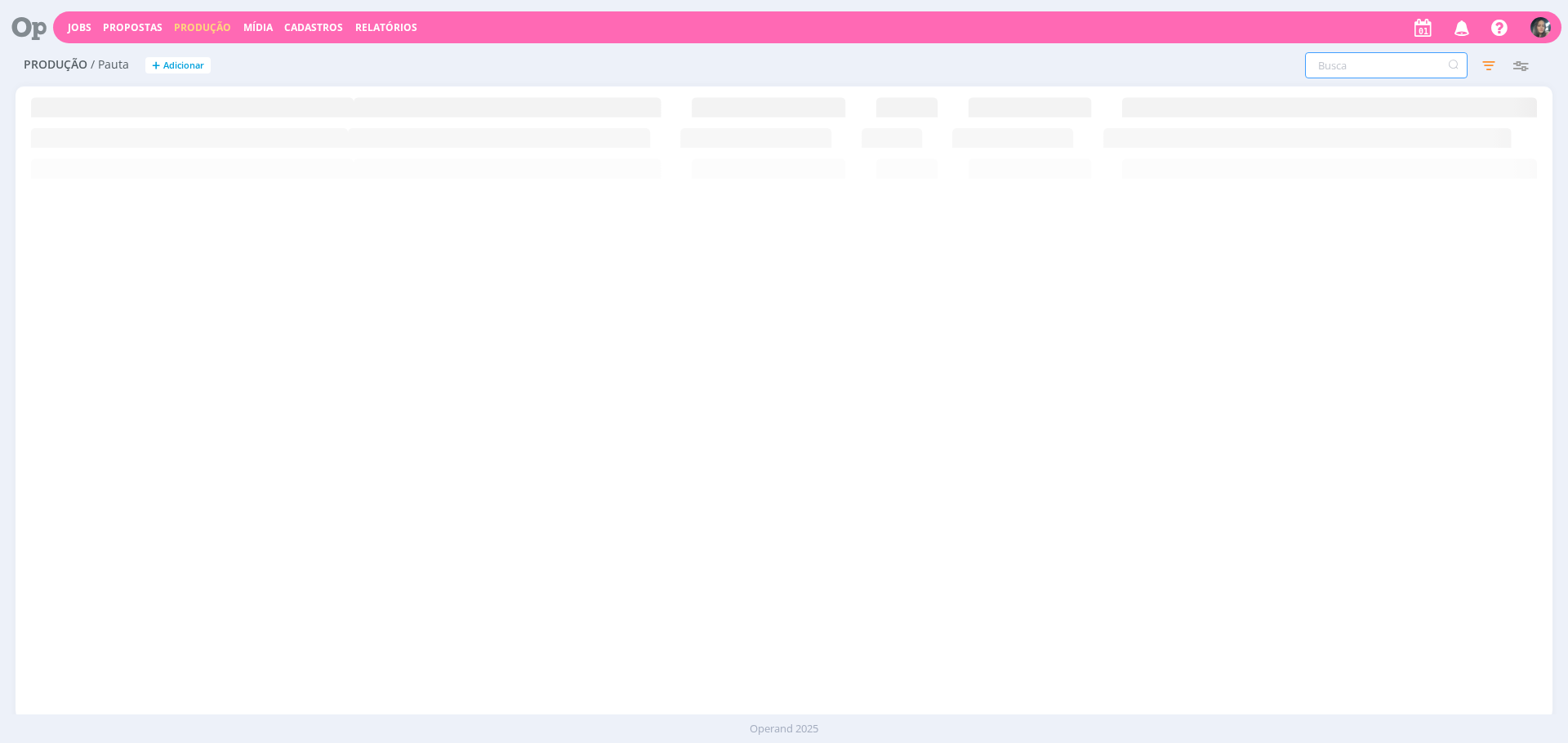
click at [1402, 75] on input "text" at bounding box center [1386, 65] width 162 height 26
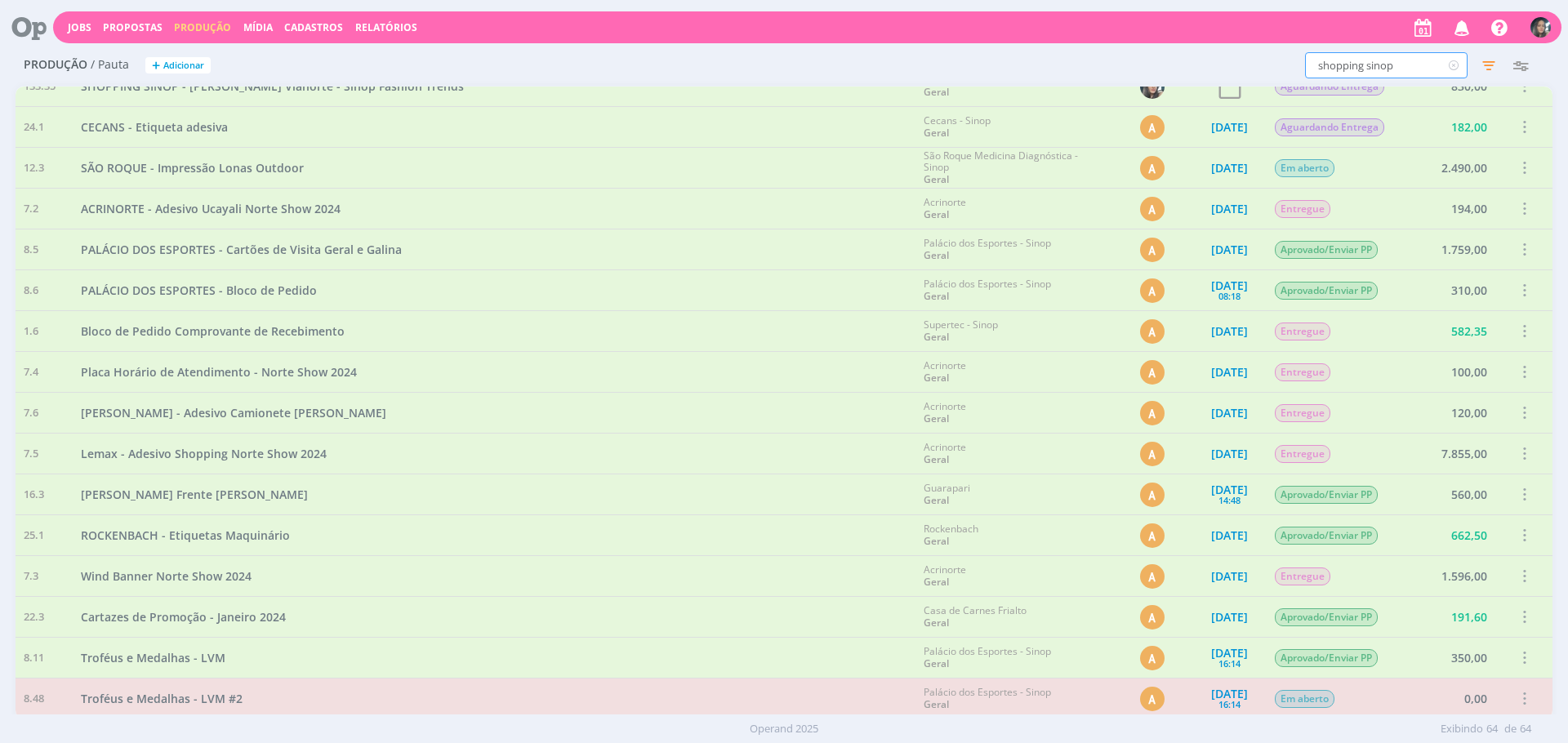
scroll to position [1542, 0]
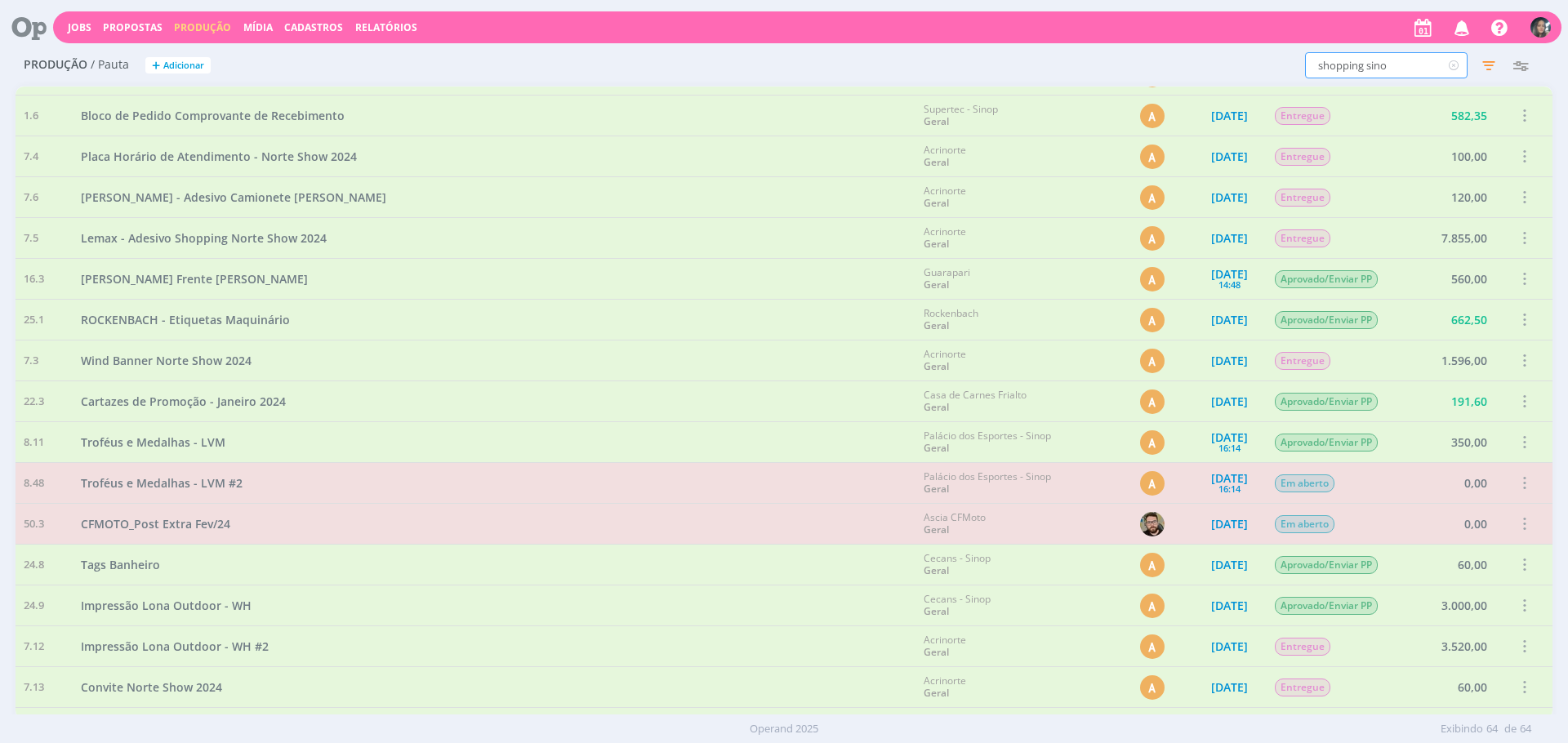
type input "shopping sinop"
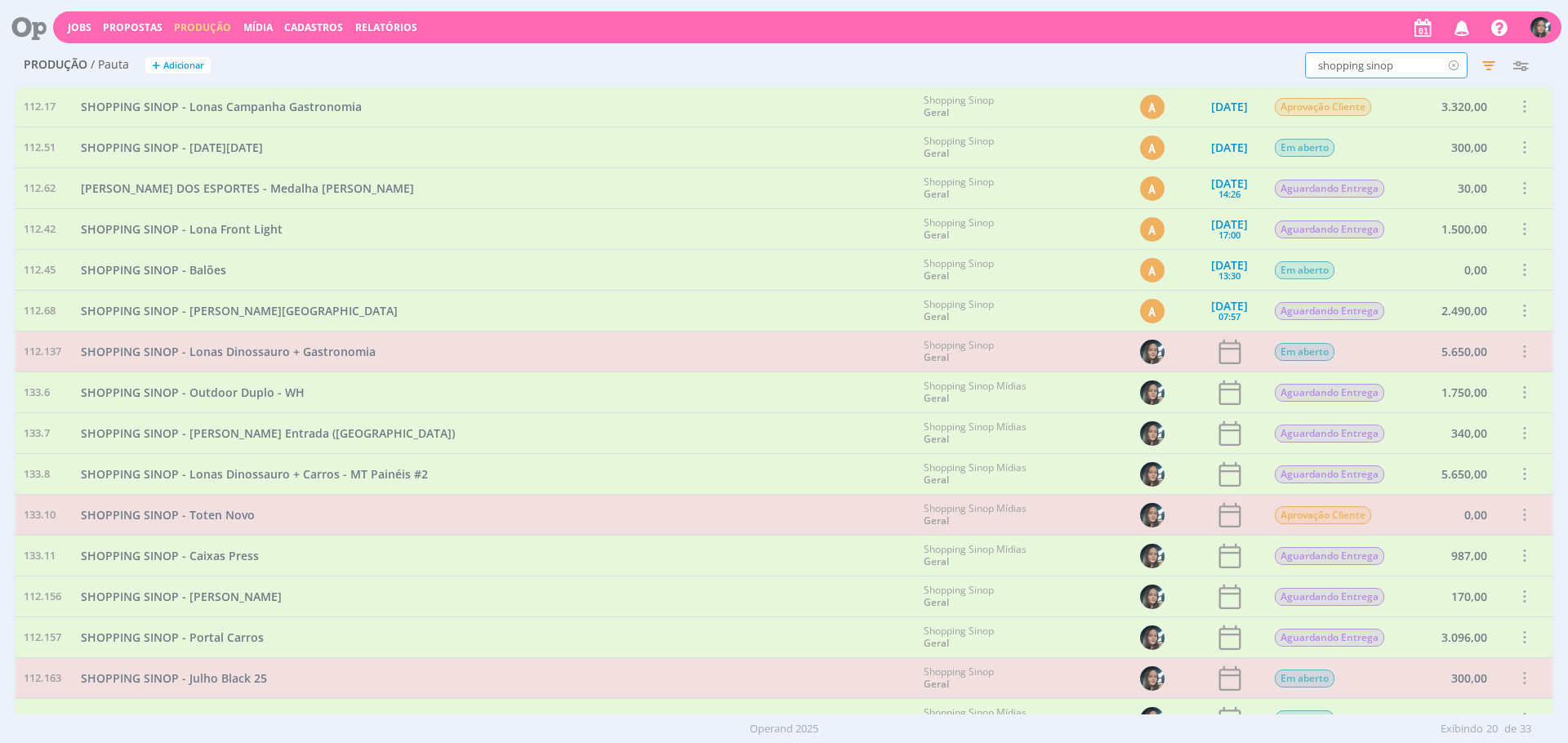
click at [1455, 64] on icon at bounding box center [1454, 65] width 20 height 26
click at [1109, 56] on div "Filtros Filtrar [GEOGRAPHIC_DATA] Data Personalizado a Responsável Situação Abe…" at bounding box center [1039, 65] width 1024 height 26
click at [1483, 64] on icon "button" at bounding box center [1489, 65] width 29 height 29
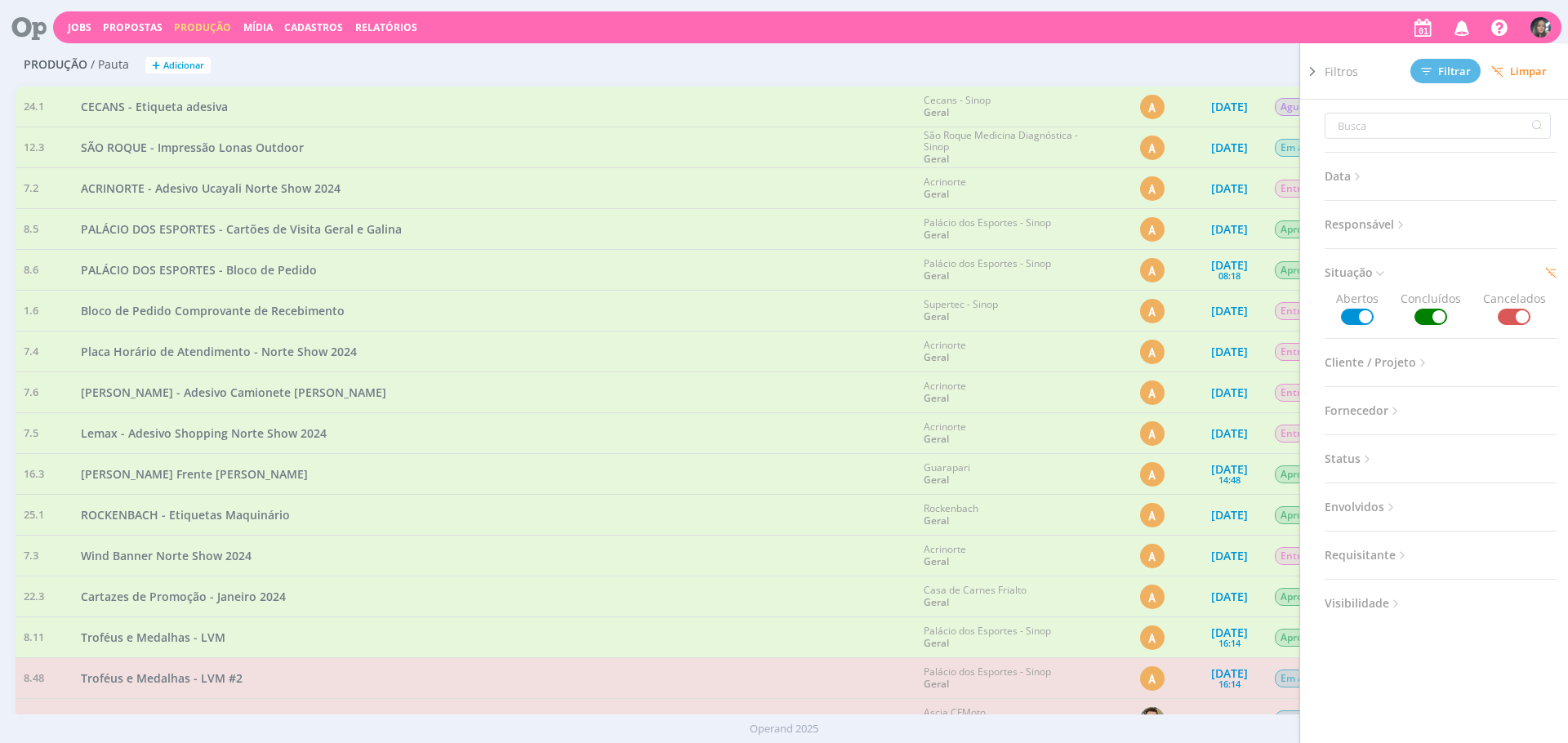
click at [1030, 55] on div "Filtros Filtrar Limpar Data Personalizado a Responsável Situação Abertos Conclu…" at bounding box center [1039, 65] width 1024 height 26
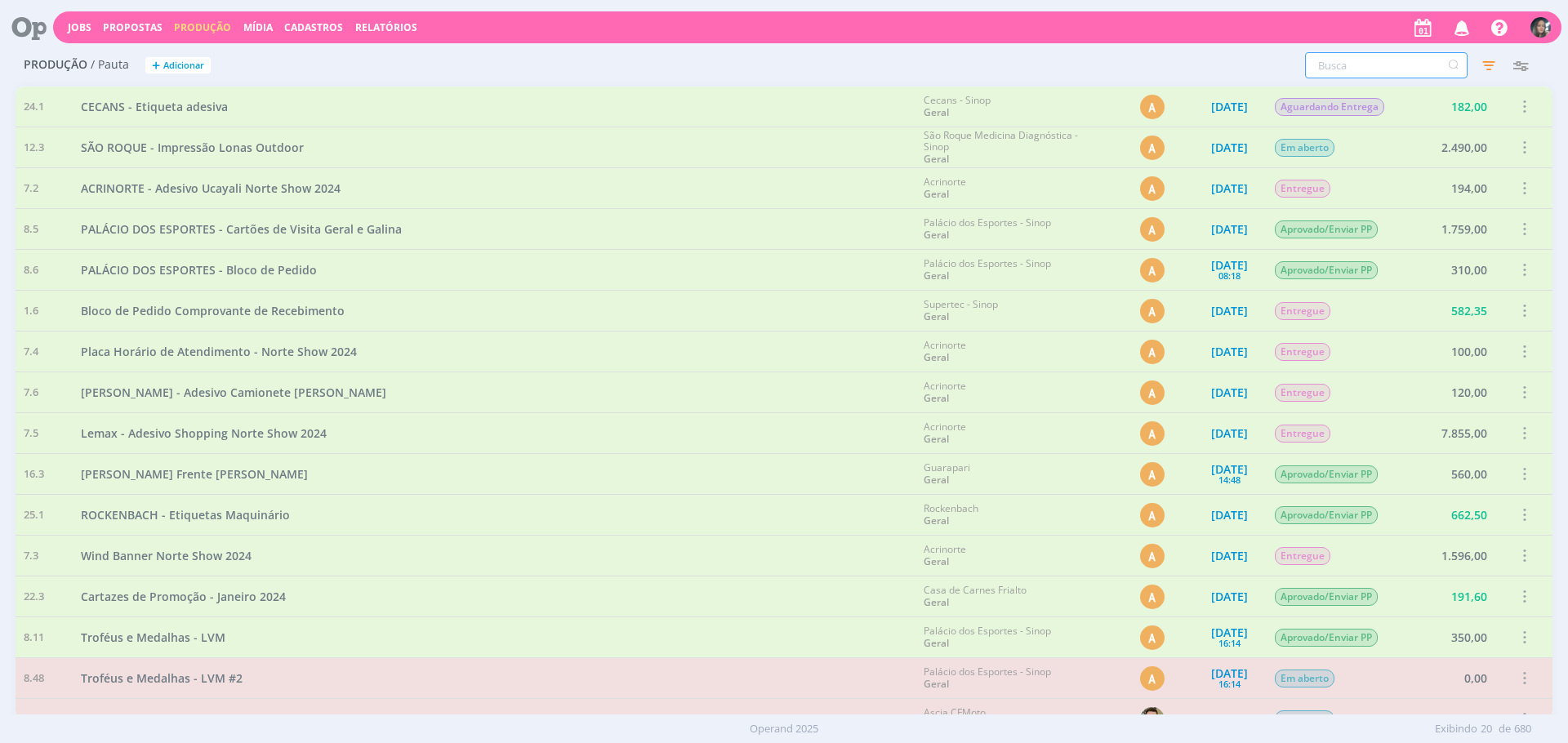
click at [1337, 77] on input "text" at bounding box center [1386, 65] width 162 height 26
type input "shopping sinop"
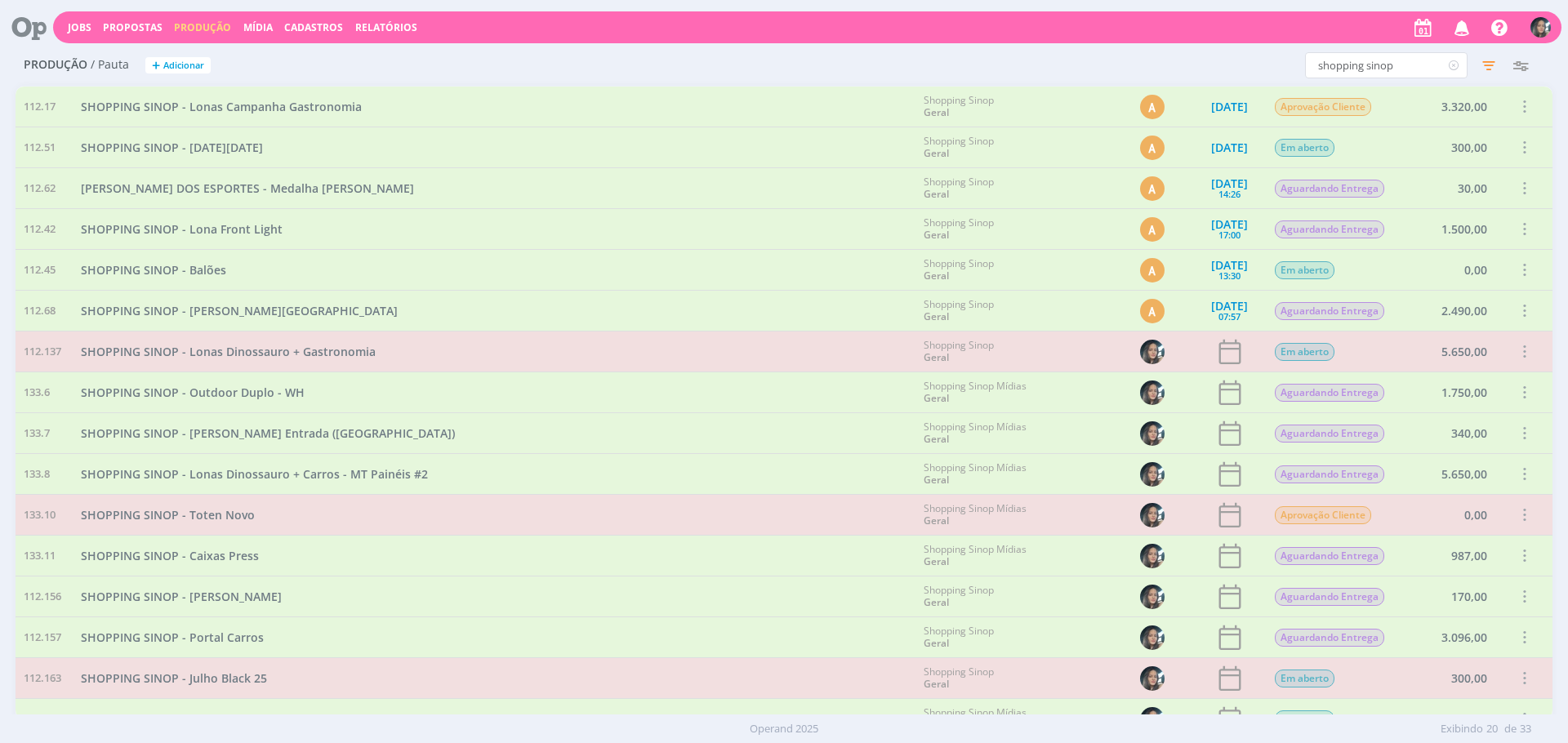
click at [1493, 79] on icon "button" at bounding box center [1489, 65] width 29 height 29
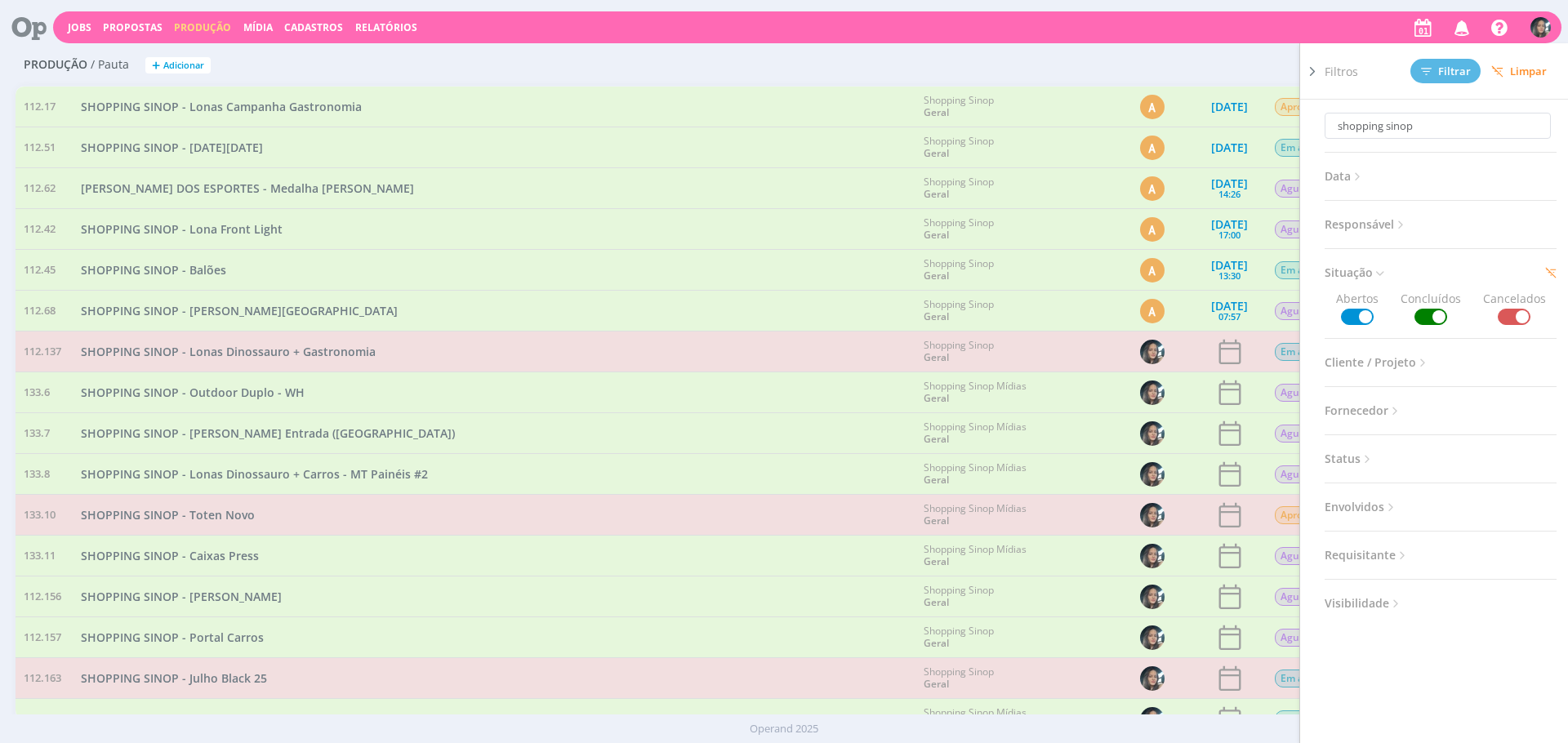
click at [1507, 319] on span at bounding box center [1514, 316] width 32 height 16
click at [1510, 316] on span at bounding box center [1514, 316] width 32 height 16
click at [1424, 323] on span at bounding box center [1431, 316] width 32 height 16
click at [1425, 321] on span at bounding box center [1431, 316] width 32 height 16
click at [1522, 73] on span "Limpar" at bounding box center [1518, 72] width 56 height 12
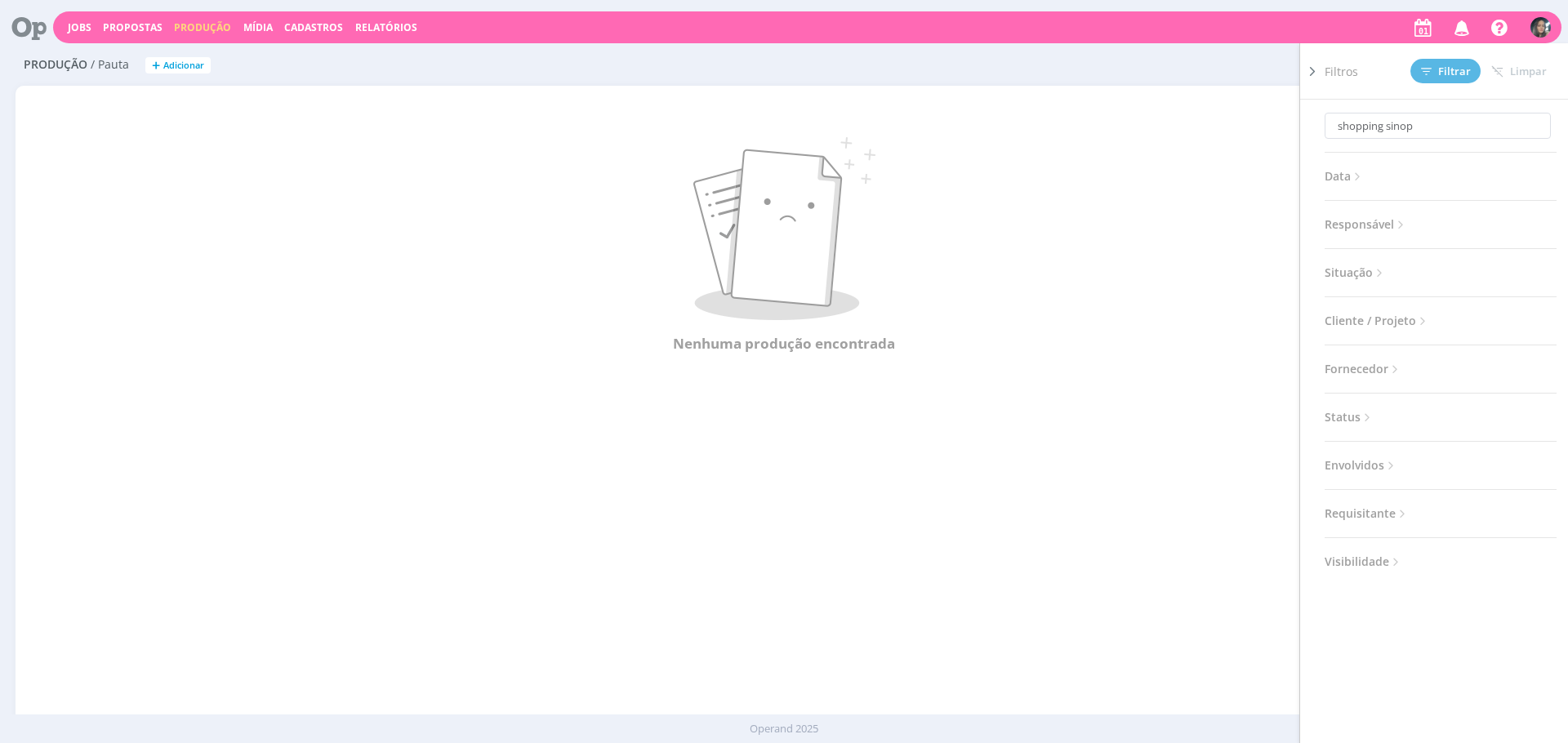
click at [1216, 66] on div "shopping sinop Filtros Filtrar Limpar shopping sinop Data Personalizado a Respo…" at bounding box center [1375, 65] width 336 height 26
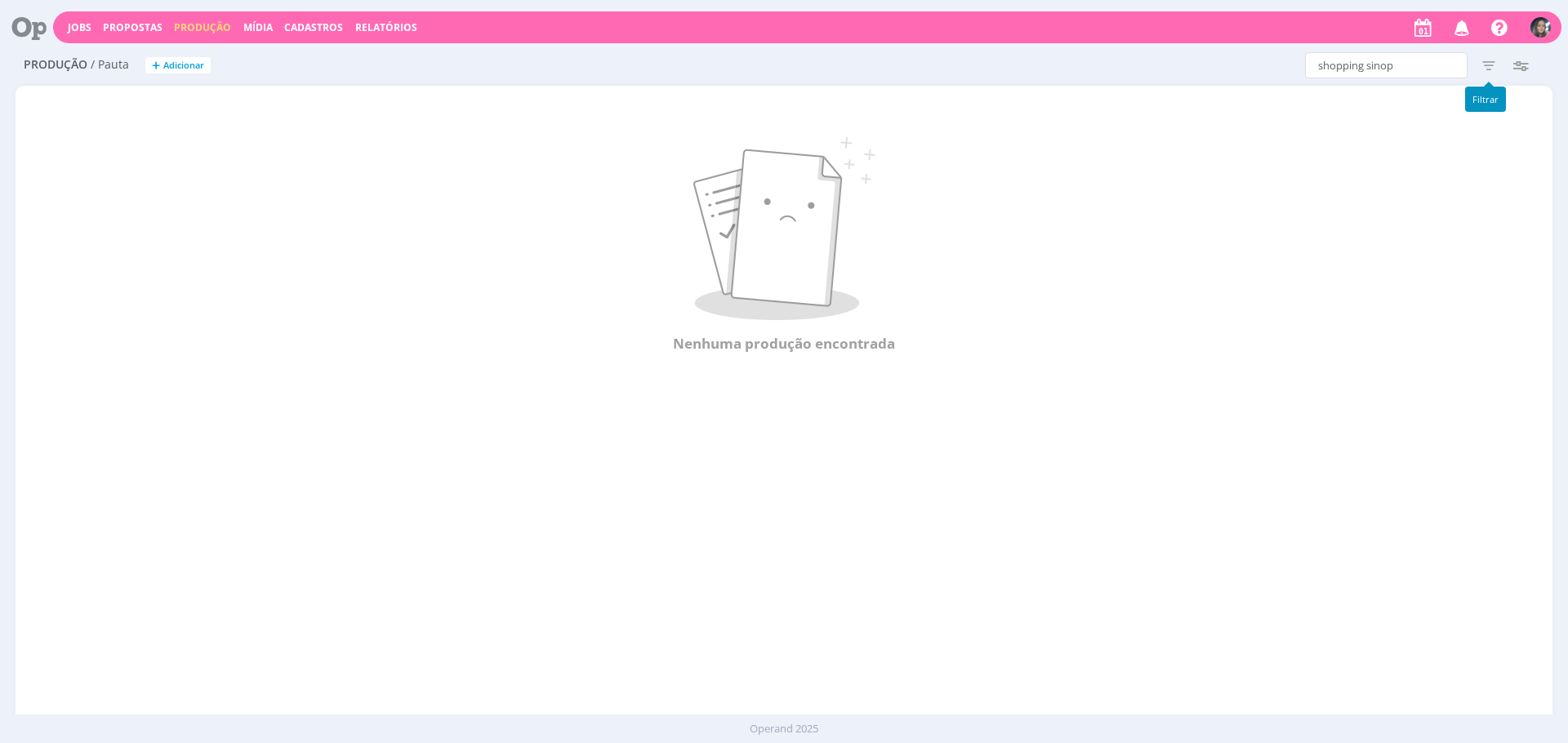
click at [1483, 67] on icon "button" at bounding box center [1489, 65] width 29 height 29
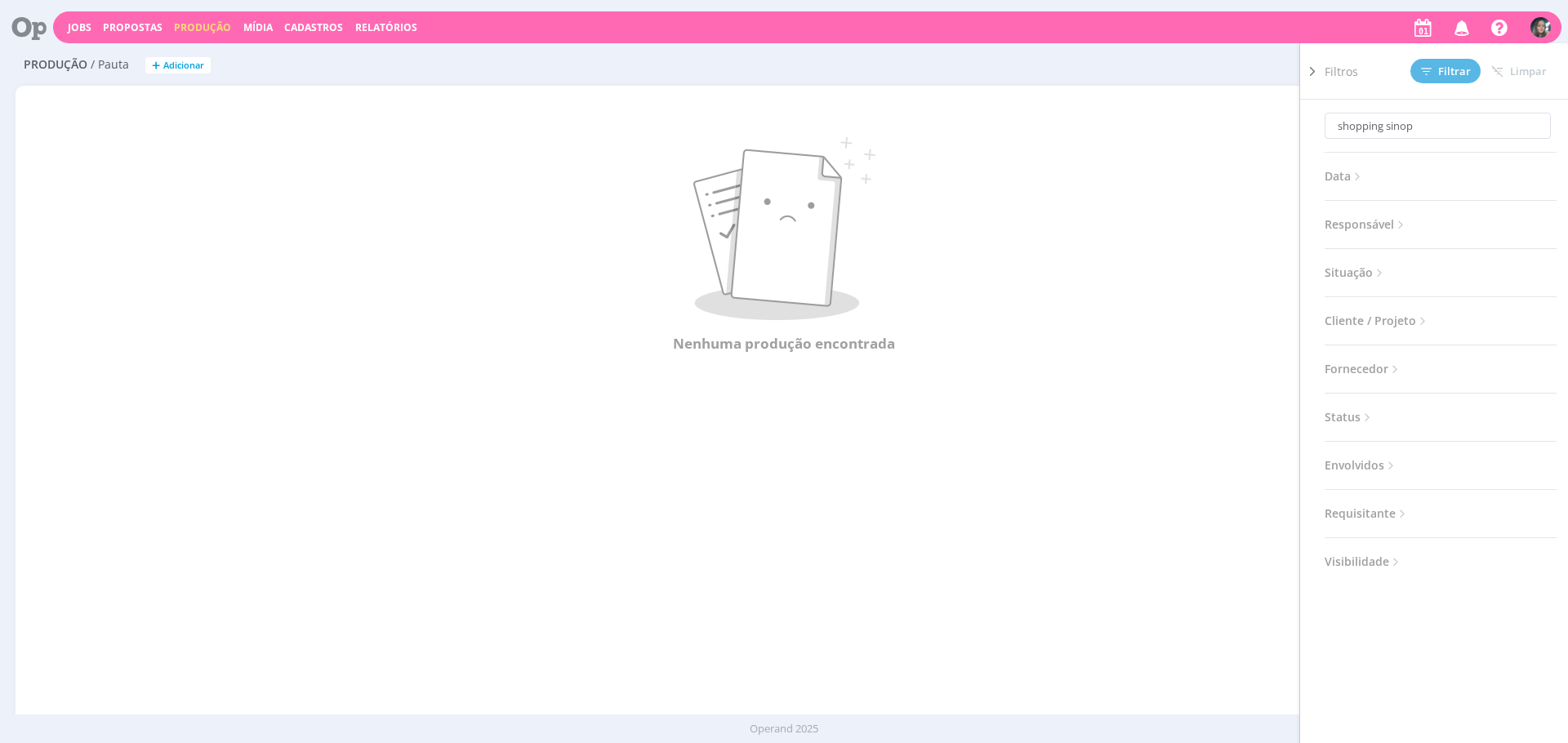
click at [1339, 263] on span "Situação" at bounding box center [1355, 272] width 62 height 21
click at [1414, 325] on div "shopping sinop Data Personalizado a Responsável Situação Abertos Concluídos Can…" at bounding box center [1441, 357] width 232 height 514
drag, startPoint x: 1420, startPoint y: 320, endPoint x: 1443, endPoint y: 316, distance: 23.3
click at [1421, 320] on span at bounding box center [1431, 316] width 32 height 16
drag, startPoint x: 1506, startPoint y: 319, endPoint x: 1491, endPoint y: 212, distance: 108.0
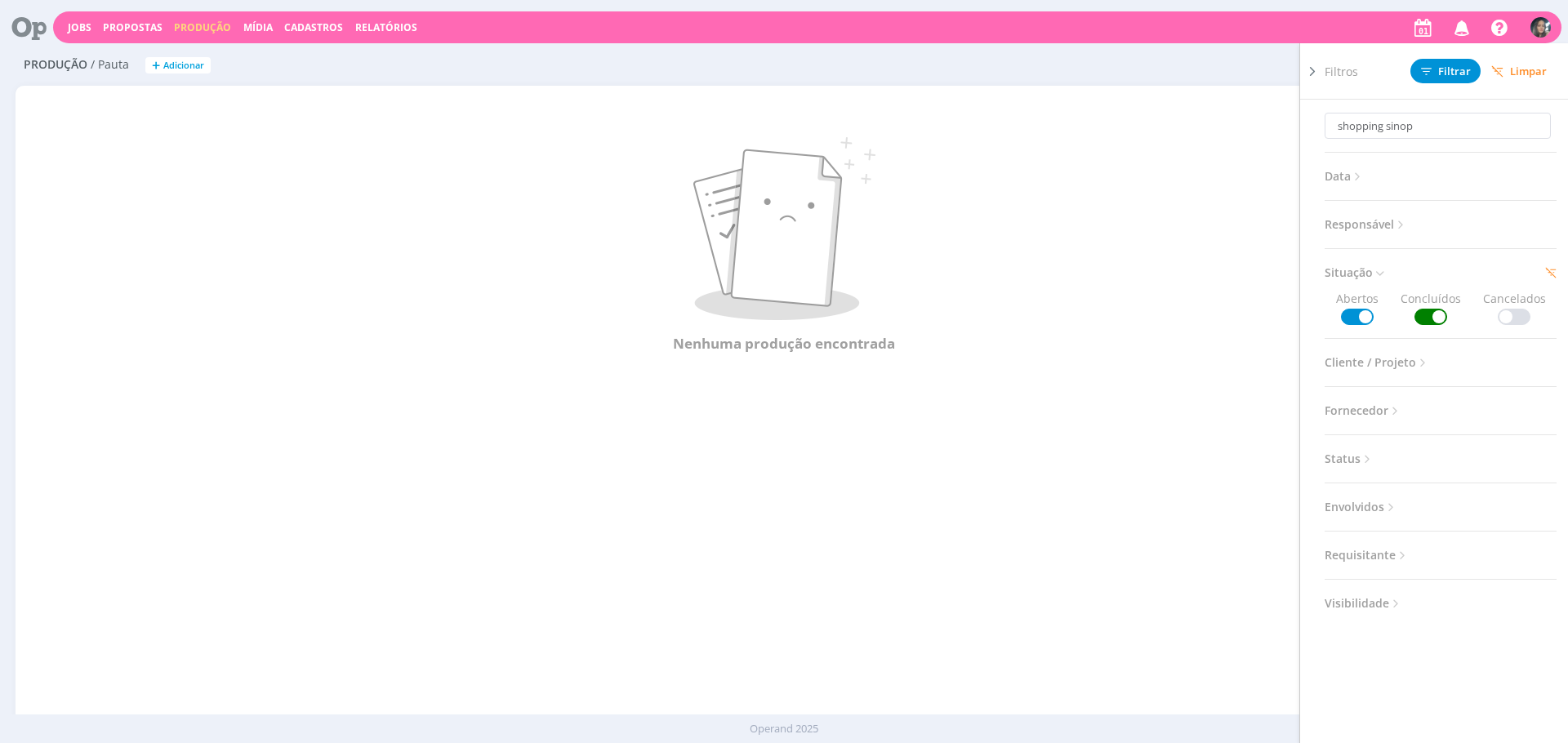
click at [1506, 319] on span at bounding box center [1514, 316] width 32 height 16
click at [1437, 77] on button "Filtrar" at bounding box center [1445, 71] width 70 height 25
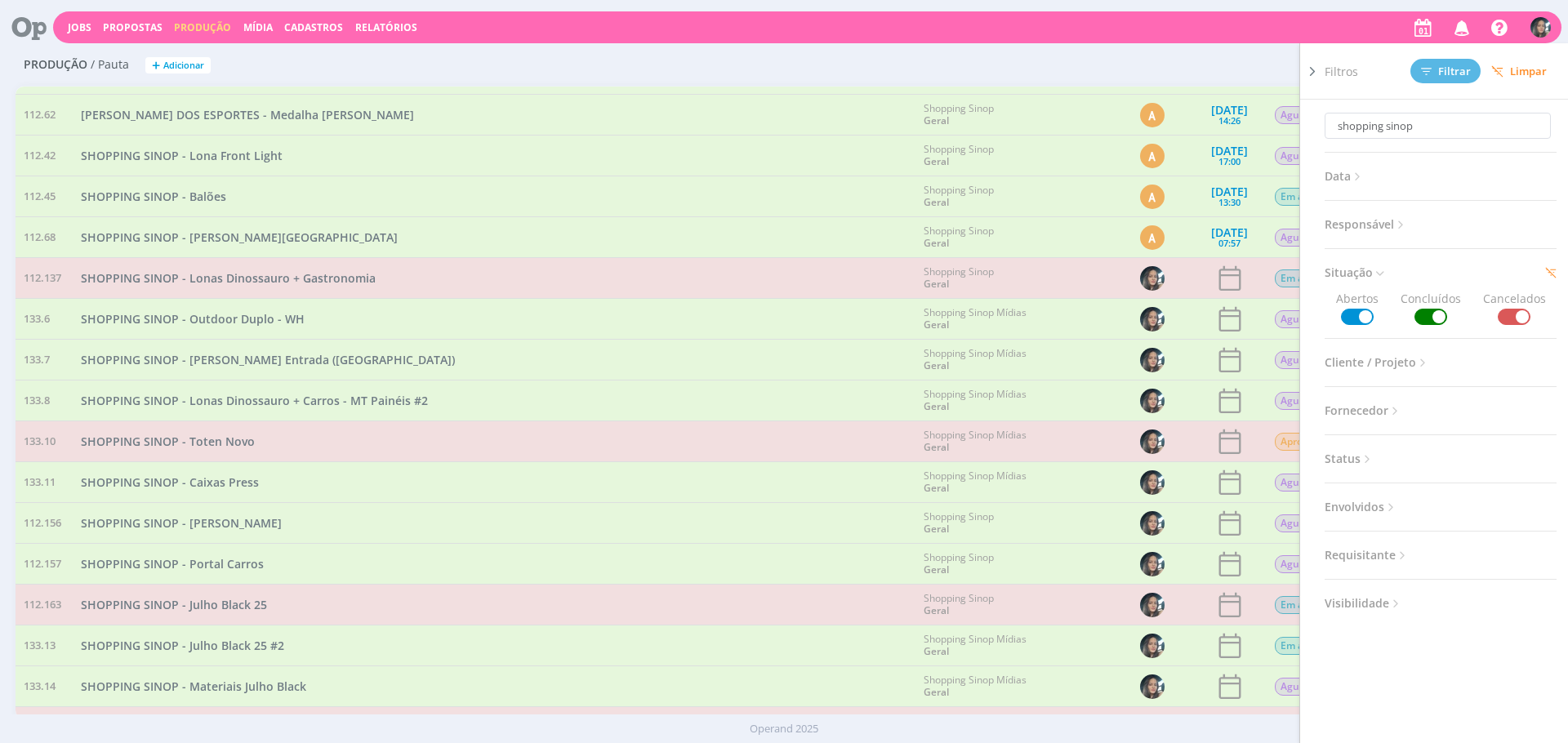
scroll to position [184, 0]
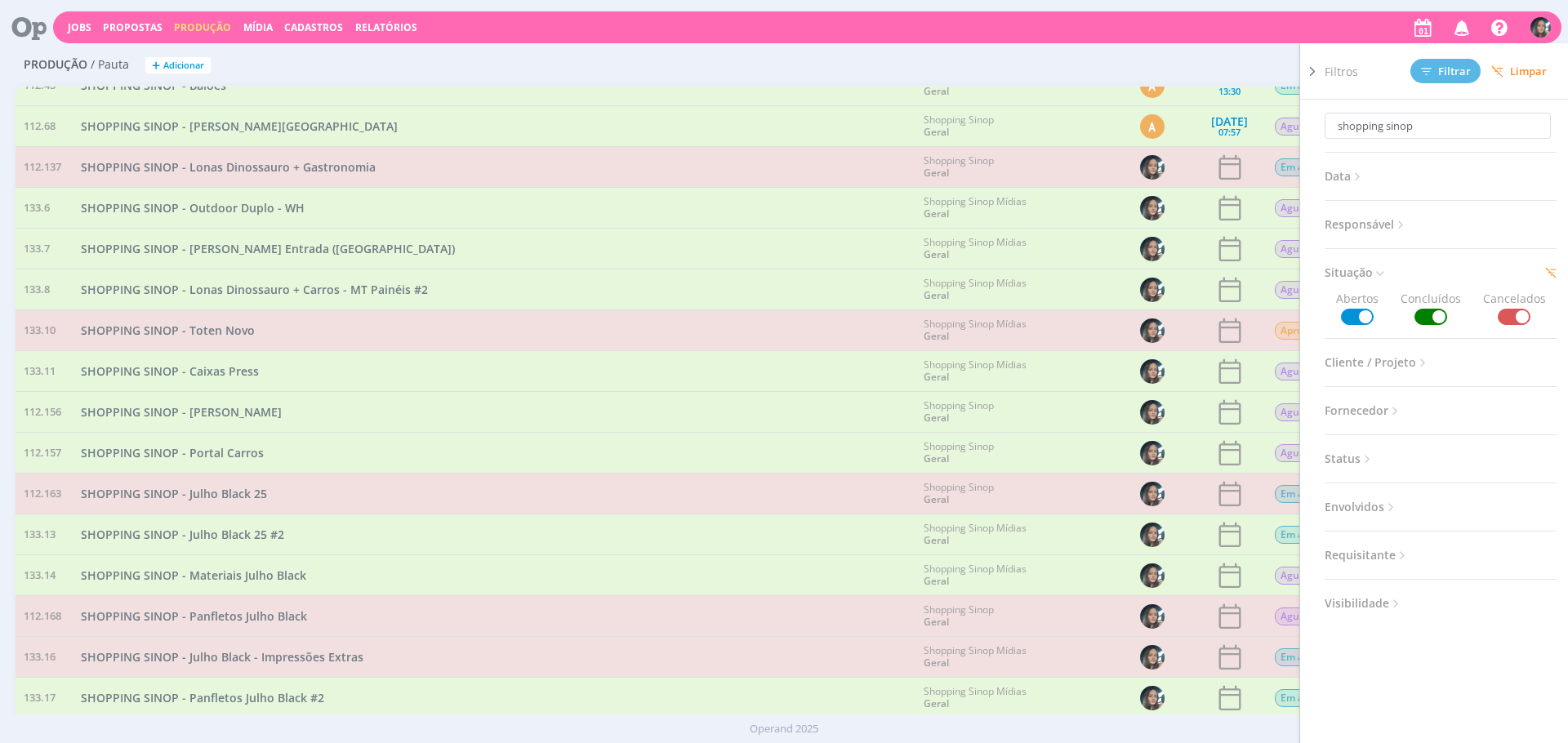
click at [717, 471] on div "SHOPPING SINOP - Portal Carros" at bounding box center [494, 453] width 843 height 40
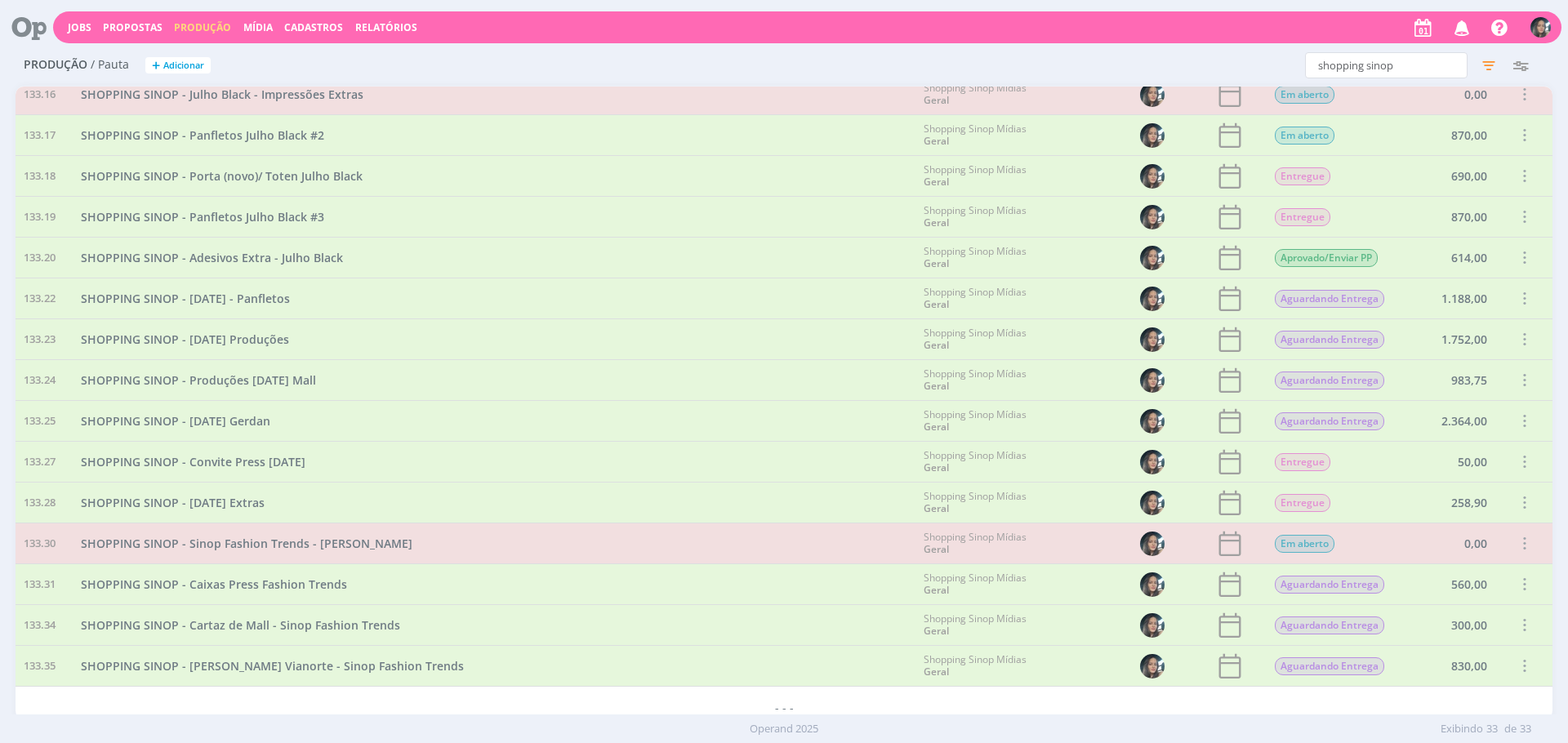
scroll to position [757, 0]
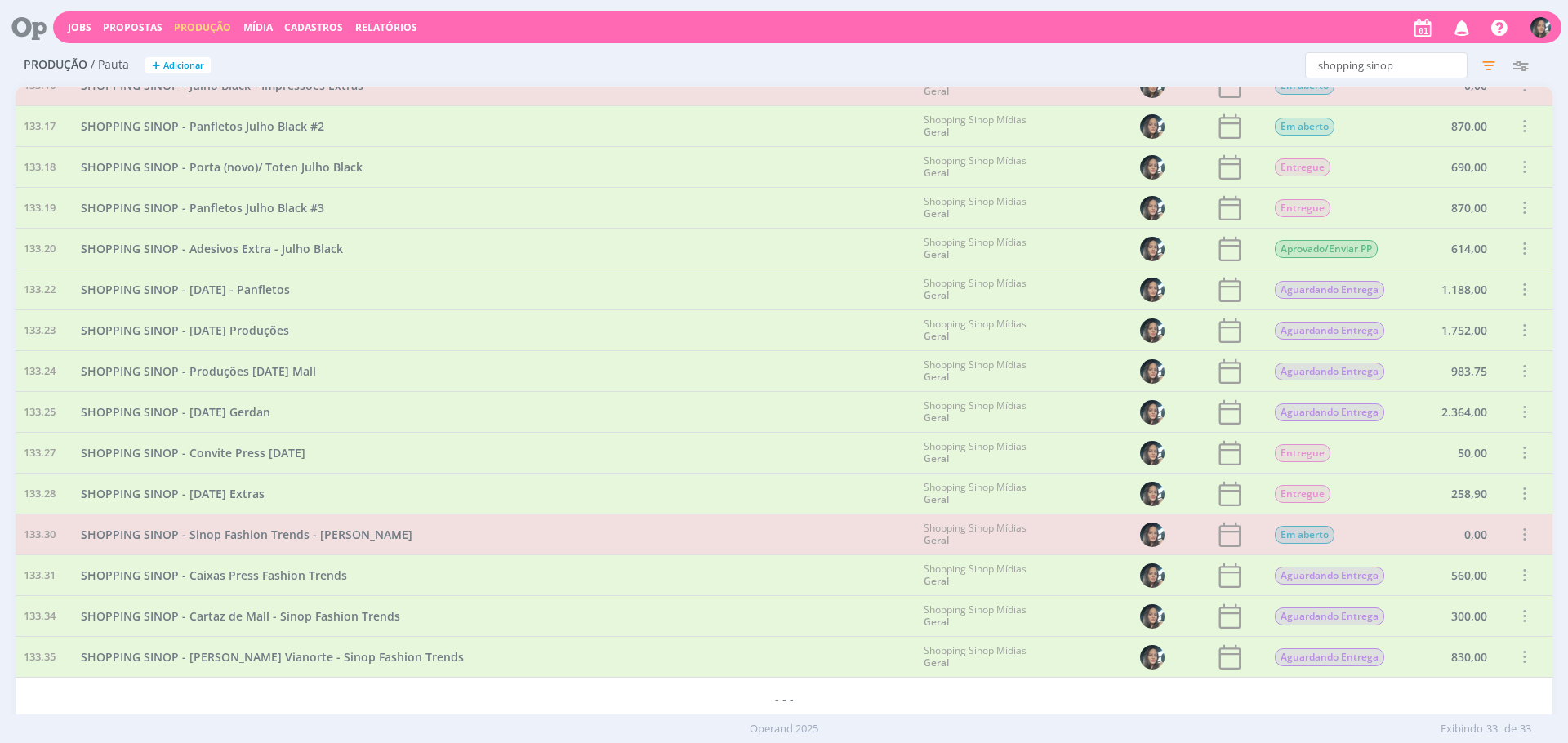
click at [1530, 26] on img "button" at bounding box center [1541, 27] width 20 height 20
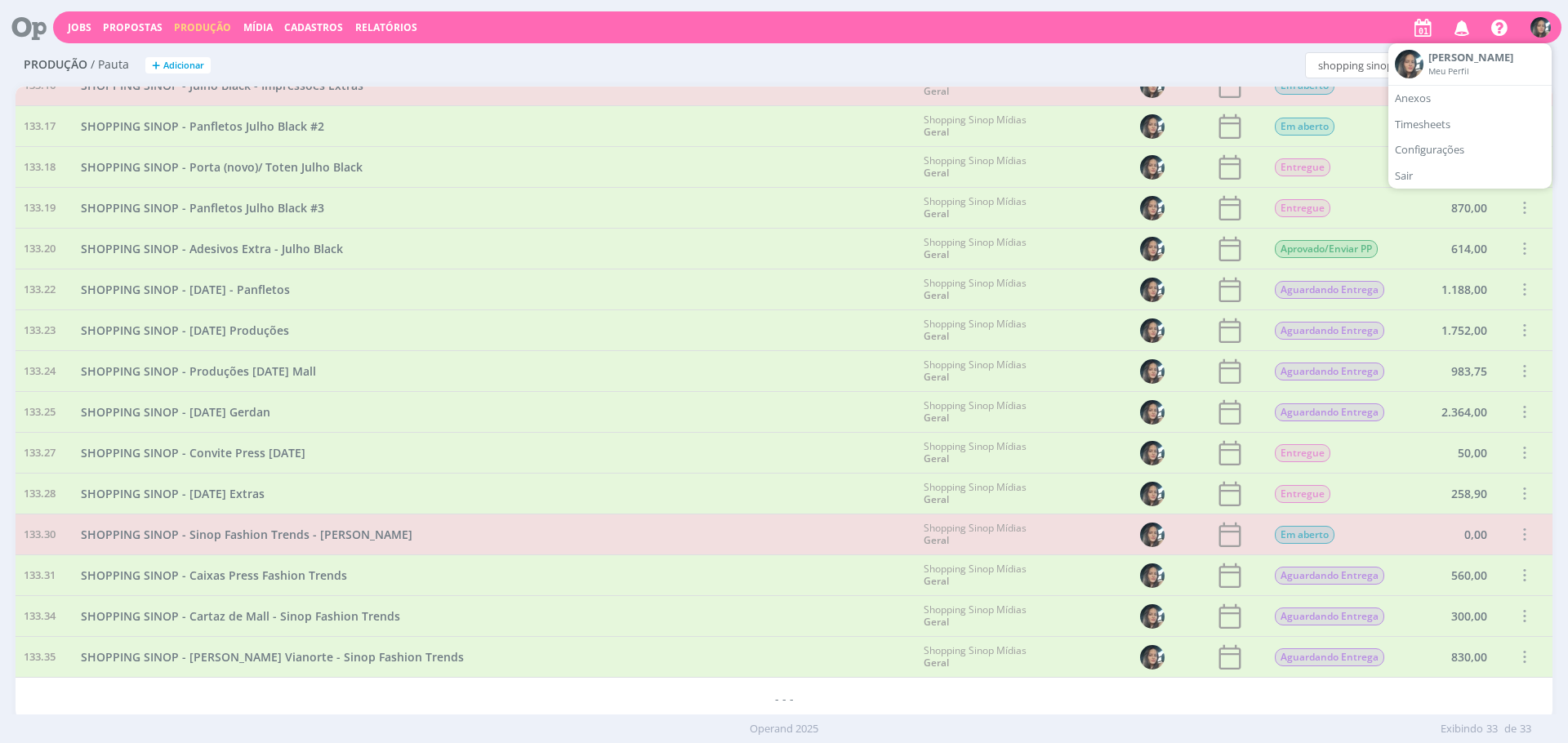
click at [1178, 51] on div "Produção / Pauta + Adicionar shopping sinop Filtros Filtrar Limpar shopping sin…" at bounding box center [784, 67] width 1537 height 41
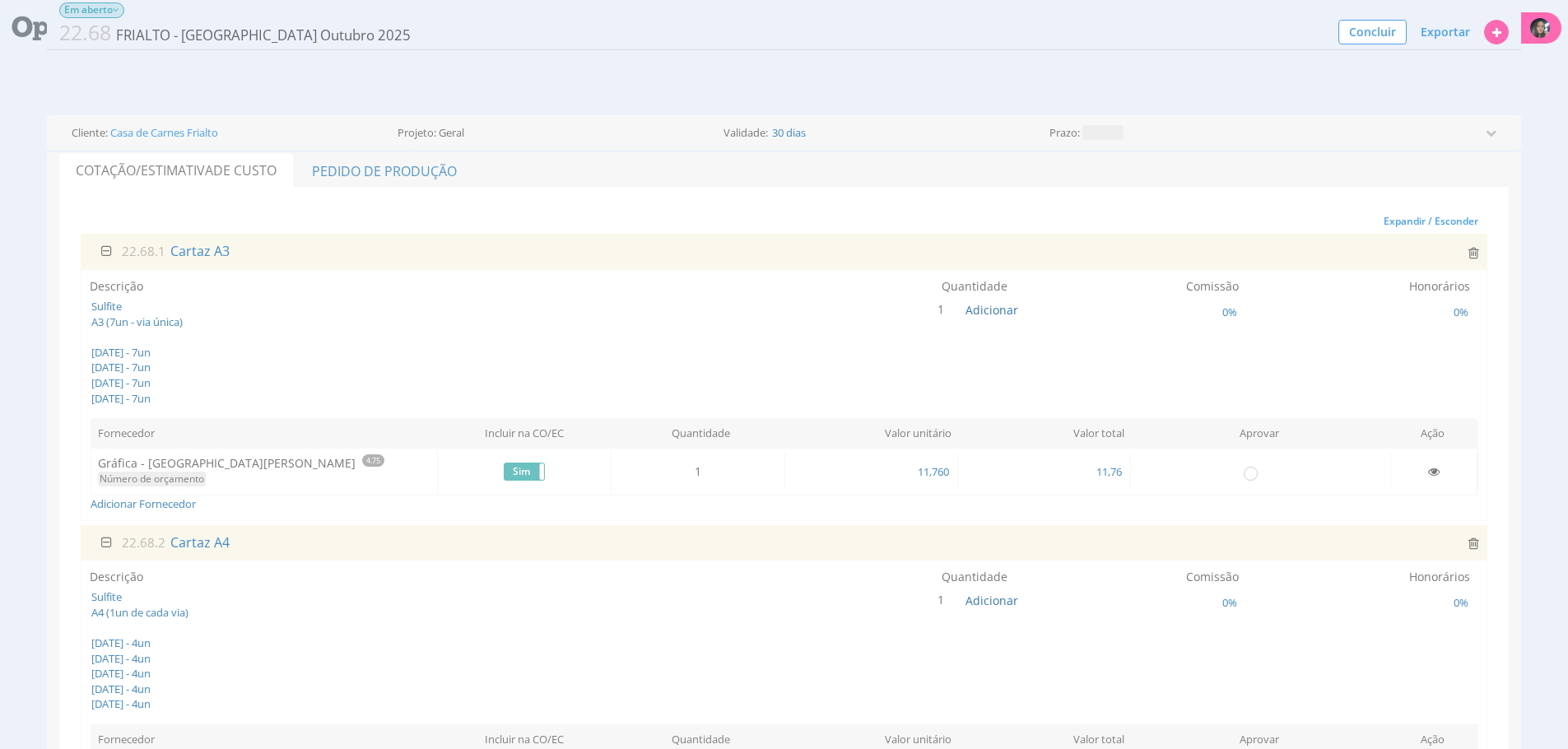
scroll to position [171, 0]
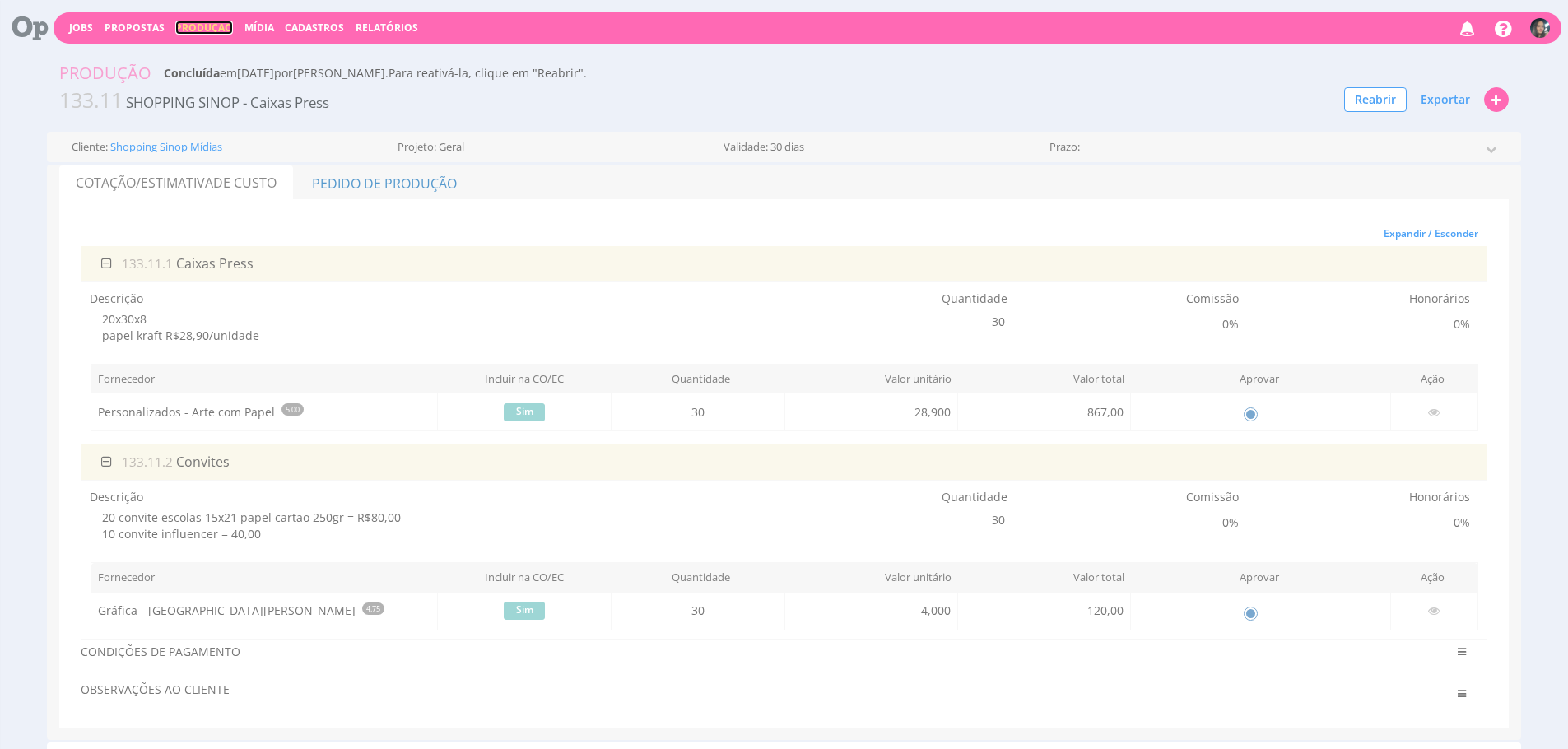
click at [223, 30] on link "Produção" at bounding box center [204, 28] width 58 height 14
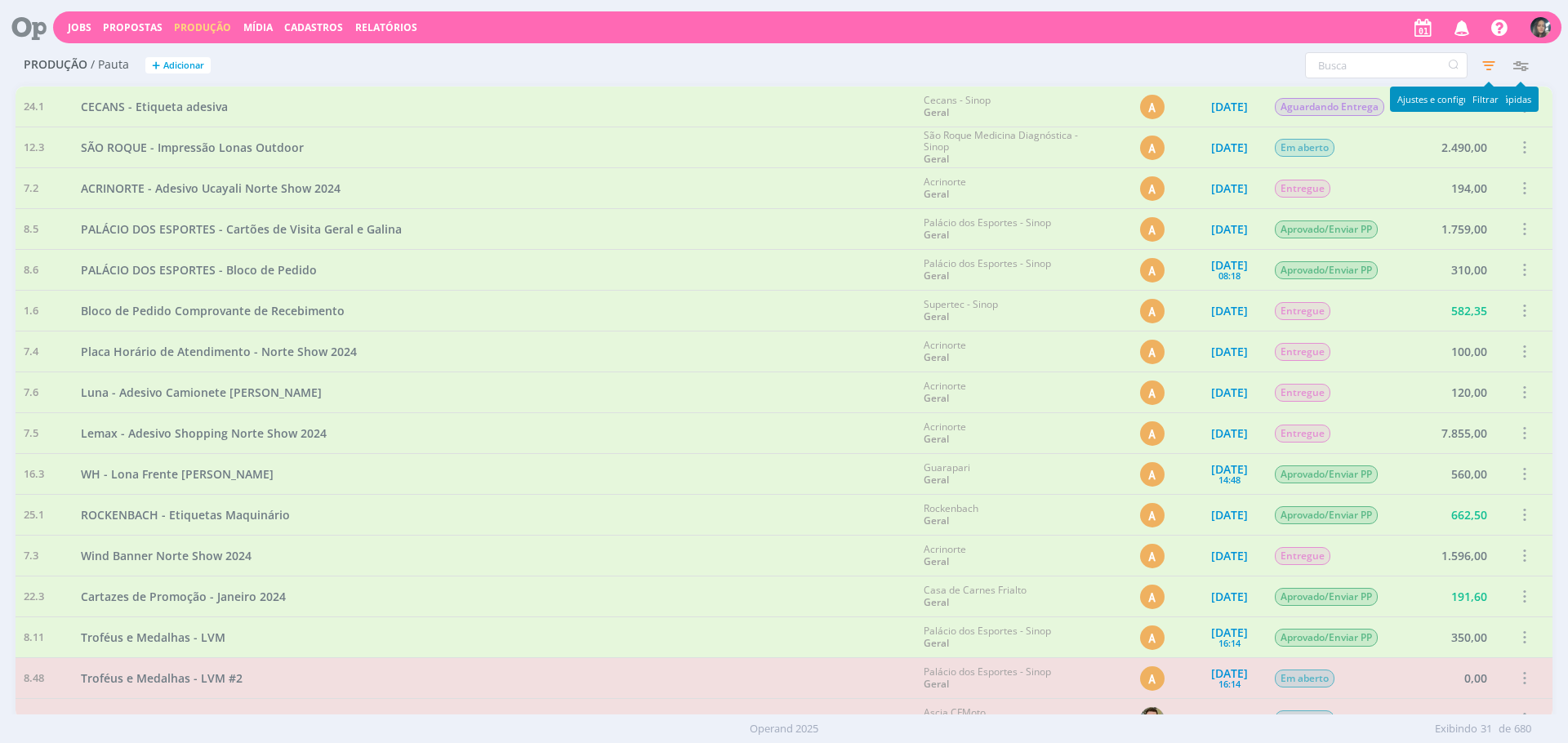
click at [1496, 60] on icon "button" at bounding box center [1489, 65] width 29 height 29
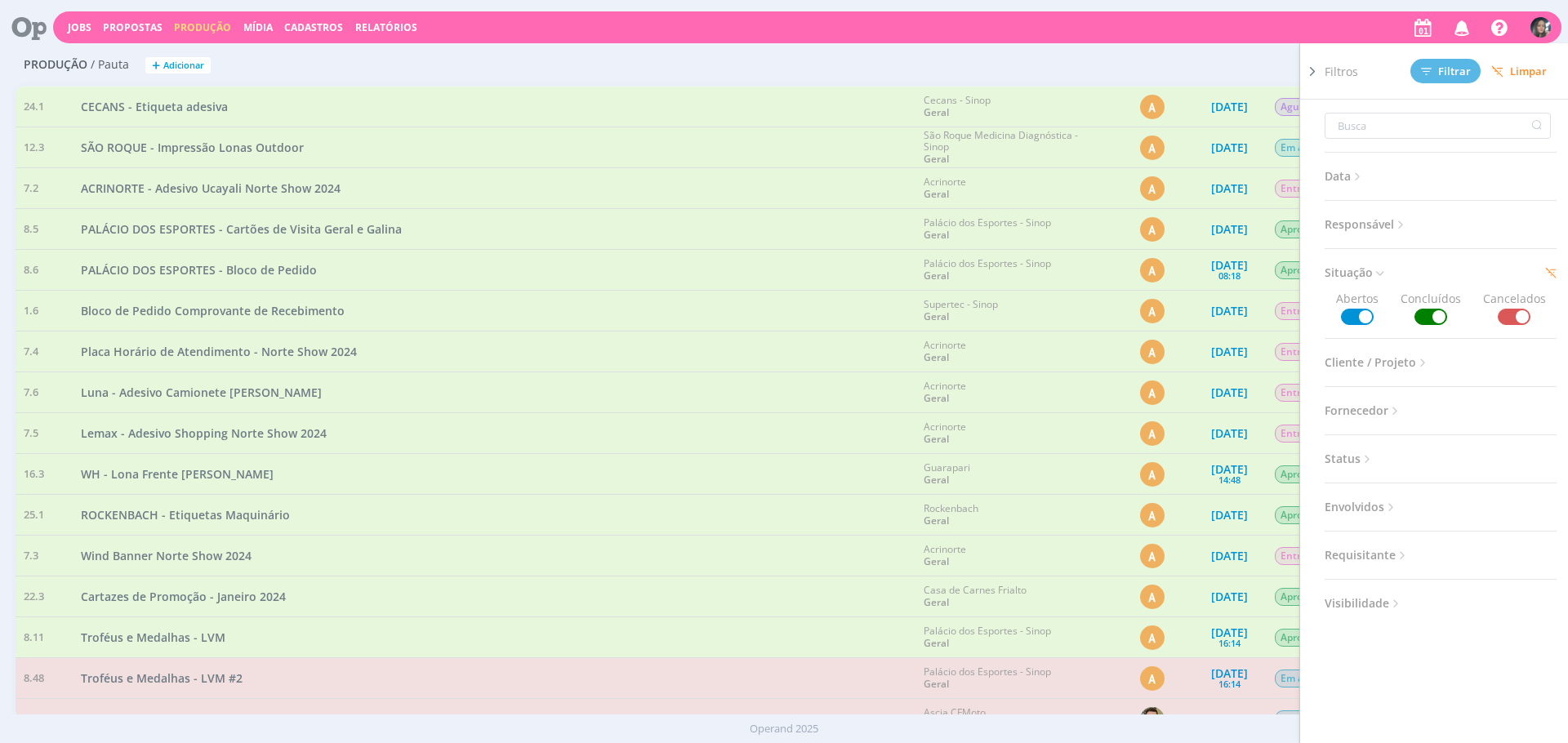
click at [1537, 69] on span "Limpar" at bounding box center [1518, 72] width 56 height 12
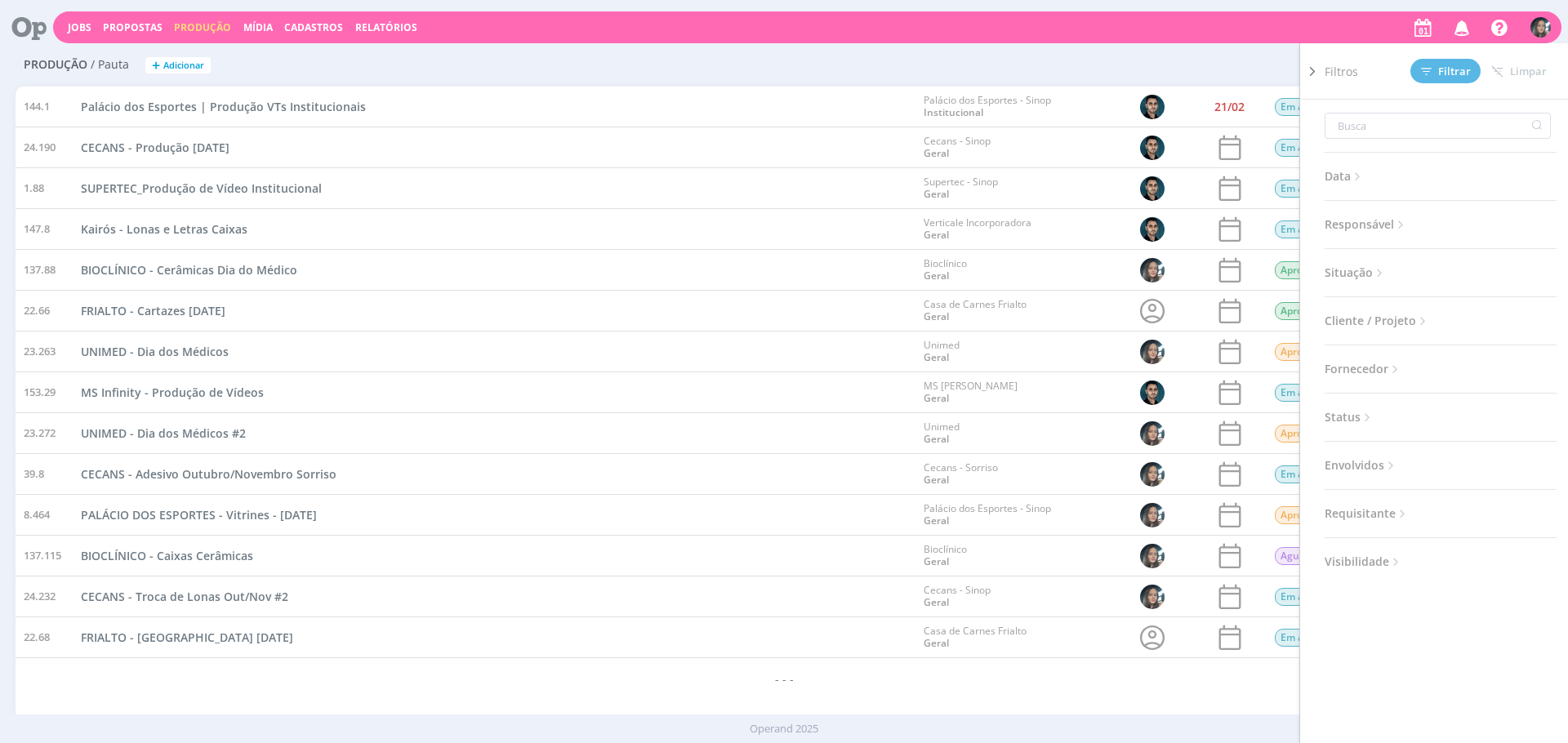
click at [1108, 95] on div "Palácio dos Esportes - Sinop Institucional" at bounding box center [1014, 106] width 196 height 40
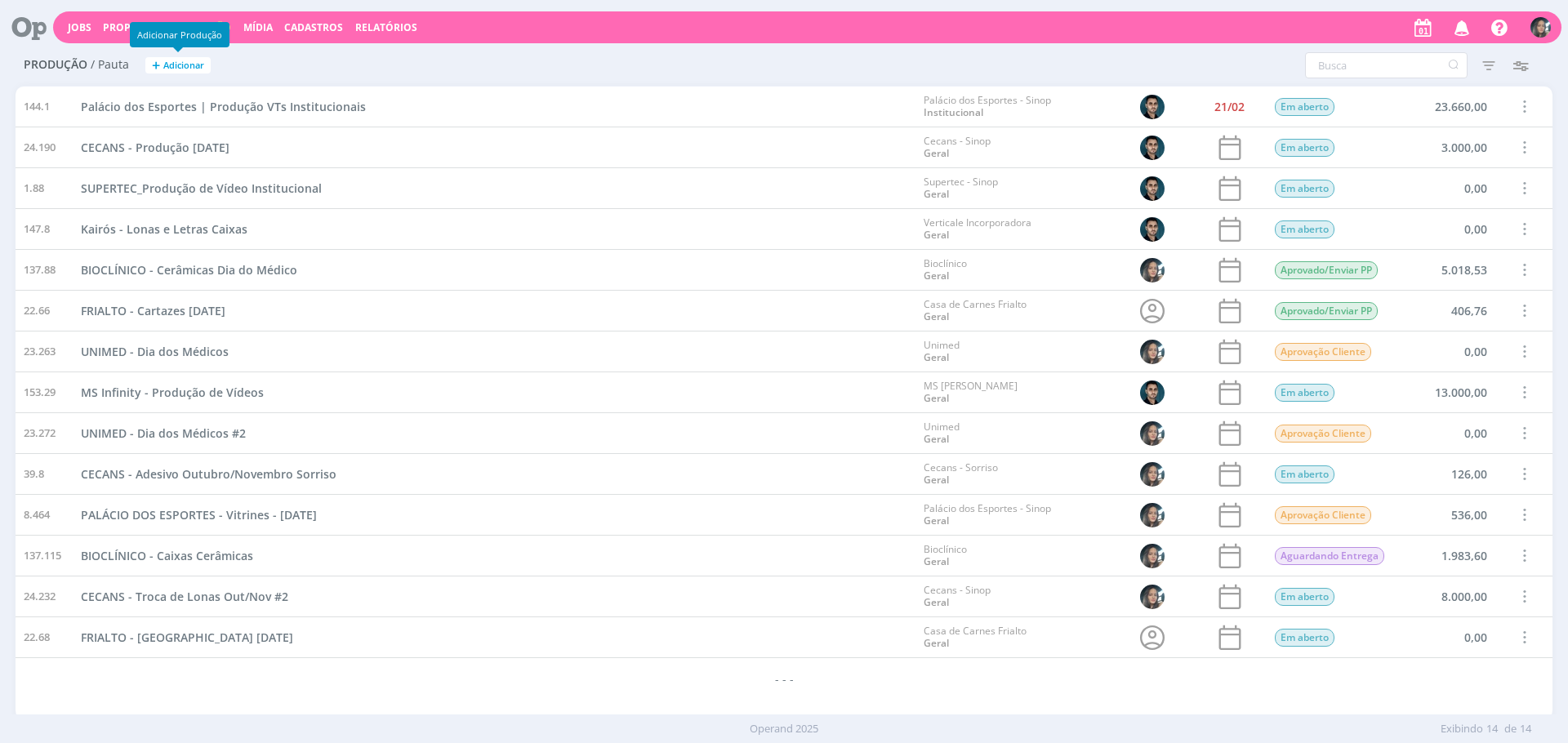
click at [154, 57] on span "+" at bounding box center [156, 66] width 9 height 17
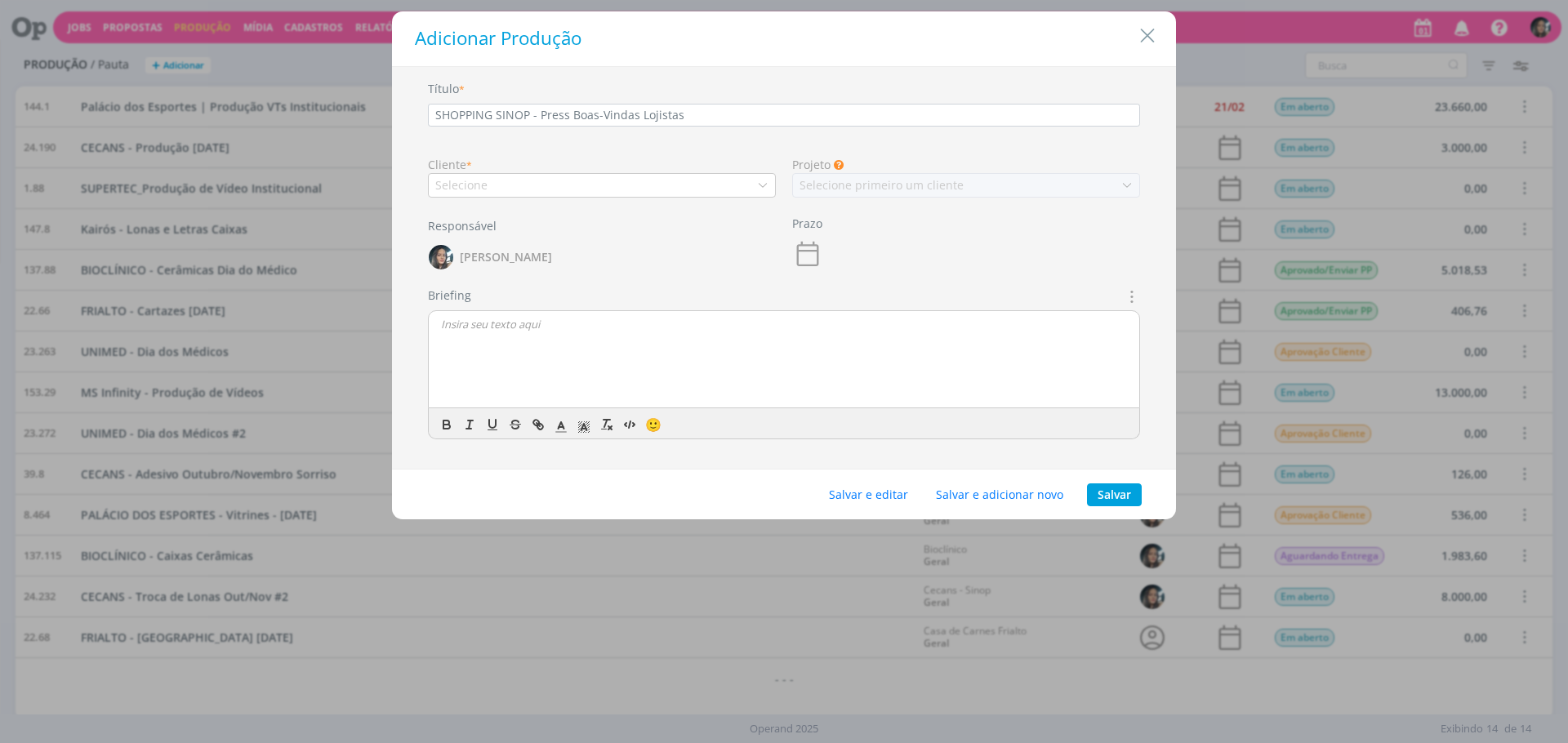
type input "SHOPPING SINOP - Press Boas-Vindas Lojistas"
click at [539, 189] on div "Selecione" at bounding box center [601, 185] width 348 height 25
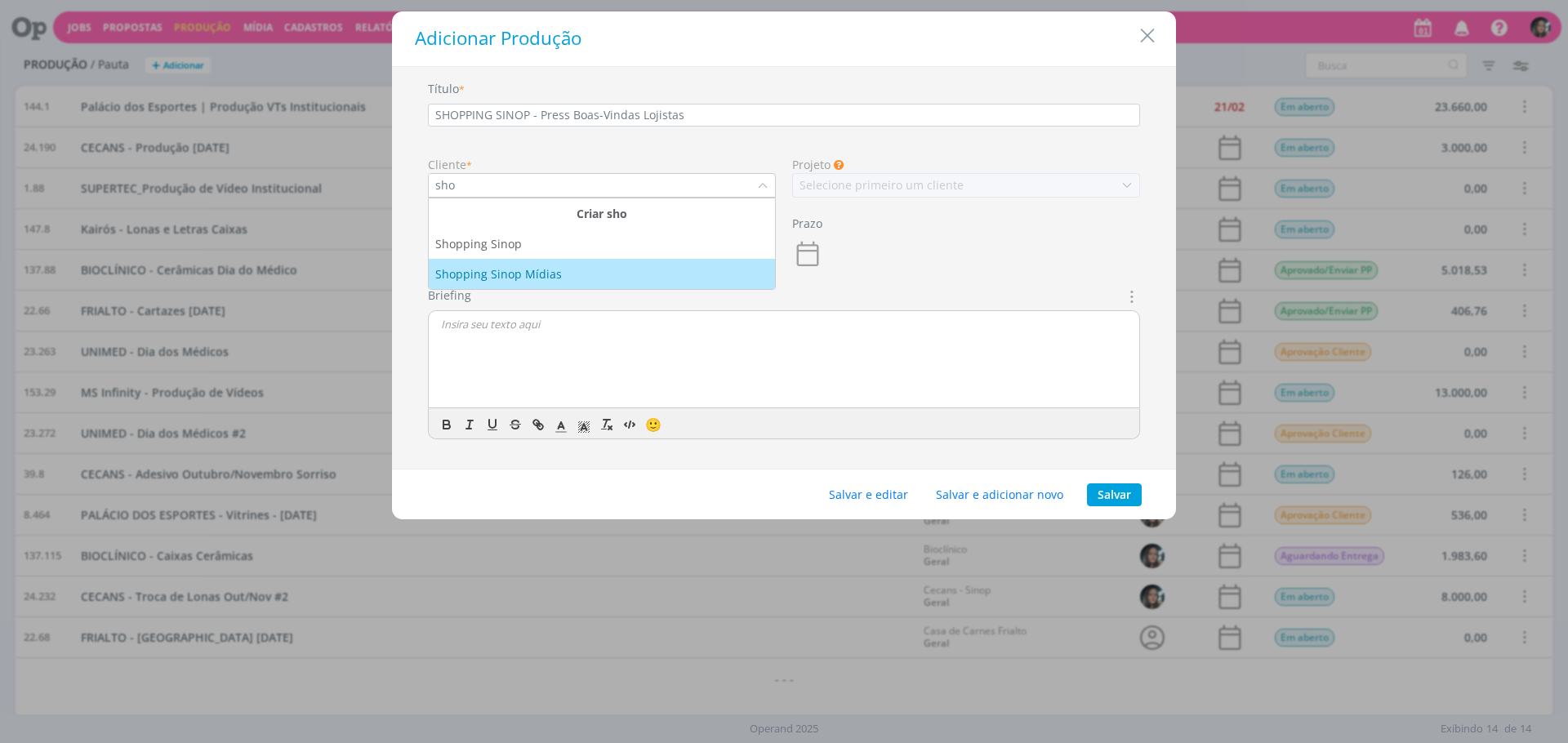
type input "sho"
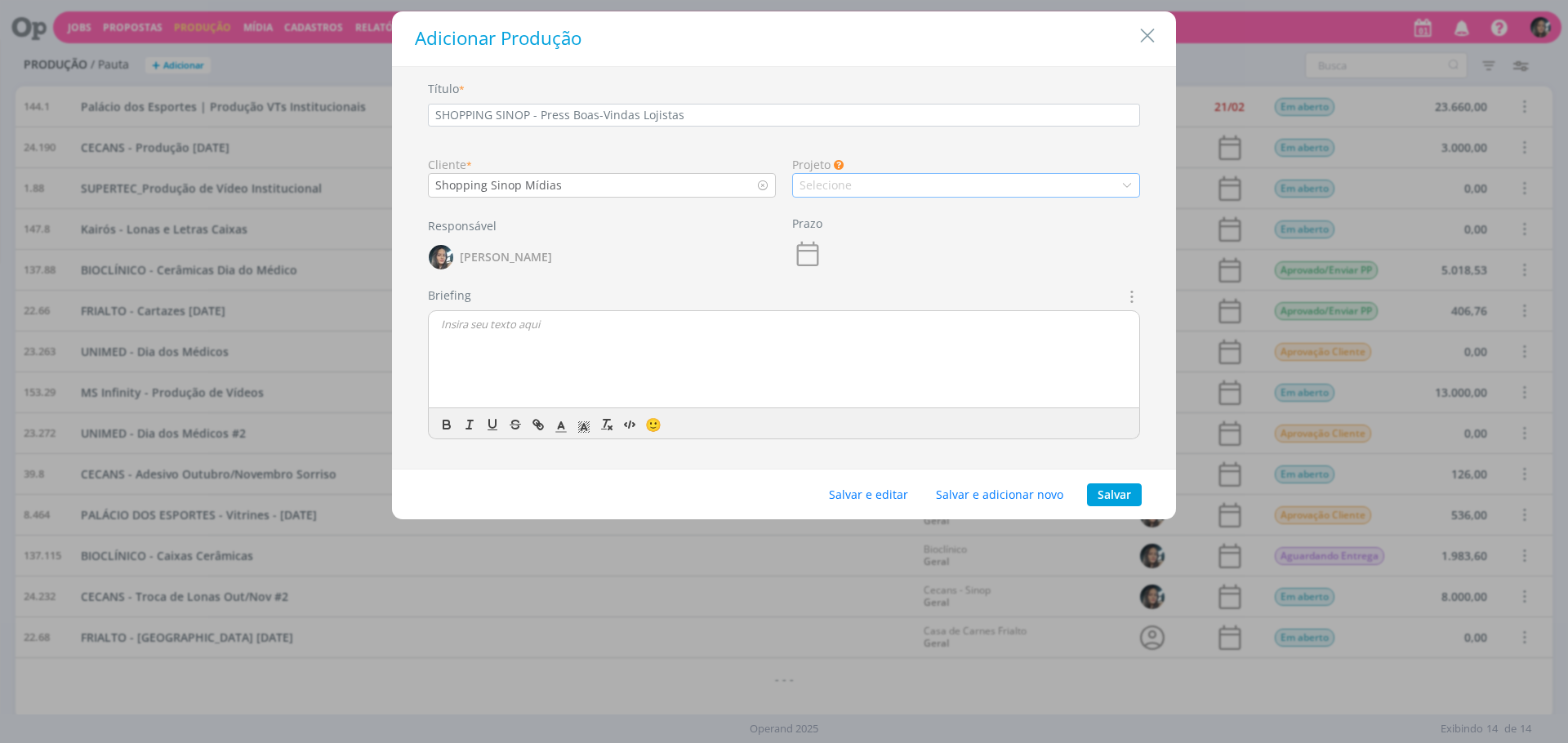
click at [801, 182] on div "Selecione" at bounding box center [827, 185] width 56 height 17
click at [921, 214] on div "Geral" at bounding box center [966, 214] width 333 height 17
click at [898, 478] on div "Salvar e editar Salvar e adicionar novo Salvar" at bounding box center [784, 494] width 784 height 50
click at [894, 488] on button "Salvar e editar" at bounding box center [869, 494] width 101 height 23
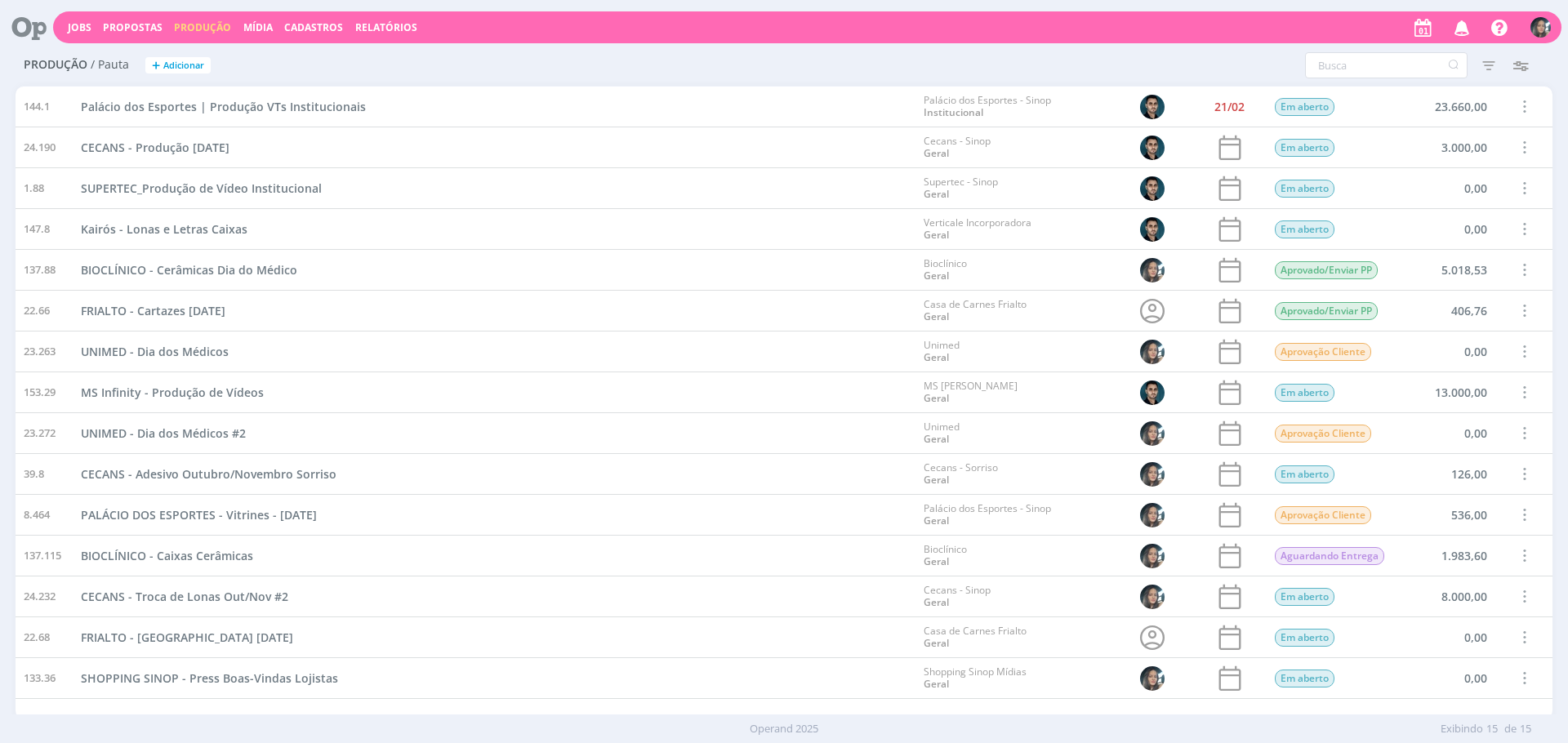
click at [190, 72] on button "+ Adicionar" at bounding box center [178, 66] width 66 height 17
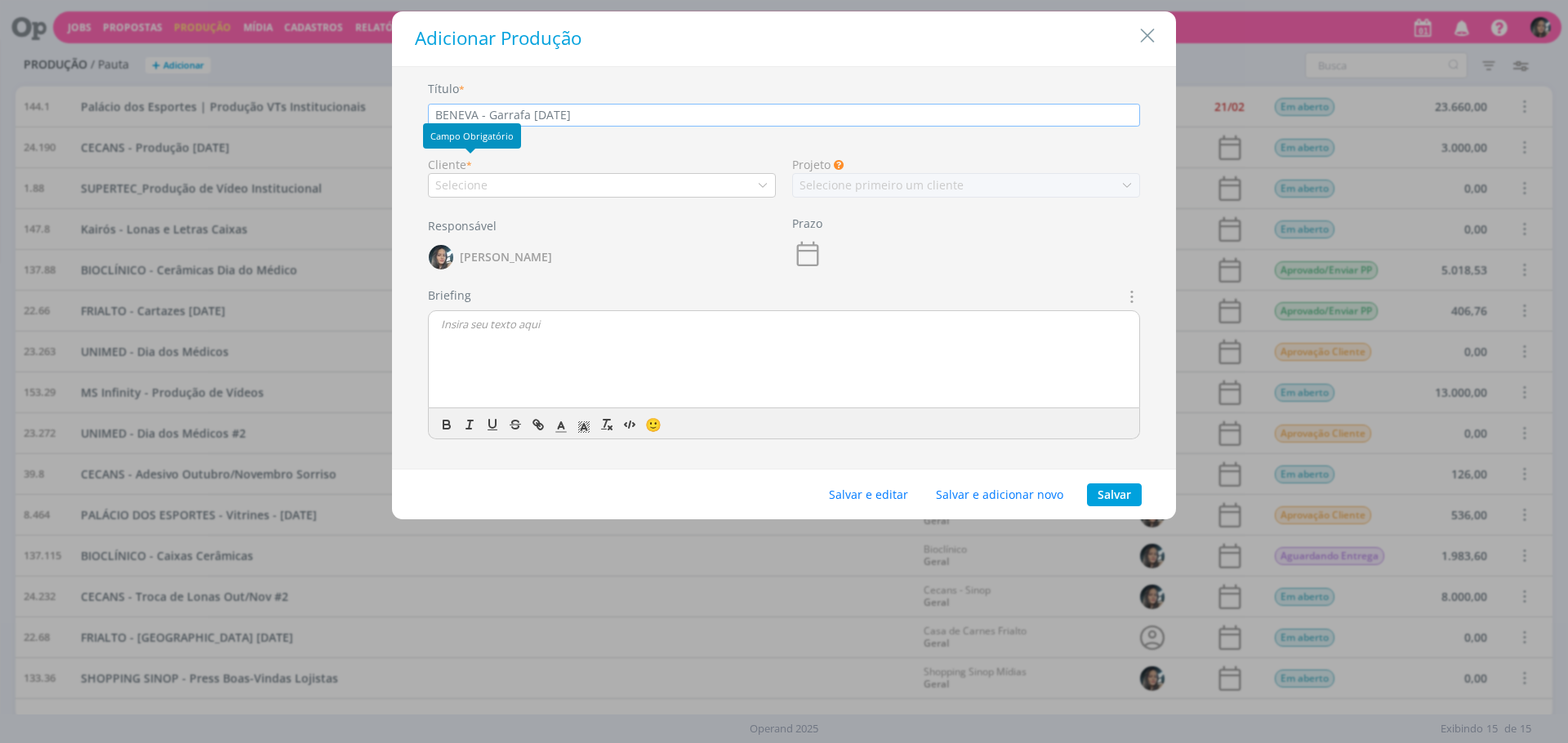
type input "BENEVA - Garrafa [DATE]"
click at [489, 178] on div "Selecione" at bounding box center [601, 185] width 348 height 25
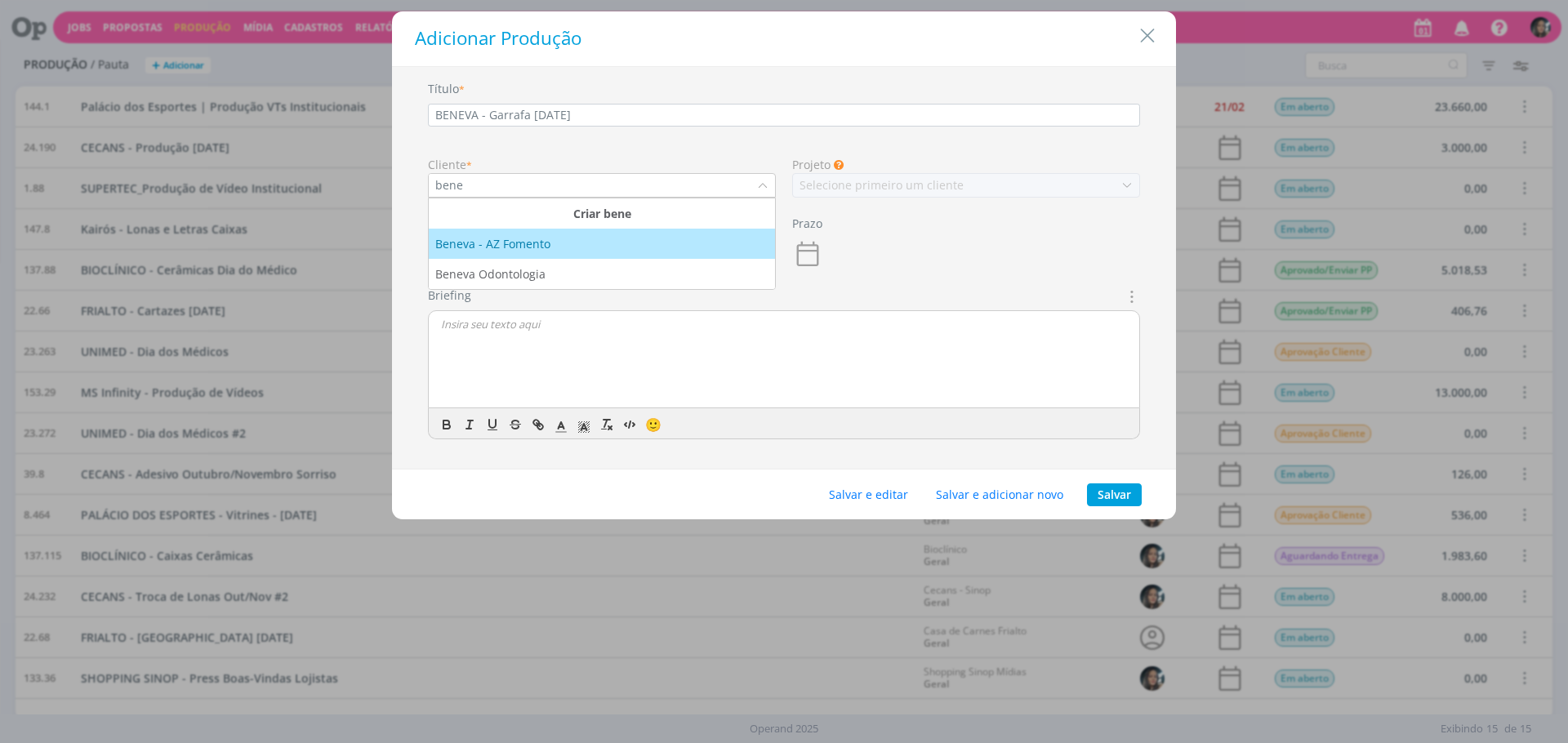
type input "bene"
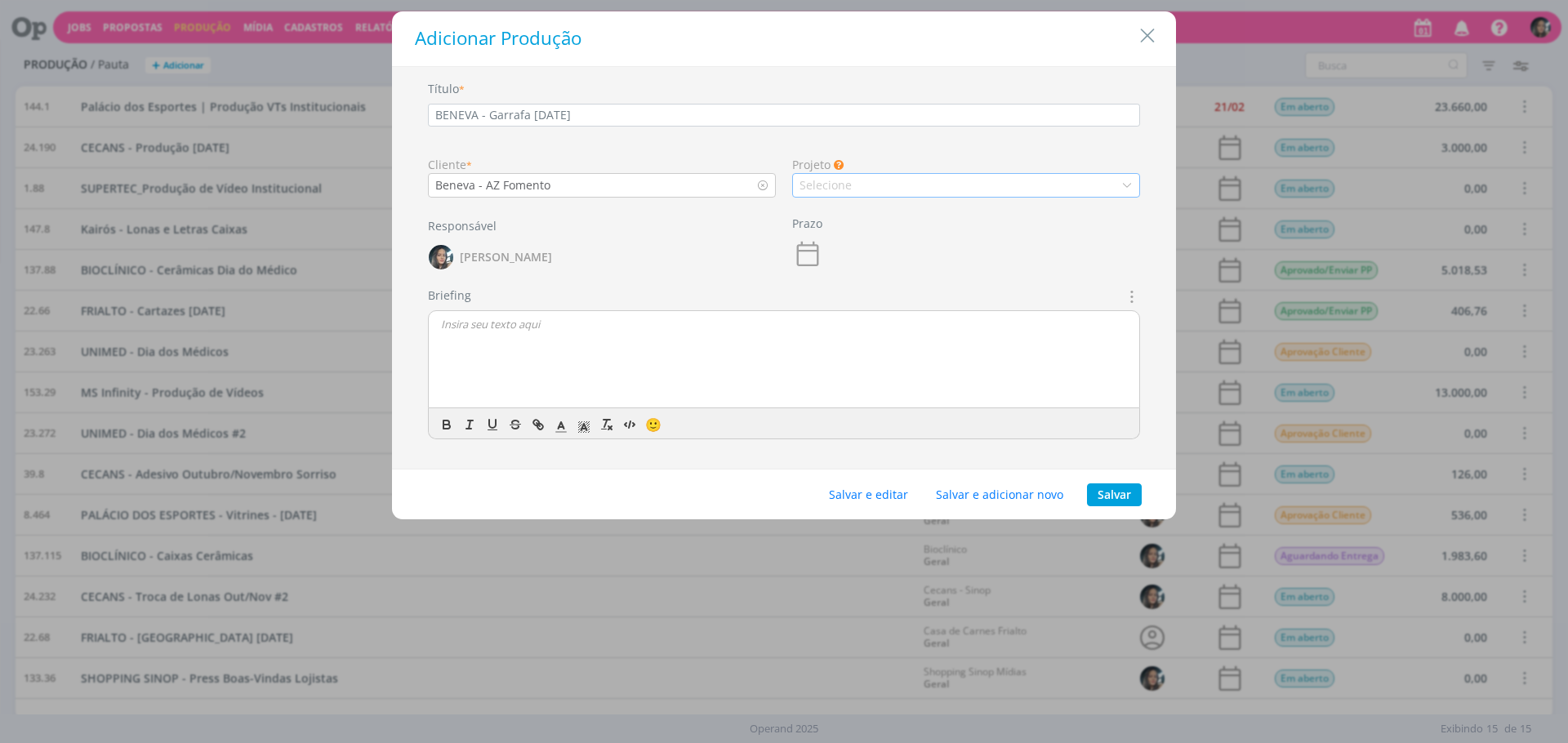
click at [1002, 175] on div "Selecione" at bounding box center [966, 185] width 348 height 25
click at [944, 224] on li "Geral" at bounding box center [966, 213] width 346 height 30
click at [848, 498] on button "Salvar e editar" at bounding box center [869, 494] width 101 height 23
